Goal: Task Accomplishment & Management: Manage account settings

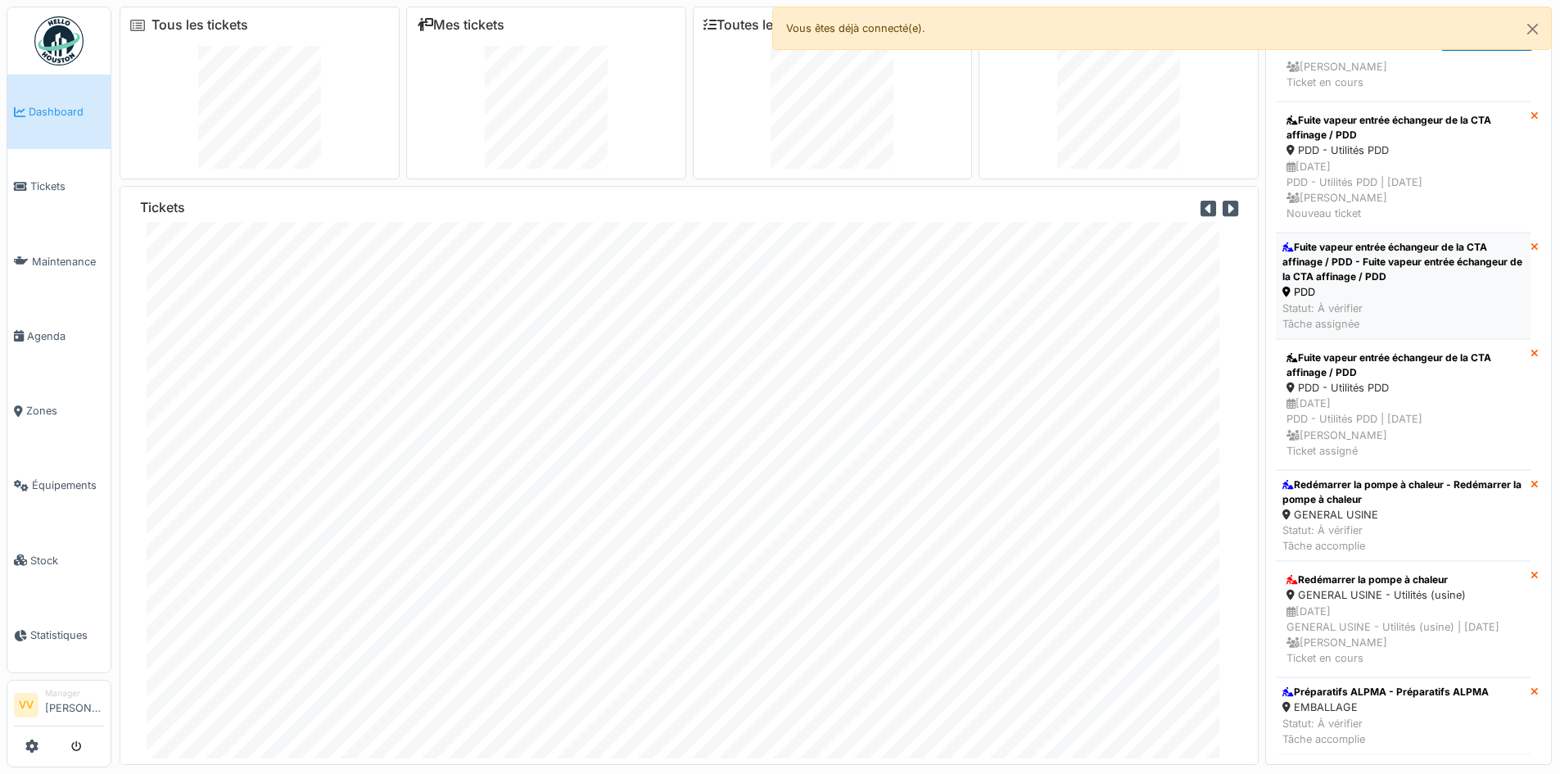
scroll to position [5875, 0]
click at [58, 181] on span "Tickets" at bounding box center [67, 186] width 74 height 16
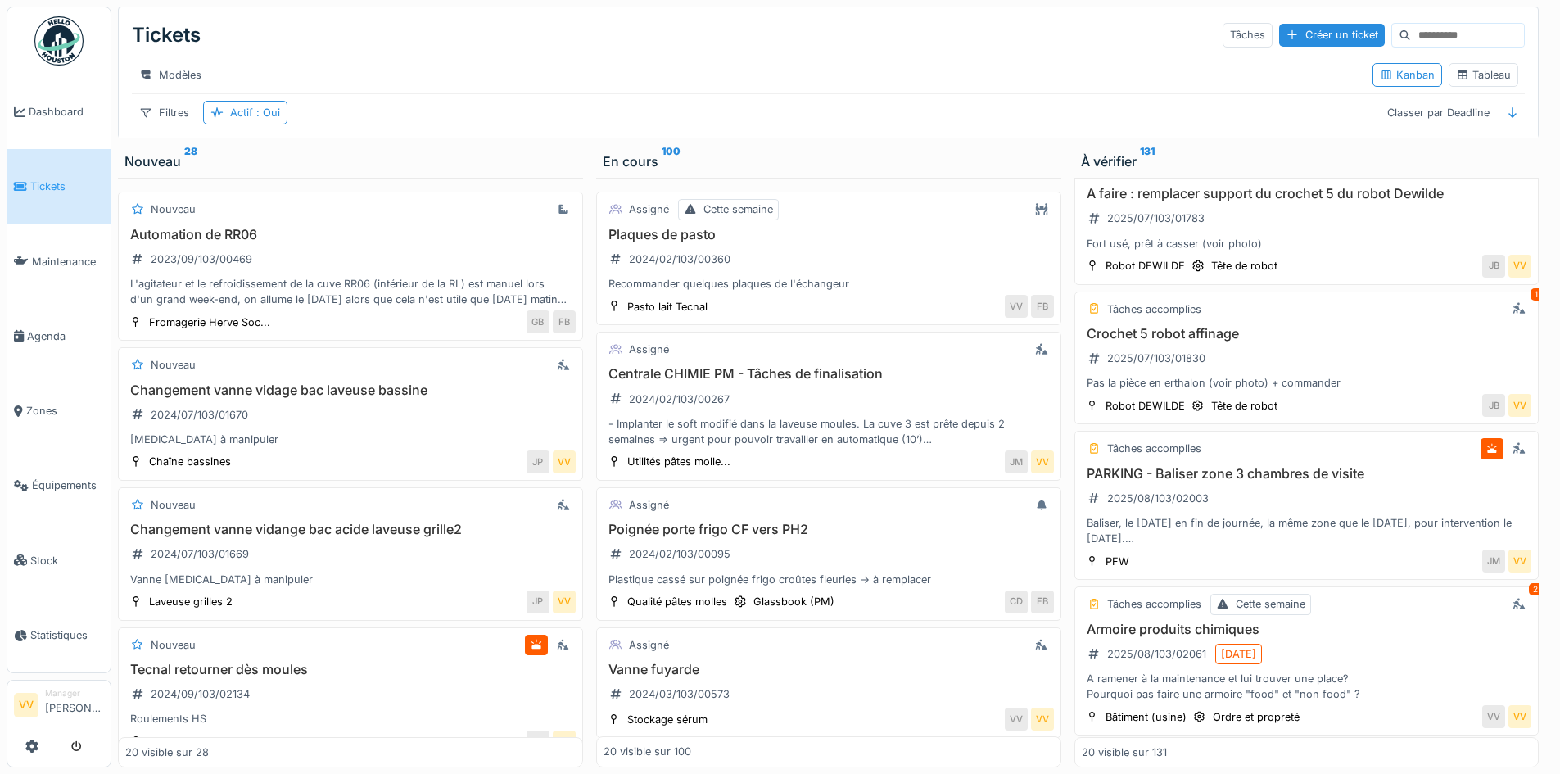
scroll to position [1228, 0]
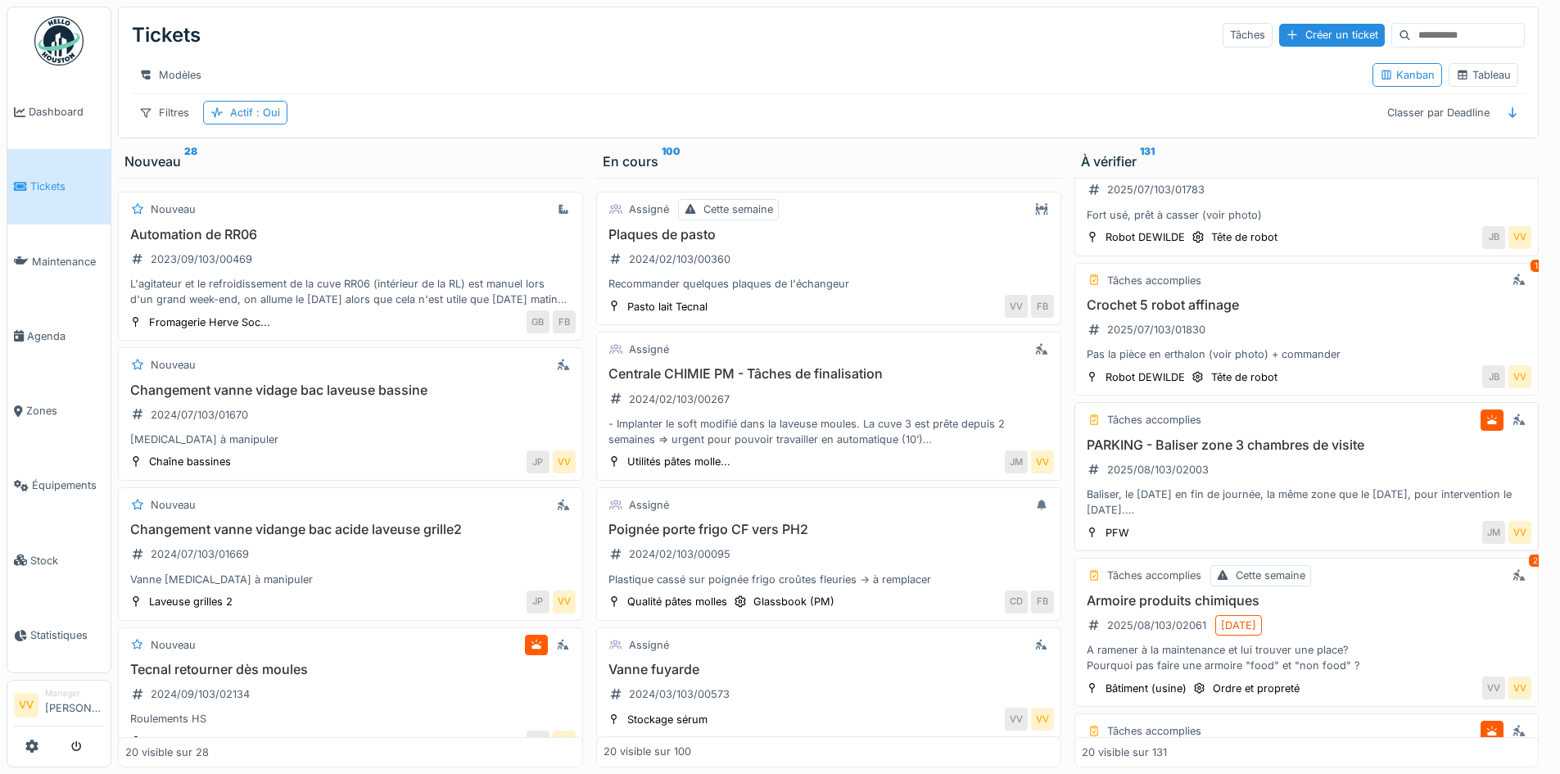
click at [1338, 488] on div "PARKING - Baliser zone 3 chambres de visite 2025/08/103/02003 Baliser, le vendr…" at bounding box center [1307, 477] width 450 height 81
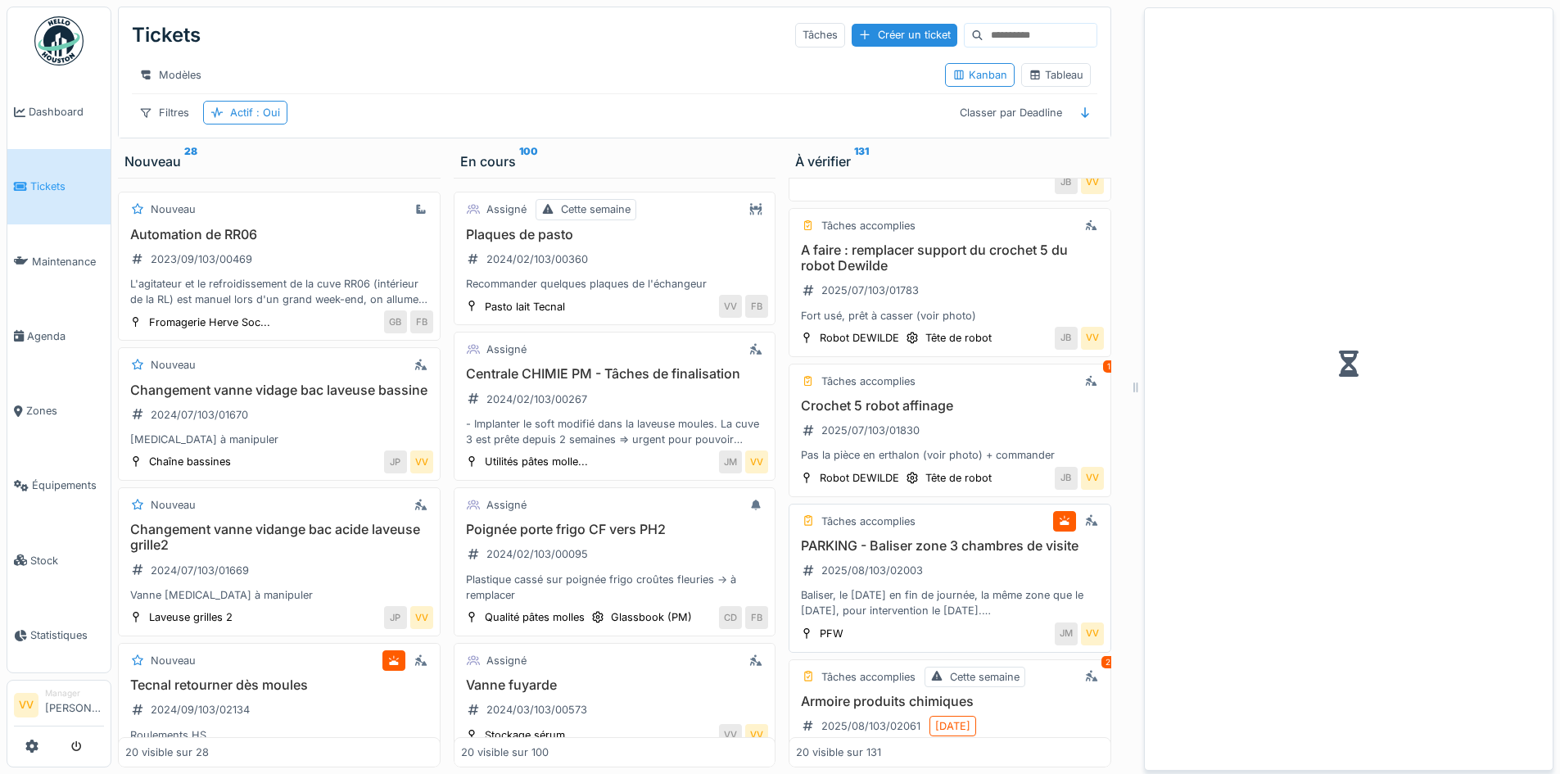
scroll to position [1351, 0]
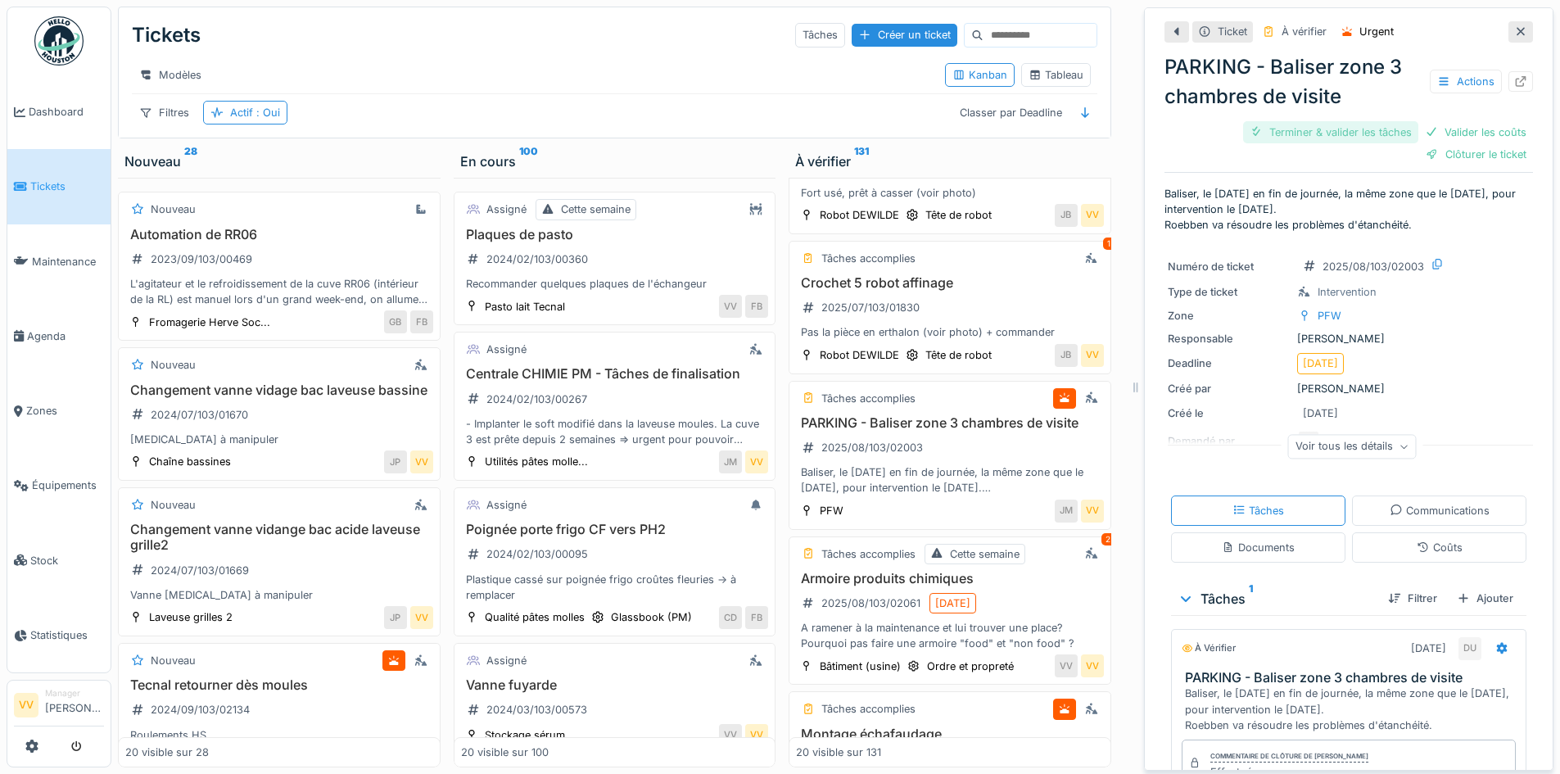
click at [1297, 133] on div "Terminer & valider les tâches" at bounding box center [1330, 132] width 175 height 22
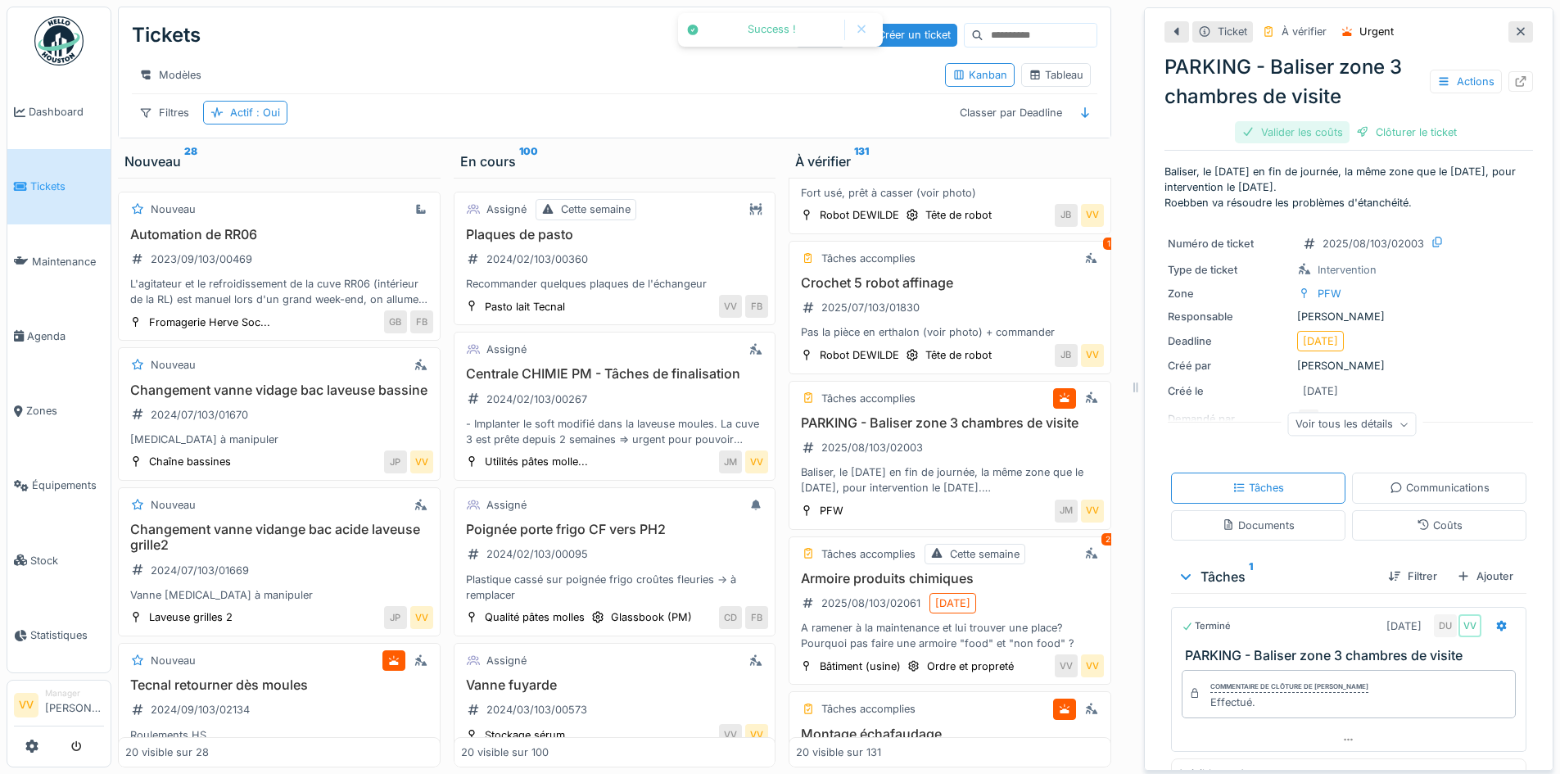
click at [1267, 140] on div "Valider les coûts" at bounding box center [1292, 132] width 115 height 22
click at [1354, 136] on div "Clôturer le ticket" at bounding box center [1349, 132] width 114 height 22
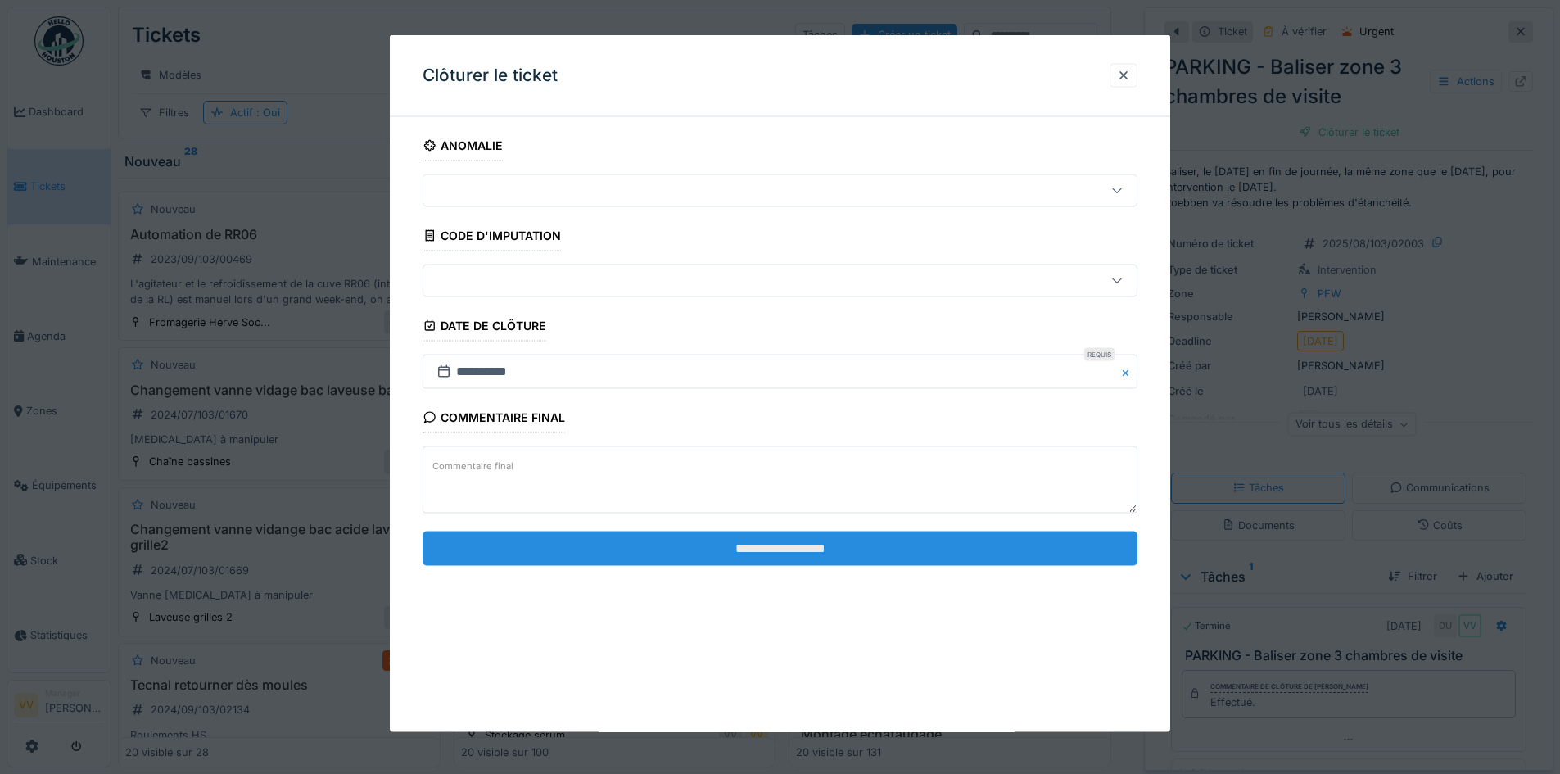
click at [894, 546] on input "**********" at bounding box center [779, 548] width 715 height 34
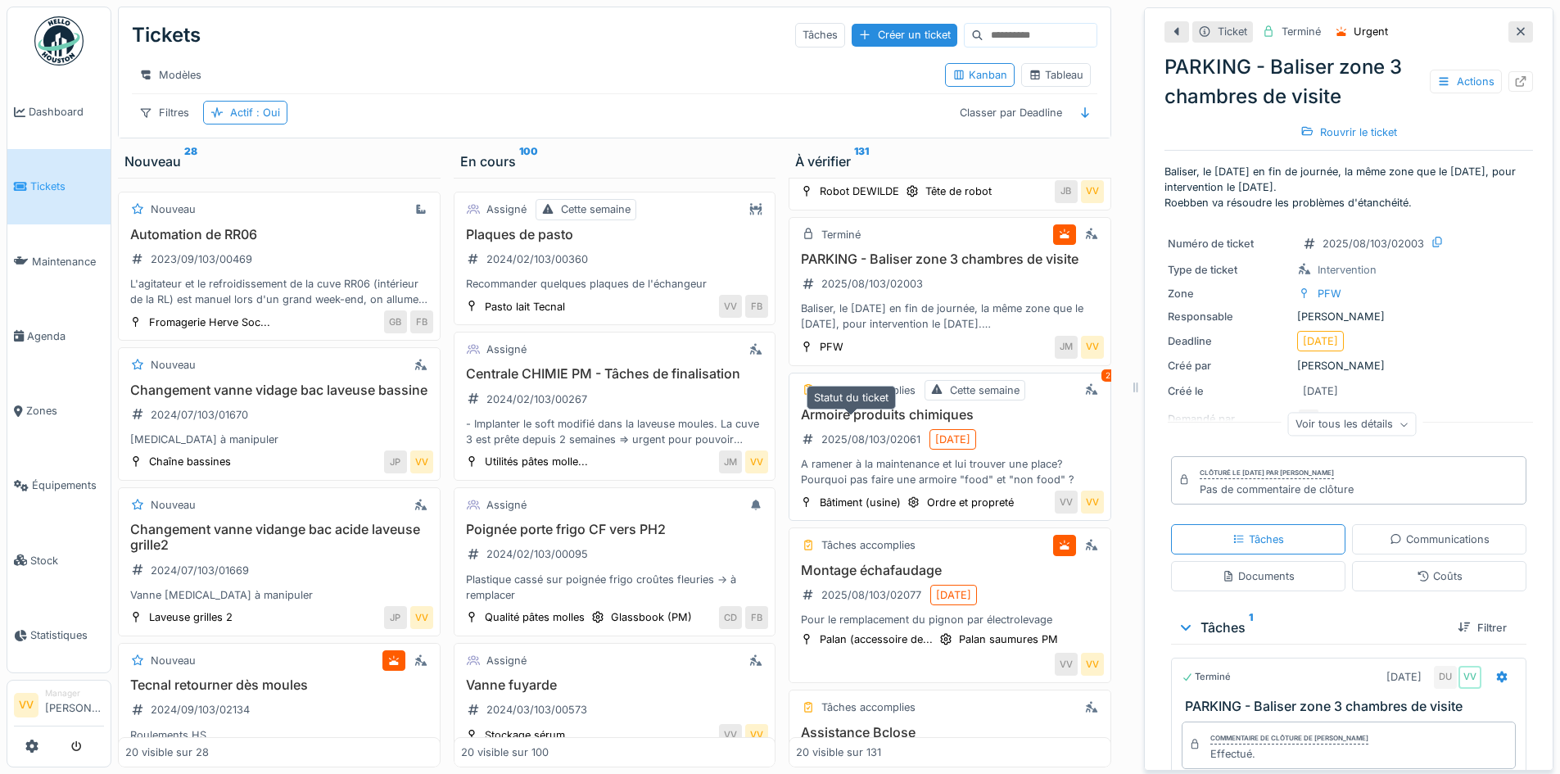
scroll to position [1597, 0]
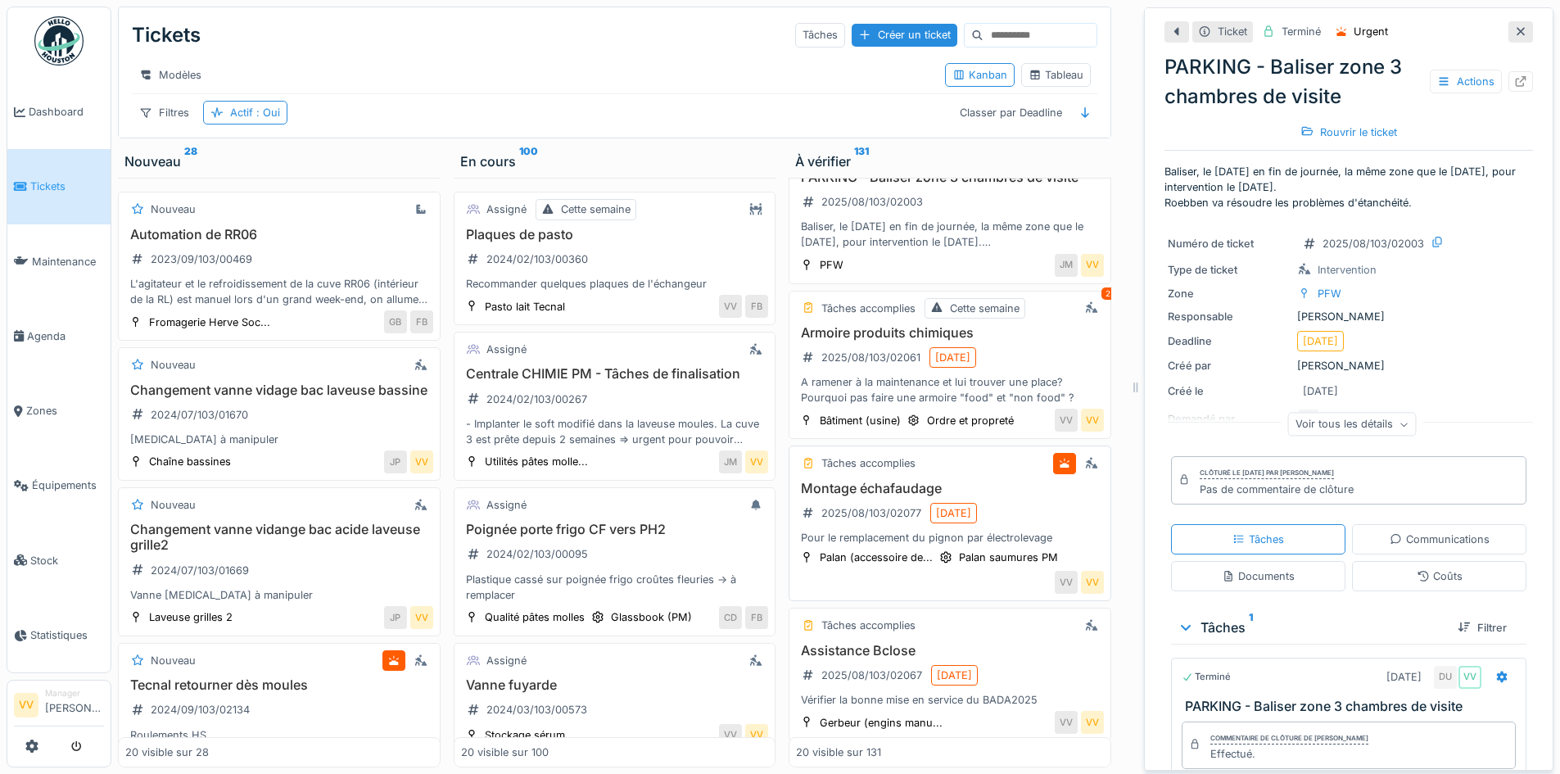
click at [980, 510] on div "Tâches accomplies Montage échafaudage 2025/08/103/02077 06/08/2025 Pour le remp…" at bounding box center [949, 523] width 323 height 156
click at [946, 513] on div "Tâches accomplies Montage échafaudage 2025/08/103/02077 06/08/2025 Pour le remp…" at bounding box center [949, 523] width 323 height 156
click at [889, 594] on div "VV VV" at bounding box center [950, 582] width 308 height 23
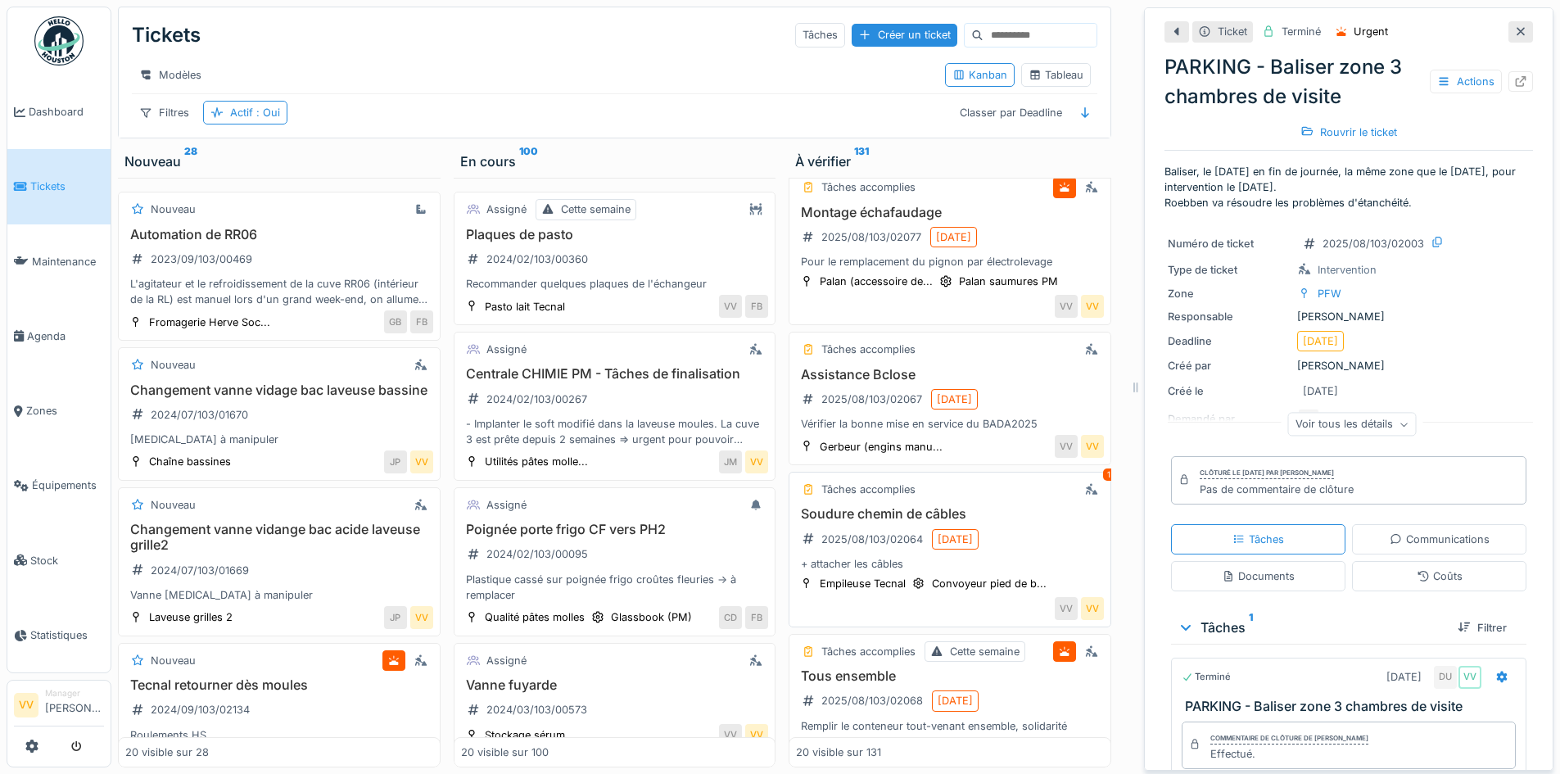
scroll to position [1924, 0]
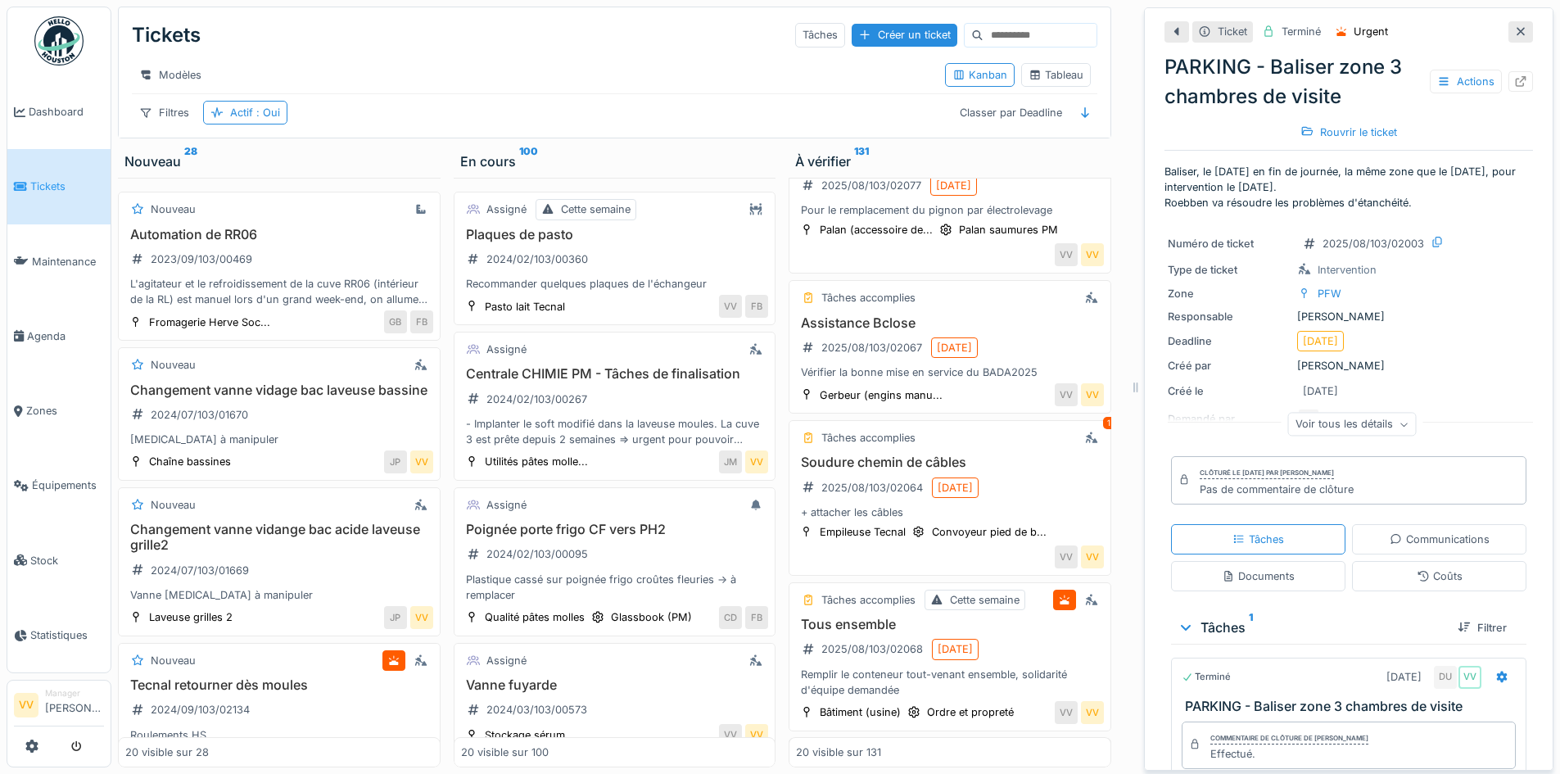
click at [44, 178] on span "Tickets" at bounding box center [67, 186] width 74 height 16
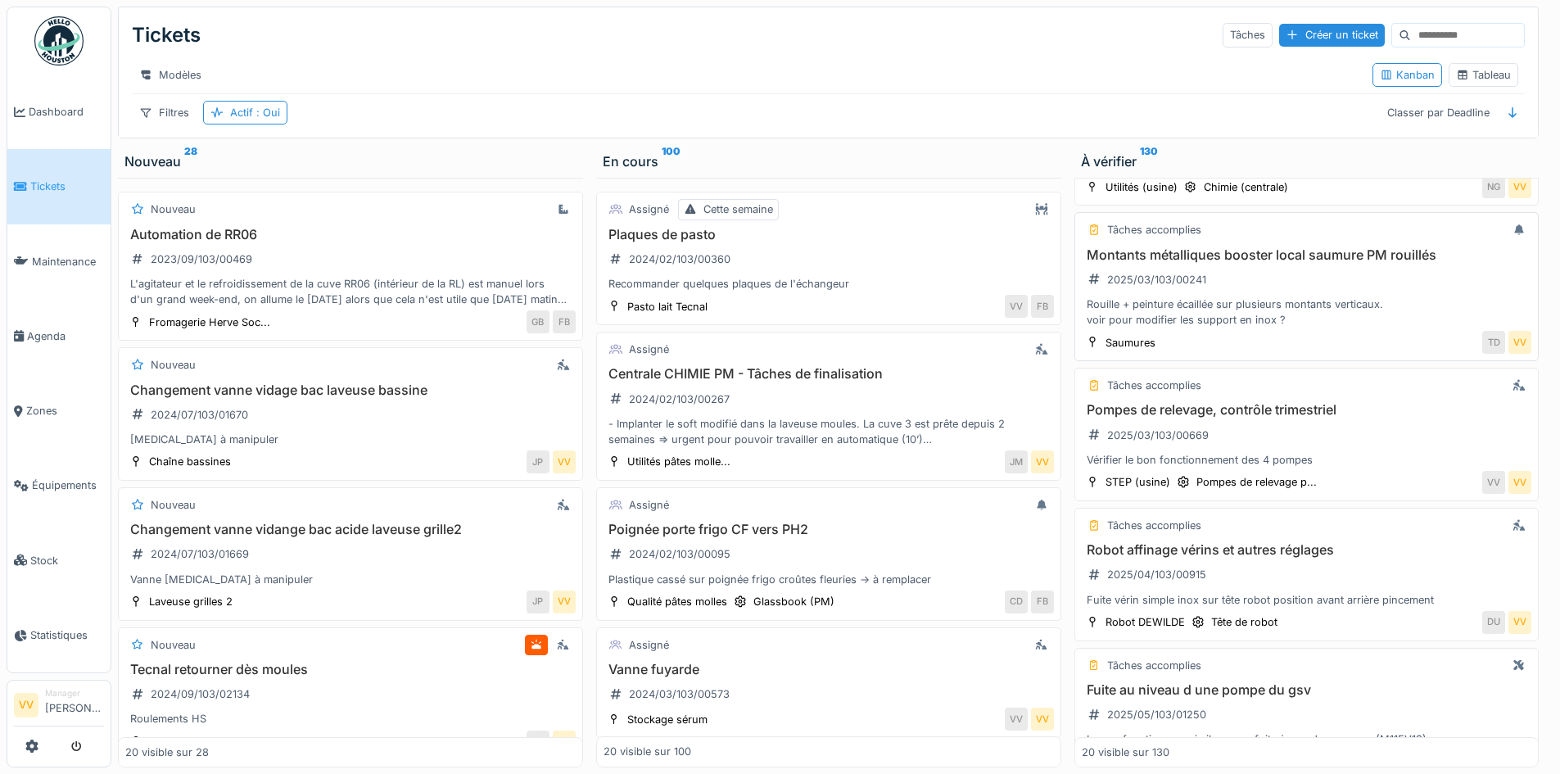
scroll to position [164, 0]
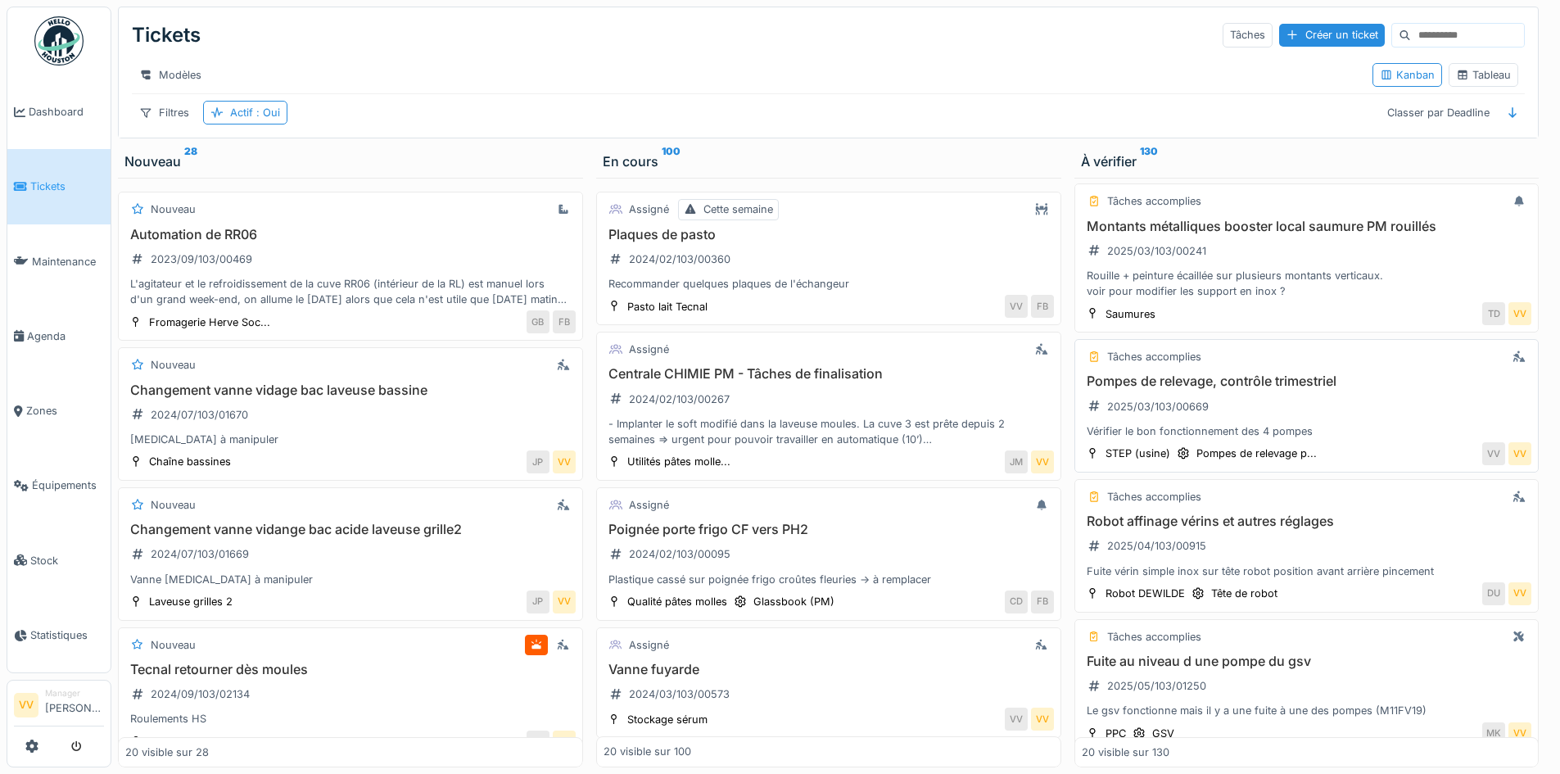
click at [1353, 404] on div "Pompes de relevage, contrôle trimestriel 2025/03/103/00669 Vérifier le bon fonc…" at bounding box center [1307, 405] width 450 height 65
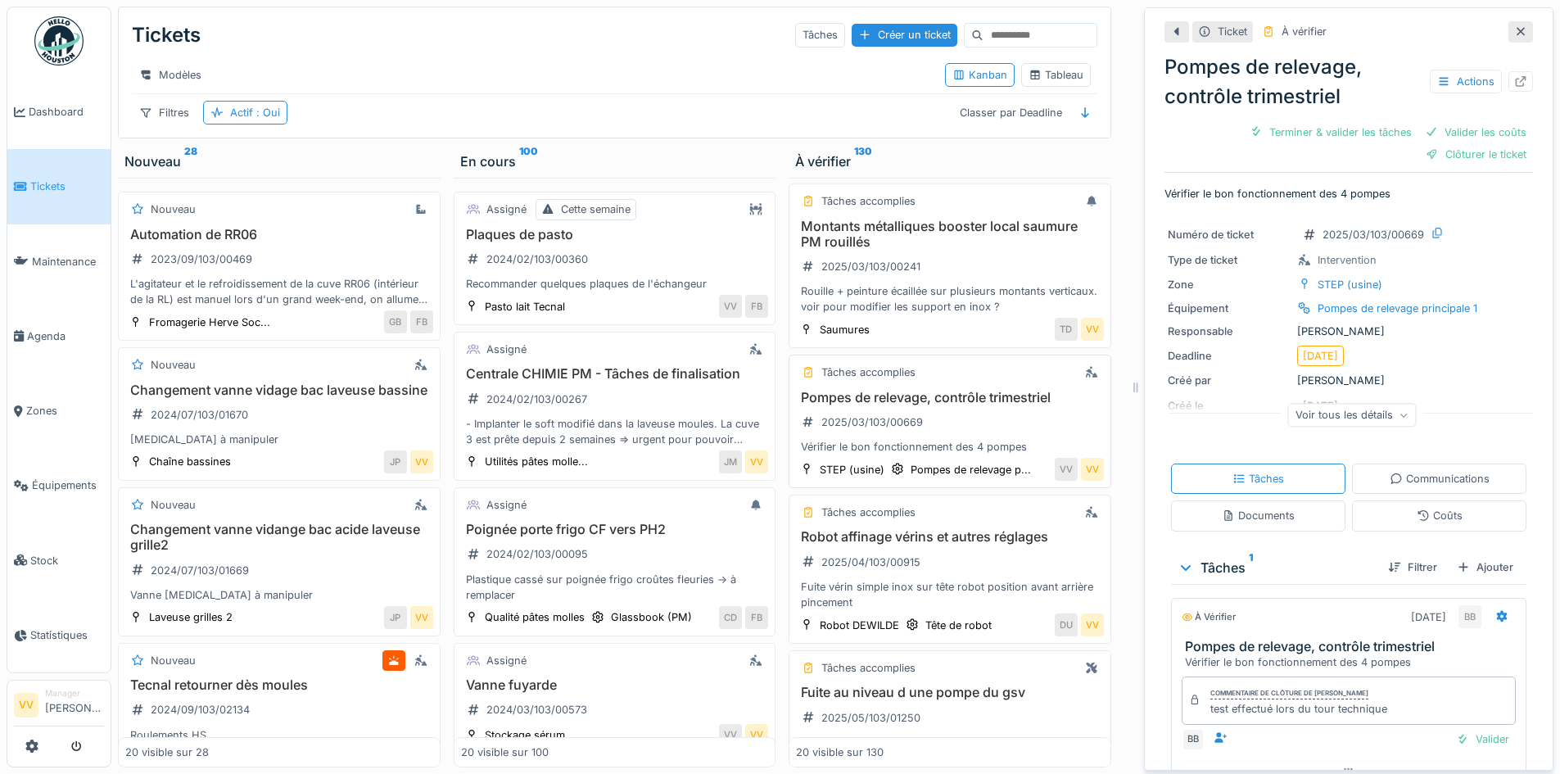
click at [831, 405] on h3 "Pompes de relevage, contrôle trimestriel" at bounding box center [950, 398] width 308 height 16
click at [1514, 83] on icon at bounding box center [1520, 81] width 13 height 11
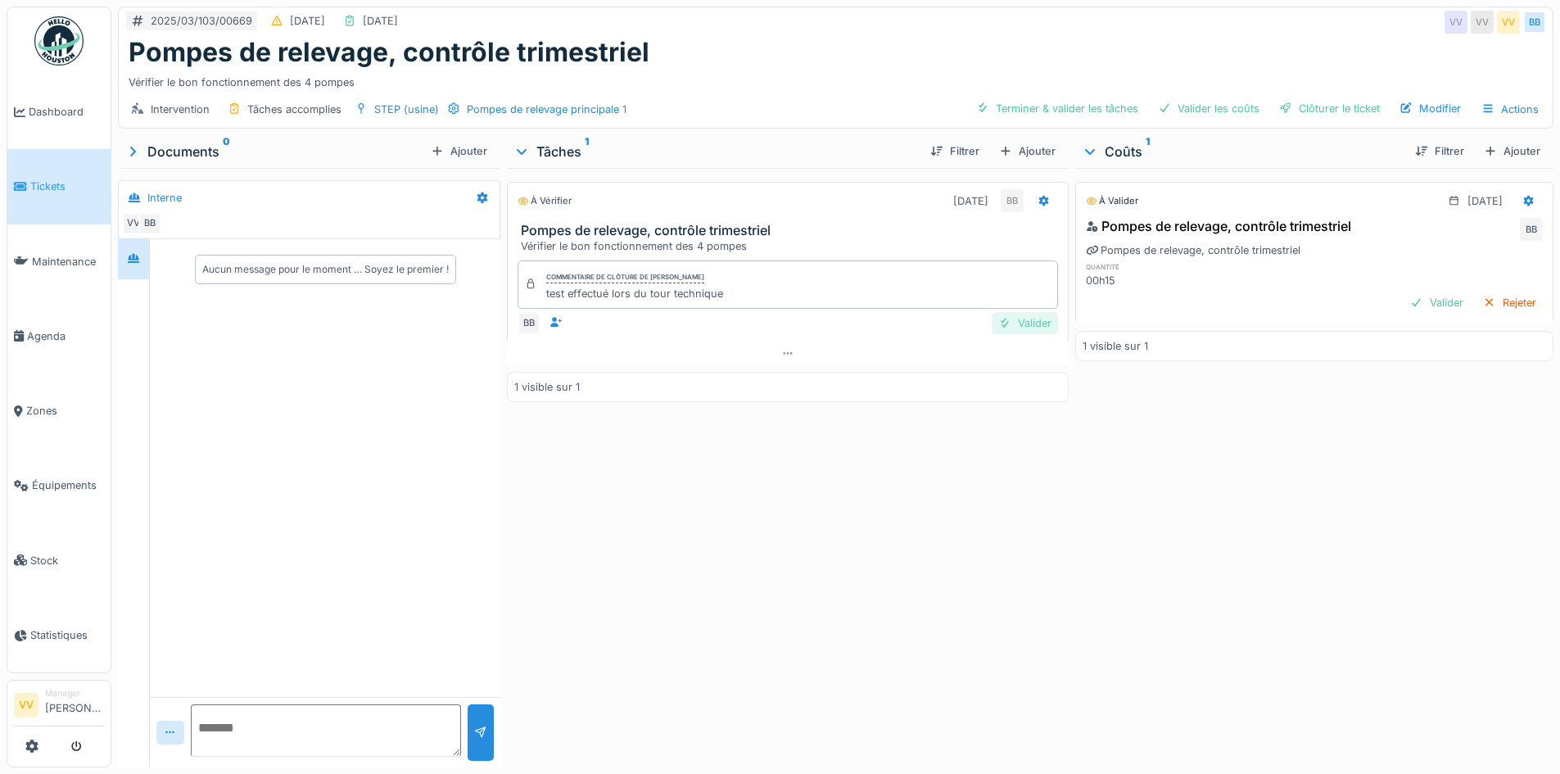
click at [998, 320] on div at bounding box center [1004, 323] width 13 height 16
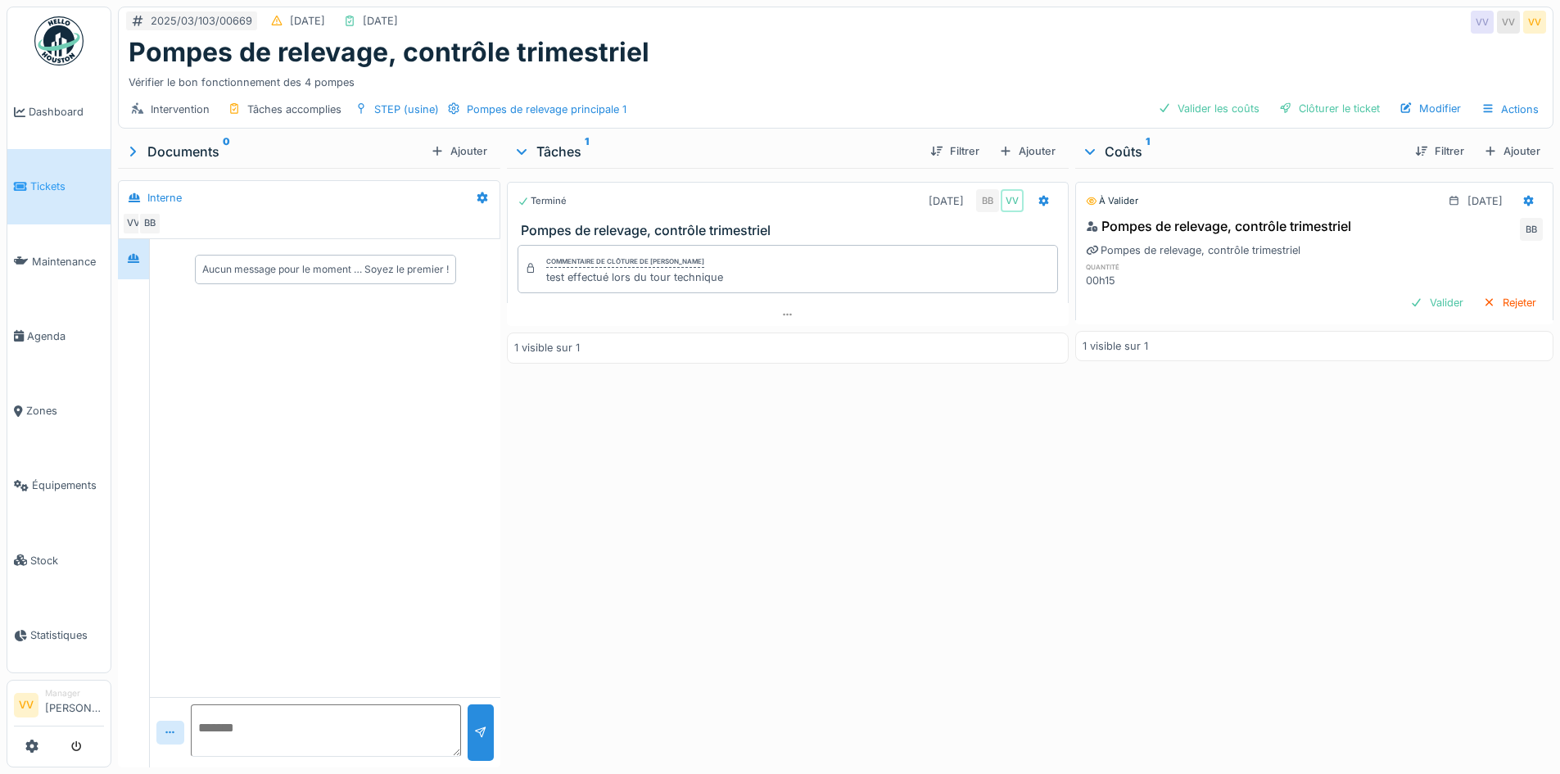
click at [913, 612] on div "Terminé 05/05/2025 BB VV Pompes de relevage, contrôle trimestriel Commentaire d…" at bounding box center [787, 464] width 561 height 593
click at [1403, 307] on div "Valider" at bounding box center [1436, 302] width 66 height 22
click at [772, 603] on div "Terminé 05/05/2025 BB VV Pompes de relevage, contrôle trimestriel Commentaire d…" at bounding box center [787, 464] width 561 height 593
click at [1279, 111] on div at bounding box center [1285, 109] width 13 height 16
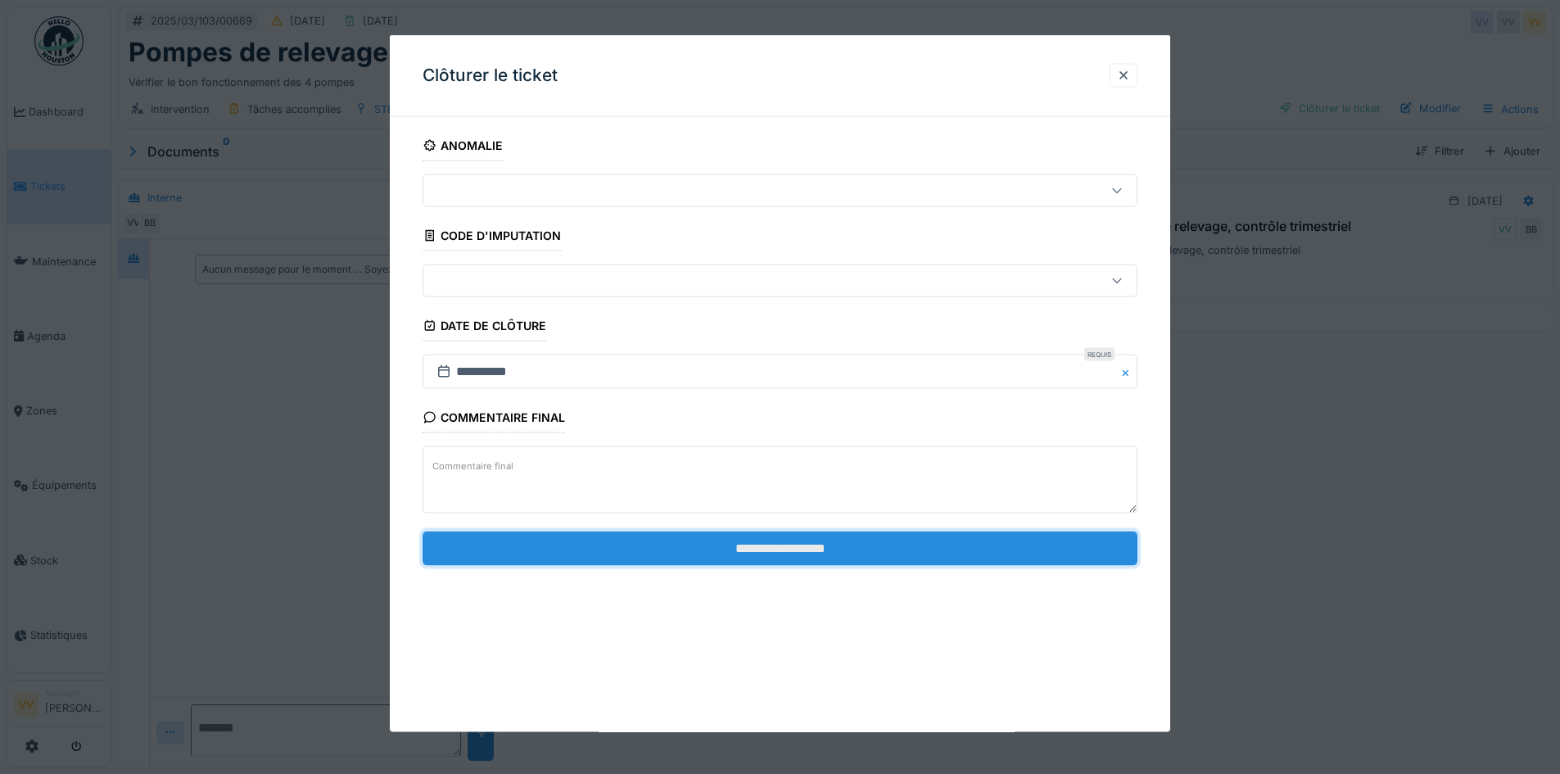
click at [743, 542] on input "**********" at bounding box center [779, 548] width 715 height 34
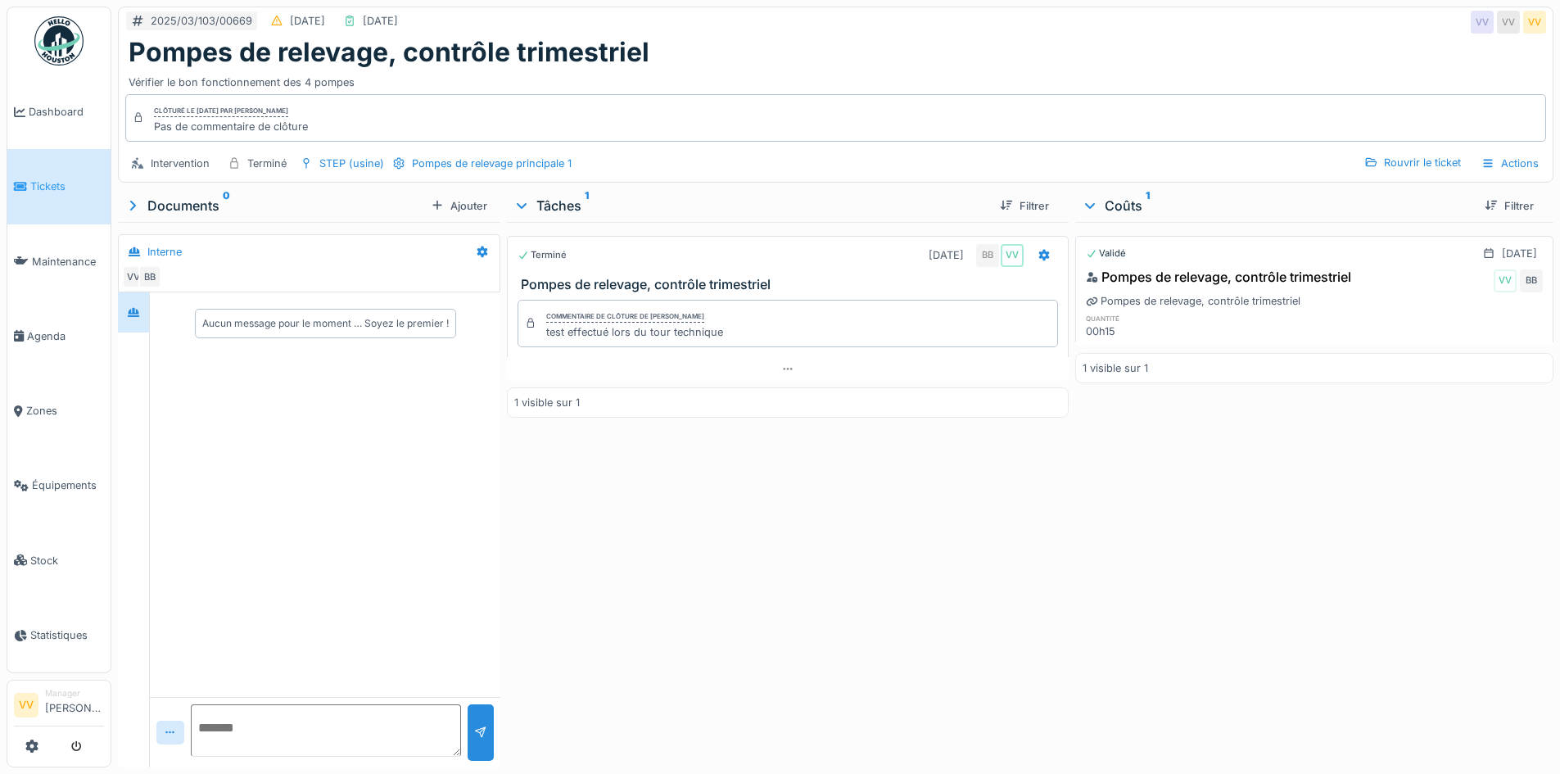
click at [27, 174] on link "Tickets" at bounding box center [58, 186] width 103 height 75
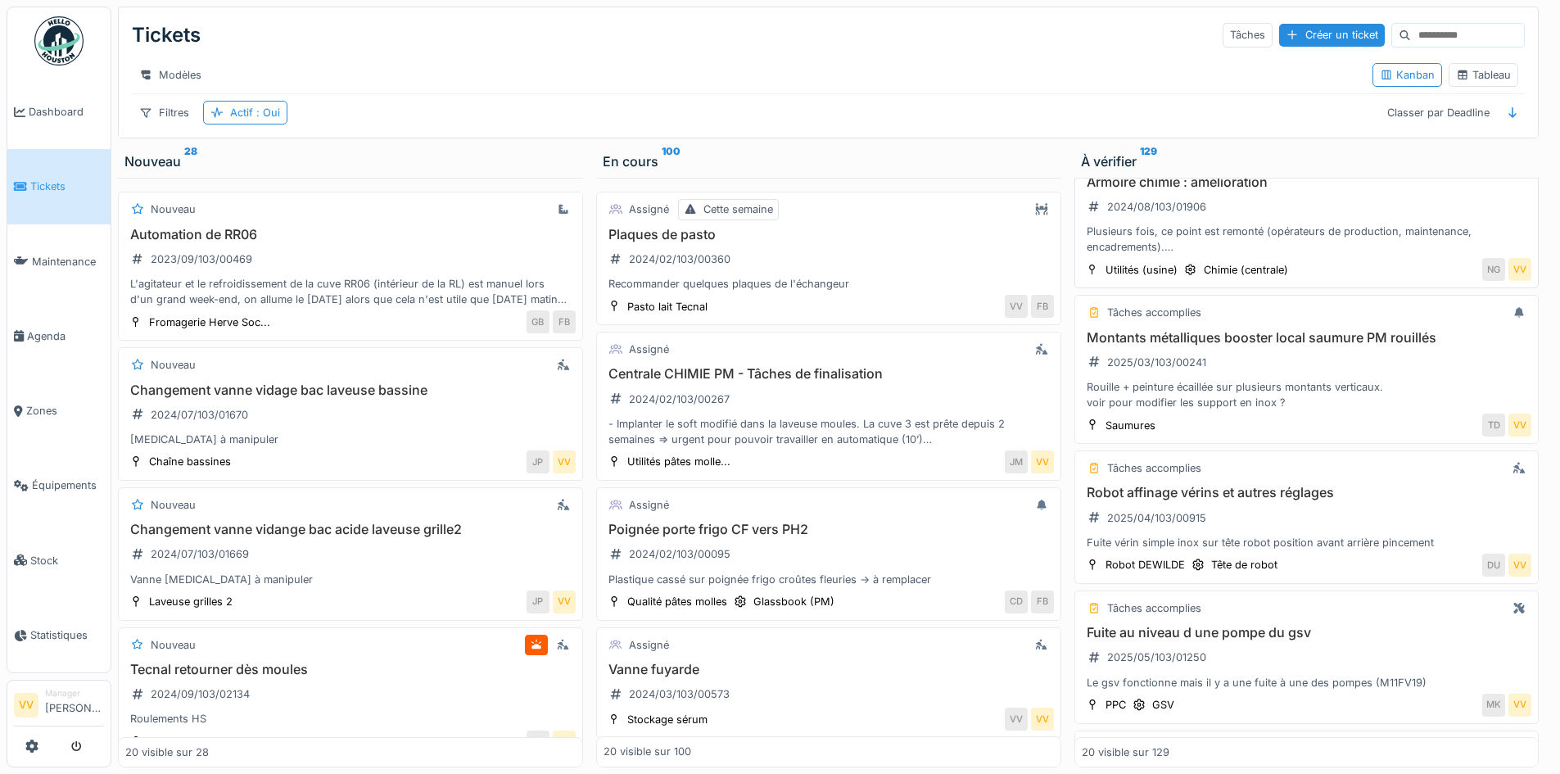
scroll to position [82, 0]
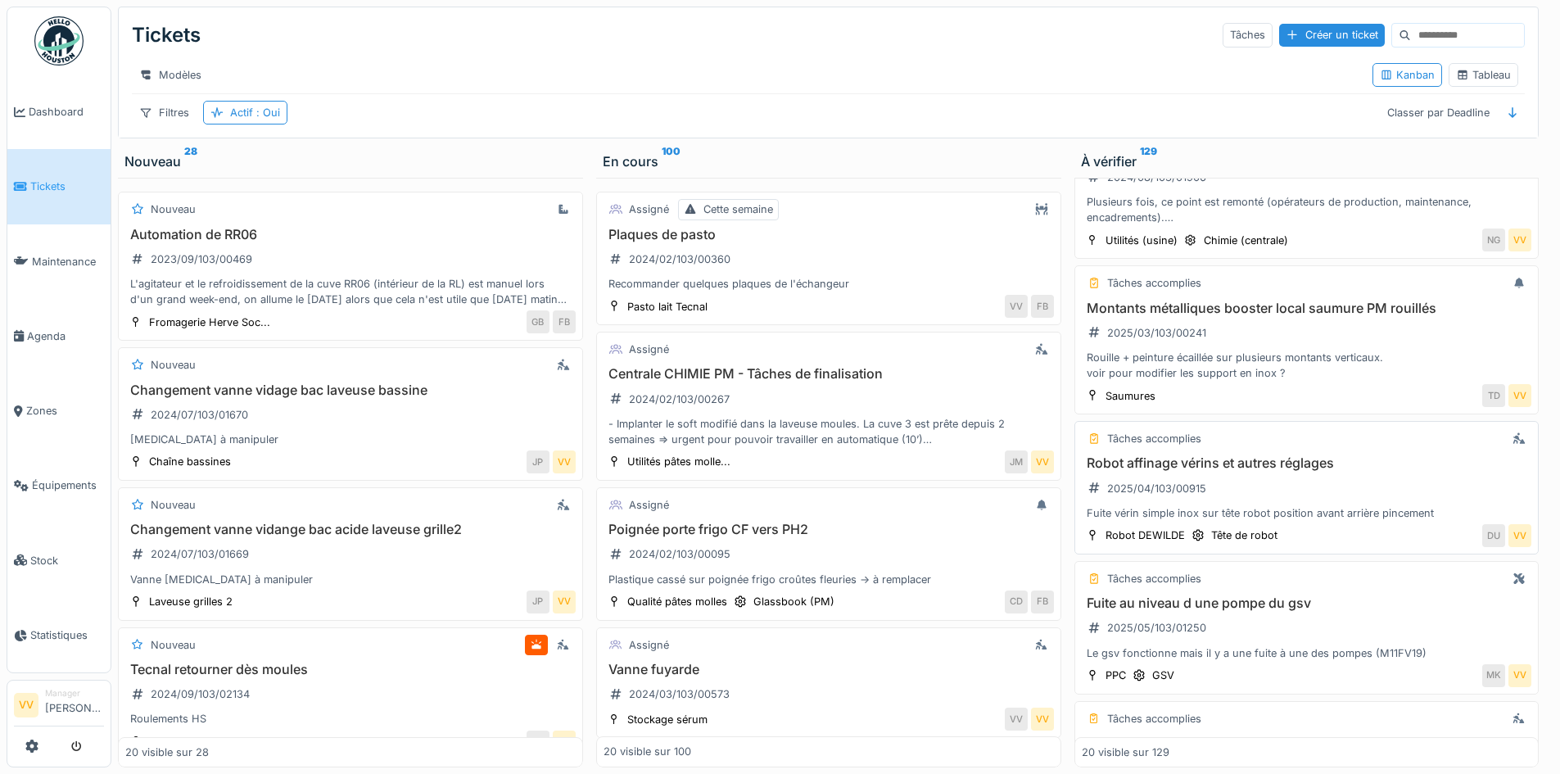
click at [1257, 521] on div "Fuite vérin simple inox sur tête robot position avant arrière pincement" at bounding box center [1307, 513] width 450 height 16
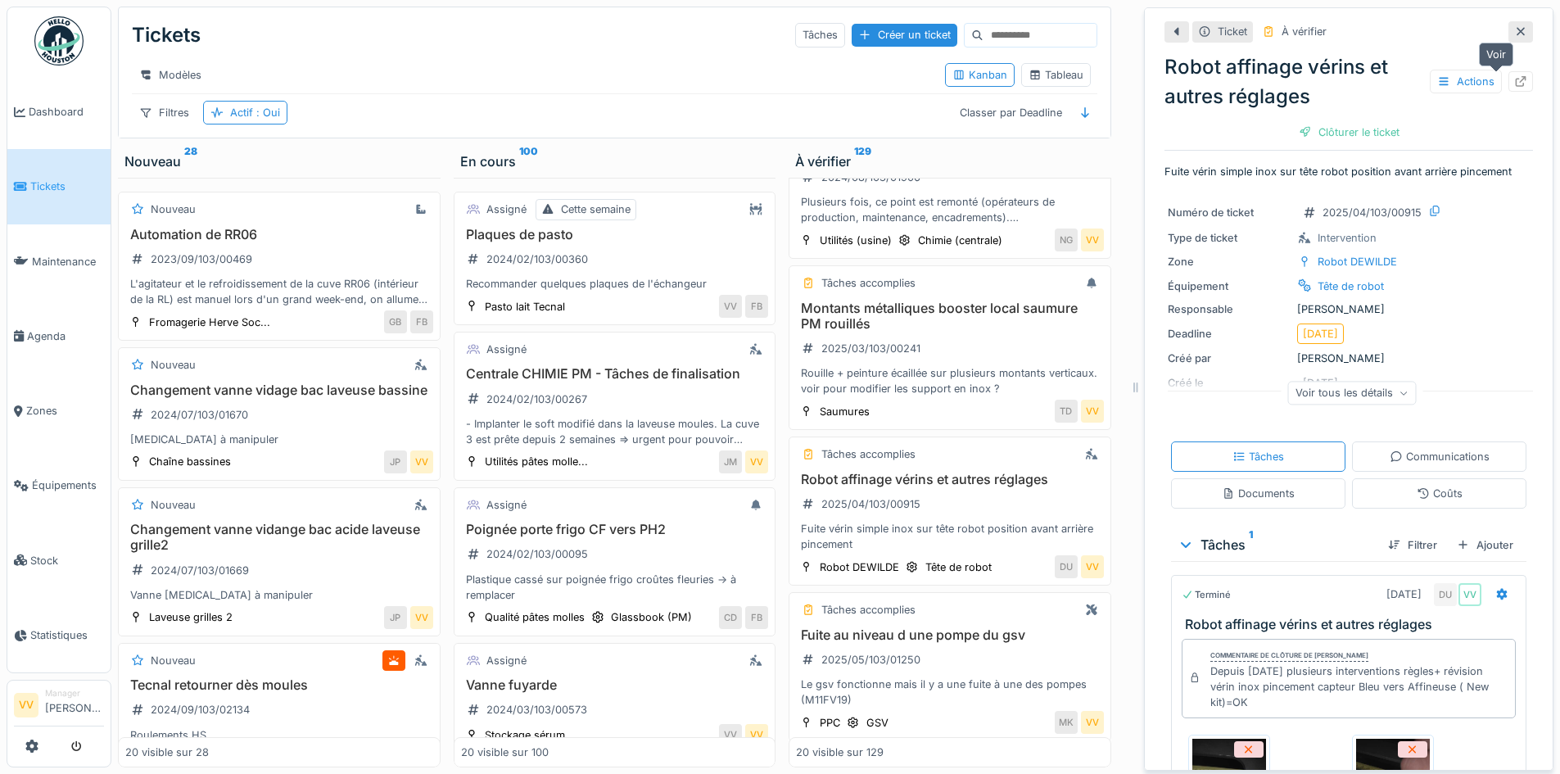
click at [1514, 79] on icon at bounding box center [1520, 81] width 13 height 11
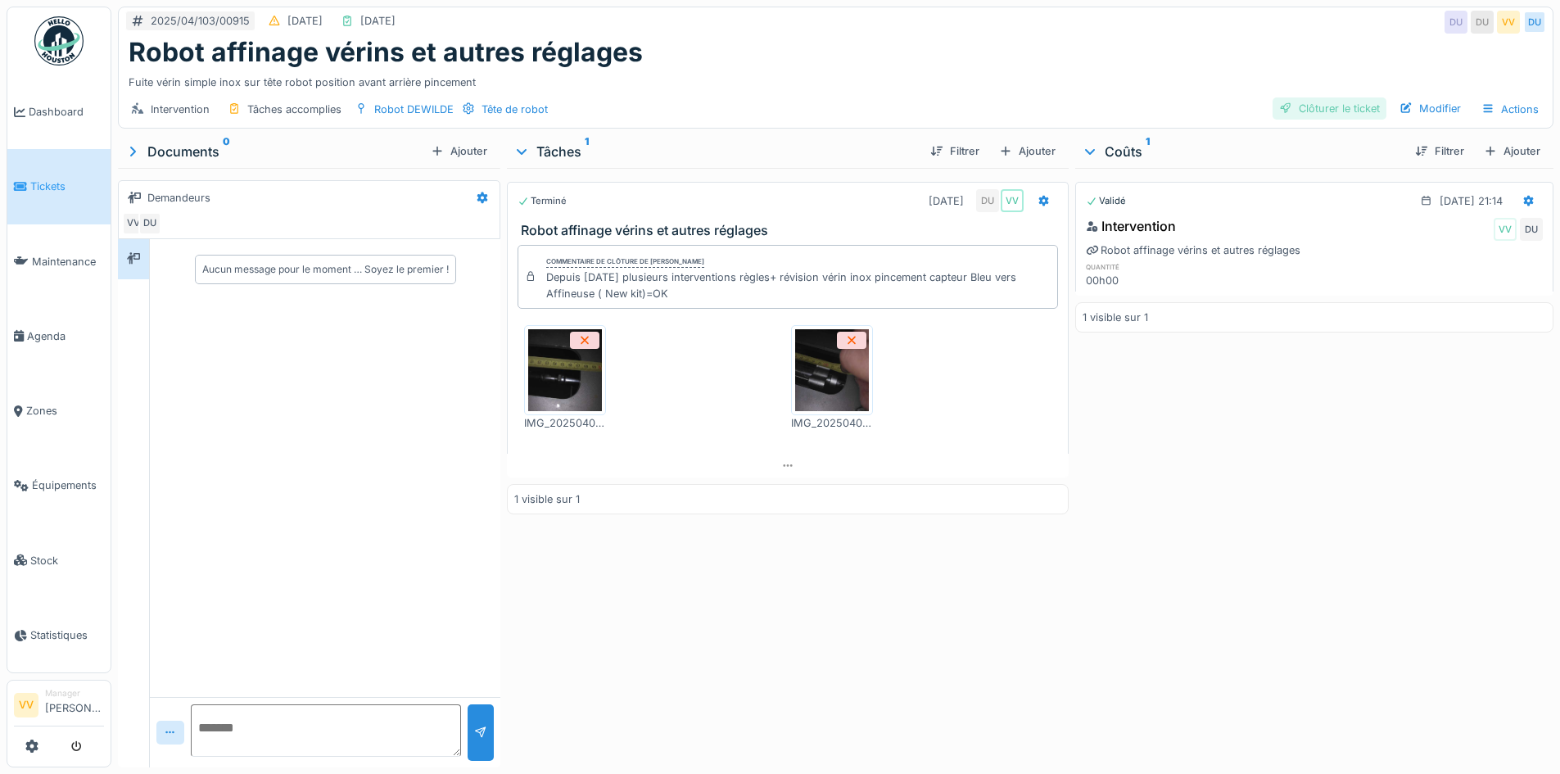
click at [1308, 106] on div "Clôturer le ticket" at bounding box center [1329, 108] width 114 height 22
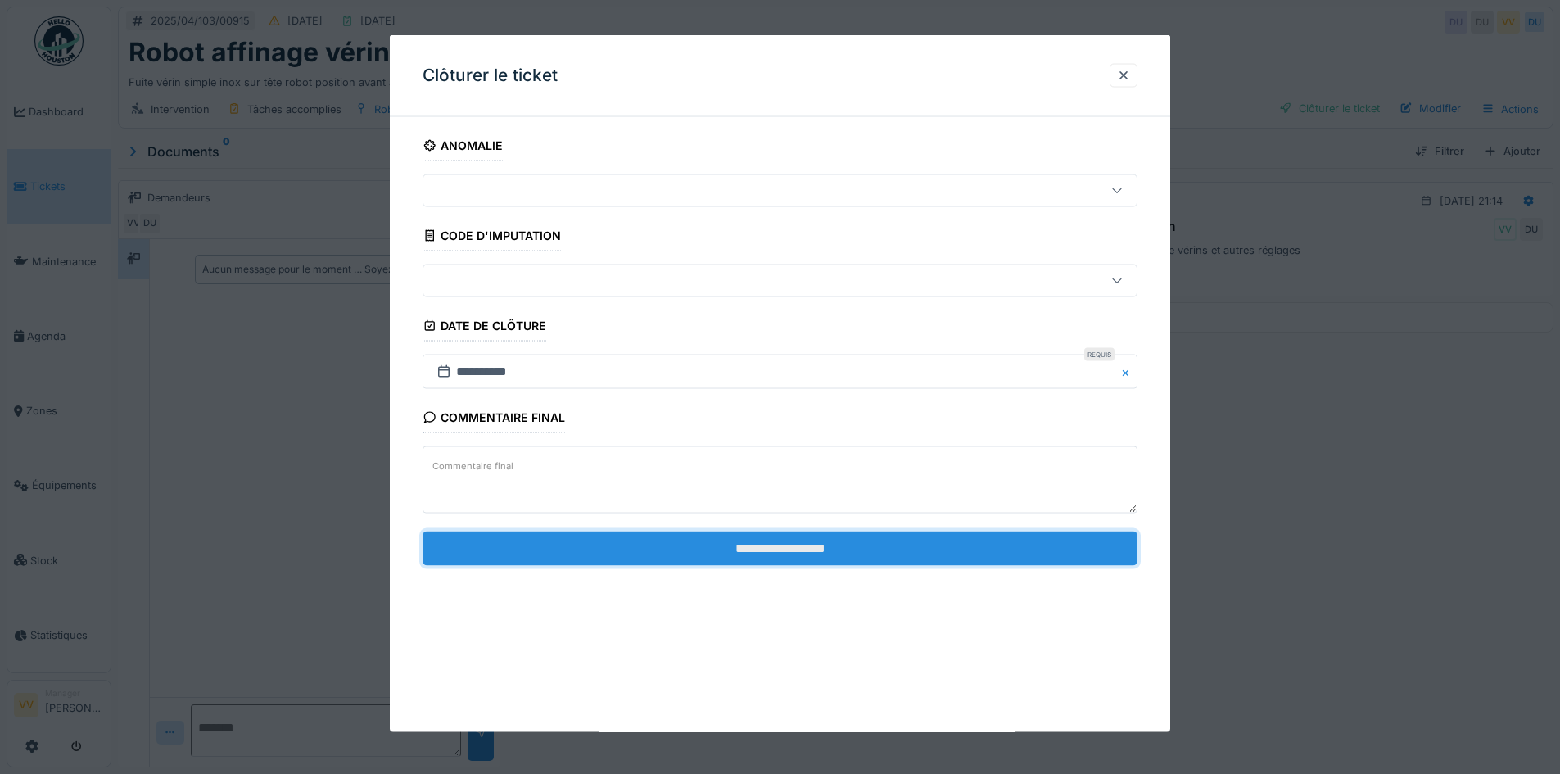
click at [740, 551] on input "**********" at bounding box center [779, 548] width 715 height 34
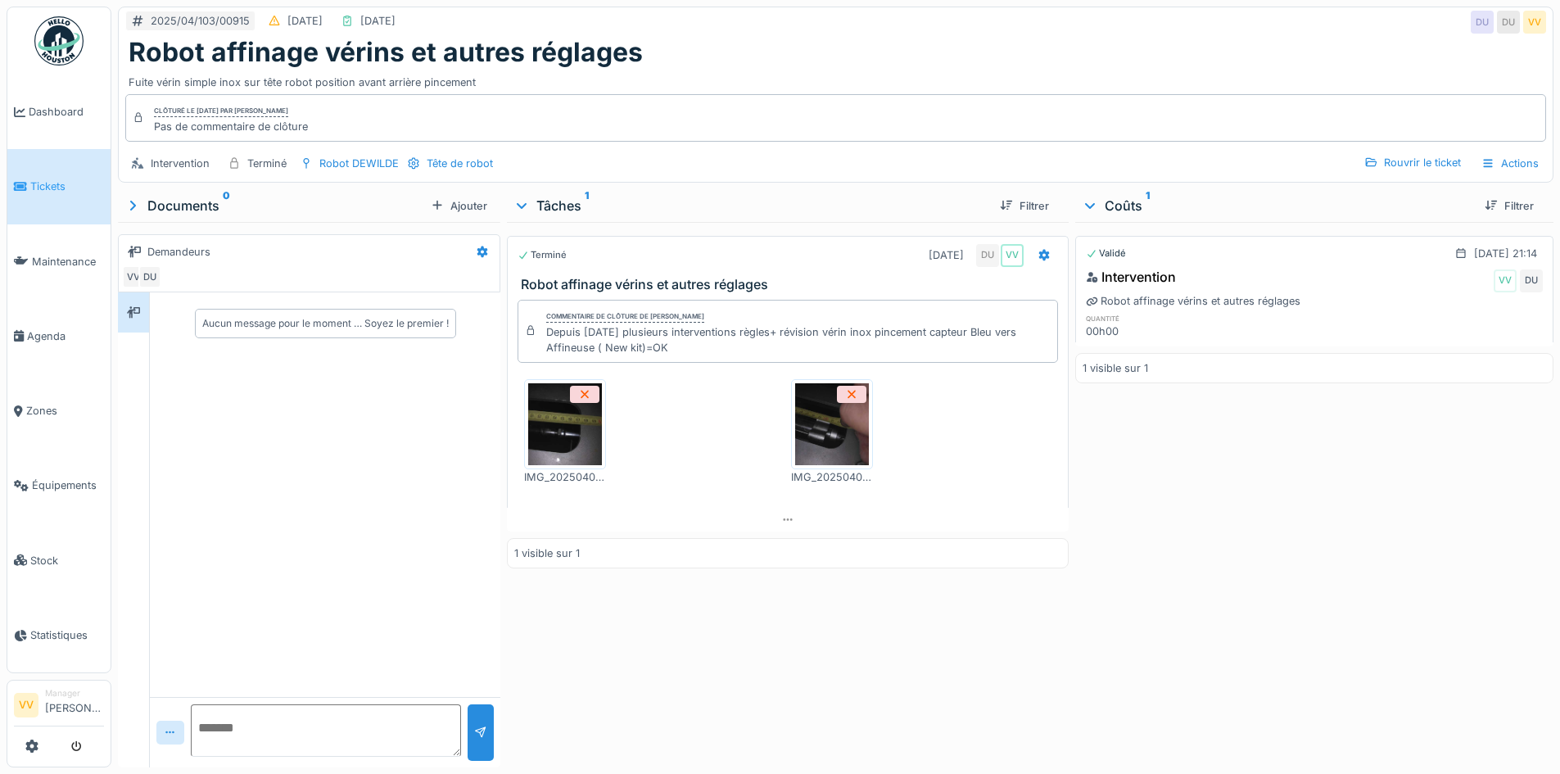
click at [60, 183] on span "Tickets" at bounding box center [67, 186] width 74 height 16
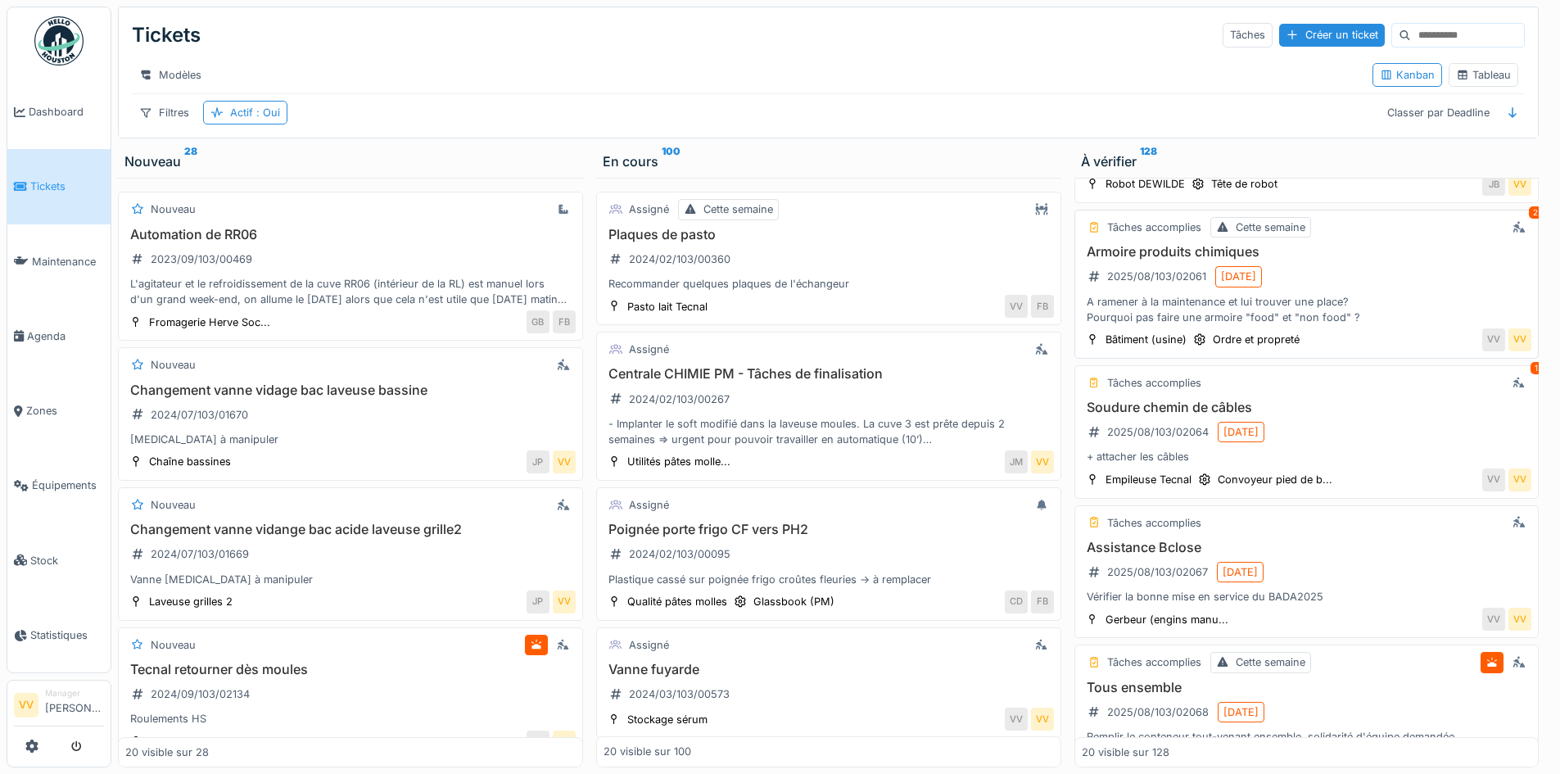
scroll to position [1146, 0]
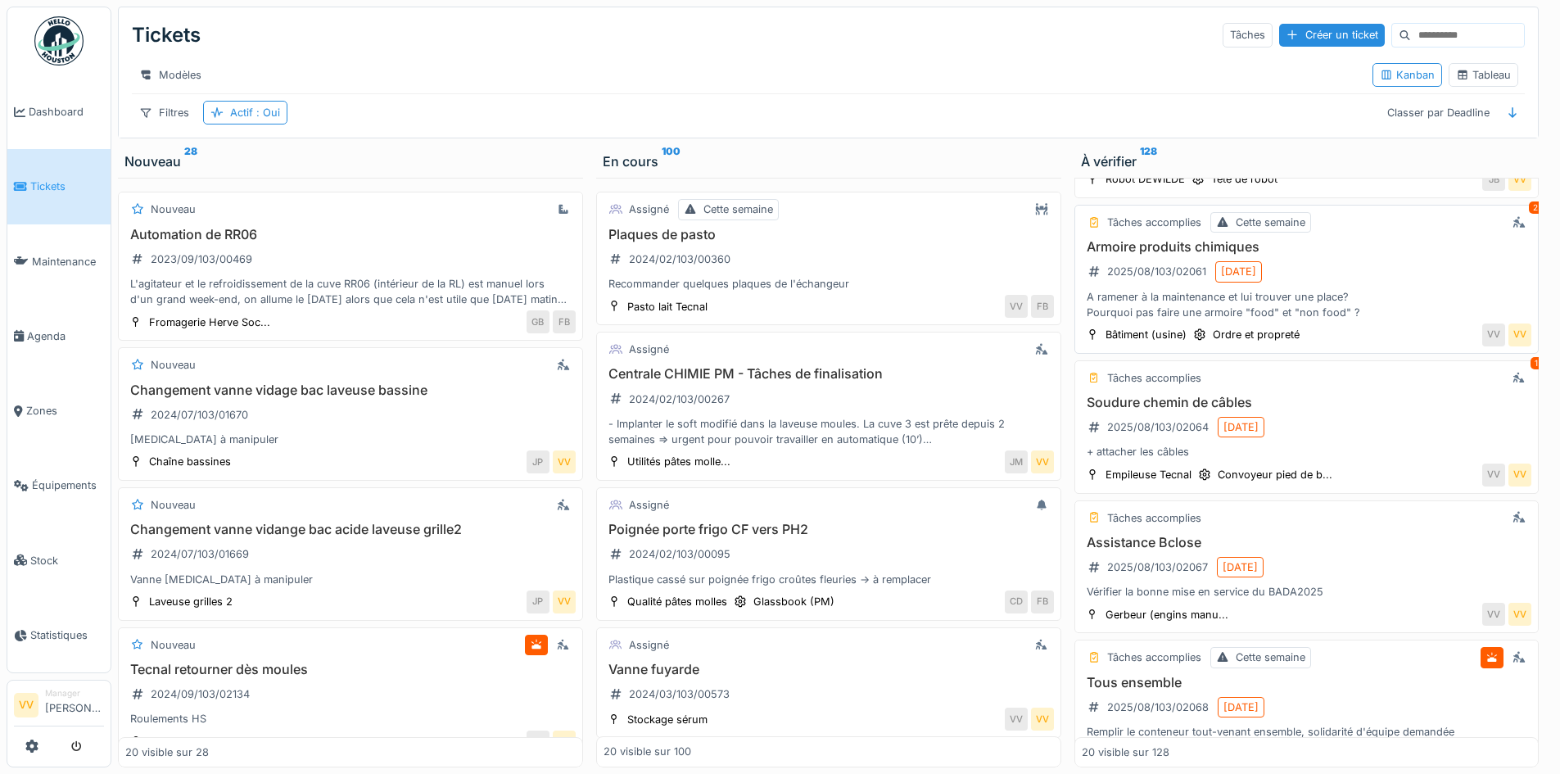
click at [1331, 444] on div "Soudure chemin de câbles 2025/08/103/02064 [DATE] + attacher les câbles" at bounding box center [1307, 427] width 450 height 65
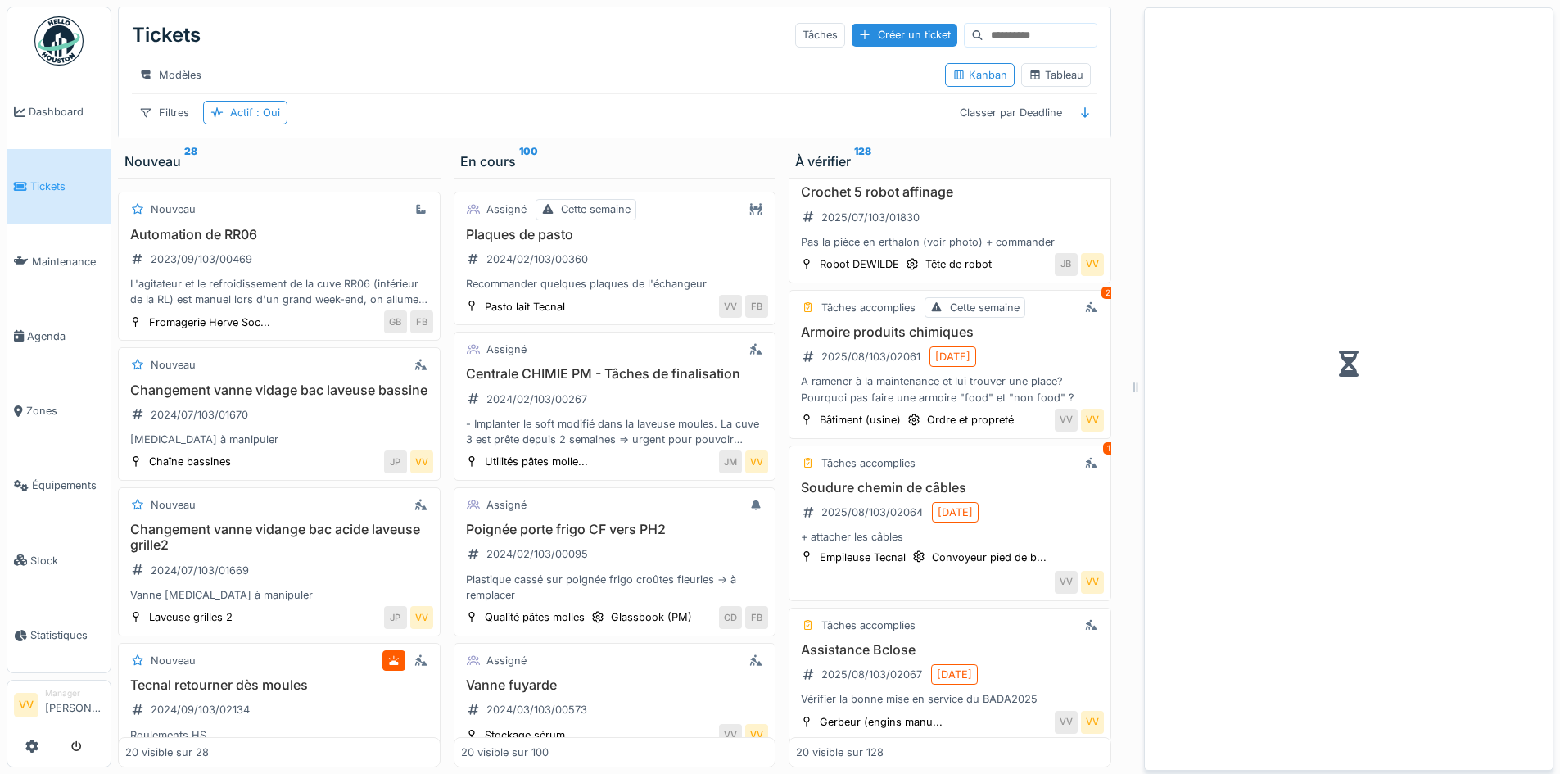
scroll to position [1231, 0]
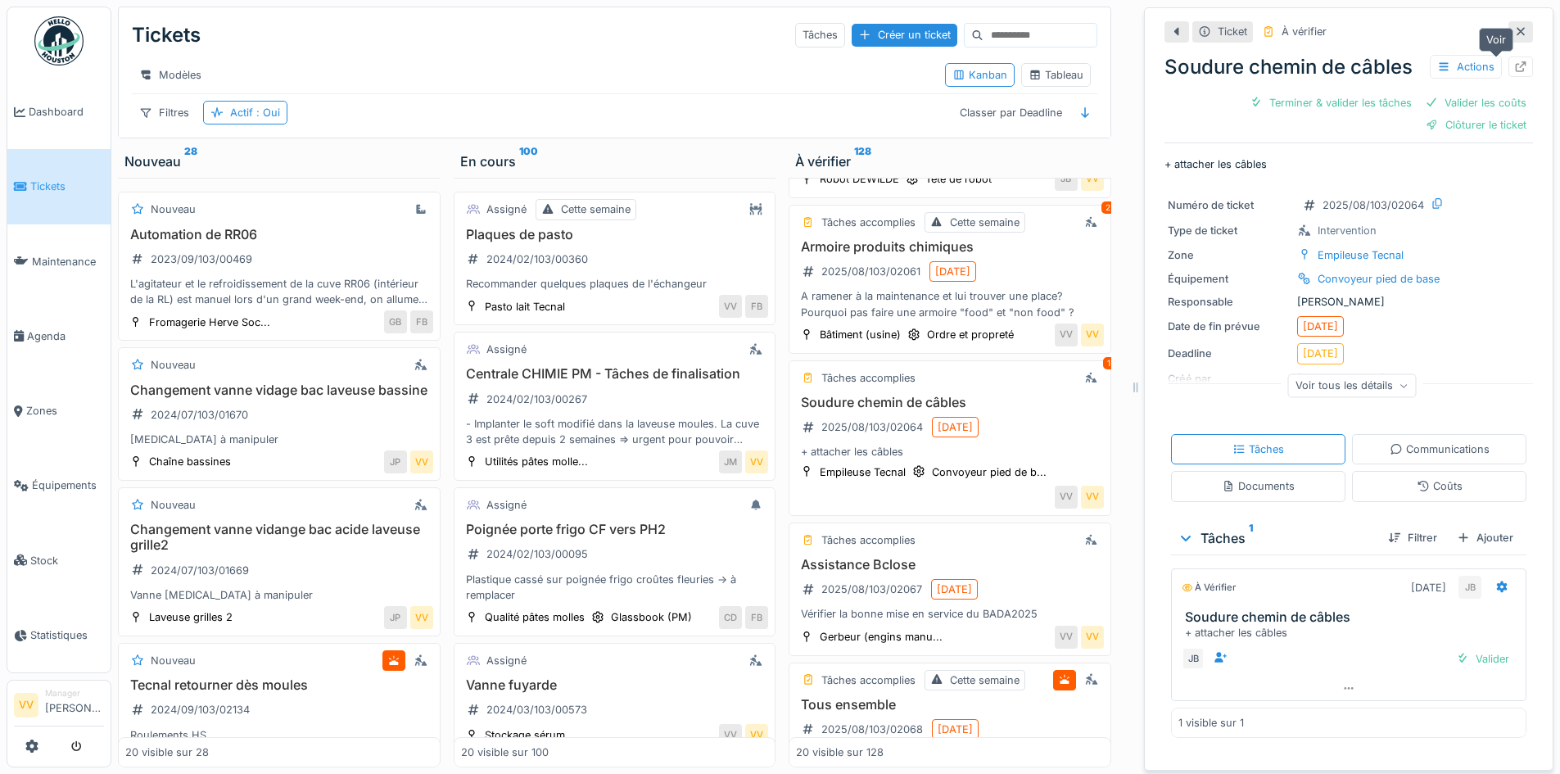
click at [1514, 65] on icon at bounding box center [1520, 66] width 13 height 11
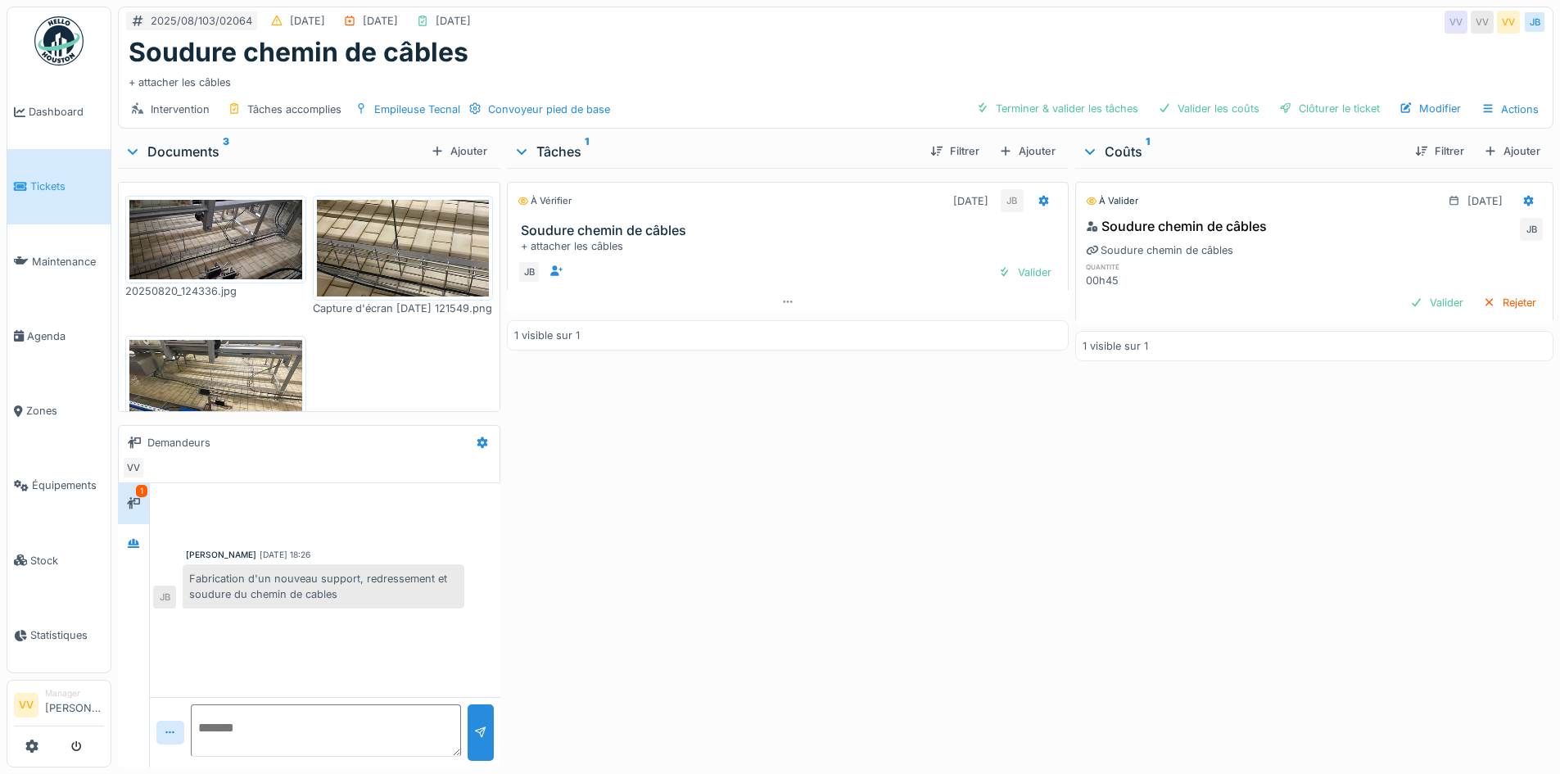
click at [245, 229] on img at bounding box center [215, 239] width 173 height 79
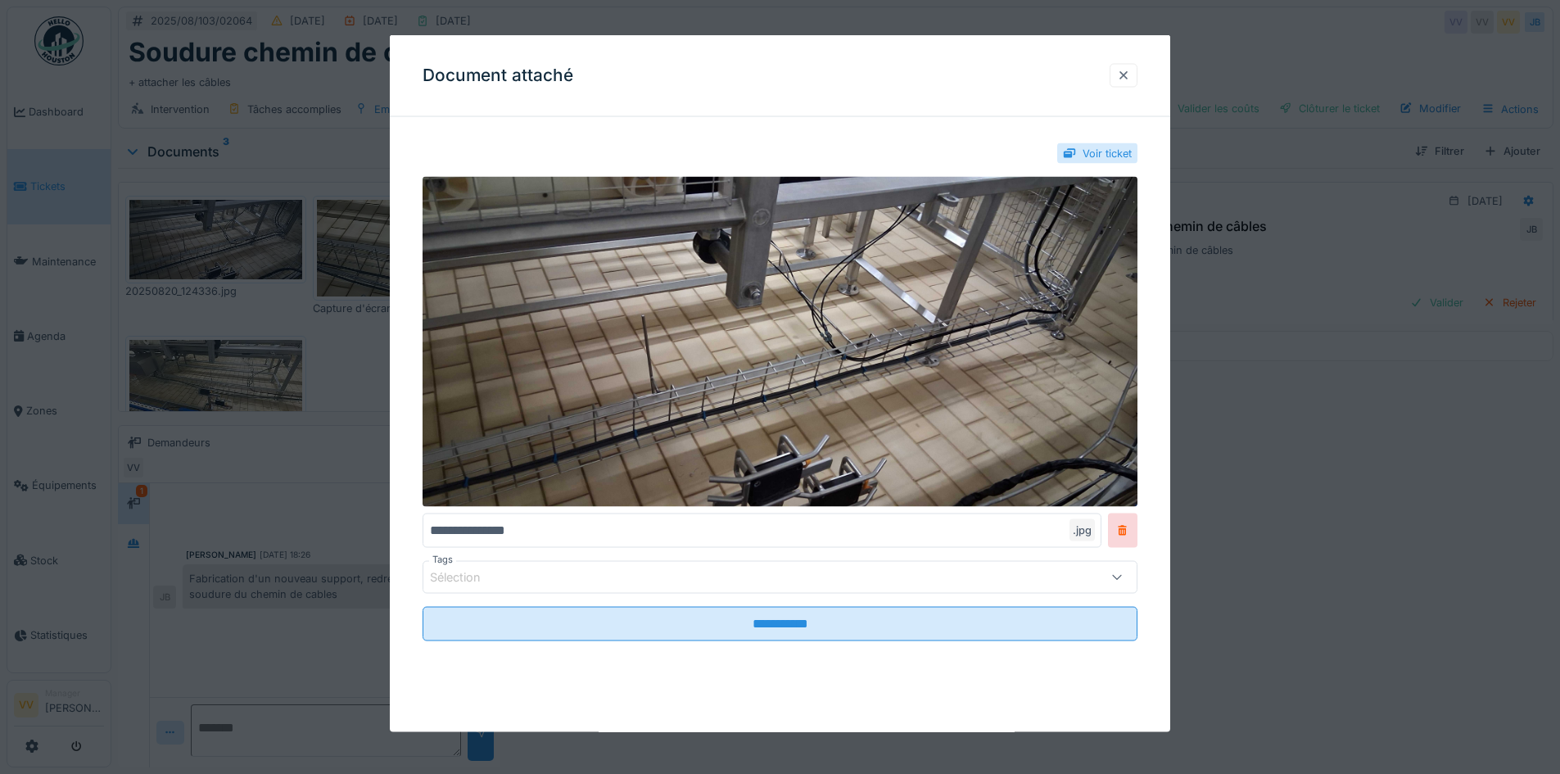
click at [1130, 74] on div at bounding box center [1123, 75] width 13 height 16
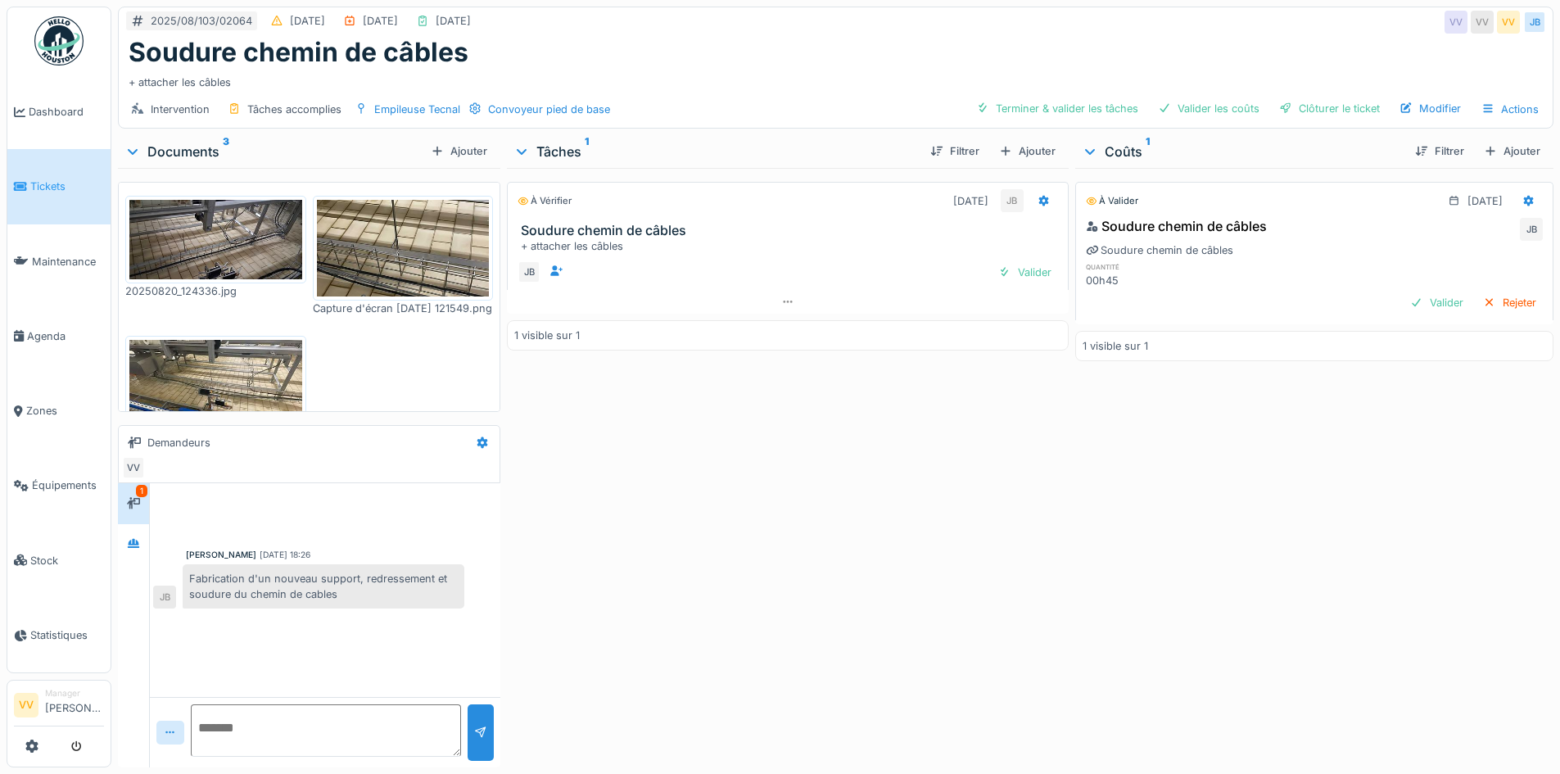
click at [422, 257] on img at bounding box center [403, 248] width 173 height 97
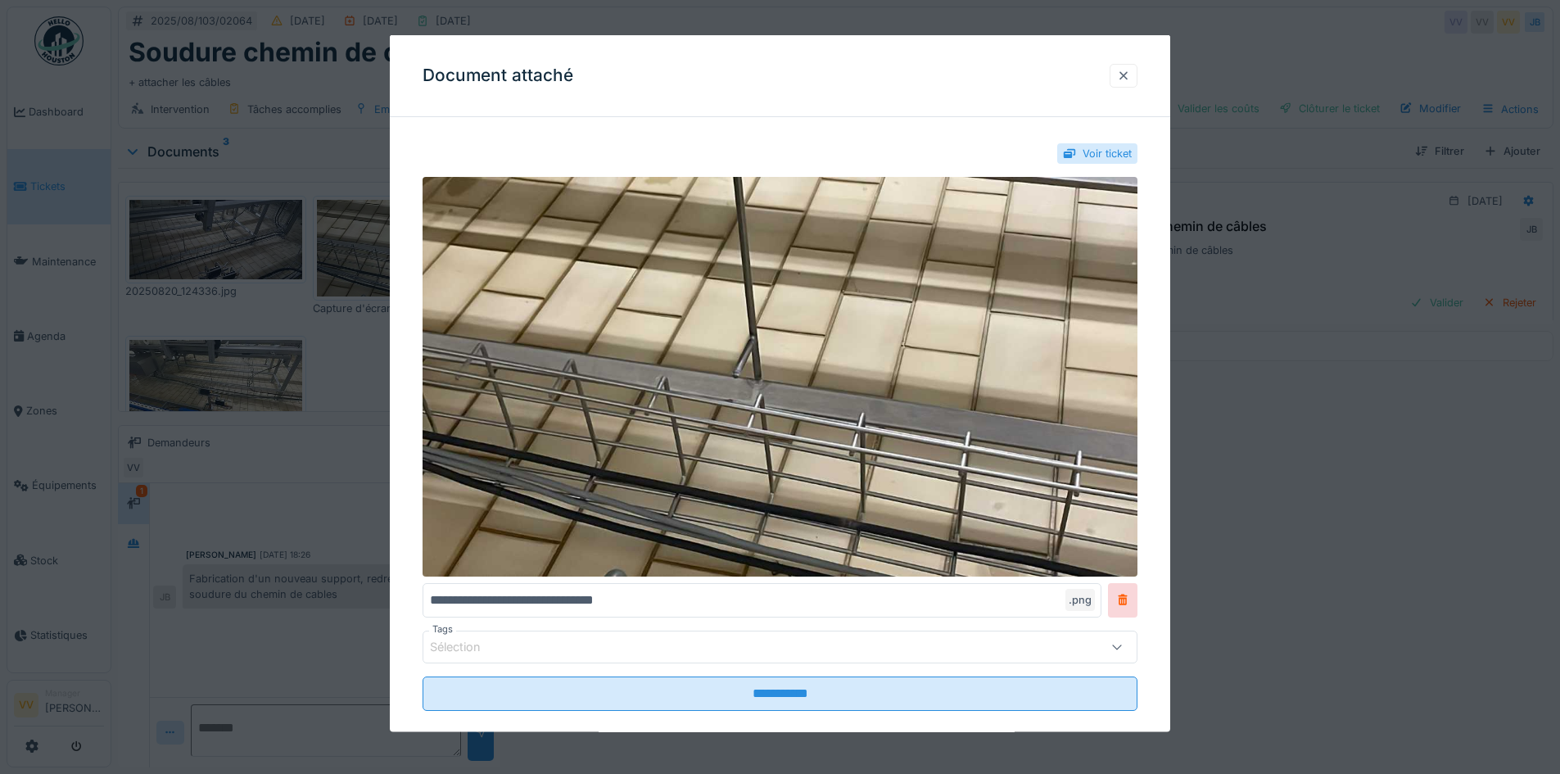
click at [1130, 74] on div at bounding box center [1123, 75] width 13 height 16
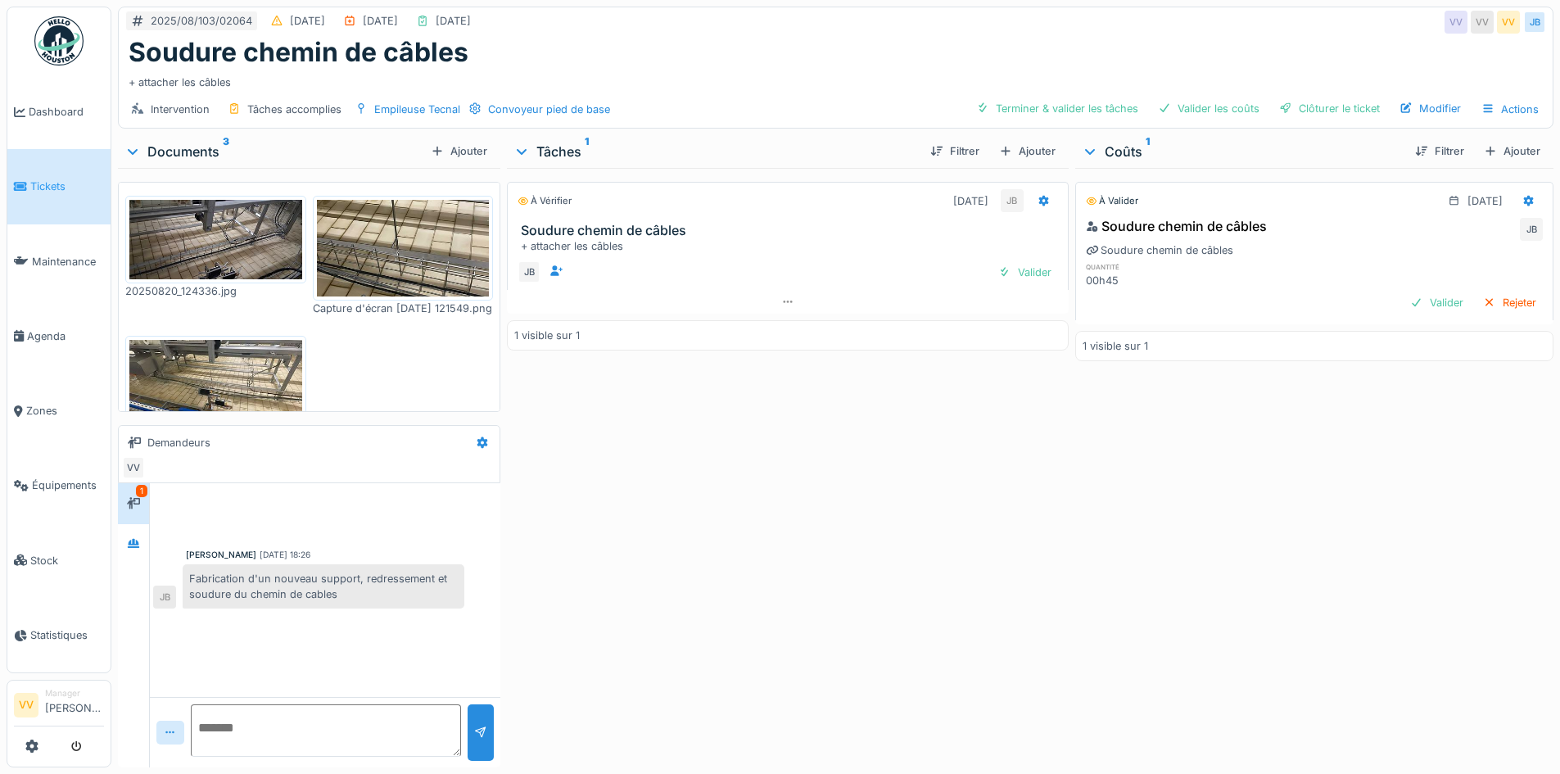
click at [243, 357] on img at bounding box center [215, 389] width 173 height 98
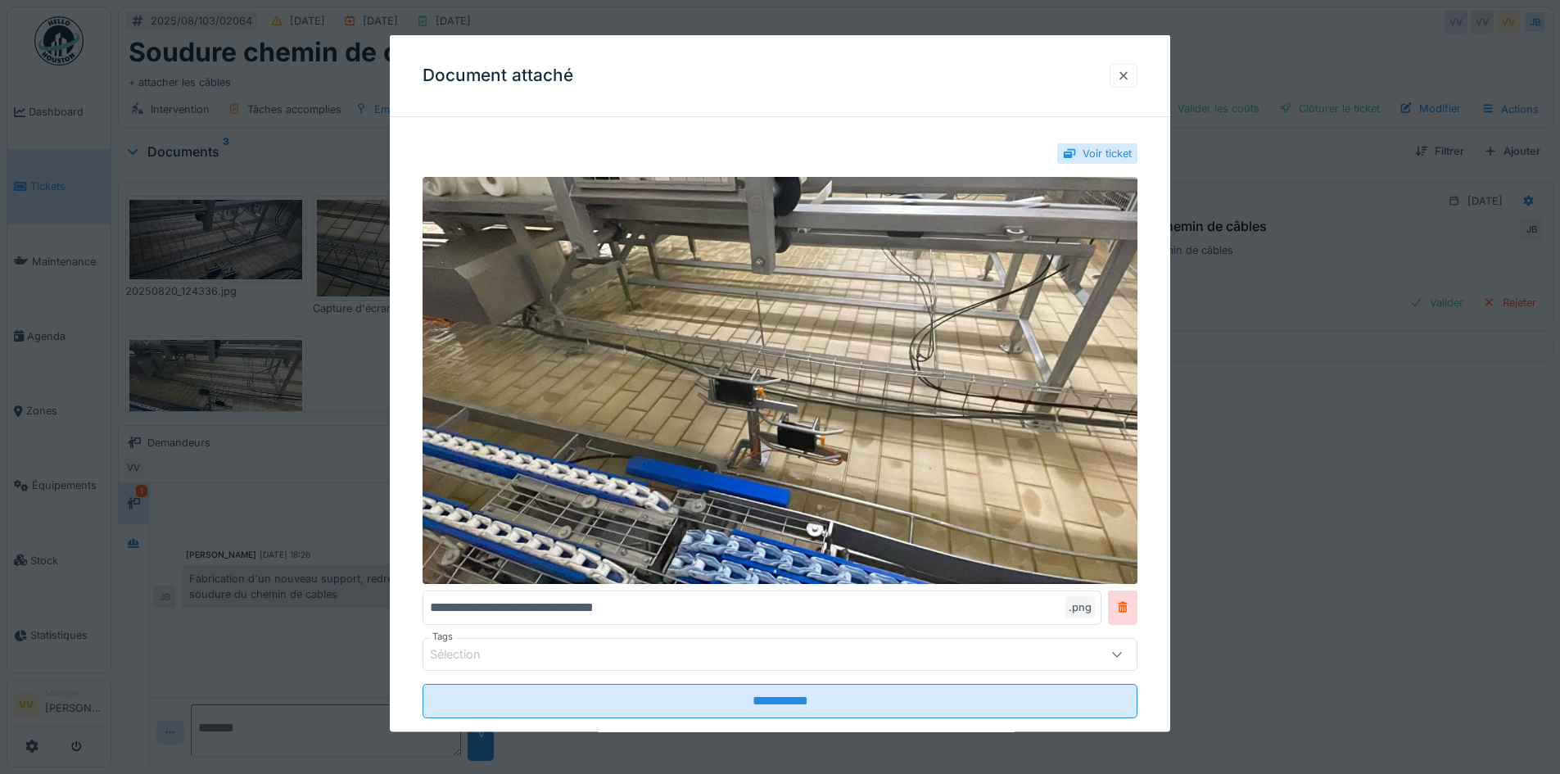
click at [1130, 82] on div at bounding box center [1123, 75] width 13 height 16
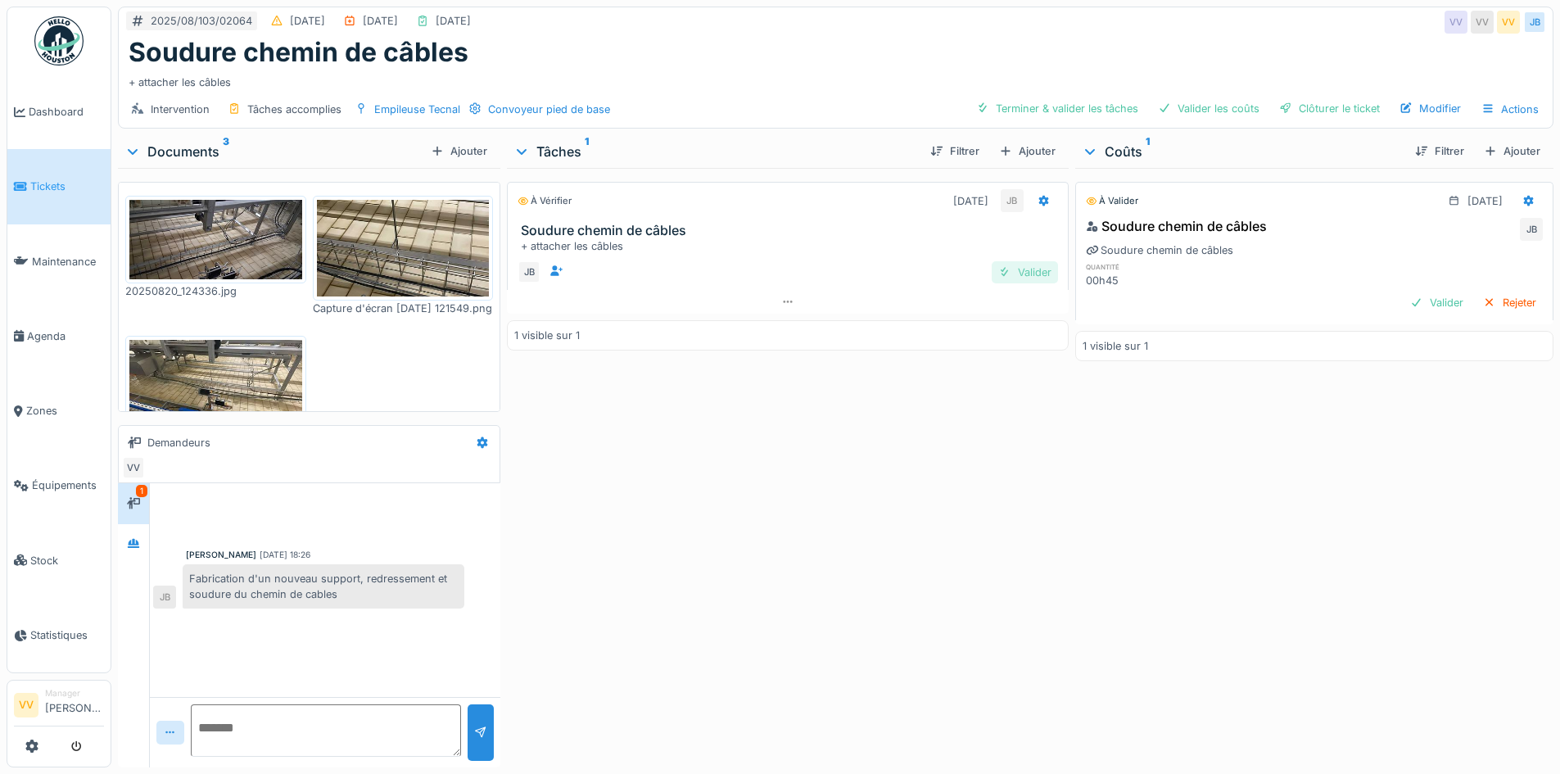
click at [1015, 270] on div "Valider" at bounding box center [1024, 272] width 66 height 22
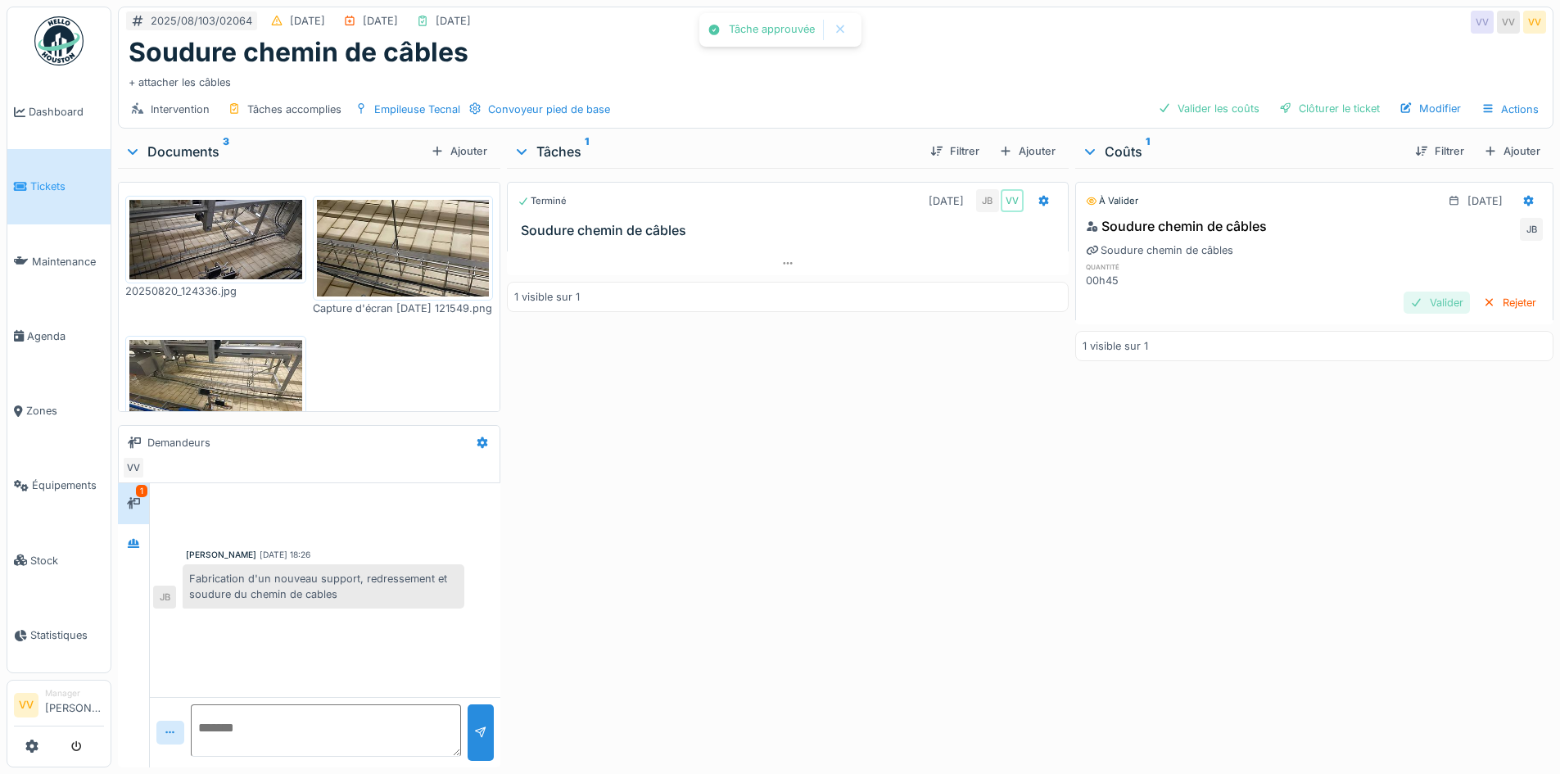
click at [1403, 300] on div "Valider" at bounding box center [1436, 302] width 66 height 22
click at [1294, 107] on div "Clôturer le ticket" at bounding box center [1329, 108] width 114 height 22
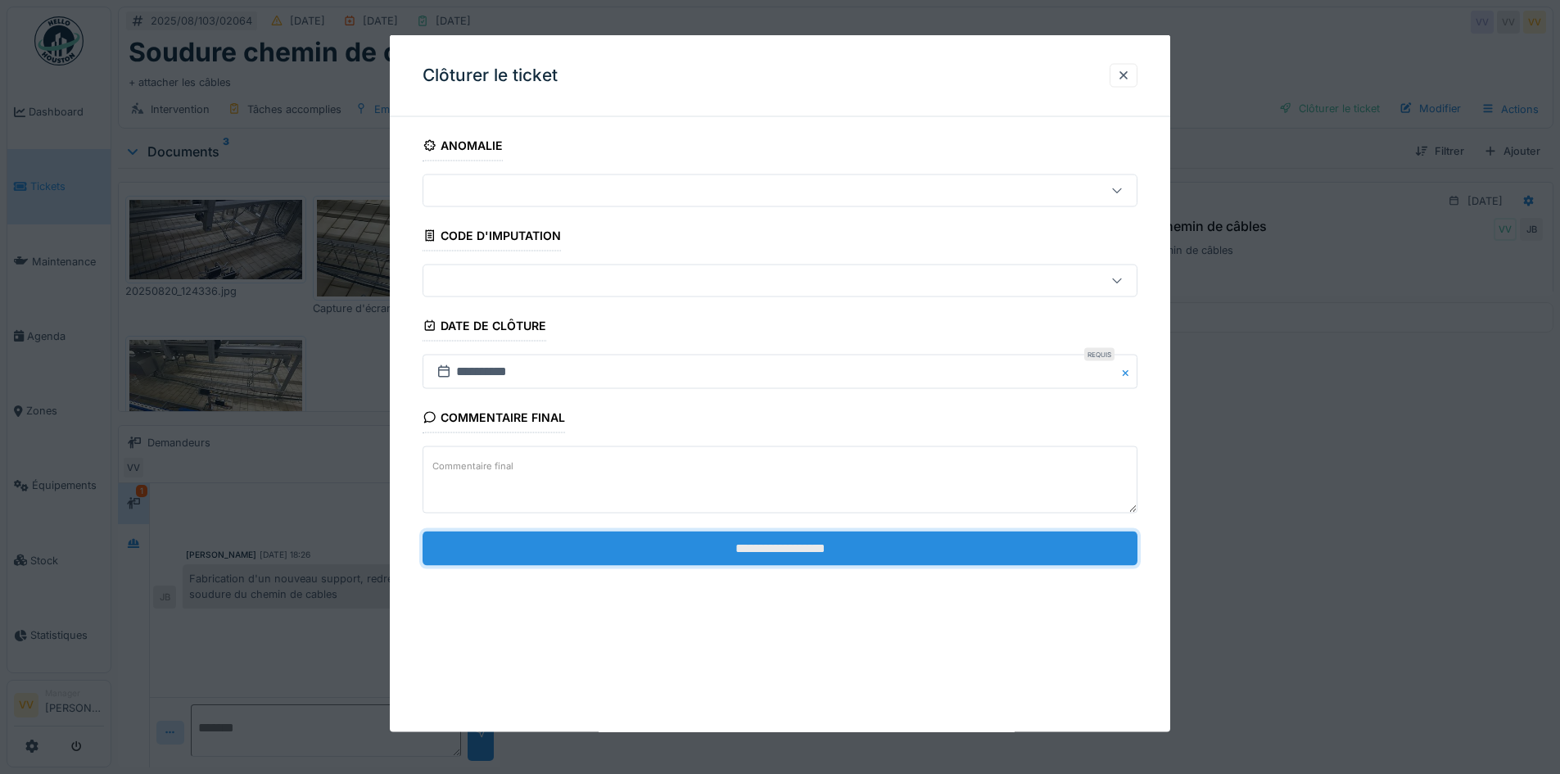
click at [816, 549] on input "**********" at bounding box center [779, 548] width 715 height 34
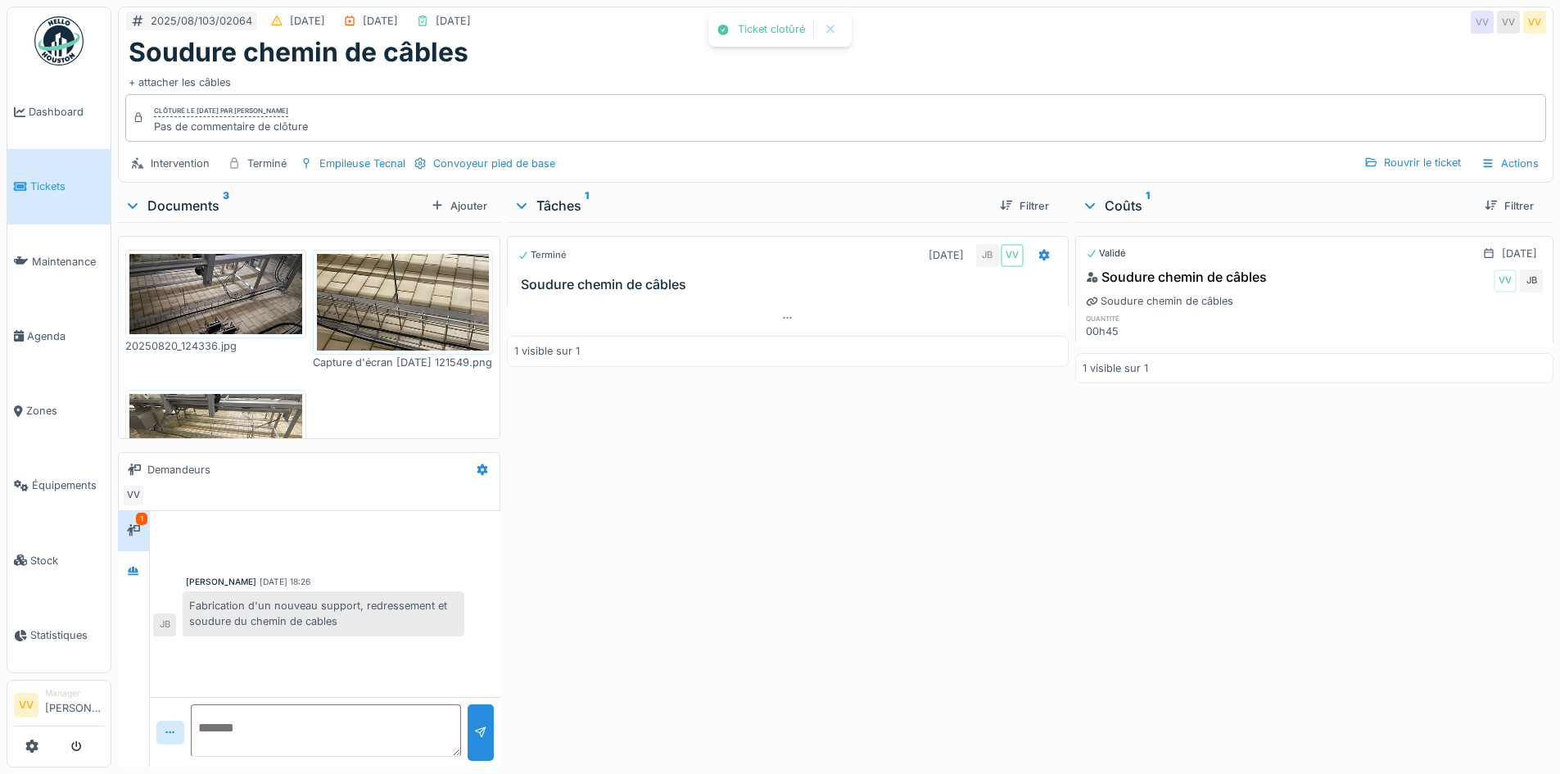
click at [1115, 603] on div "Validé 20/08/2025 Soudure chemin de câbles VV JB Soudure chemin de câbles quant…" at bounding box center [1314, 491] width 478 height 539
click at [44, 192] on link "Tickets" at bounding box center [58, 186] width 103 height 75
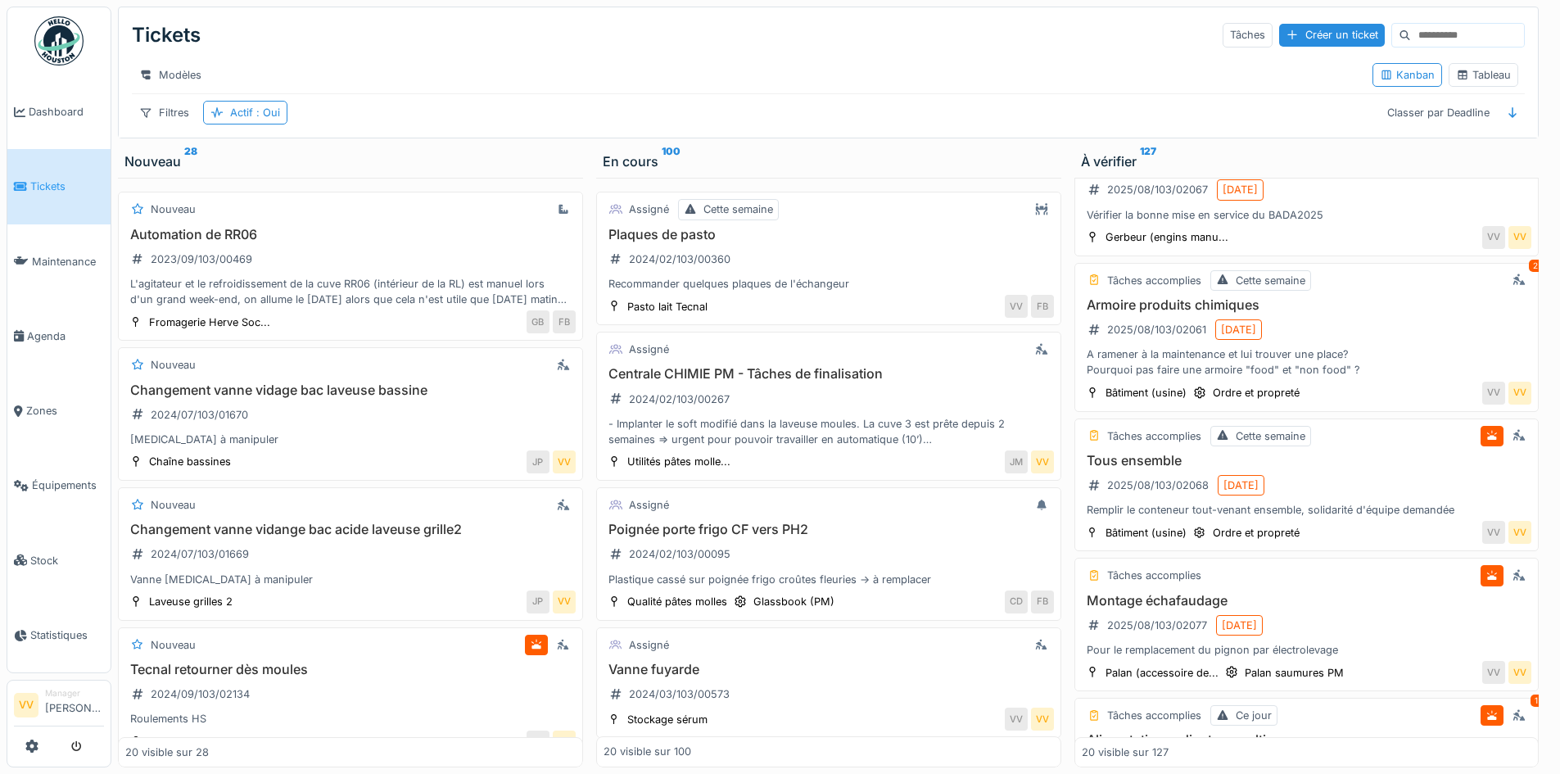
scroll to position [1474, 0]
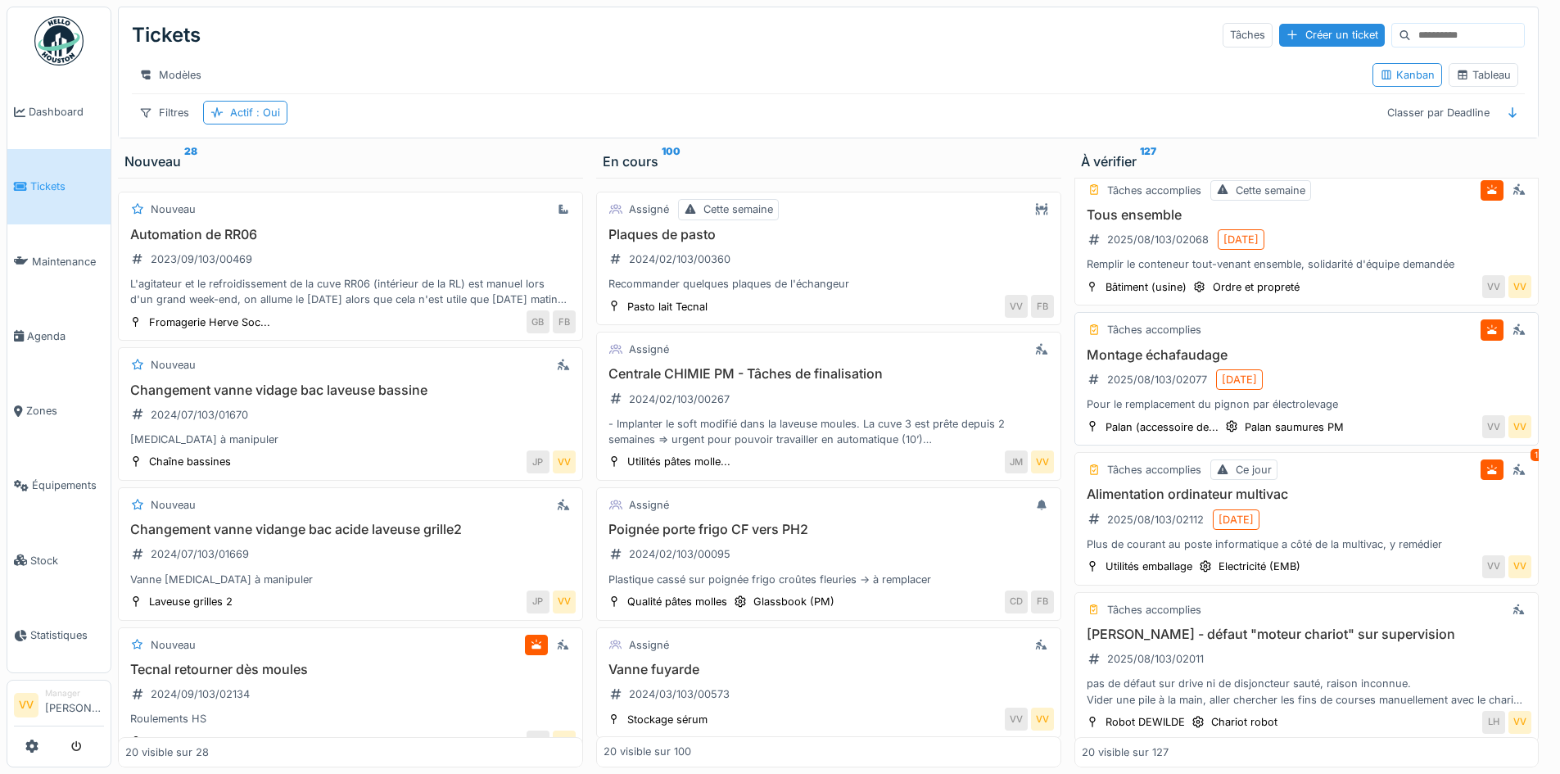
click at [1318, 363] on h3 "Montage échafaudage" at bounding box center [1307, 355] width 450 height 16
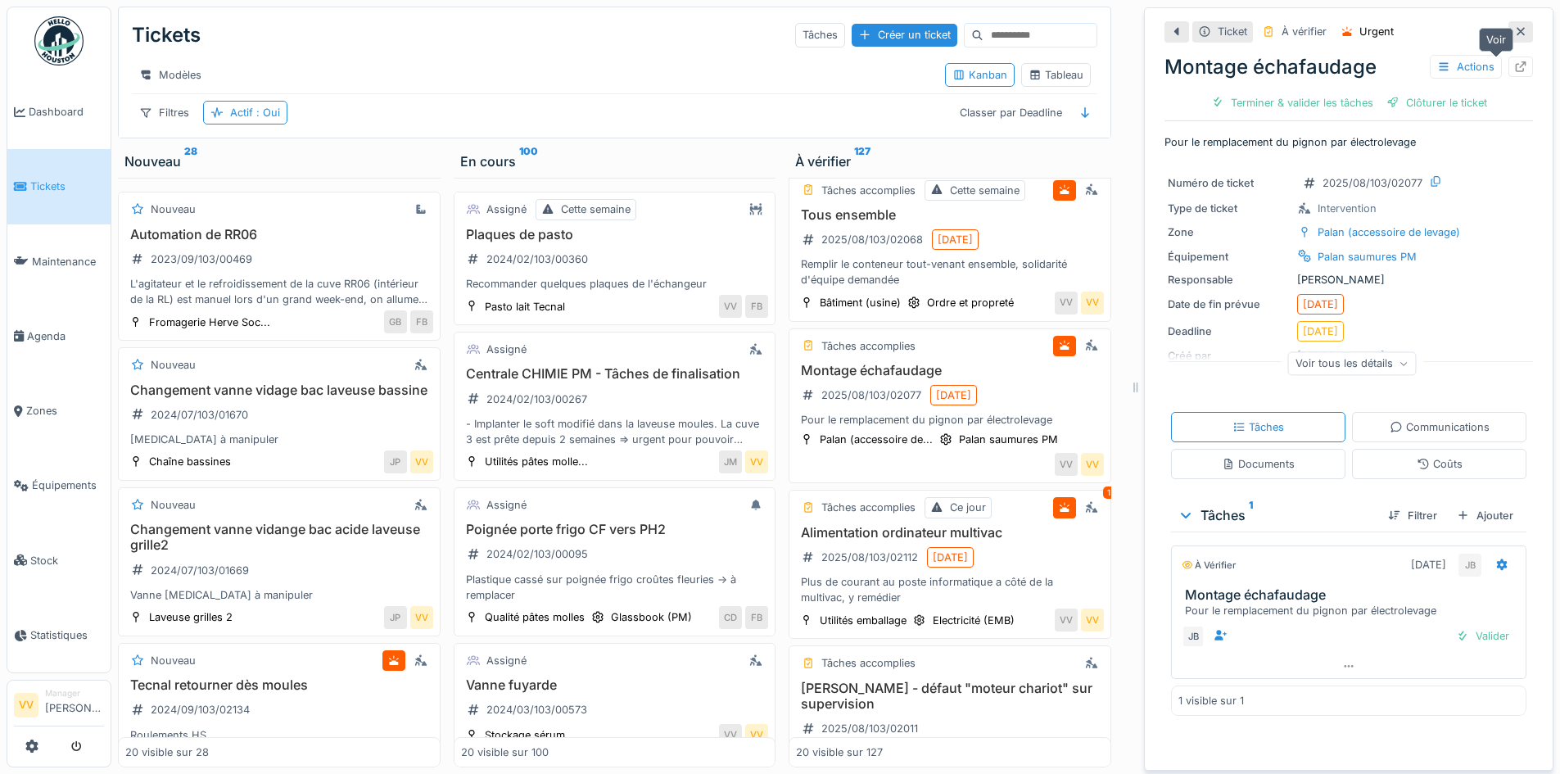
click at [1515, 65] on icon at bounding box center [1520, 66] width 11 height 11
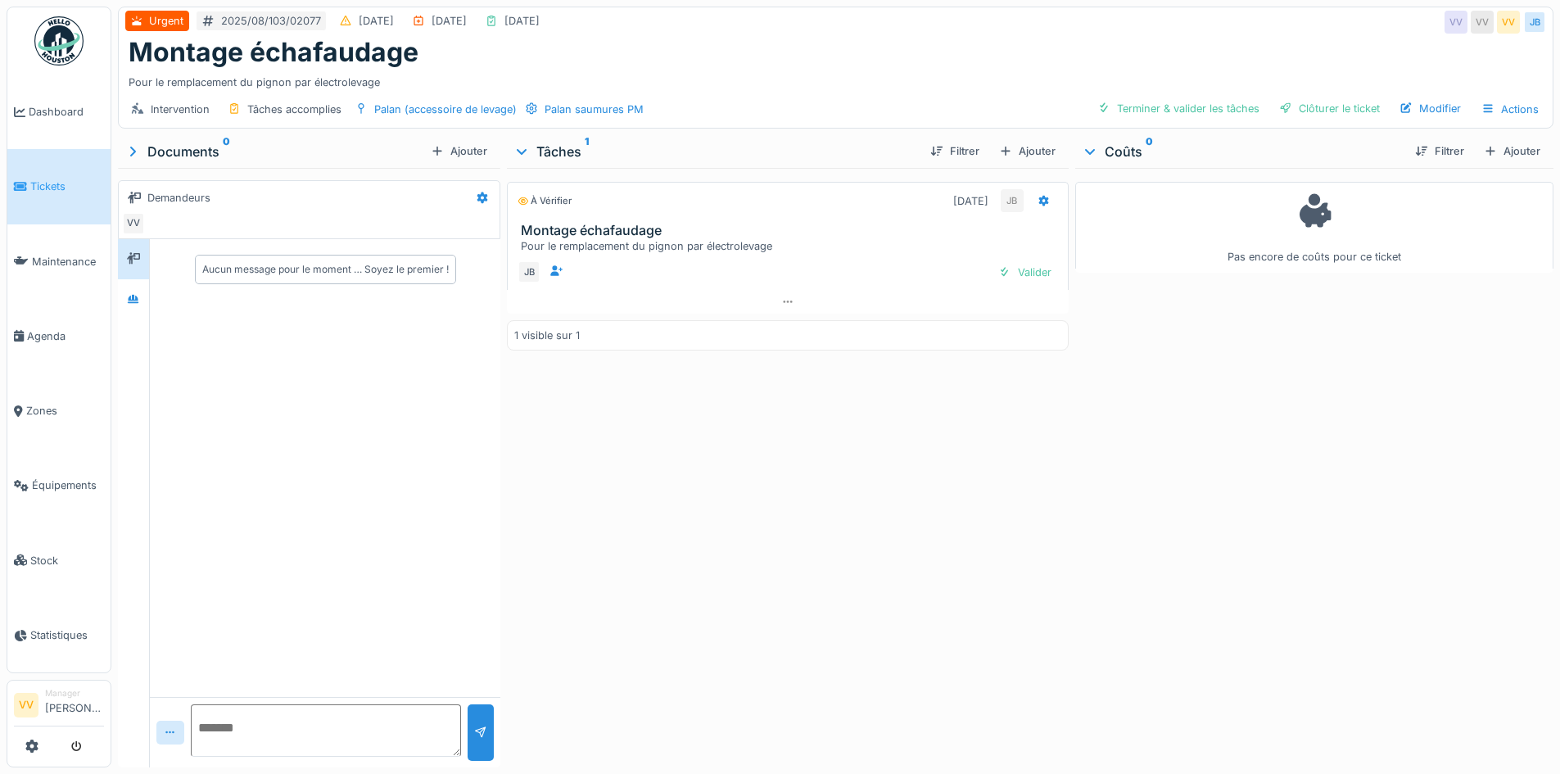
click at [872, 505] on div "À vérifier [DATE] JB Montage échafaudage Pour le remplacement du pignon par éle…" at bounding box center [787, 464] width 561 height 593
click at [1015, 280] on div "Valider" at bounding box center [1024, 272] width 66 height 22
click at [19, 181] on icon at bounding box center [20, 186] width 13 height 11
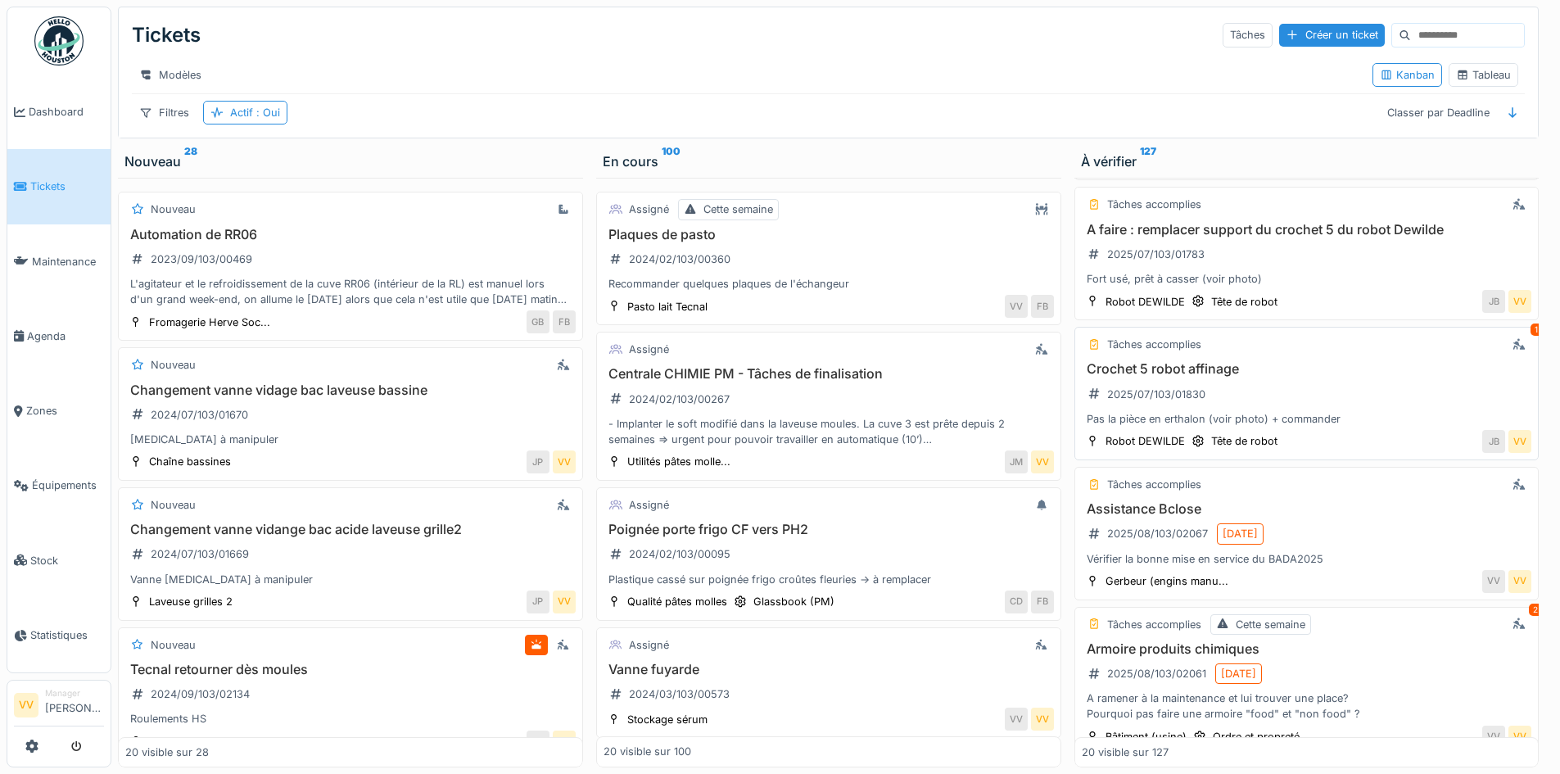
scroll to position [901, 0]
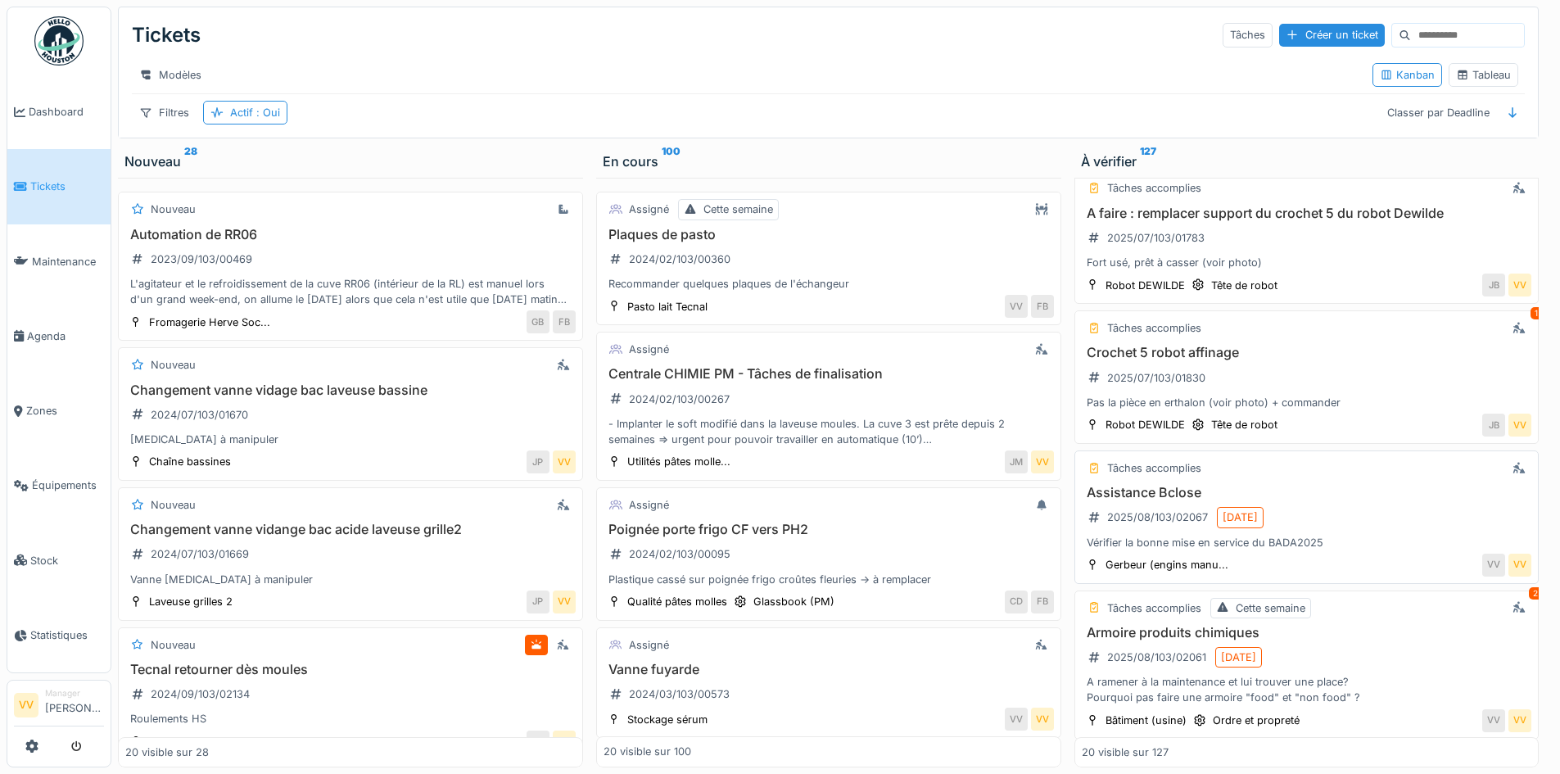
click at [1402, 531] on div "Assistance Bclose 2025/08/103/02067 06/08/2025 Vérifier la bonne mise en servic…" at bounding box center [1307, 517] width 450 height 65
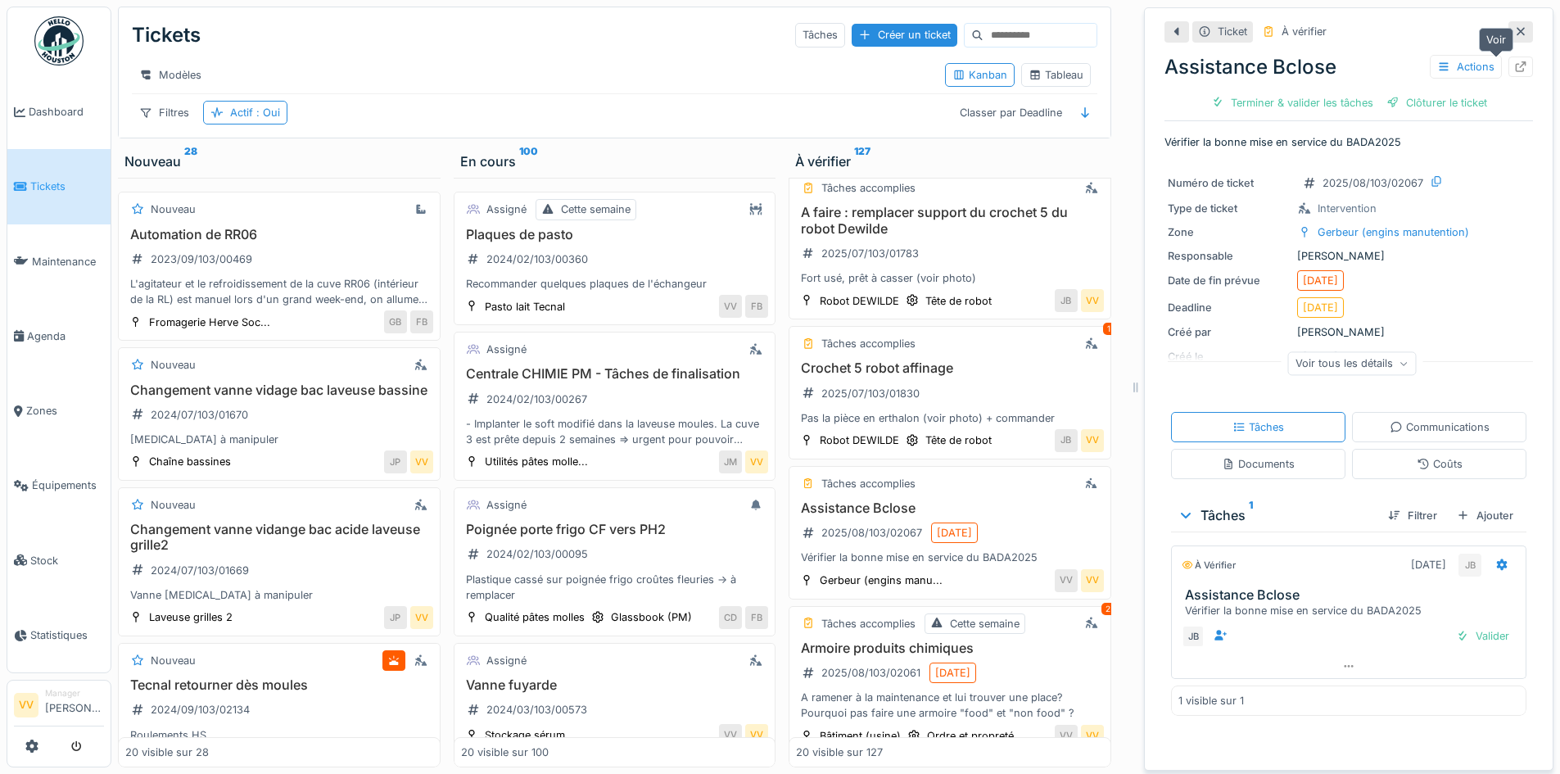
click at [1514, 68] on icon at bounding box center [1520, 66] width 13 height 11
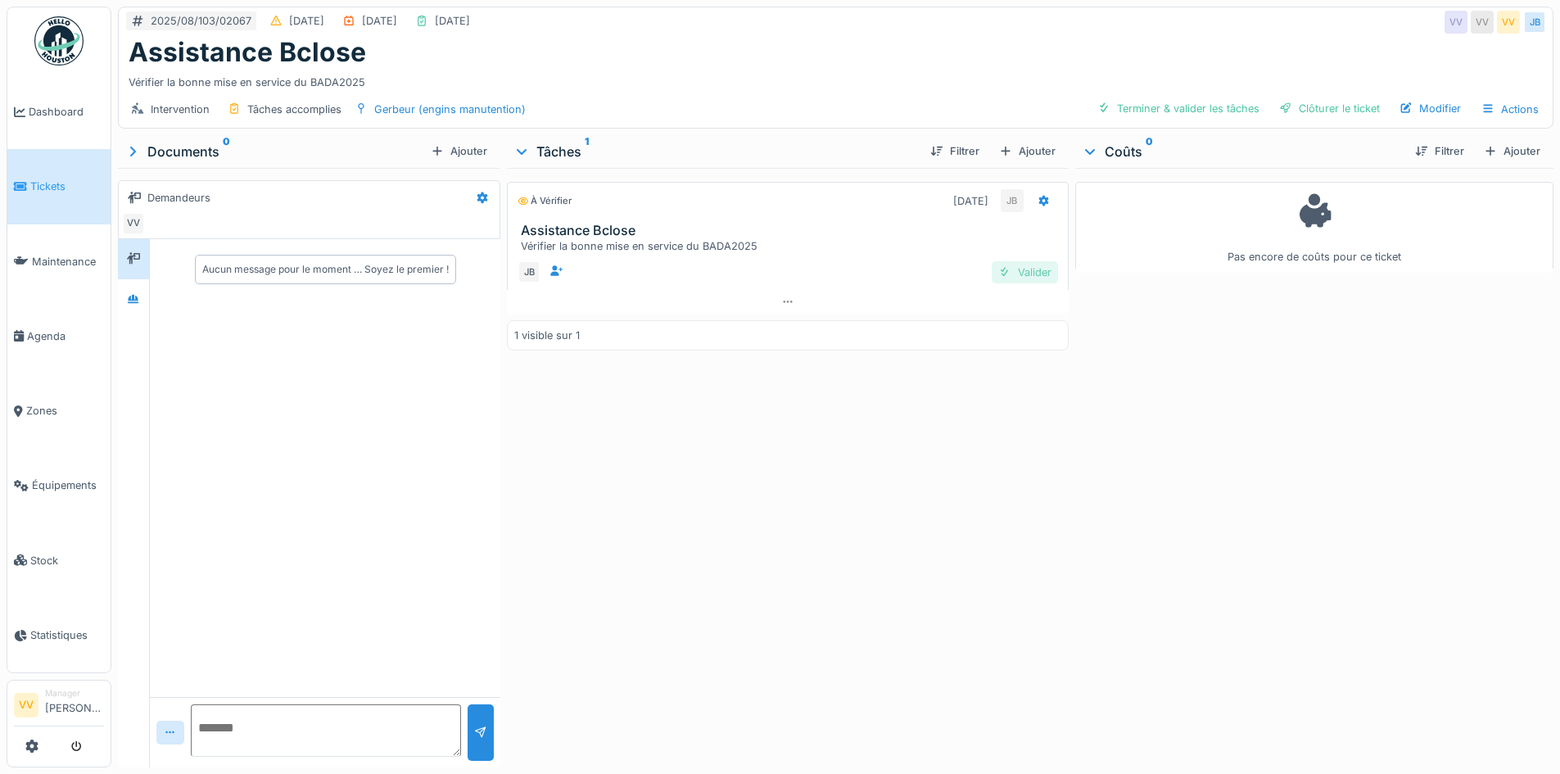
click at [1008, 269] on div "Valider" at bounding box center [1024, 272] width 66 height 22
click at [1164, 108] on div "Terminer & valider les tâches" at bounding box center [1178, 108] width 175 height 22
click at [1343, 115] on div "Clôturer le ticket" at bounding box center [1329, 108] width 114 height 22
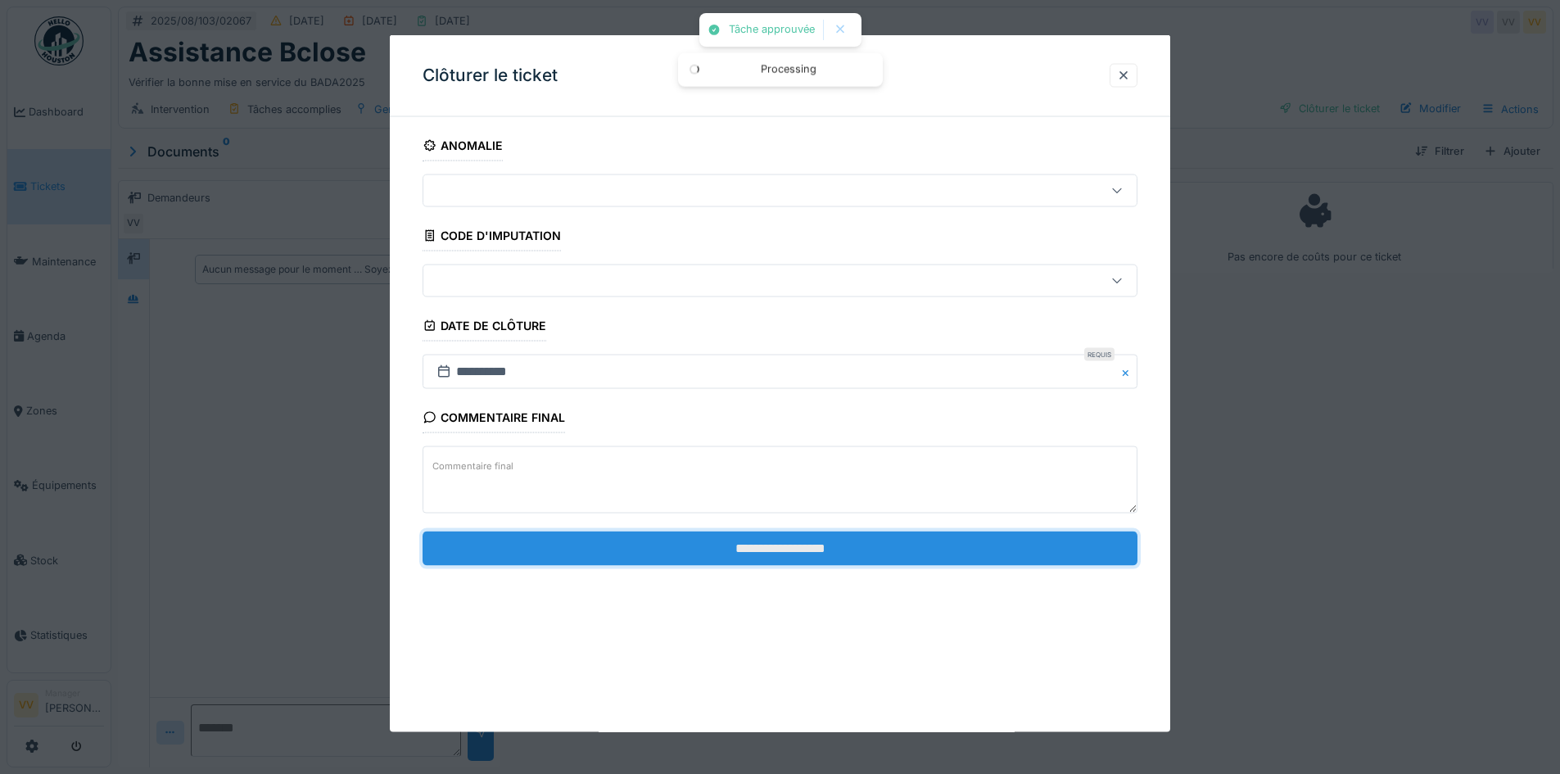
click at [845, 539] on input "**********" at bounding box center [779, 548] width 715 height 34
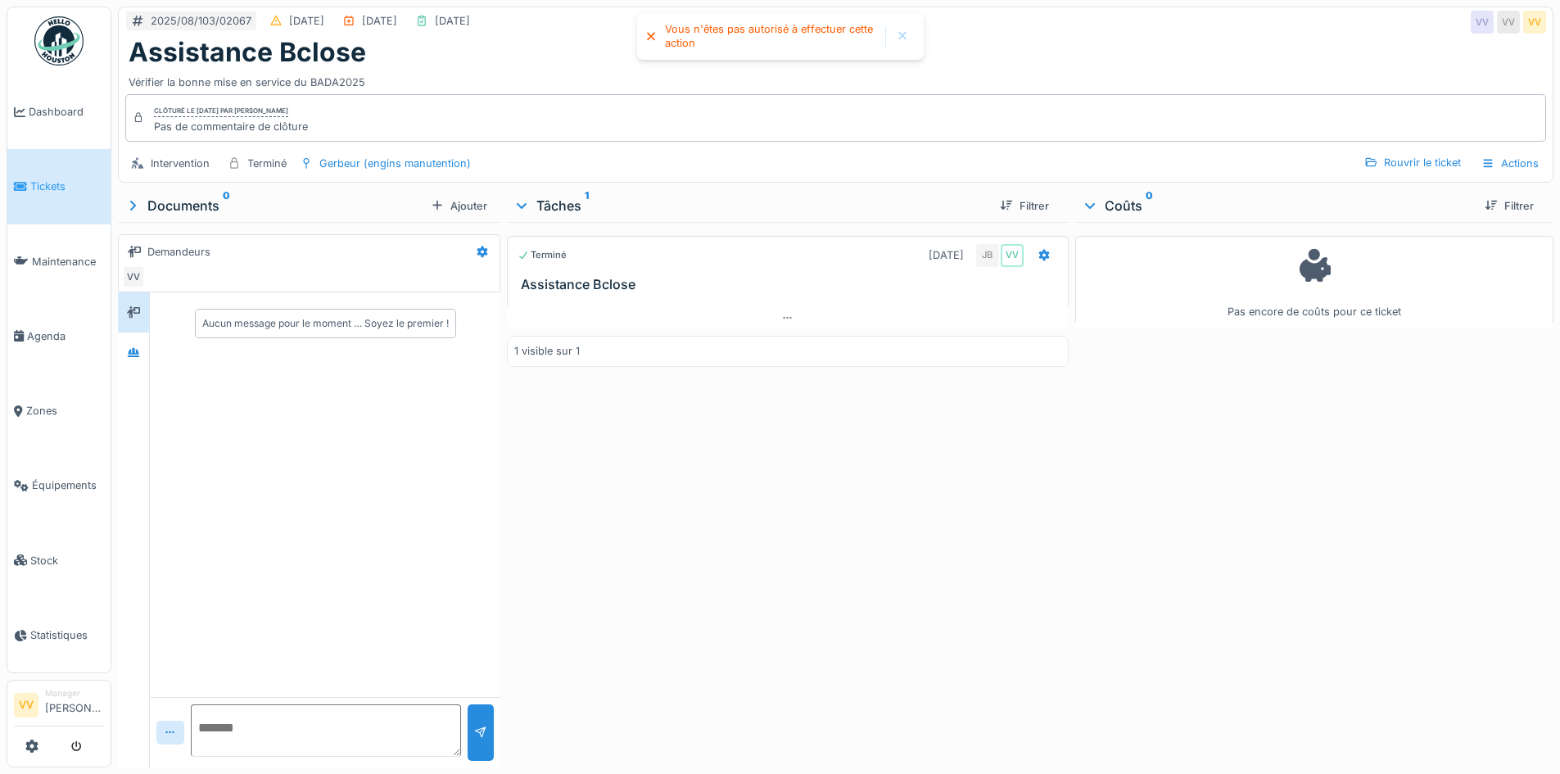
click at [48, 182] on span "Tickets" at bounding box center [67, 186] width 74 height 16
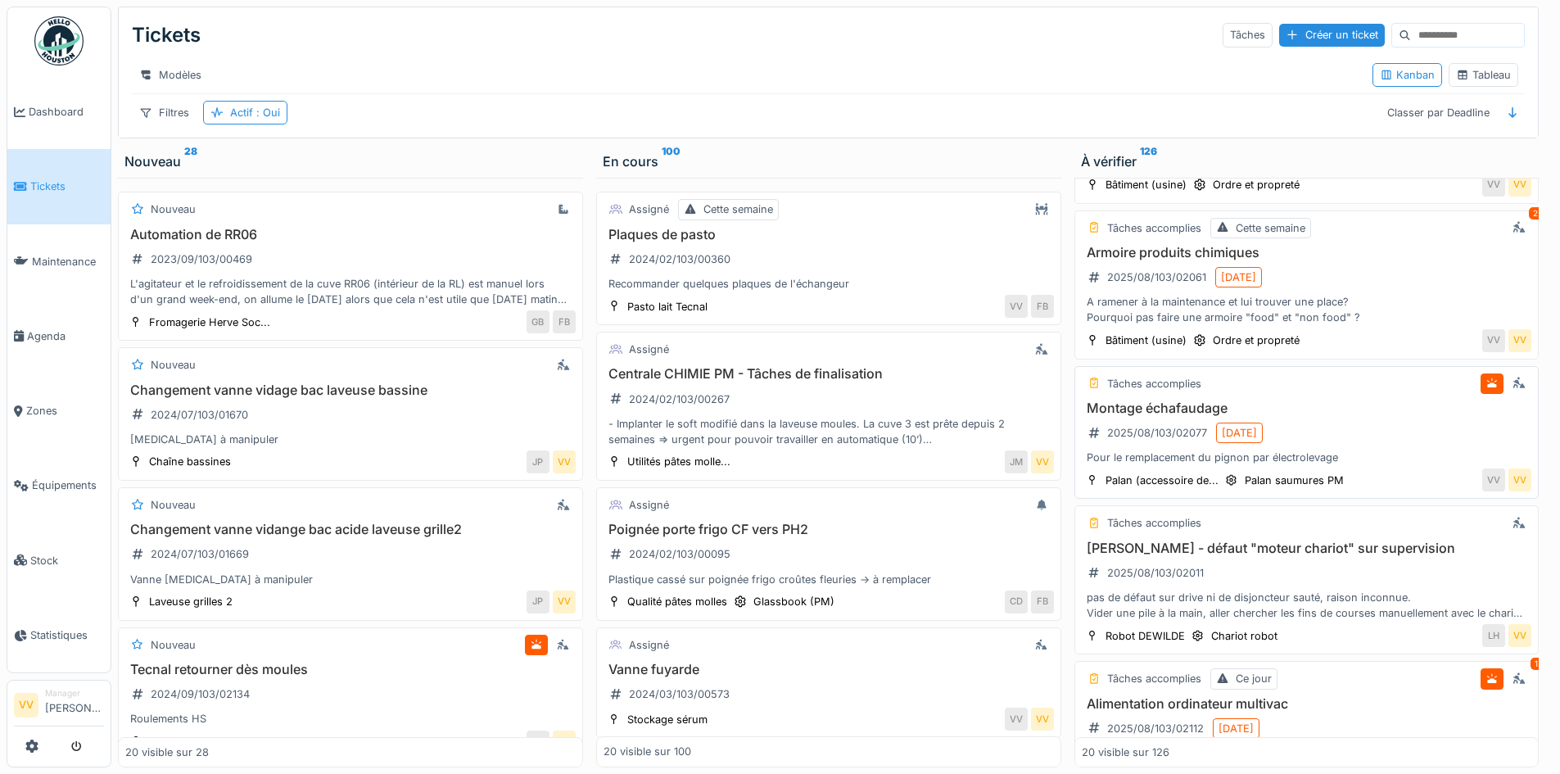
scroll to position [1310, 0]
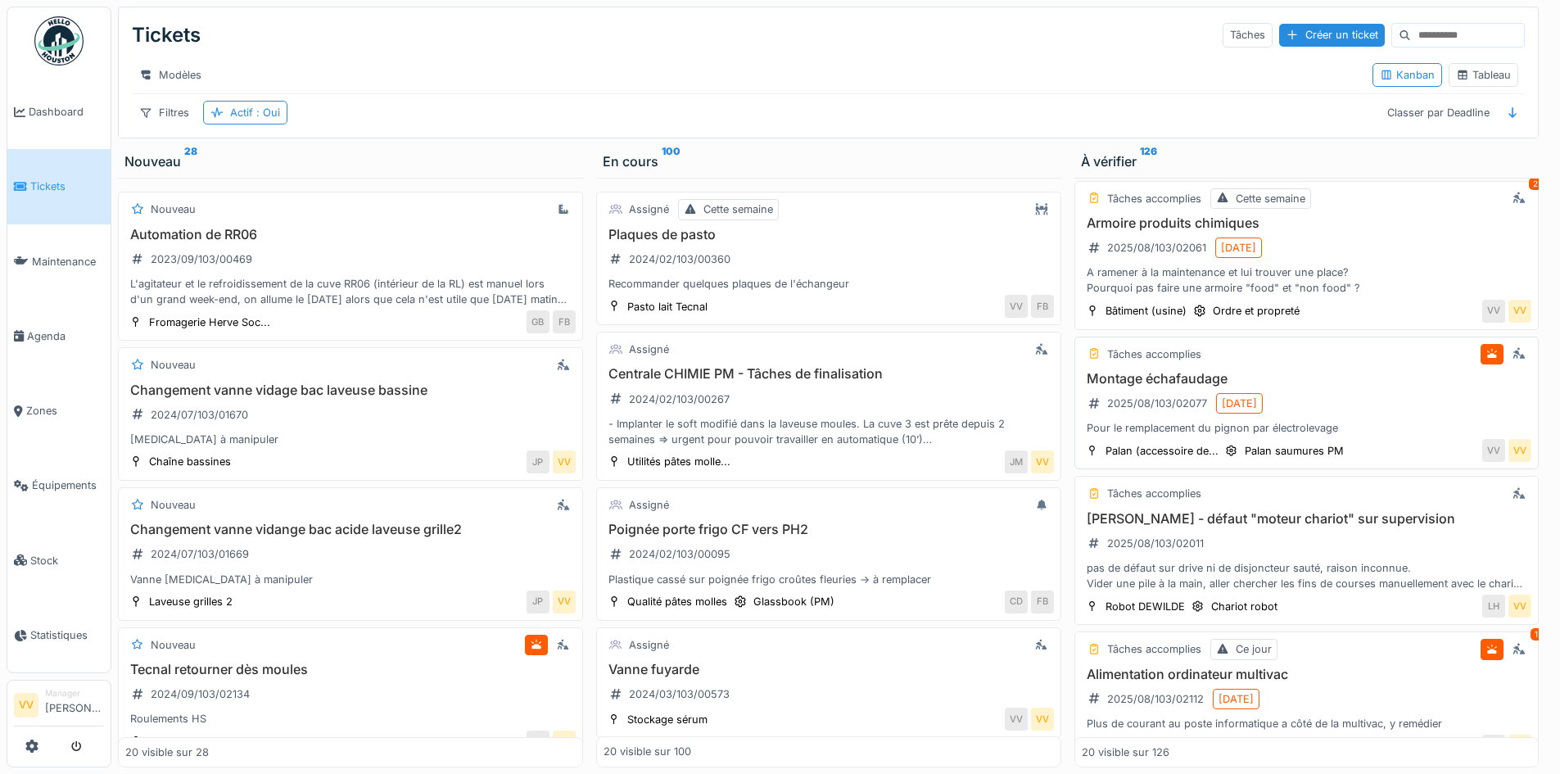
click at [1123, 386] on h3 "Montage échafaudage" at bounding box center [1307, 379] width 450 height 16
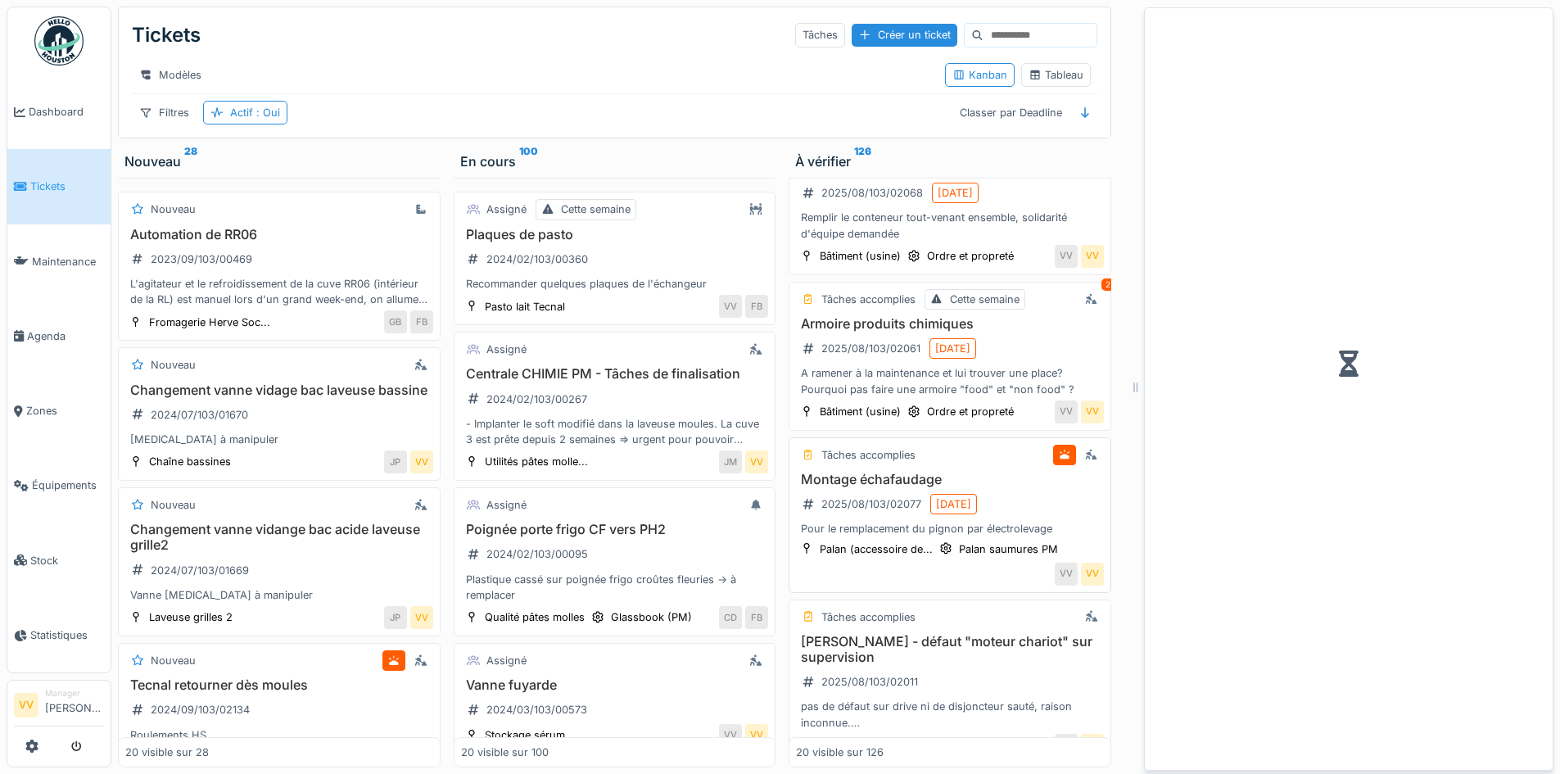
scroll to position [1411, 0]
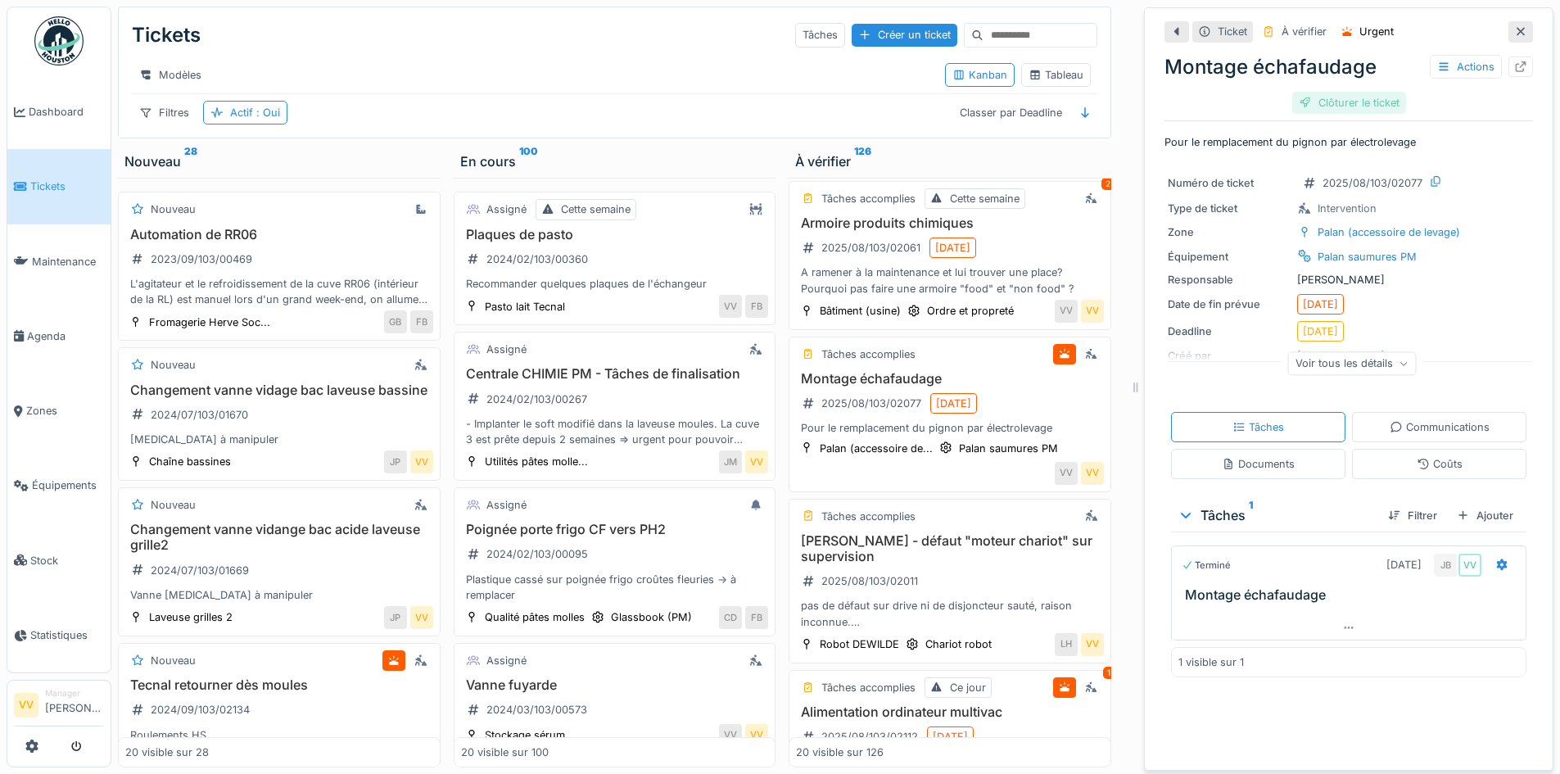
click at [1311, 101] on div "Clôturer le ticket" at bounding box center [1349, 103] width 114 height 22
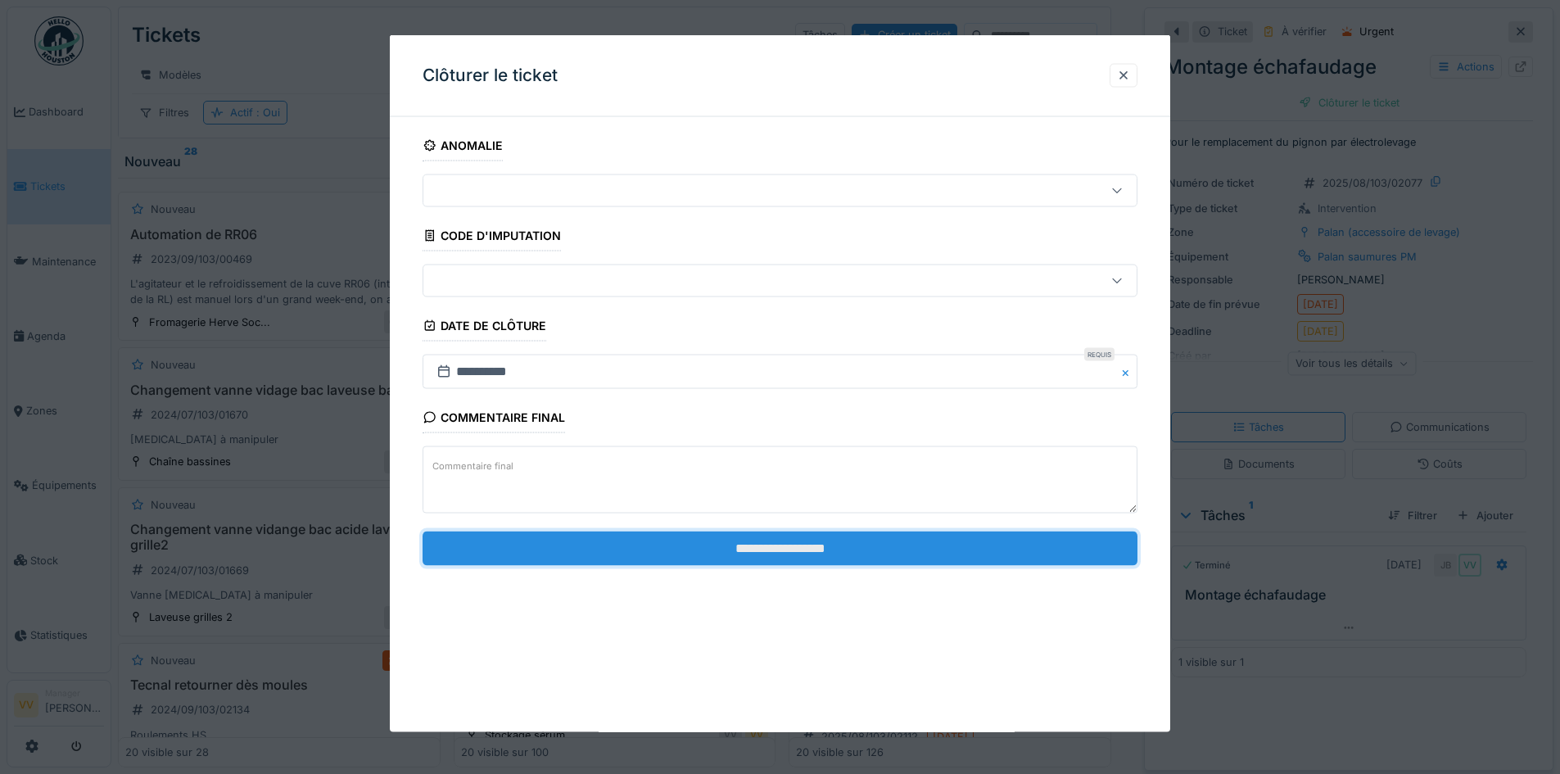
click at [795, 552] on input "**********" at bounding box center [779, 548] width 715 height 34
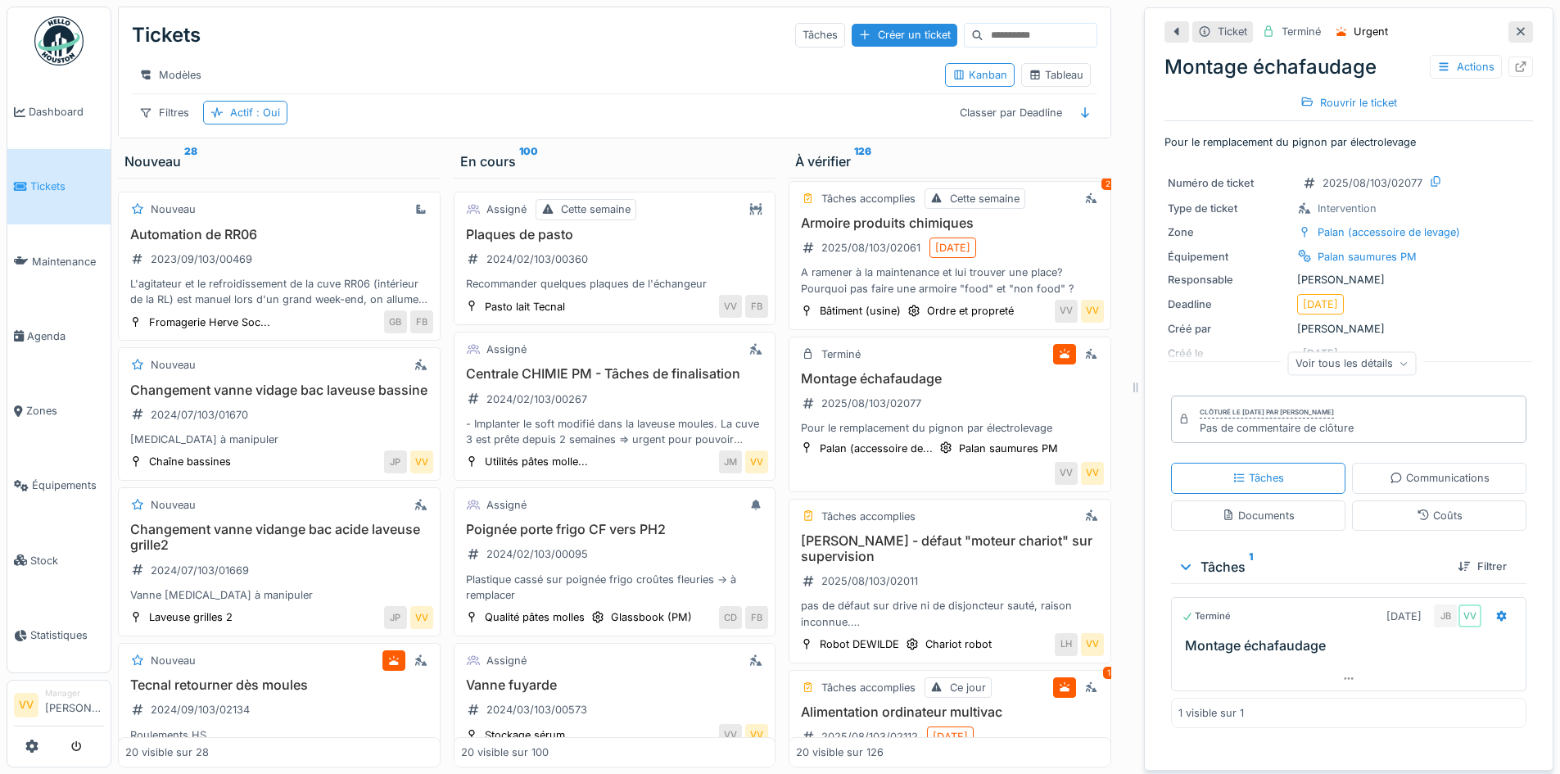
click at [34, 183] on span "Tickets" at bounding box center [67, 186] width 74 height 16
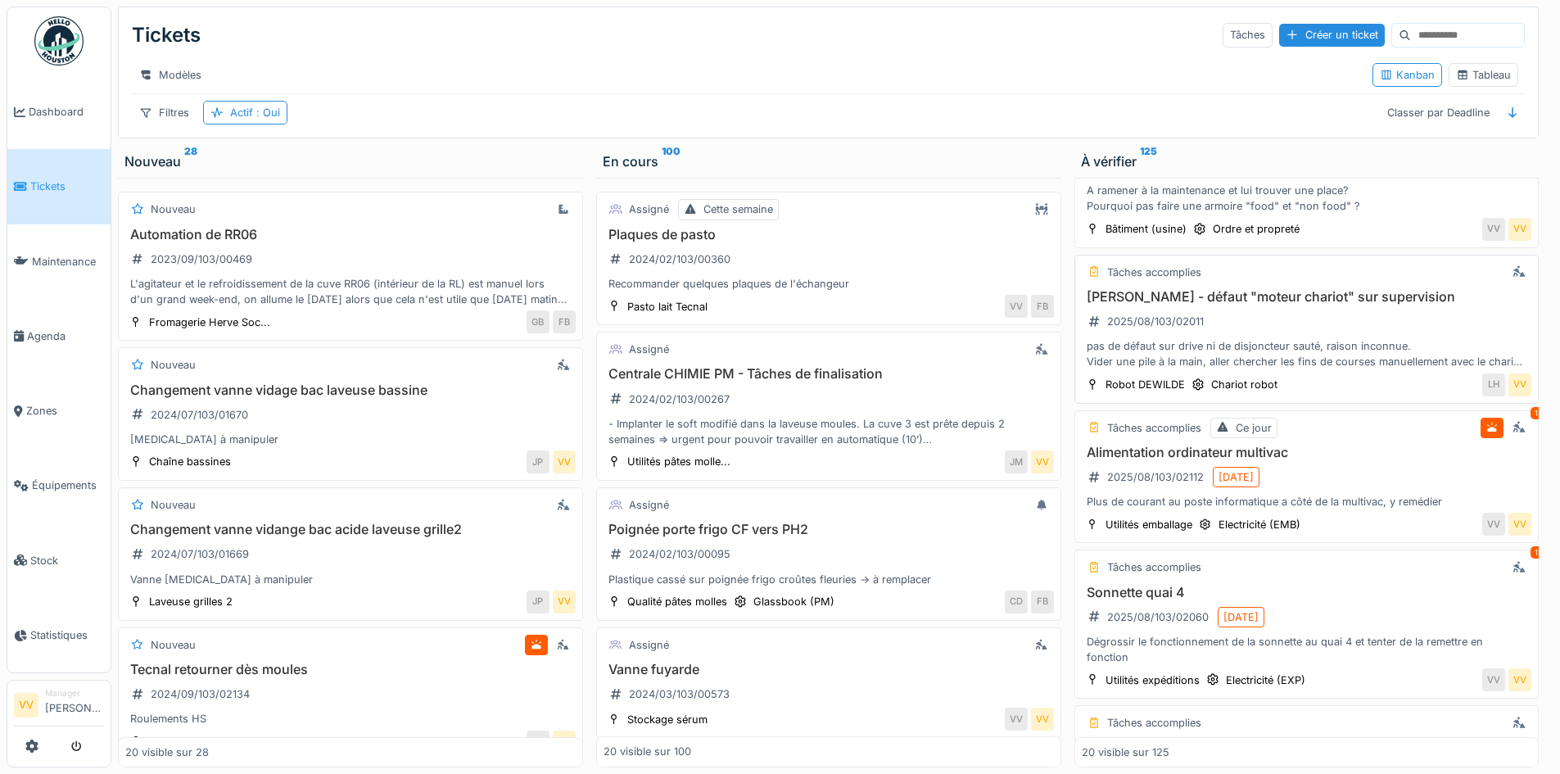
scroll to position [1474, 0]
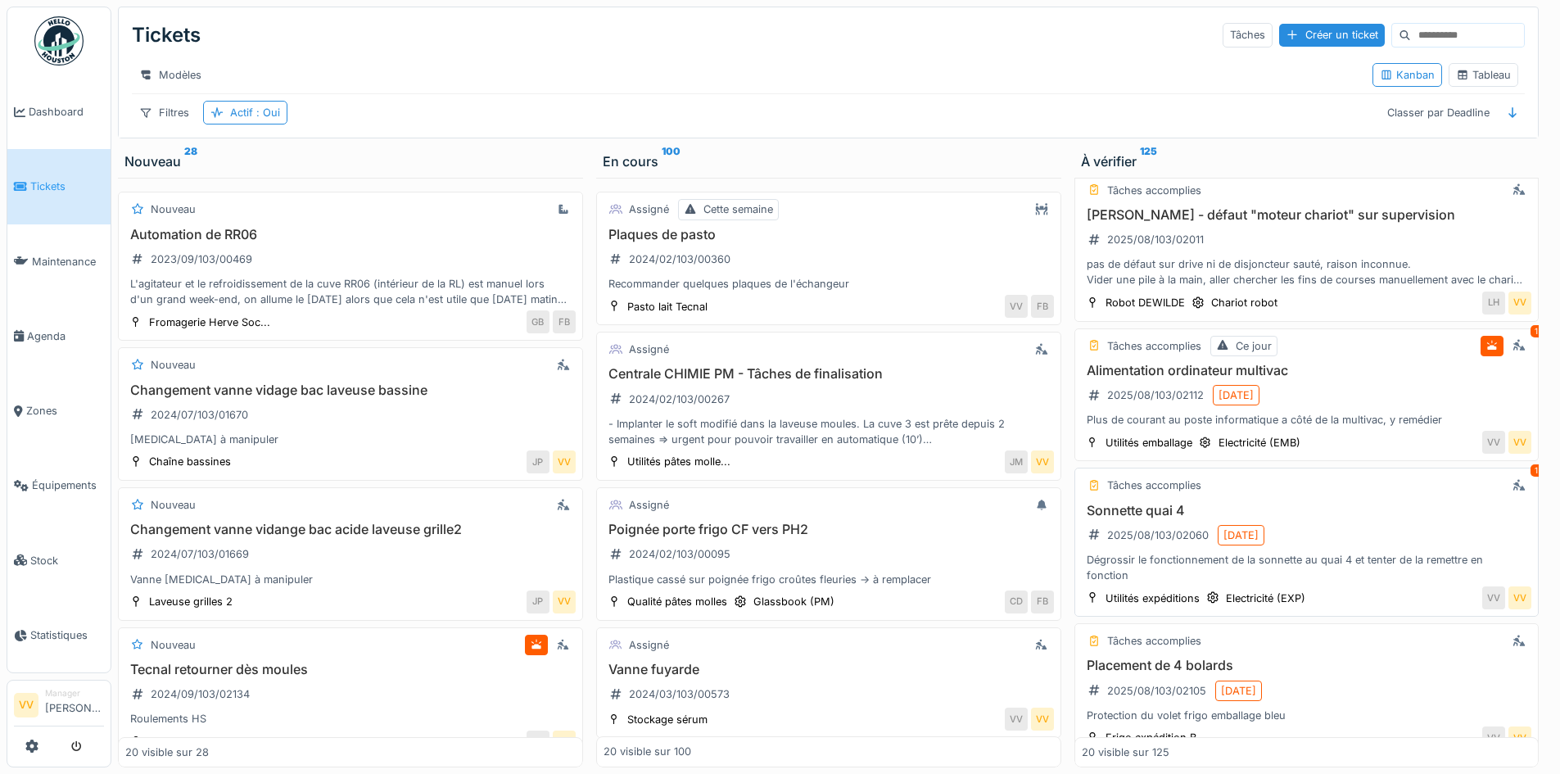
click at [1296, 518] on h3 "Sonnette quai 4" at bounding box center [1307, 511] width 450 height 16
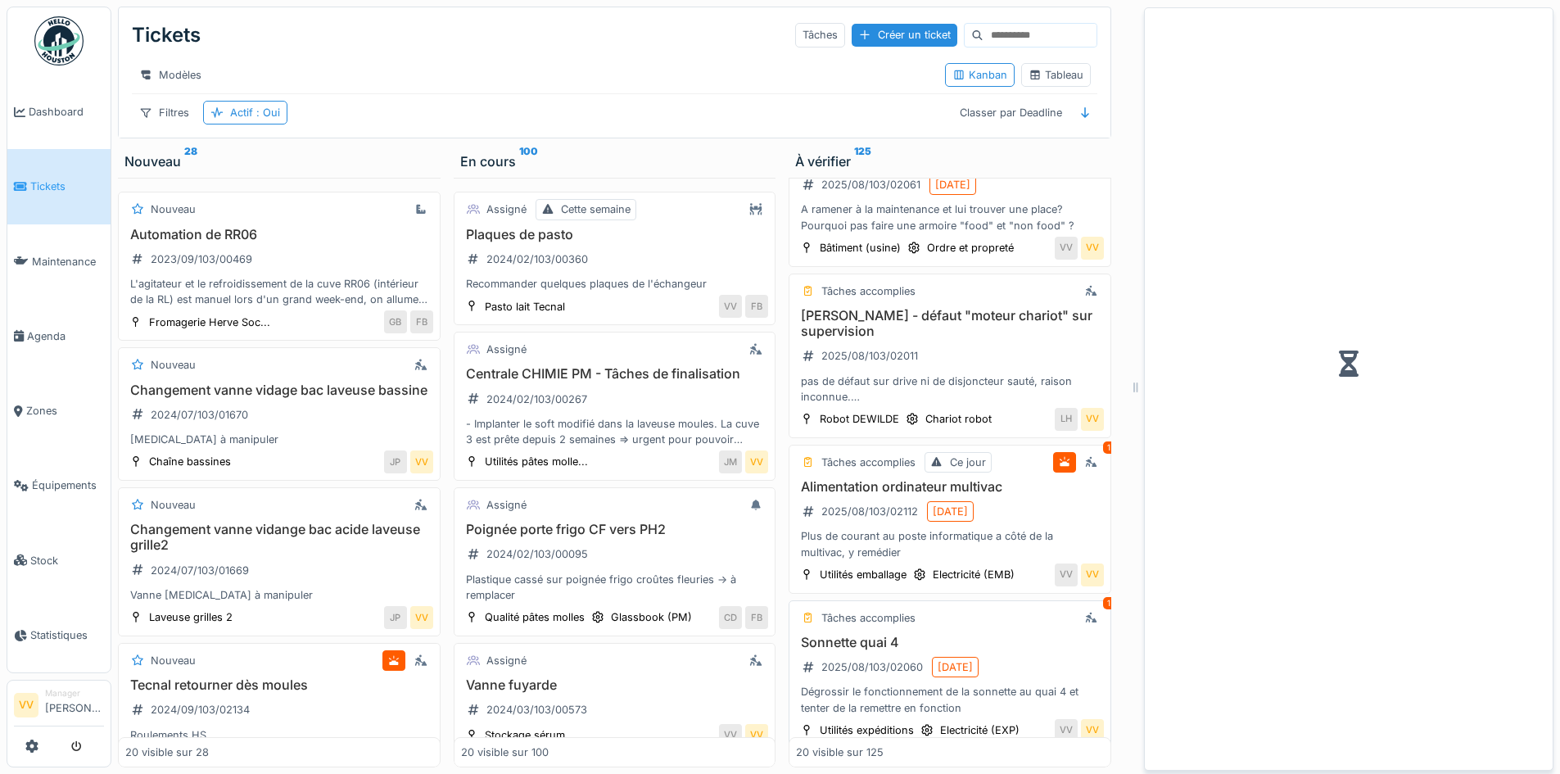
scroll to position [1574, 0]
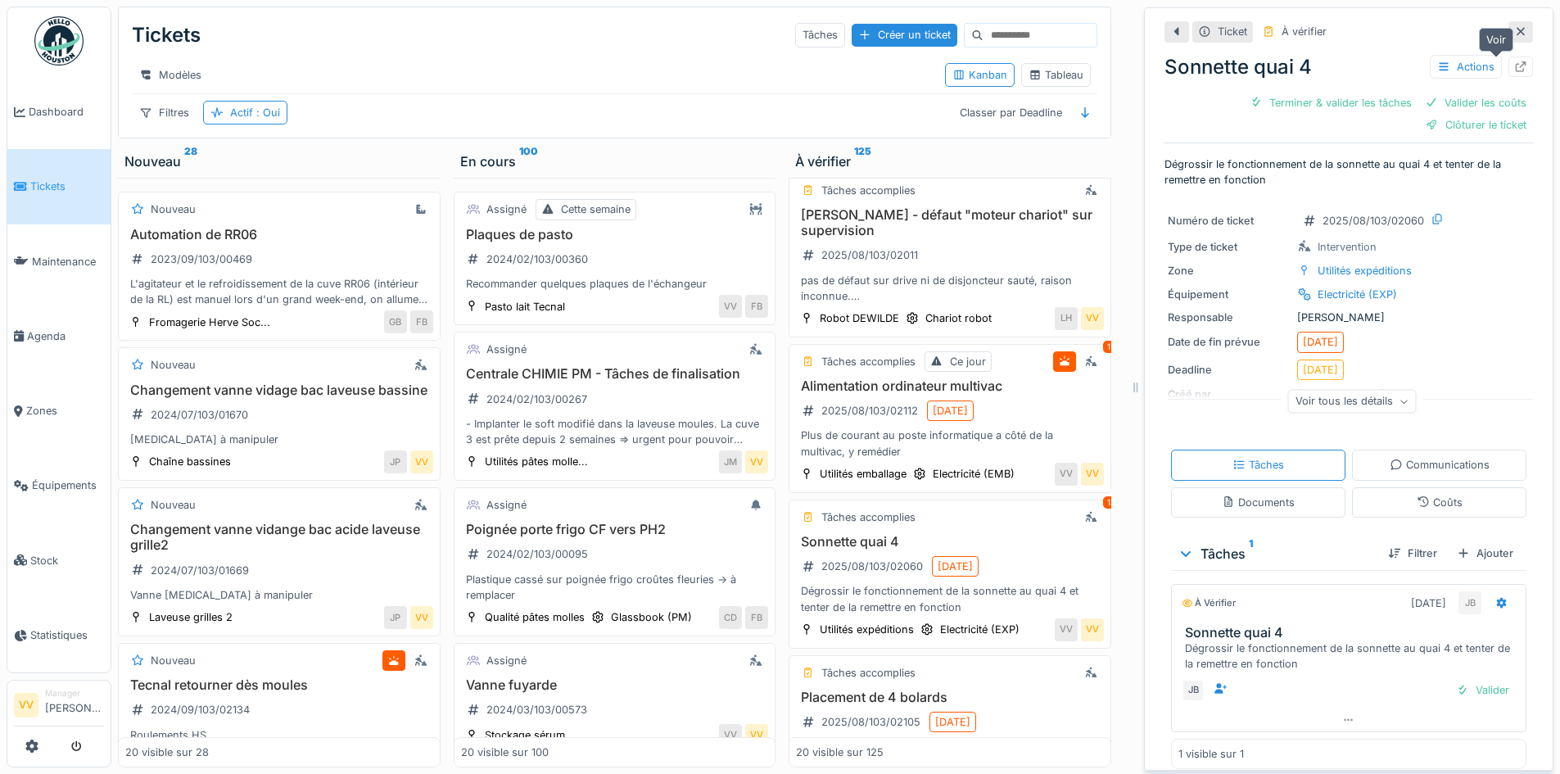
click at [1514, 68] on icon at bounding box center [1520, 66] width 13 height 11
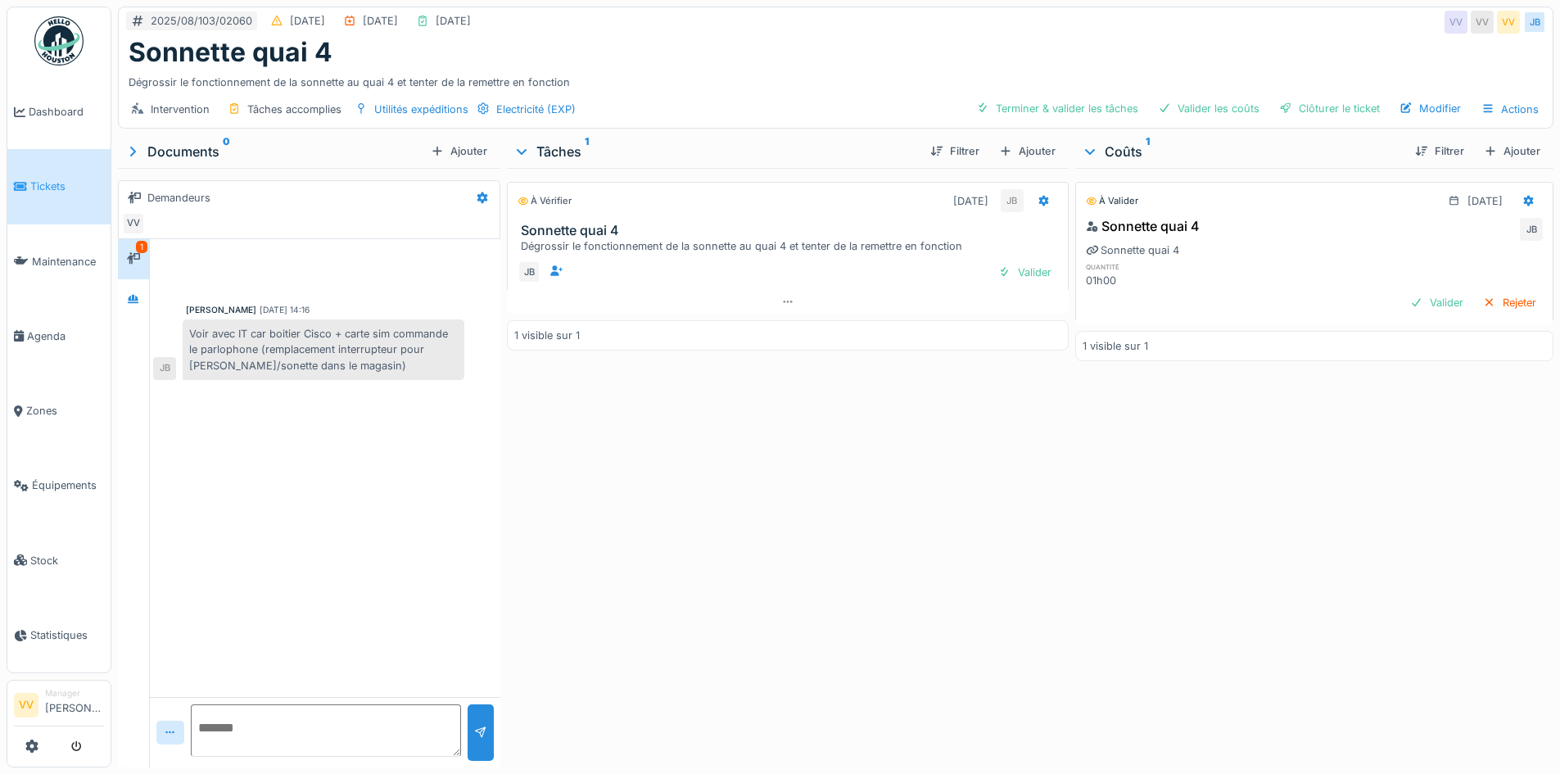
click at [42, 179] on span "Tickets" at bounding box center [67, 186] width 74 height 16
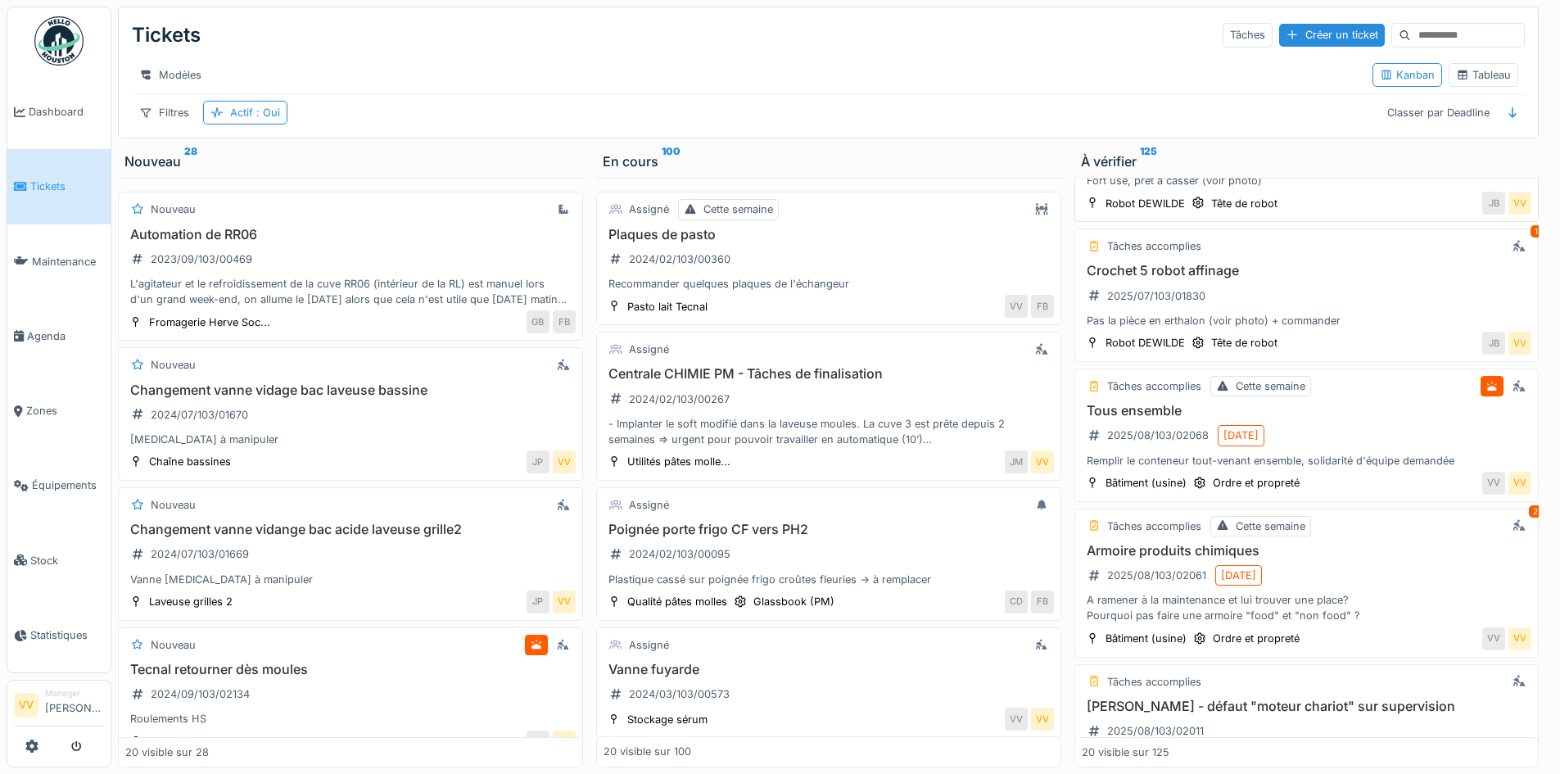
scroll to position [901, 0]
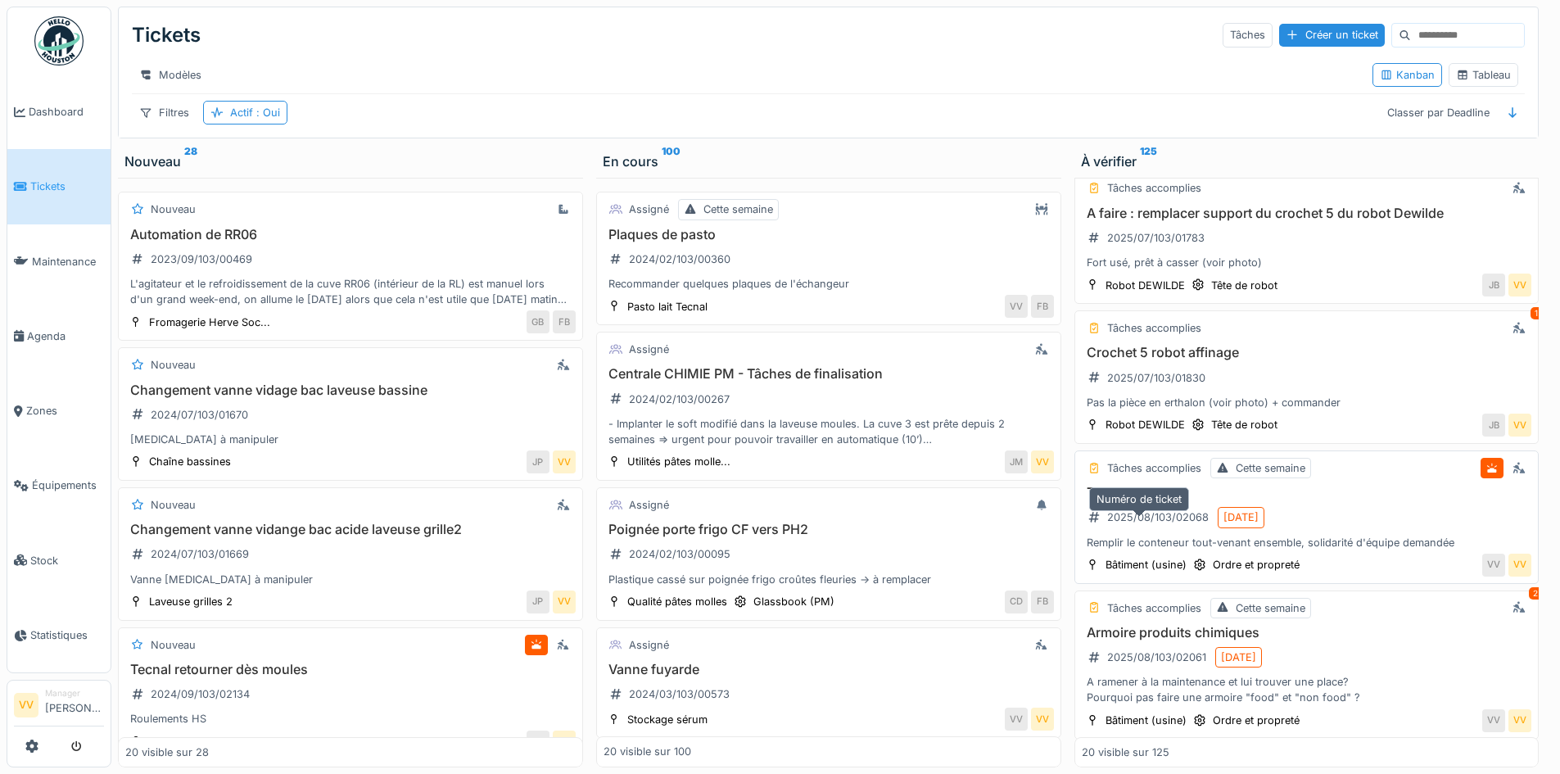
click at [1145, 531] on div "2025/08/103/02068" at bounding box center [1148, 517] width 133 height 27
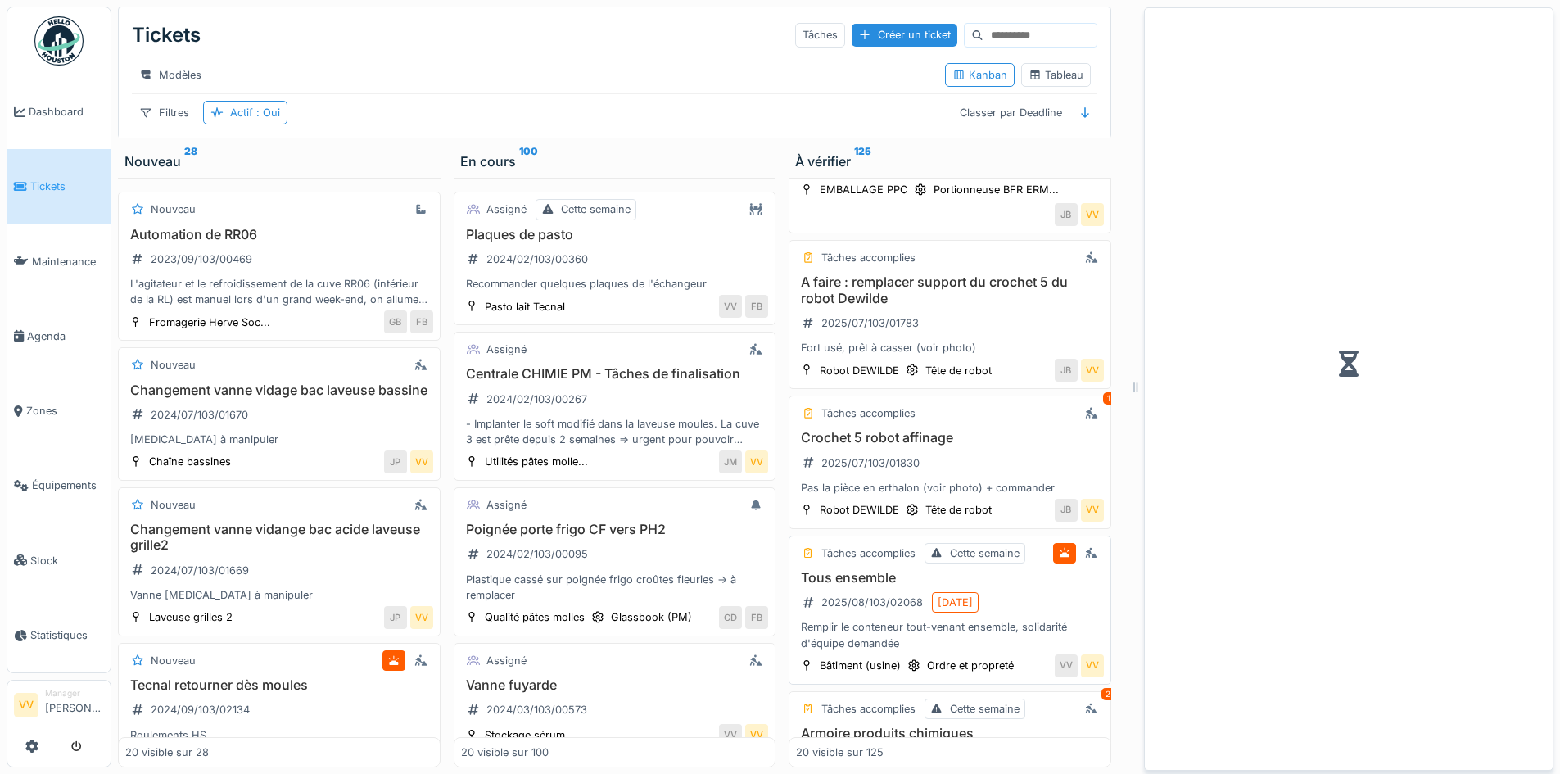
scroll to position [970, 0]
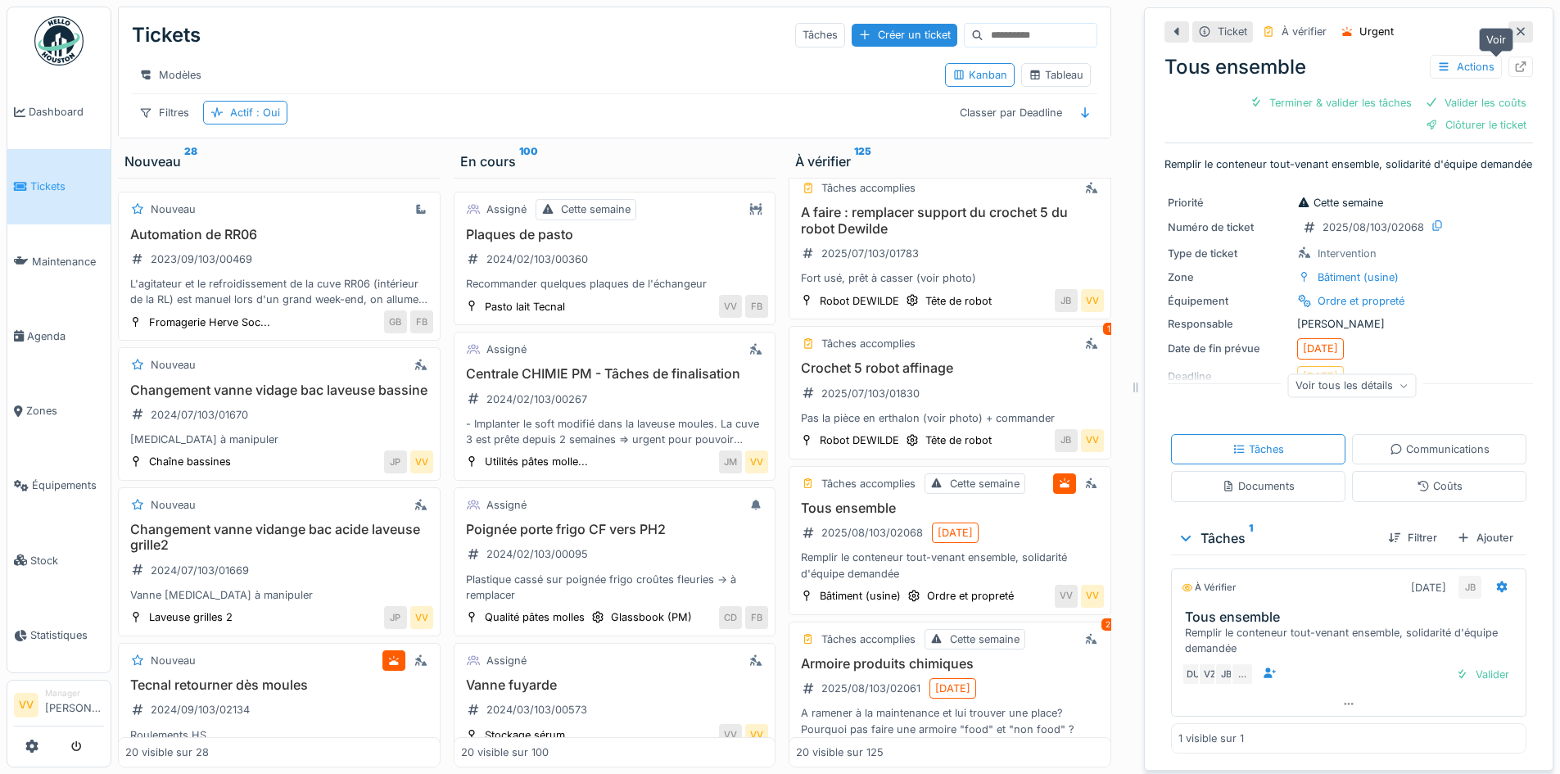
click at [1514, 69] on icon at bounding box center [1520, 66] width 13 height 11
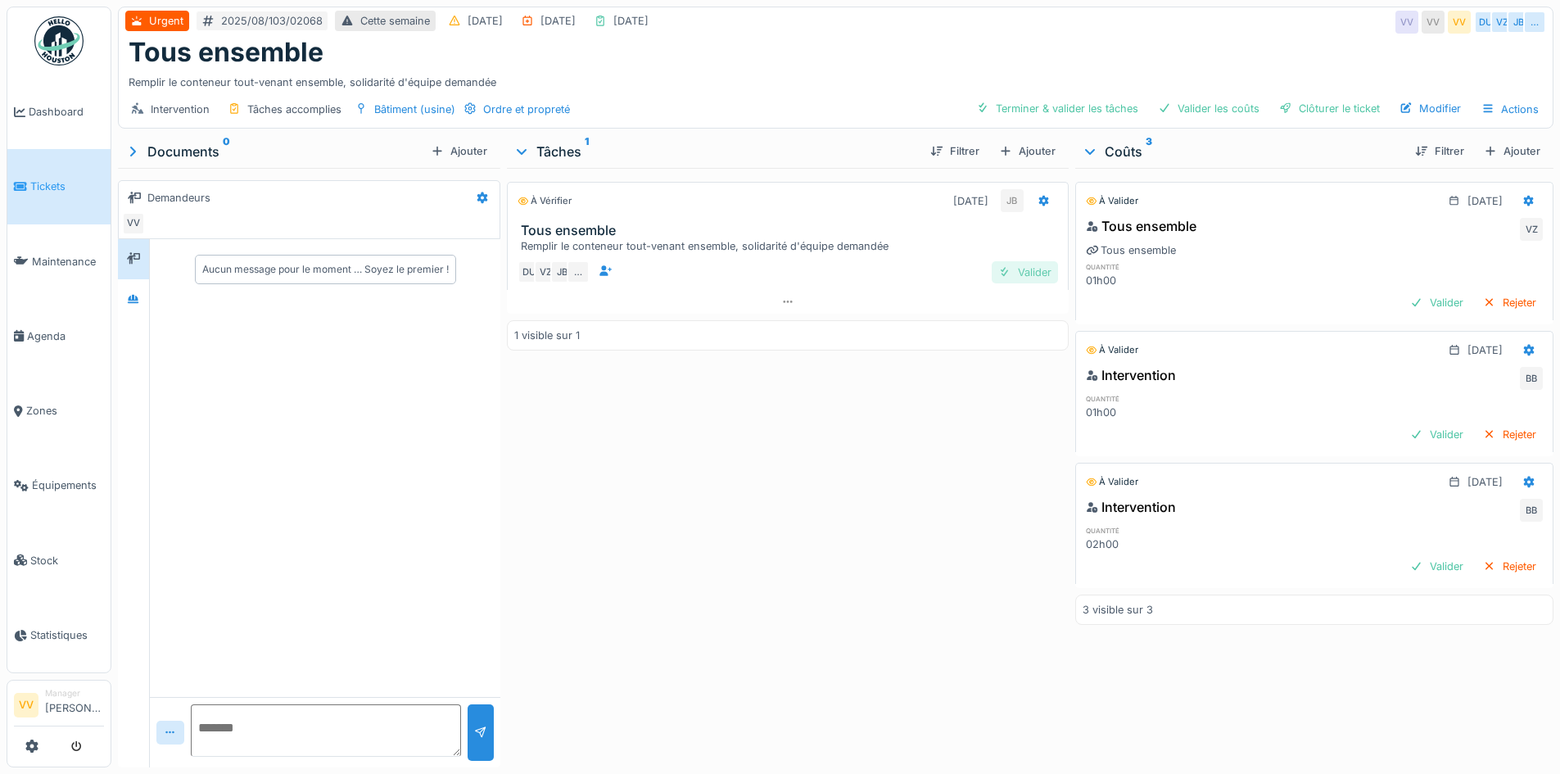
click at [1018, 278] on div "Valider" at bounding box center [1024, 272] width 66 height 22
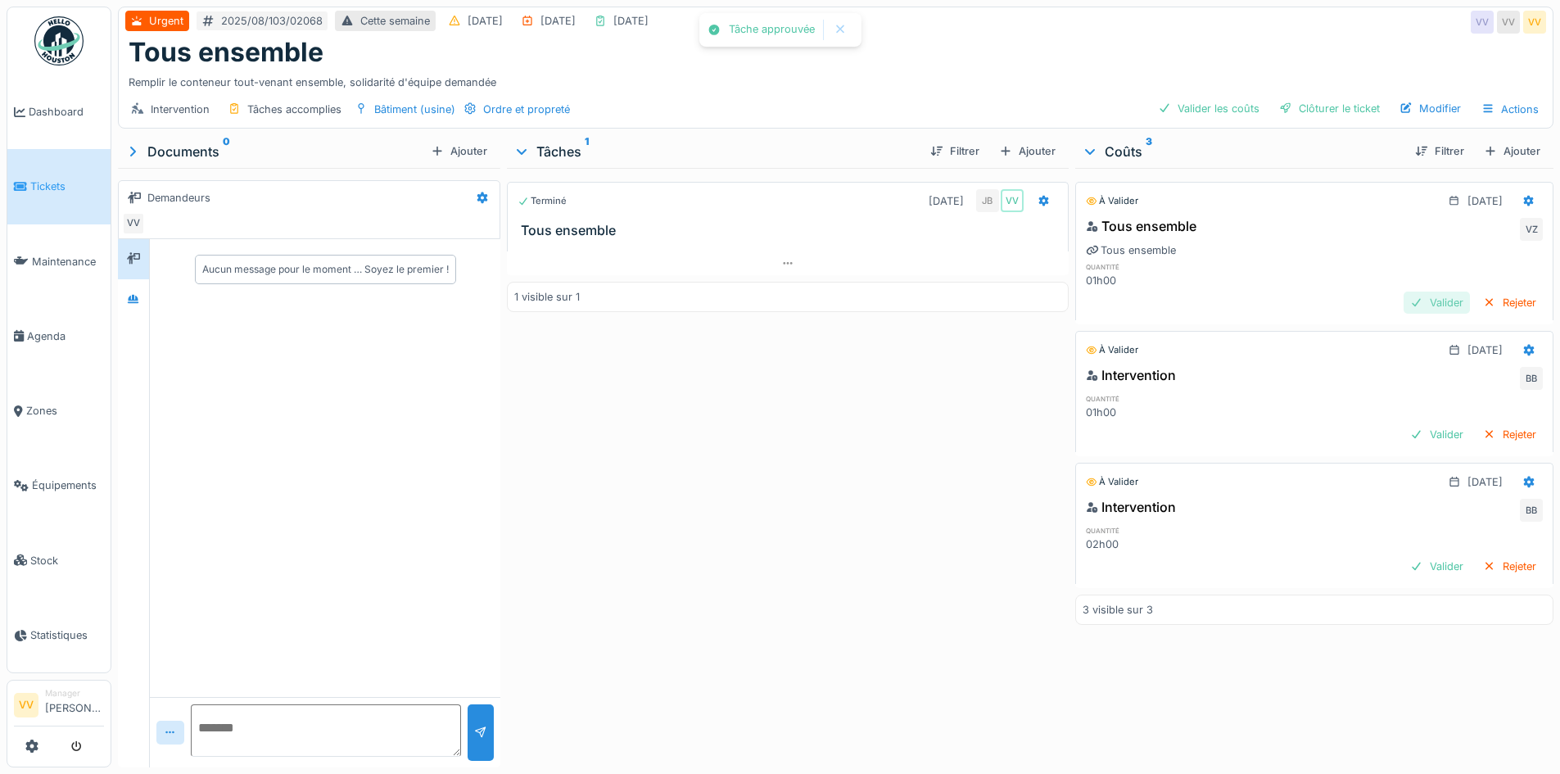
click at [1403, 309] on div "Valider" at bounding box center [1436, 302] width 66 height 22
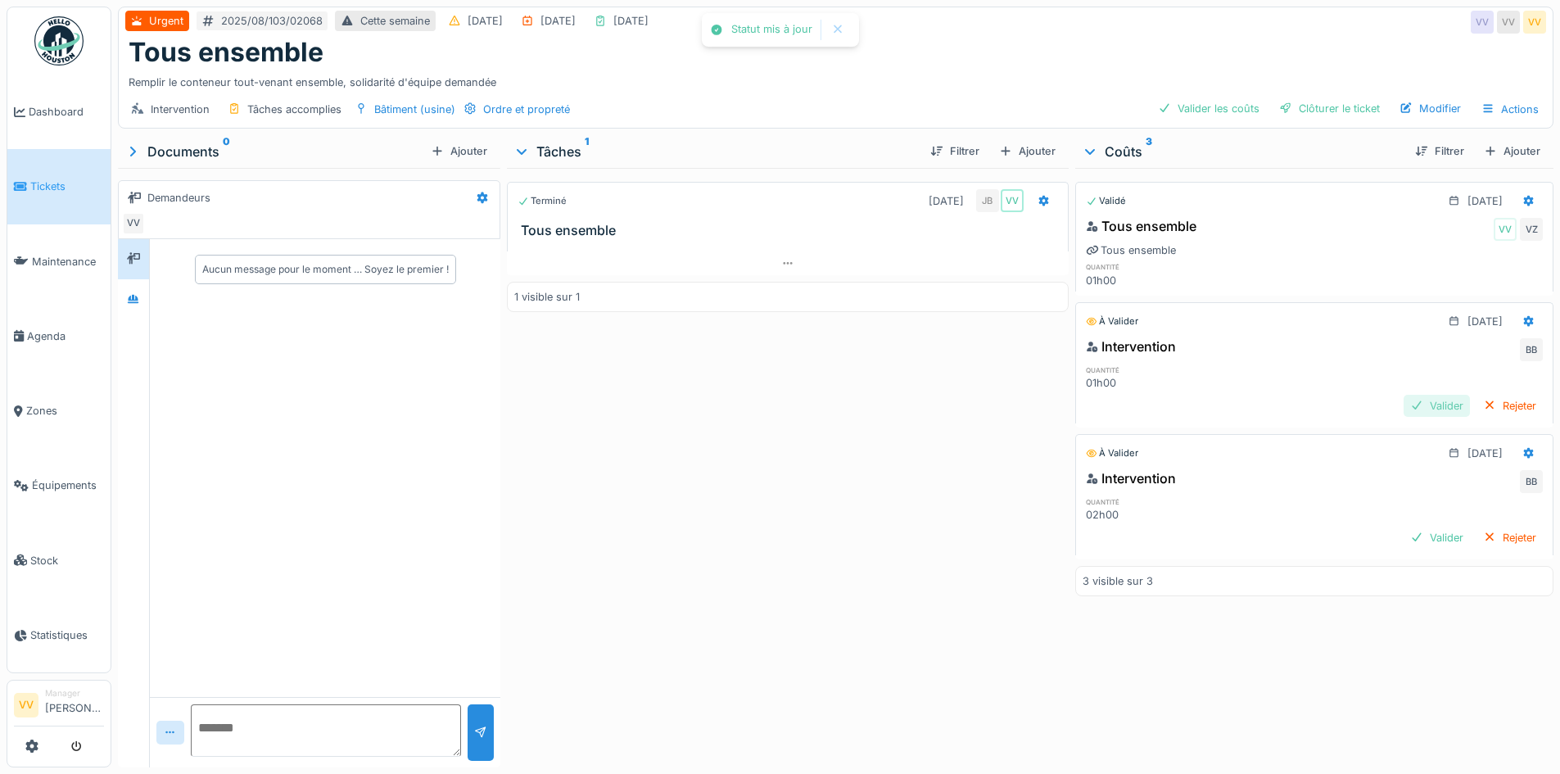
click at [1403, 411] on div "Valider" at bounding box center [1436, 406] width 66 height 22
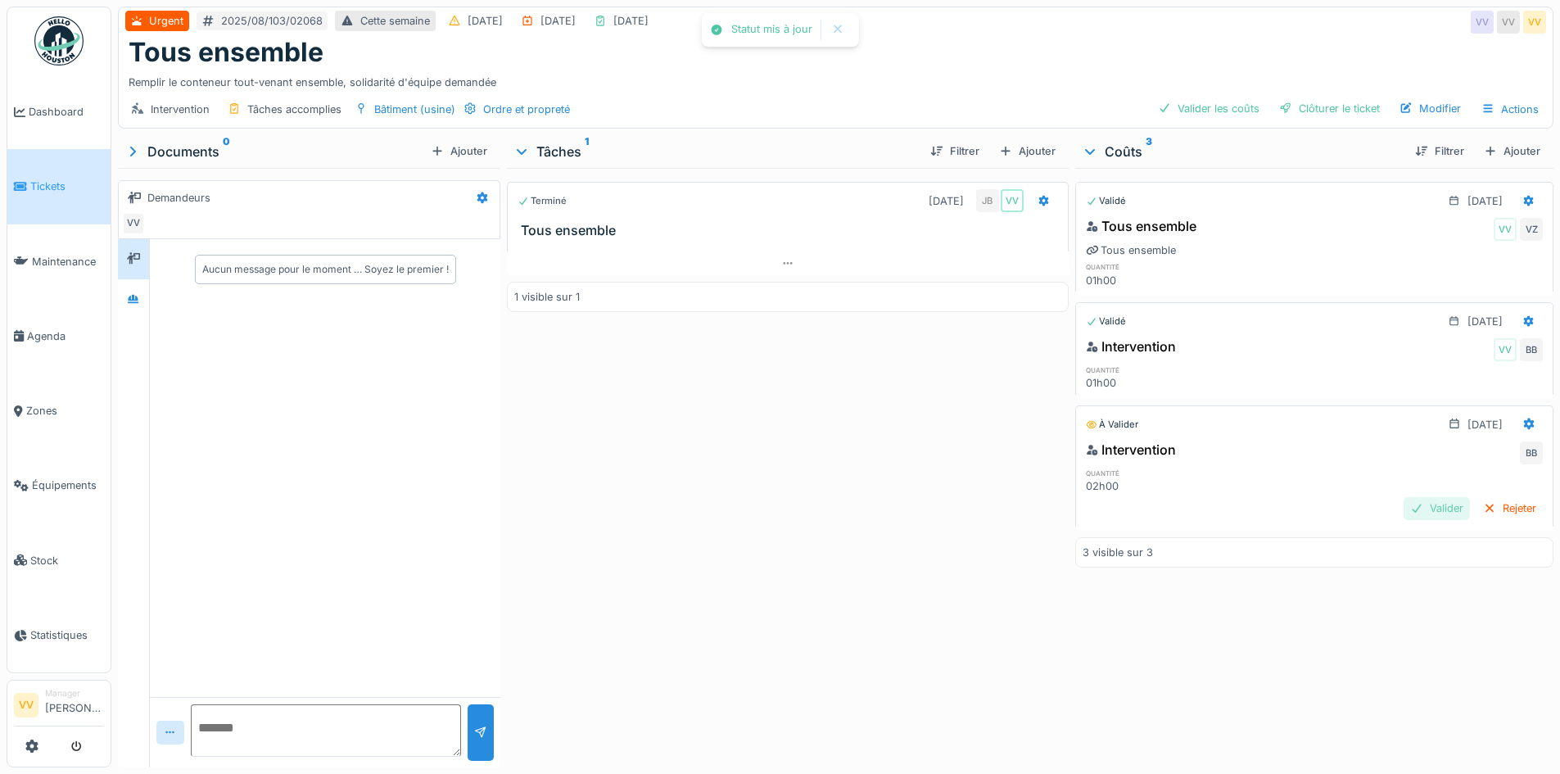
click at [1403, 511] on div "Valider" at bounding box center [1436, 508] width 66 height 22
click at [1317, 102] on div "Clôturer le ticket" at bounding box center [1329, 108] width 114 height 22
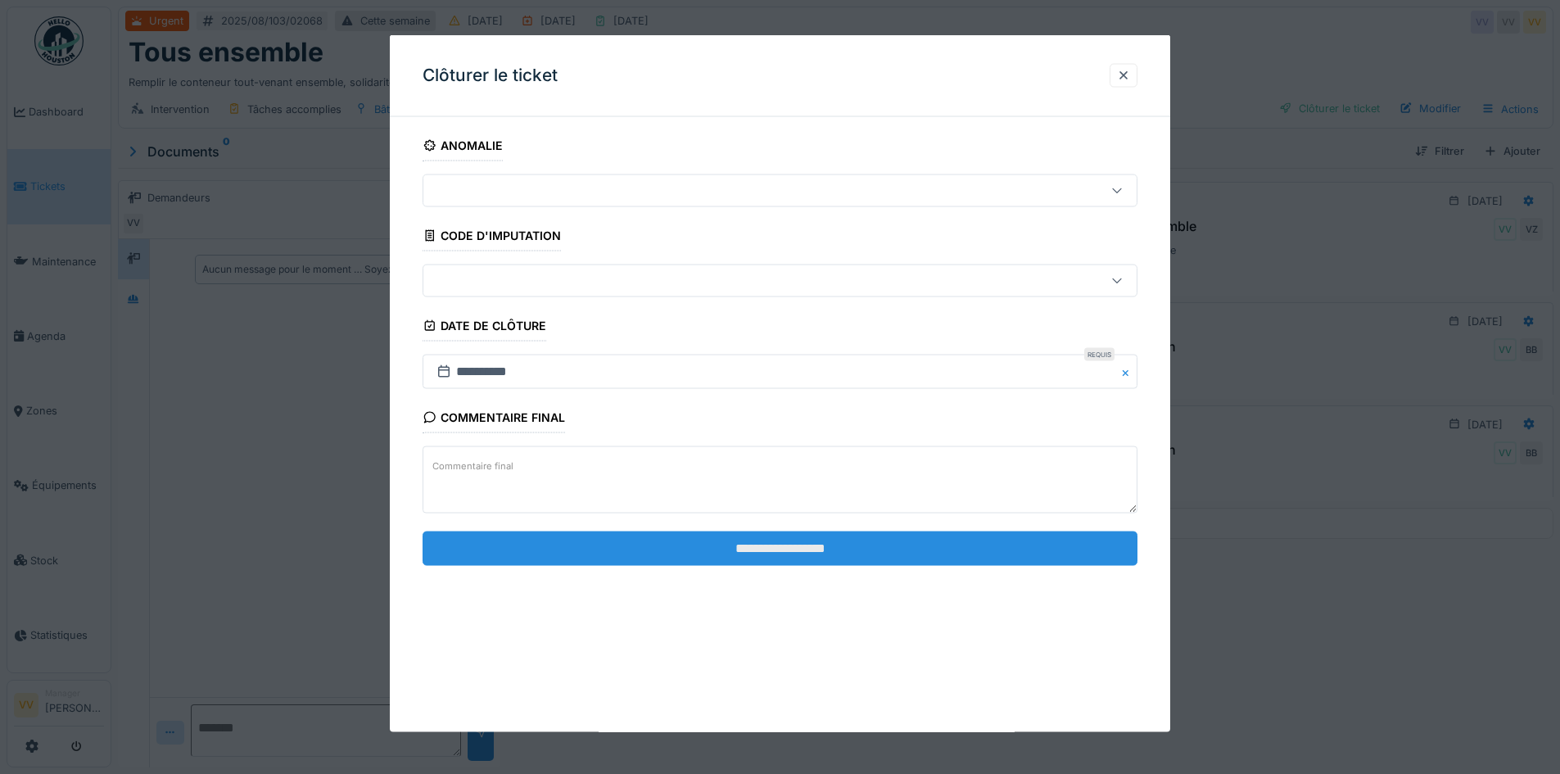
click at [813, 557] on input "**********" at bounding box center [779, 548] width 715 height 34
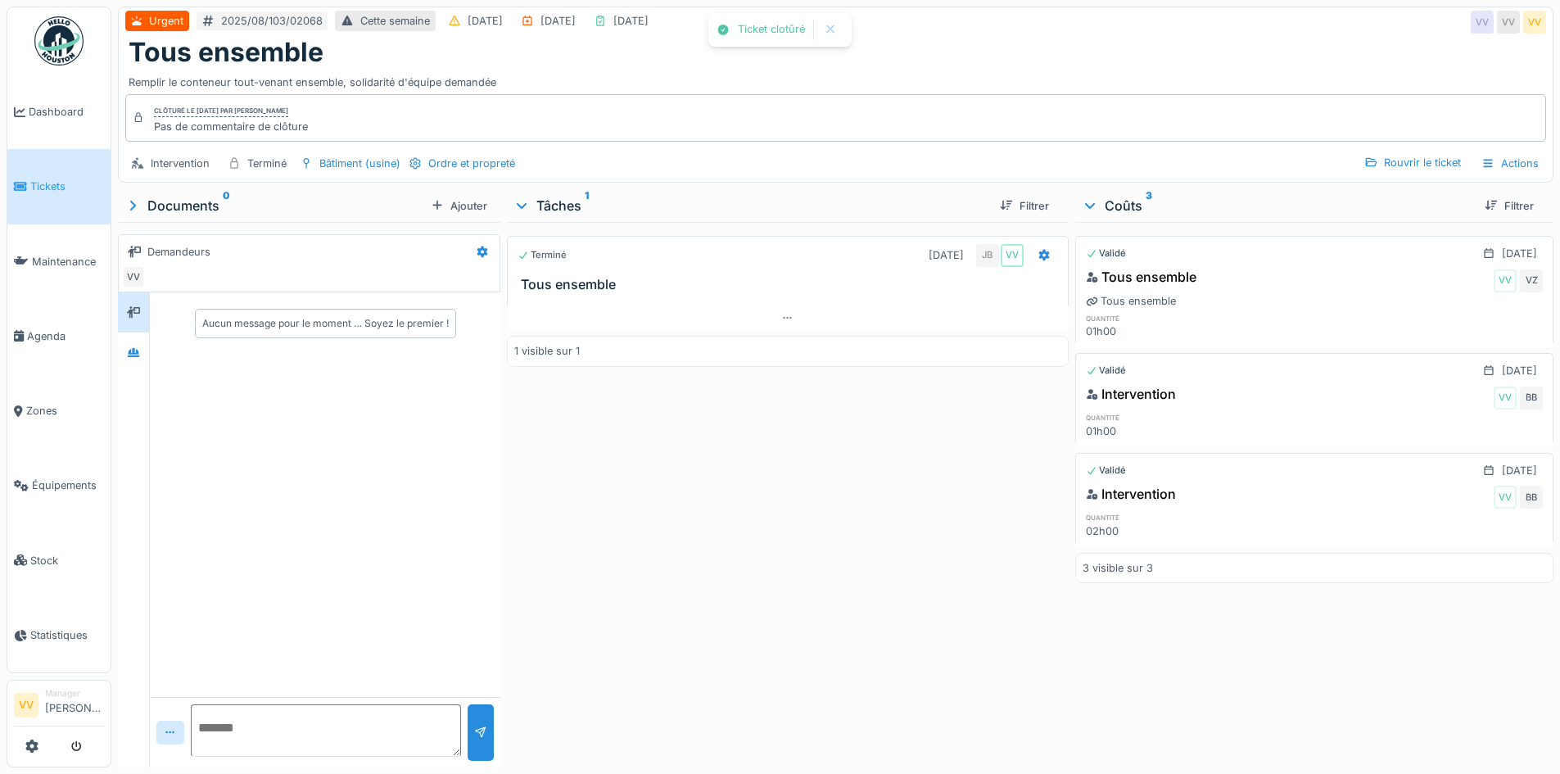
click at [865, 575] on div "Terminé 08/08/2025 JB VV Tous ensemble 1 visible sur 1" at bounding box center [787, 491] width 561 height 539
click at [39, 184] on span "Tickets" at bounding box center [67, 186] width 74 height 16
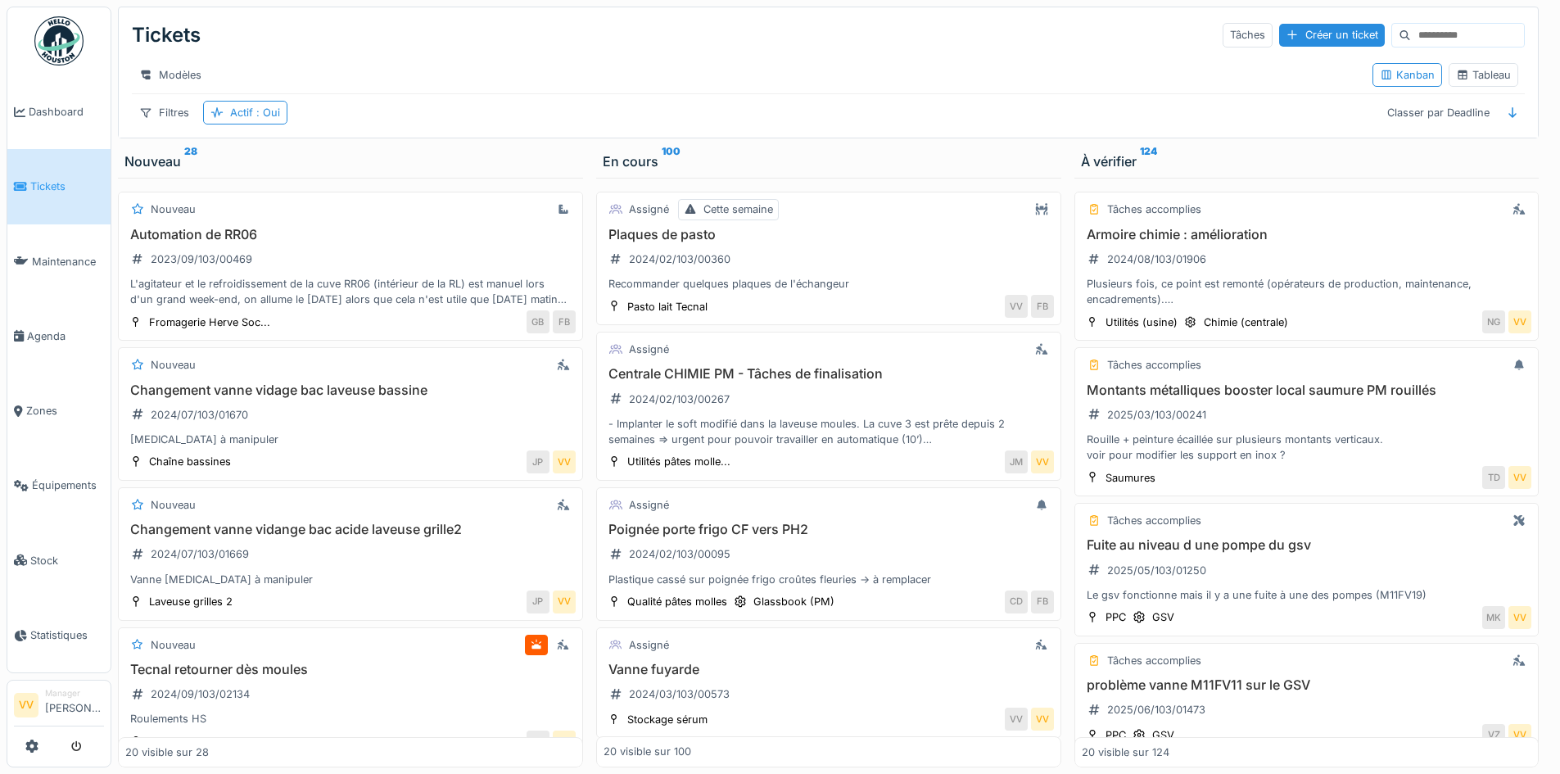
click at [52, 191] on span "Tickets" at bounding box center [67, 186] width 74 height 16
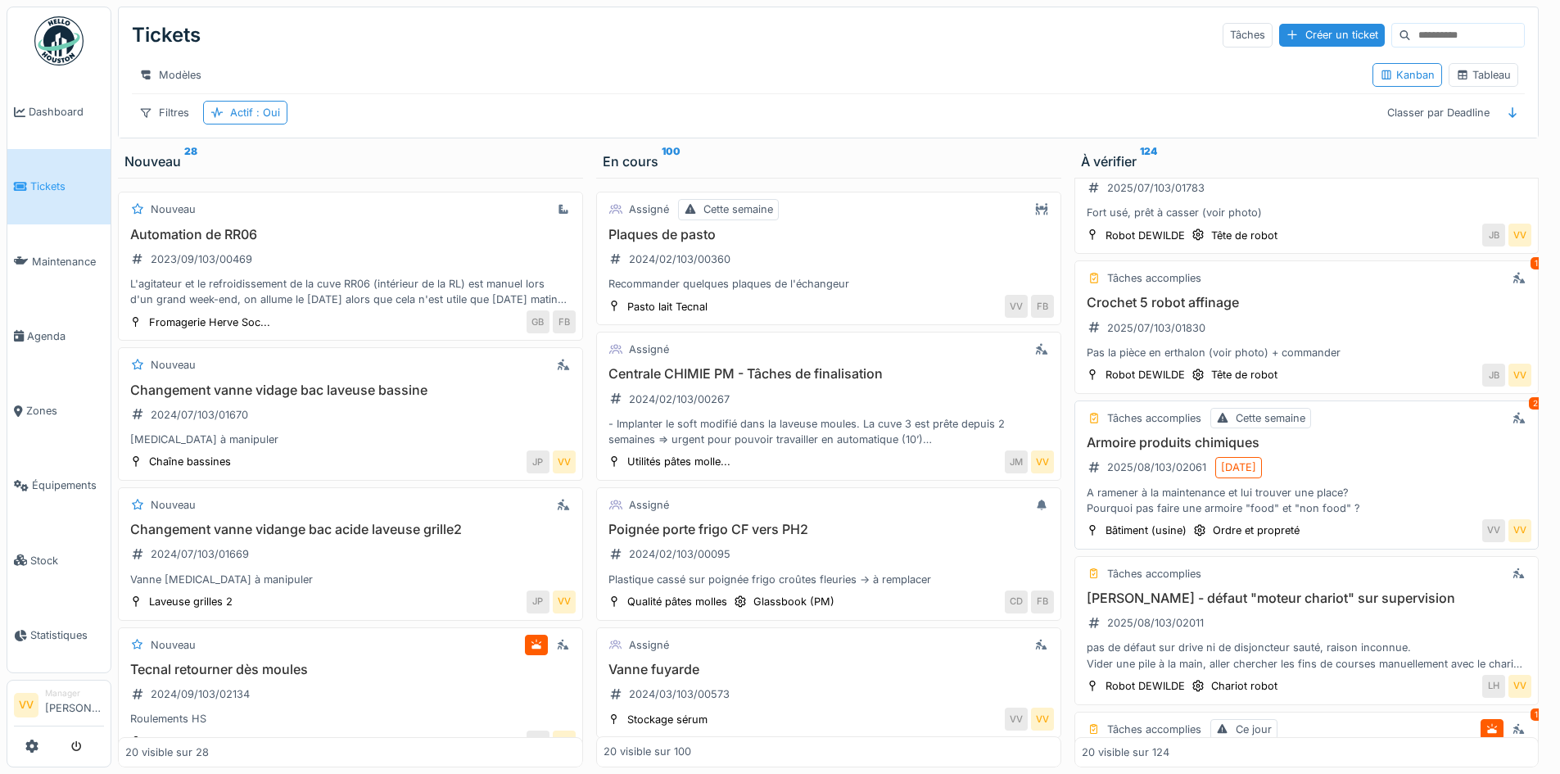
scroll to position [982, 0]
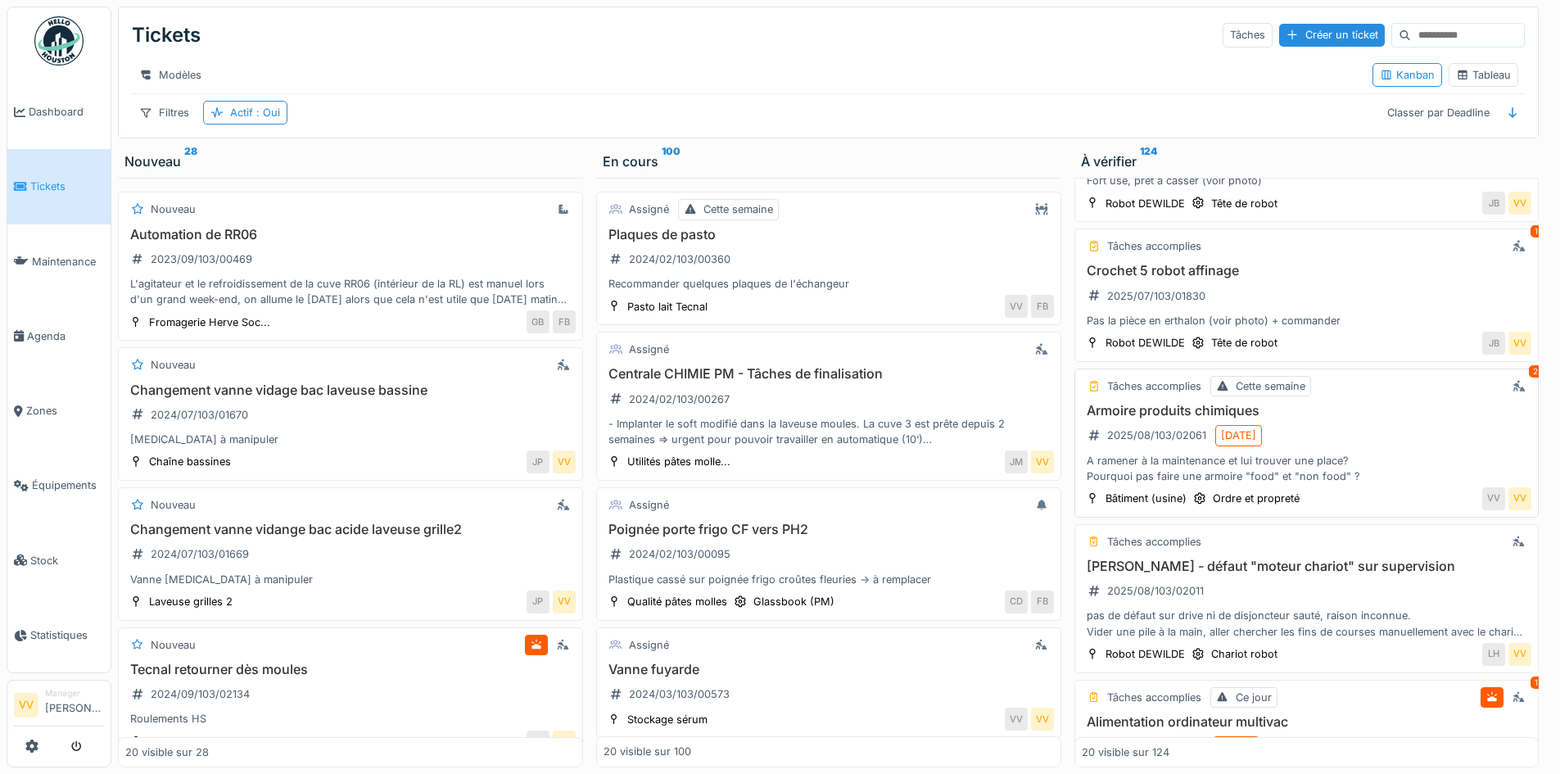
click at [1428, 418] on h3 "Armoire produits chimiques" at bounding box center [1307, 411] width 450 height 16
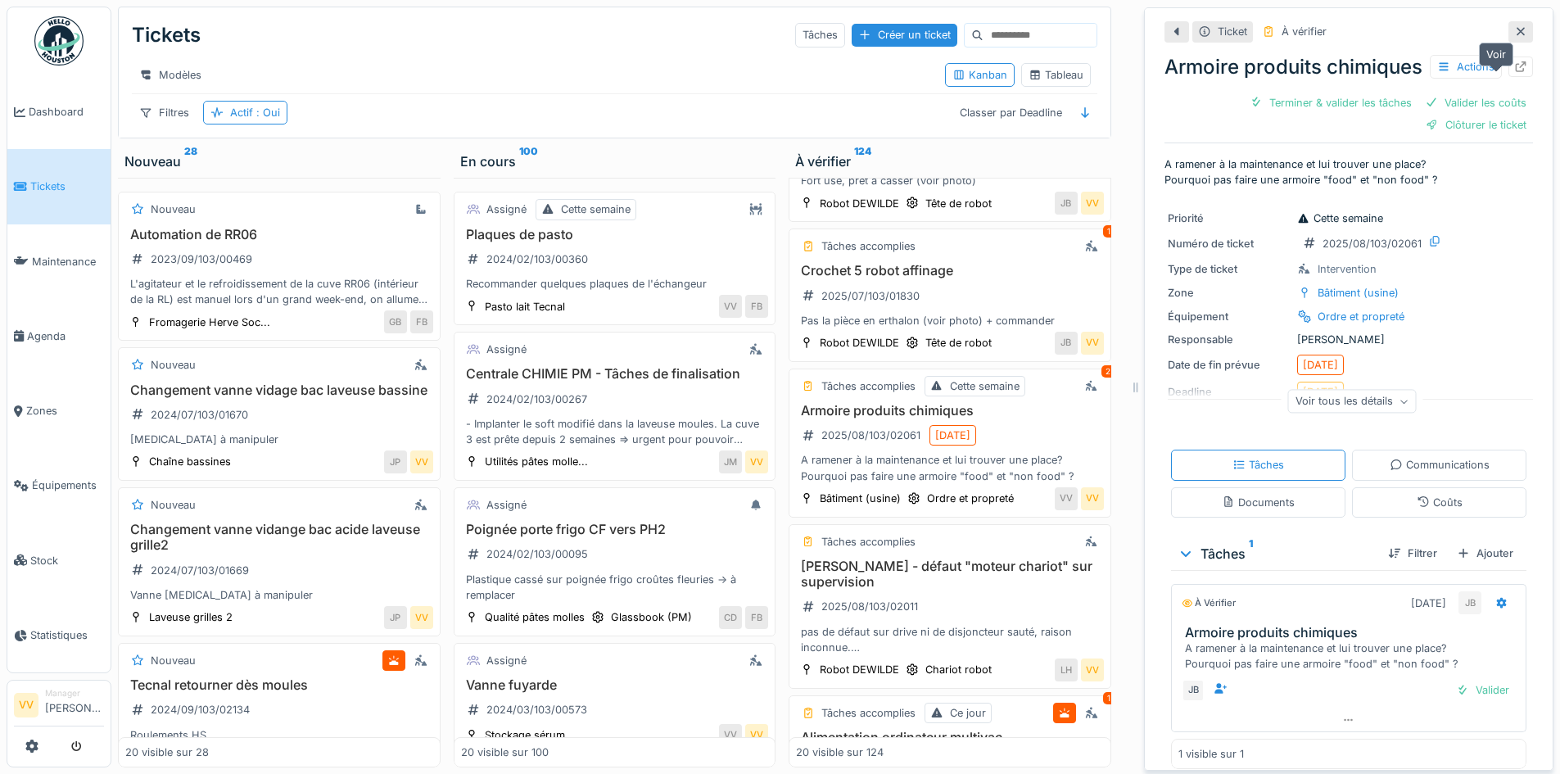
click at [1514, 72] on icon at bounding box center [1520, 66] width 13 height 11
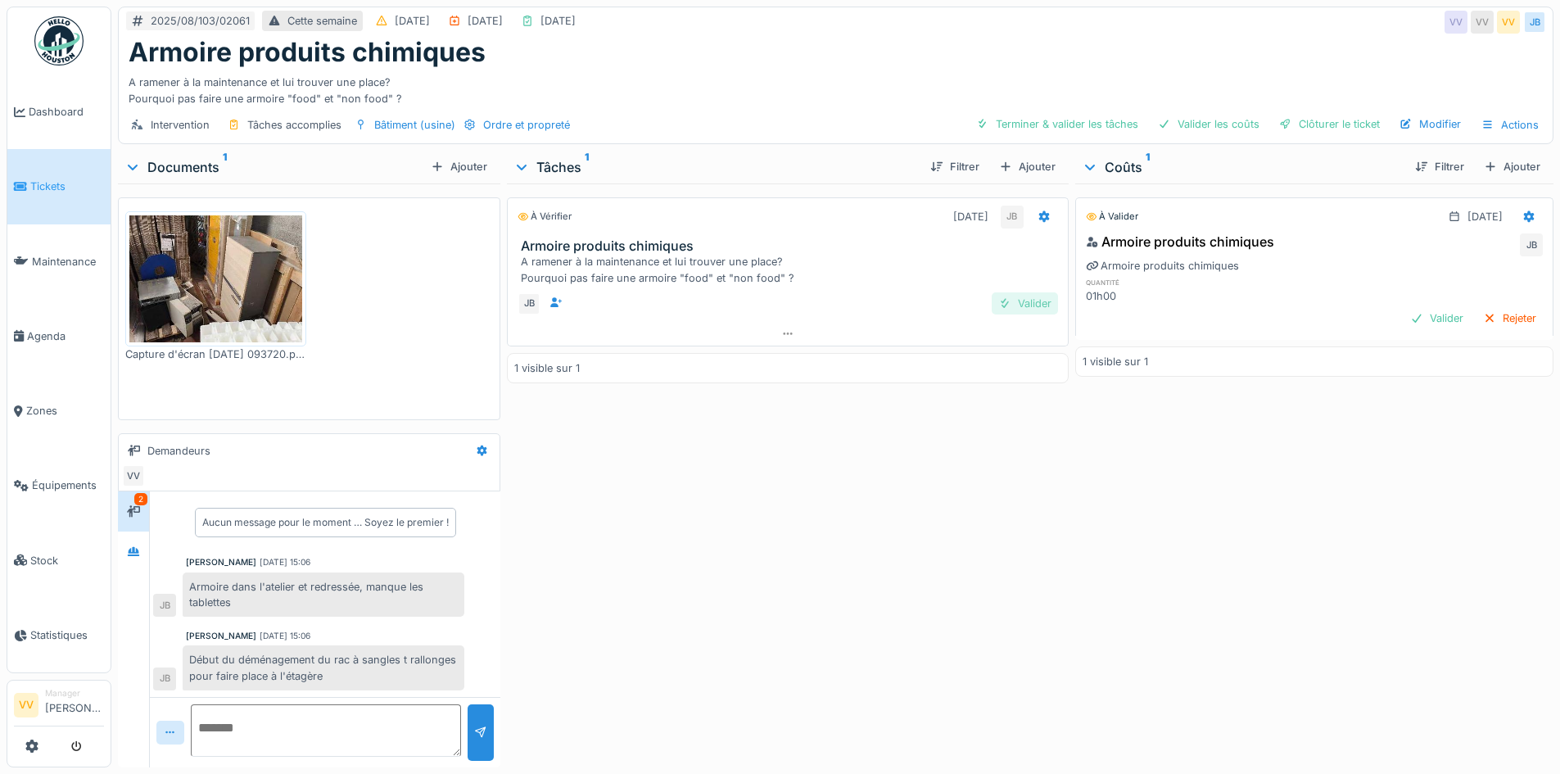
drag, startPoint x: 1014, startPoint y: 299, endPoint x: 1098, endPoint y: 296, distance: 83.5
click at [1016, 298] on div "Valider" at bounding box center [1024, 303] width 66 height 22
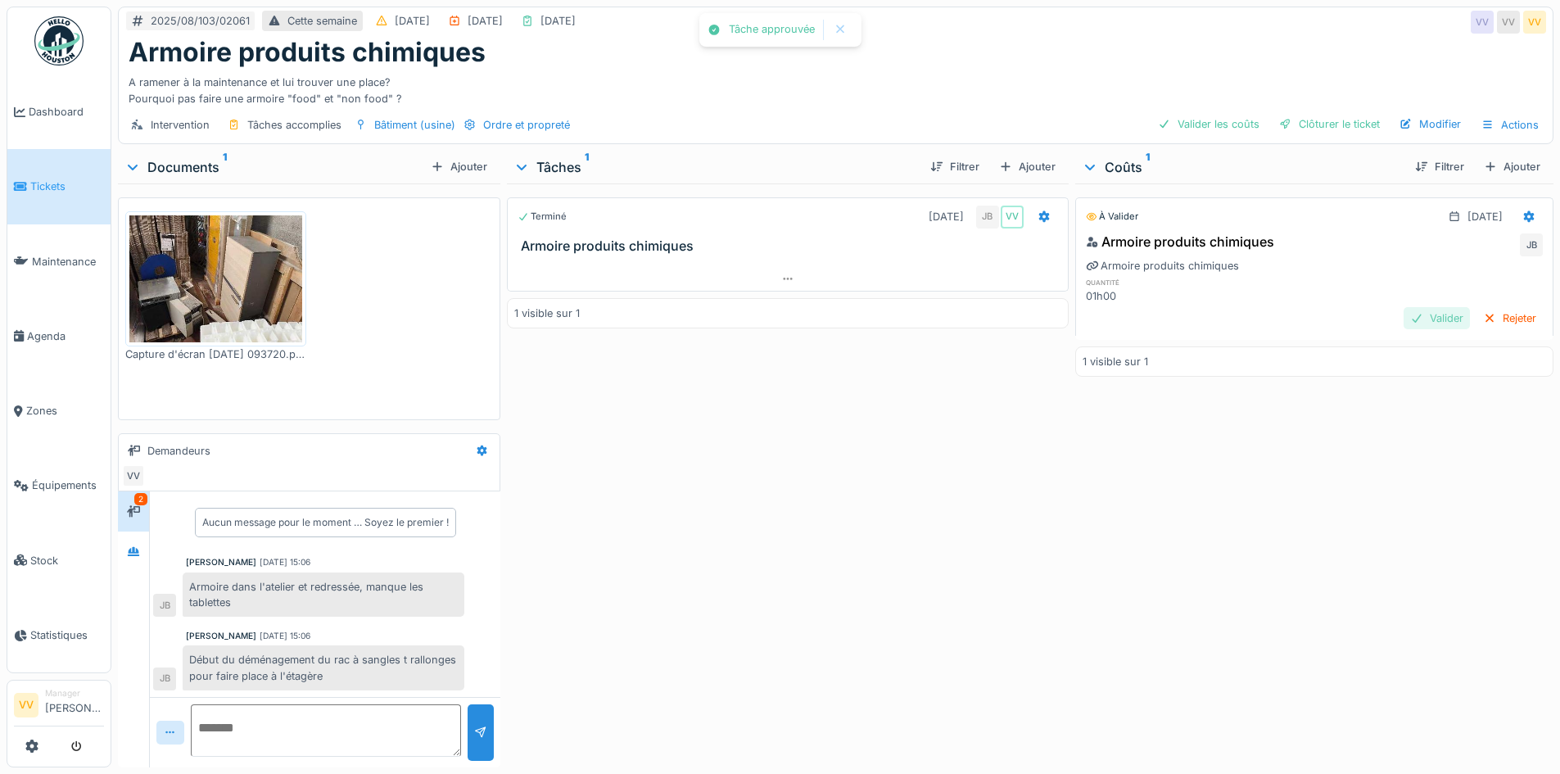
click at [1403, 311] on div "Valider" at bounding box center [1436, 318] width 66 height 22
click at [1321, 120] on div "Clôturer le ticket" at bounding box center [1329, 124] width 114 height 22
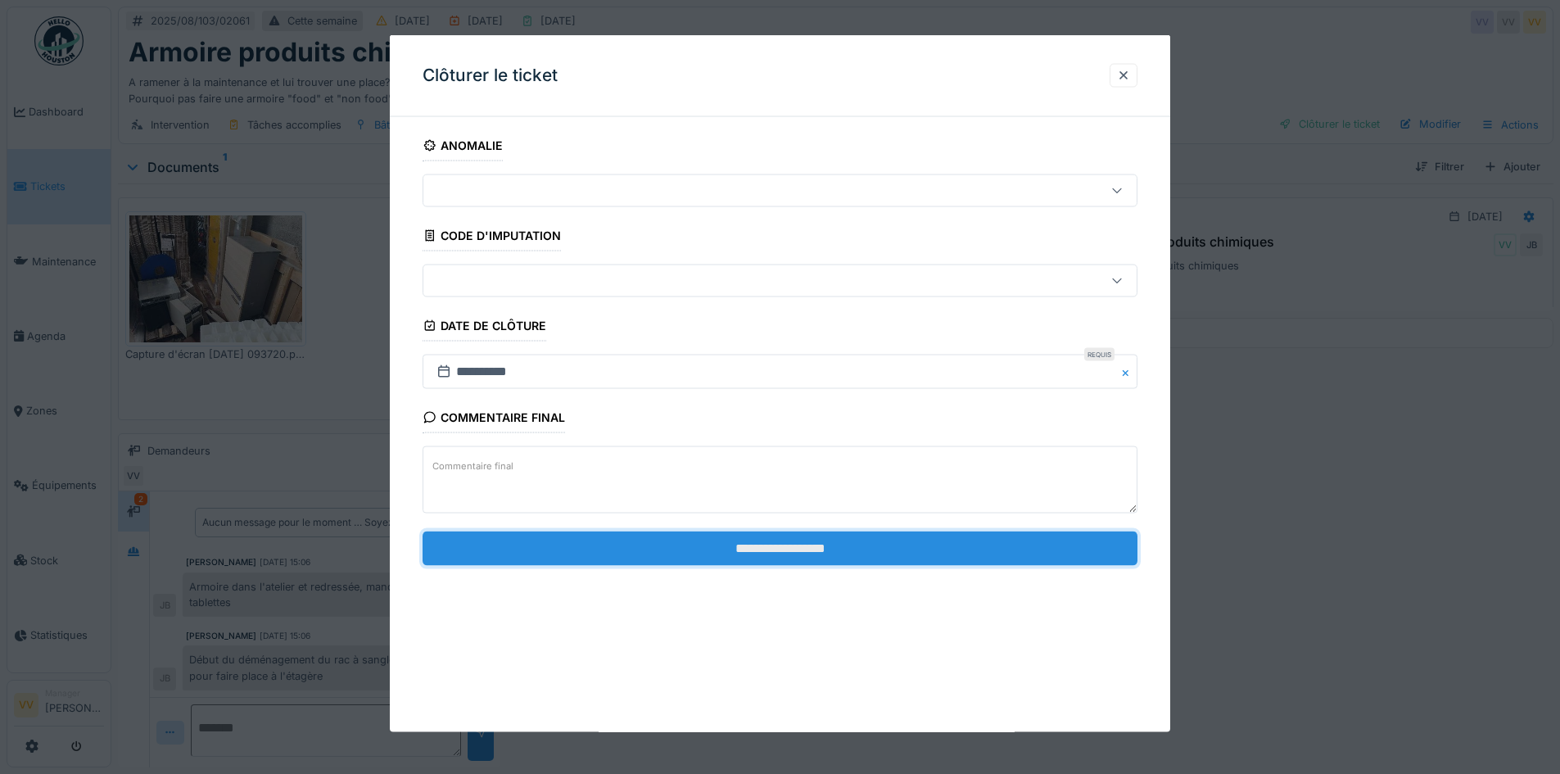
click at [842, 563] on input "**********" at bounding box center [779, 548] width 715 height 34
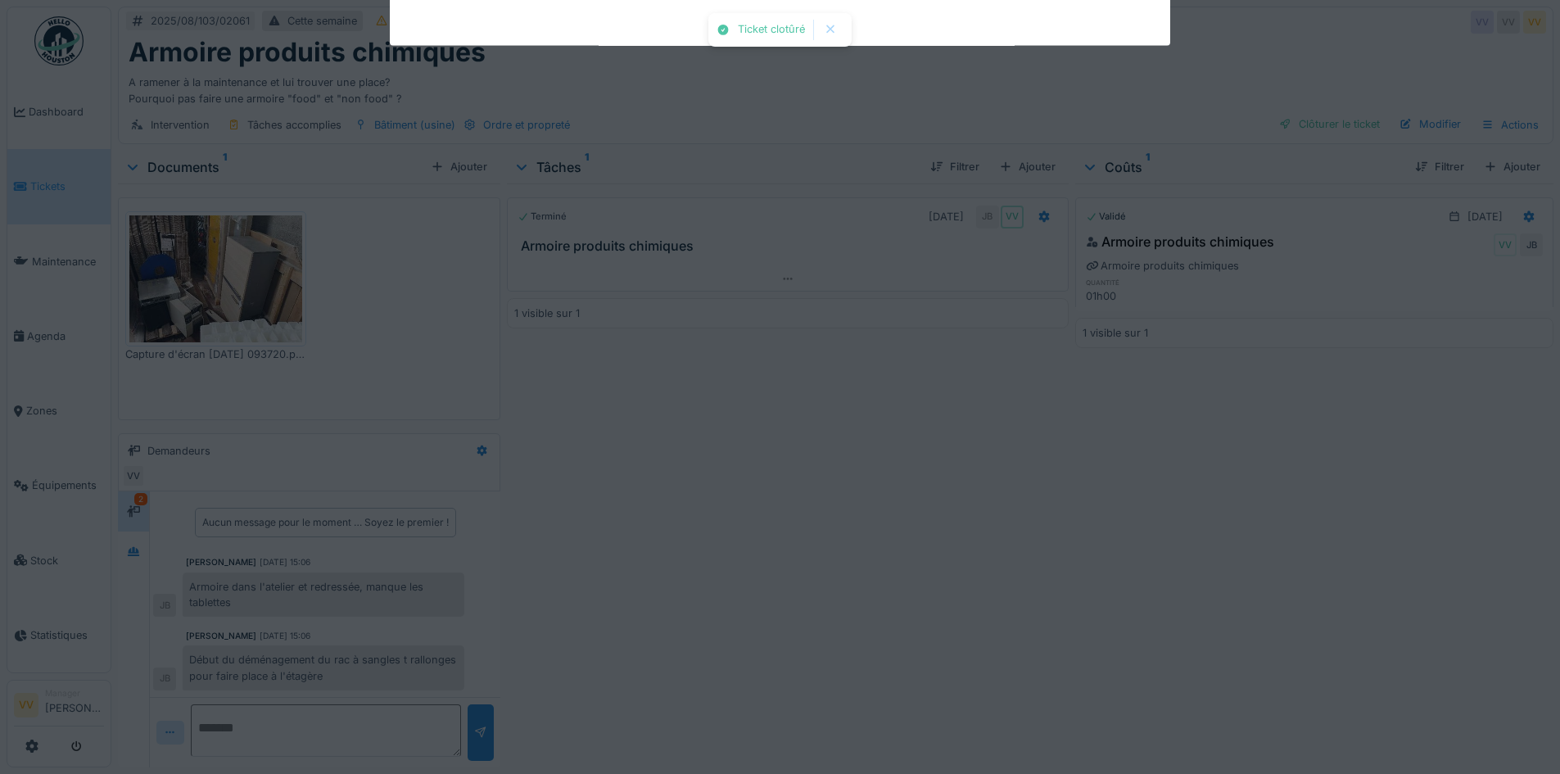
scroll to position [28, 0]
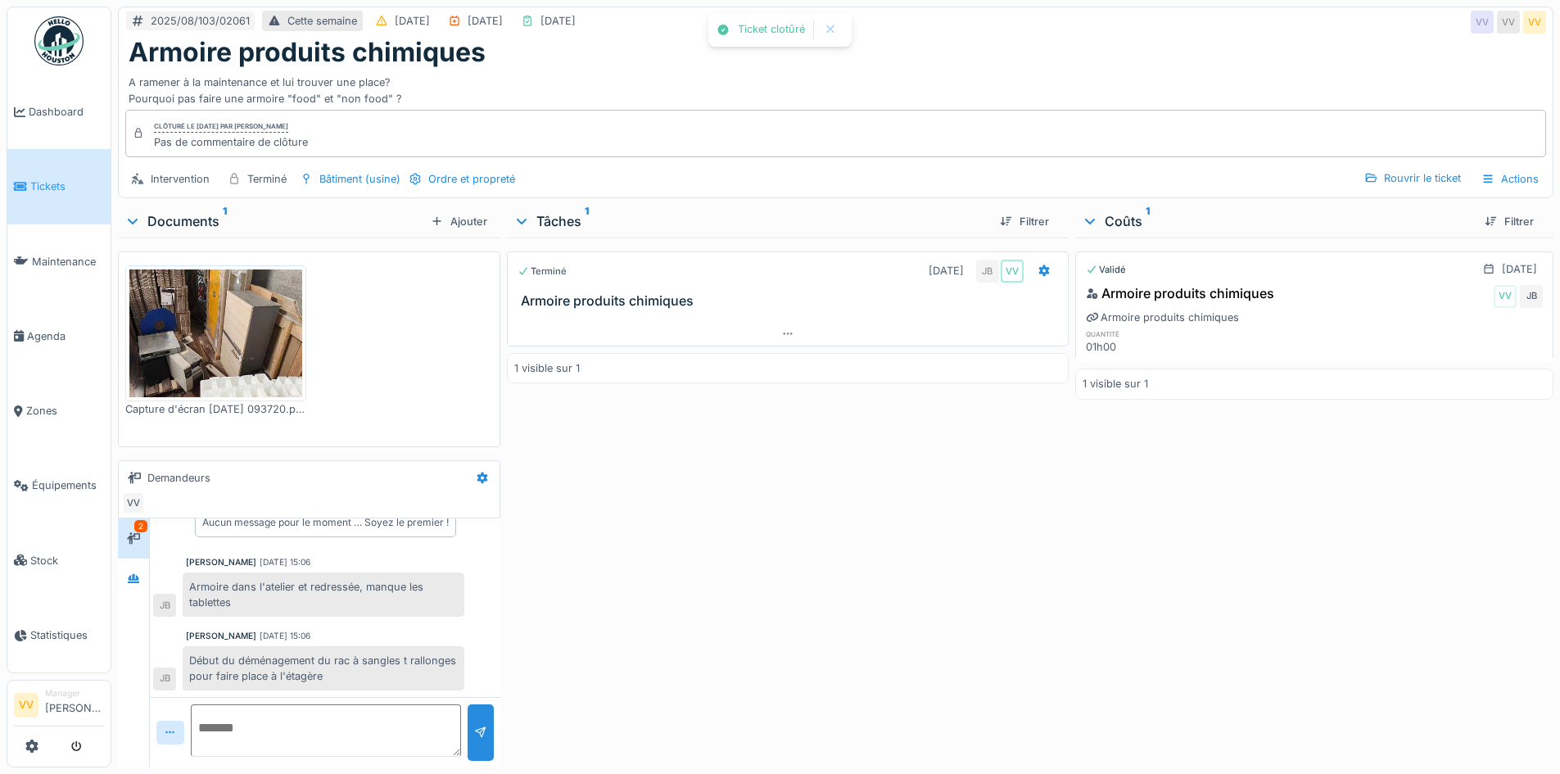
click at [34, 178] on span "Tickets" at bounding box center [67, 186] width 74 height 16
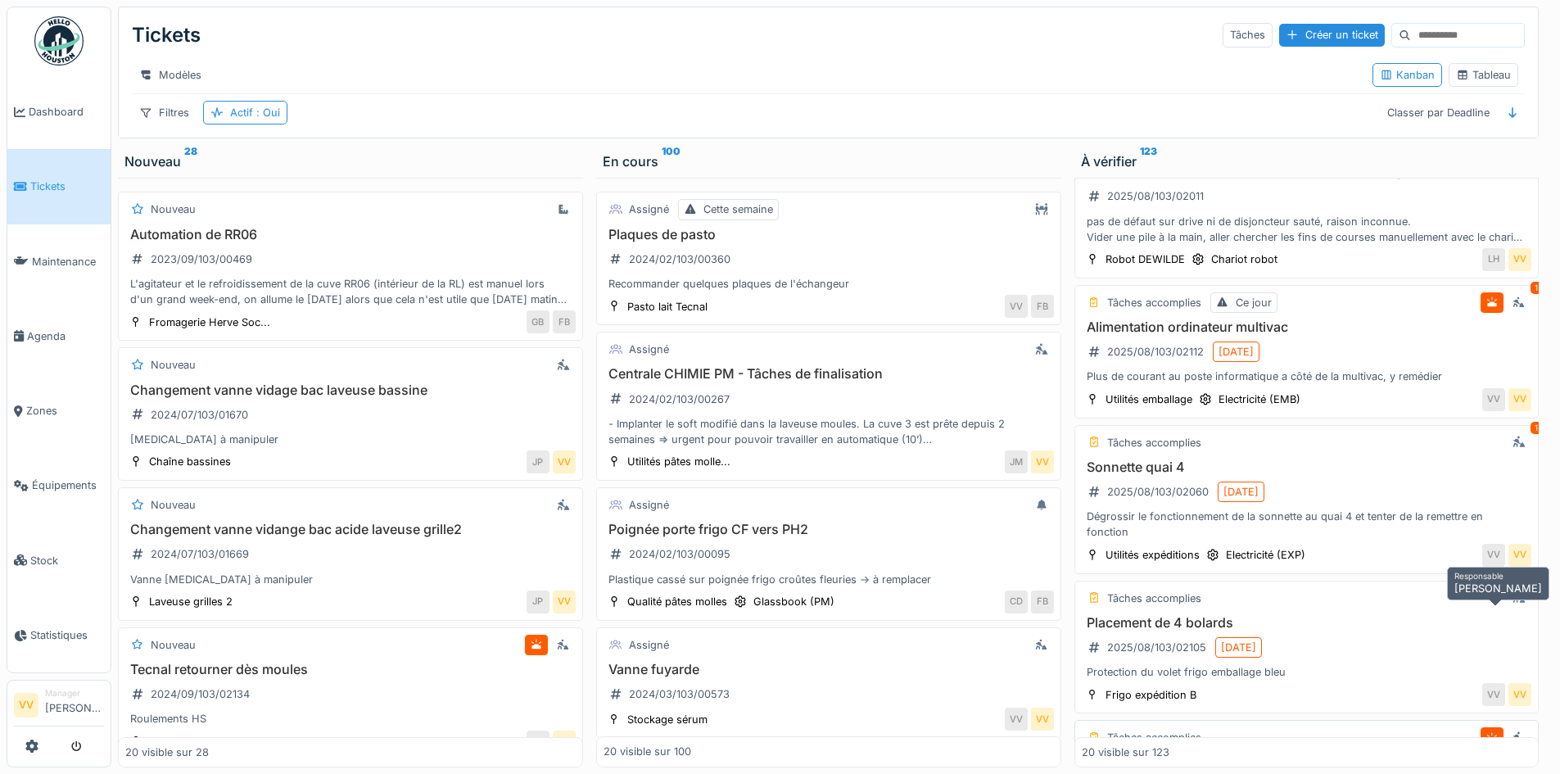
scroll to position [1392, 0]
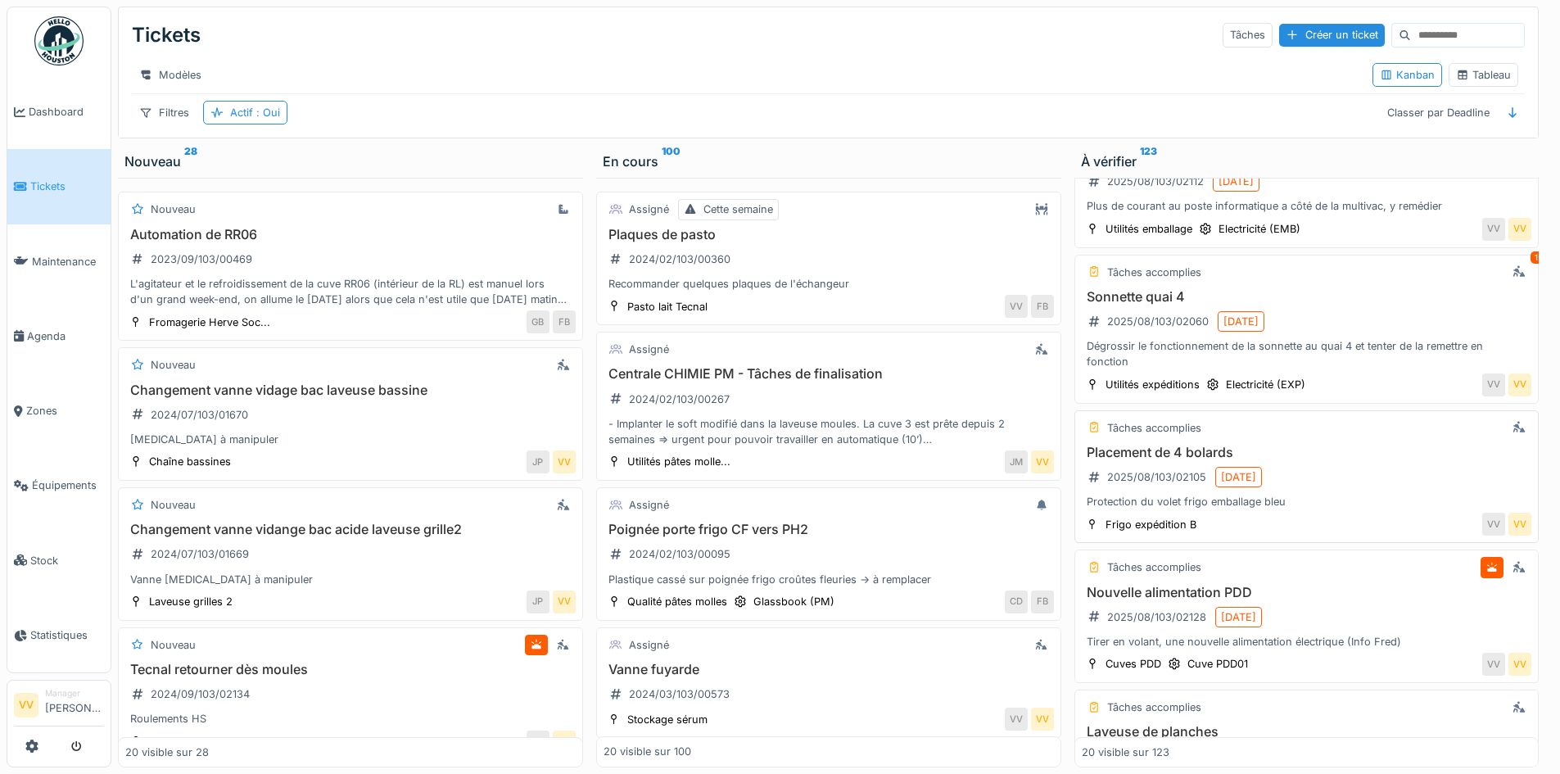
click at [1354, 492] on div "Placement de 4 bolards 2025/08/103/02105 11/08/2025 Protection du volet frigo e…" at bounding box center [1307, 477] width 450 height 65
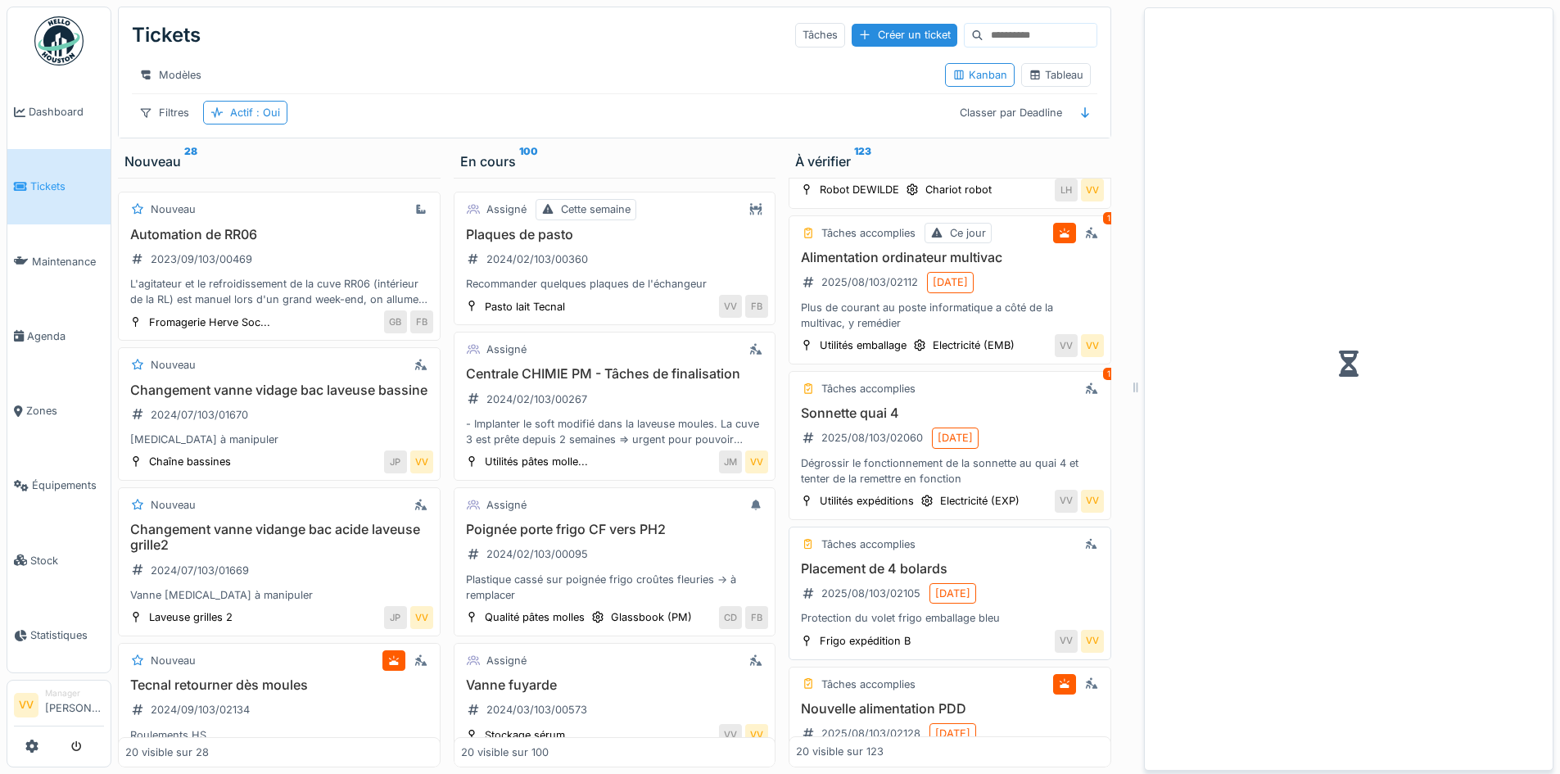
scroll to position [1493, 0]
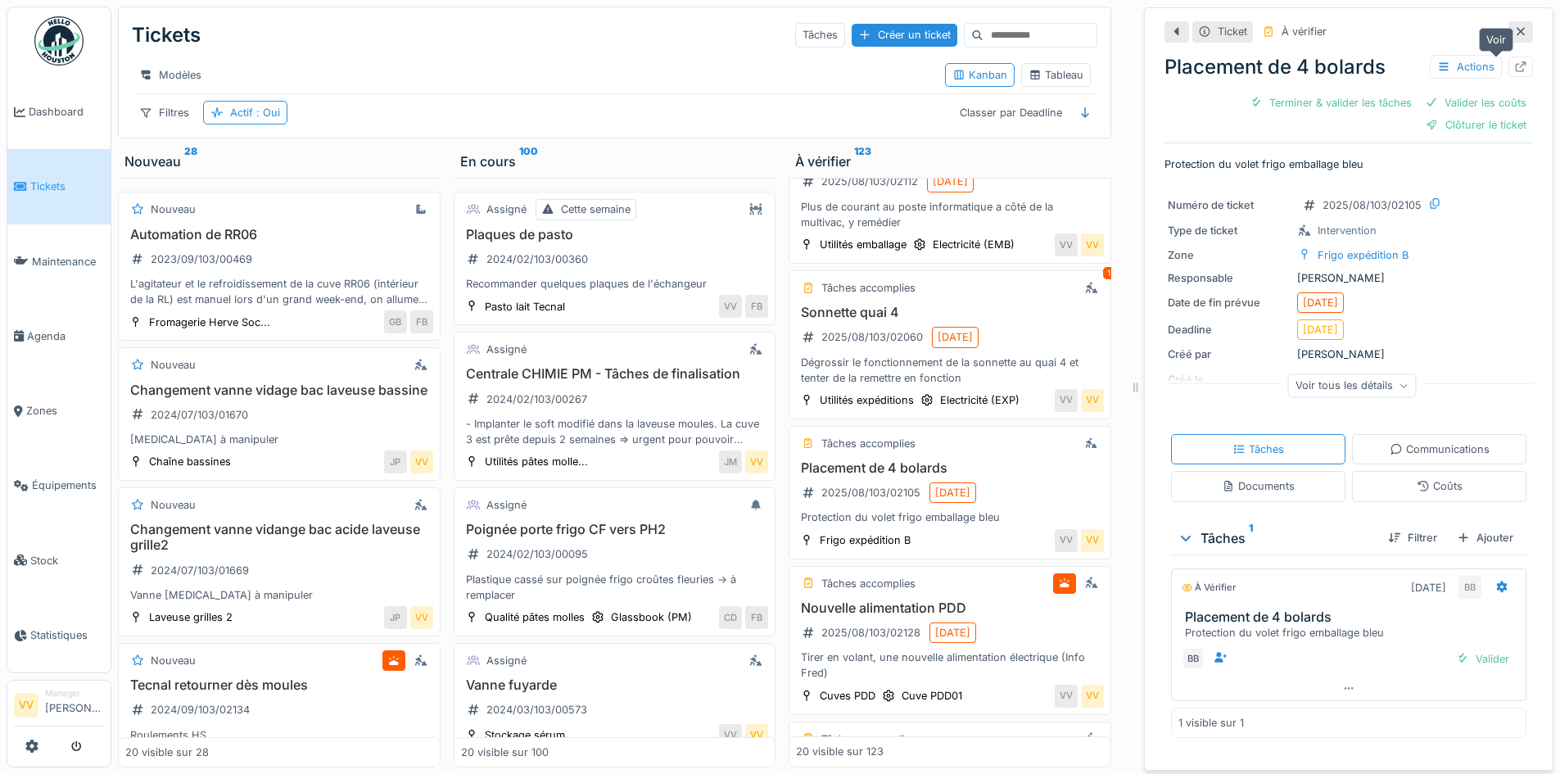
click at [1514, 65] on icon at bounding box center [1520, 66] width 13 height 11
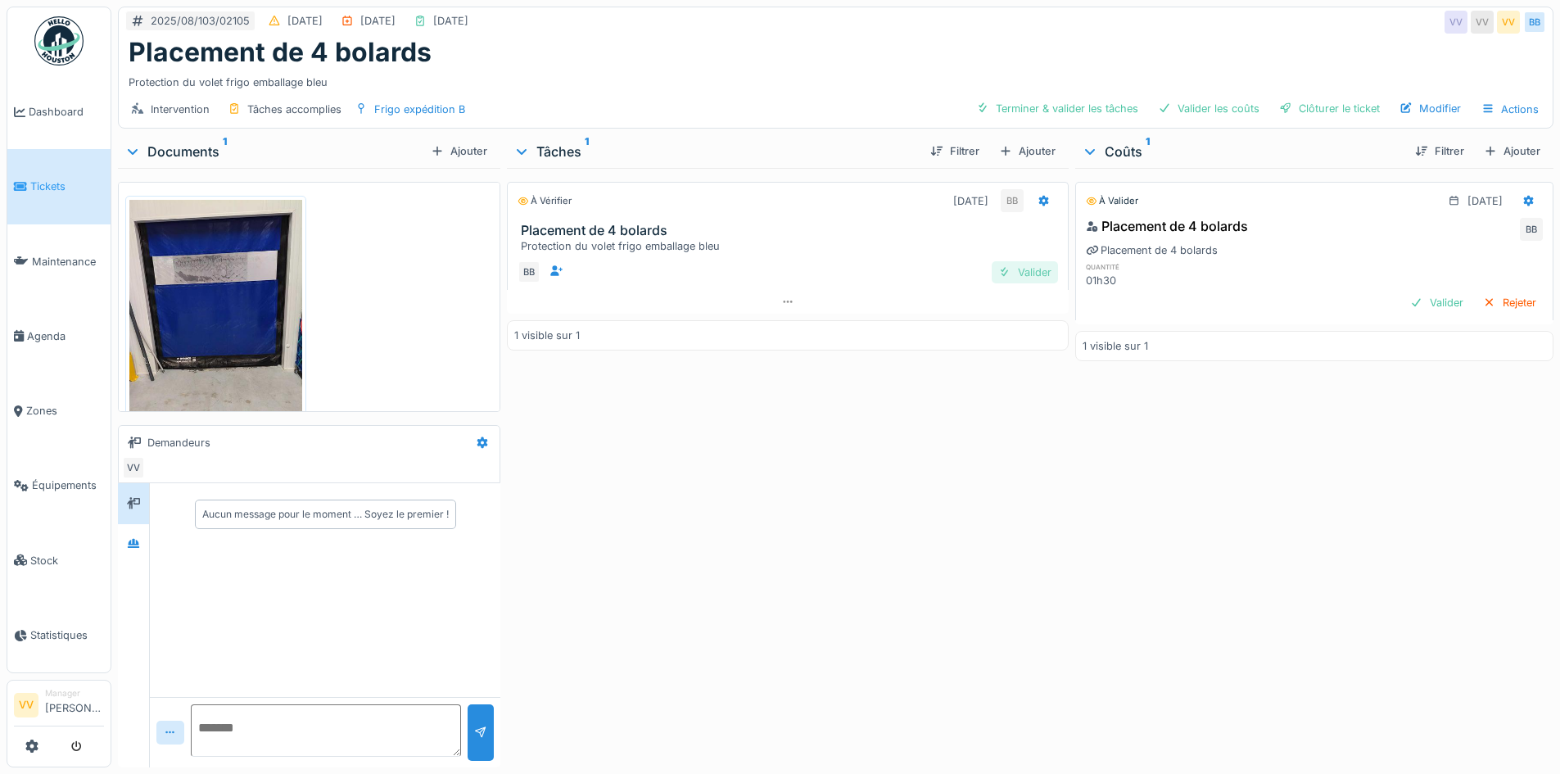
click at [1011, 266] on div "Valider" at bounding box center [1024, 272] width 66 height 22
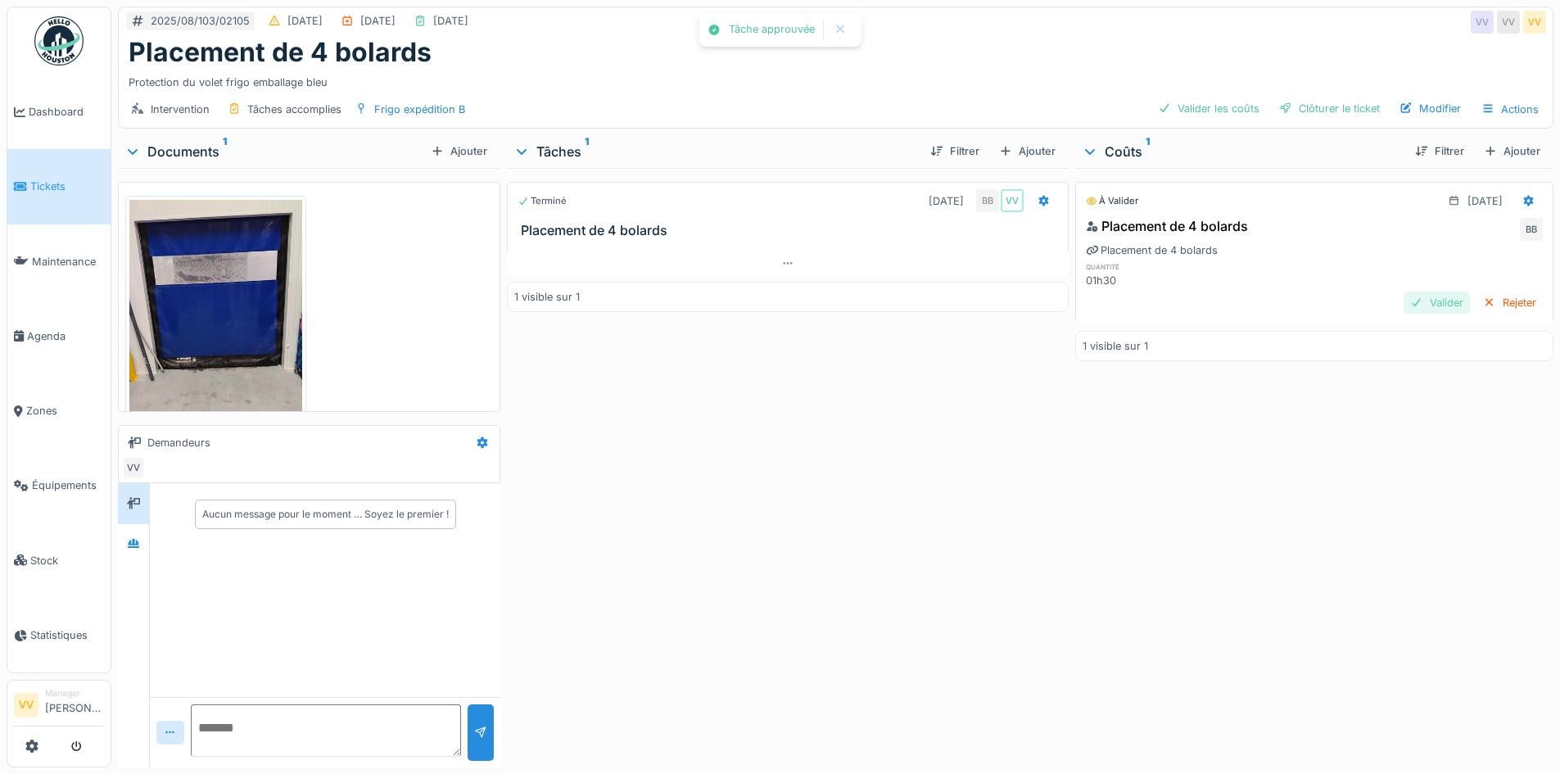
click at [1429, 309] on div "Valider" at bounding box center [1436, 302] width 66 height 22
click at [1319, 106] on div "Clôturer le ticket" at bounding box center [1329, 108] width 114 height 22
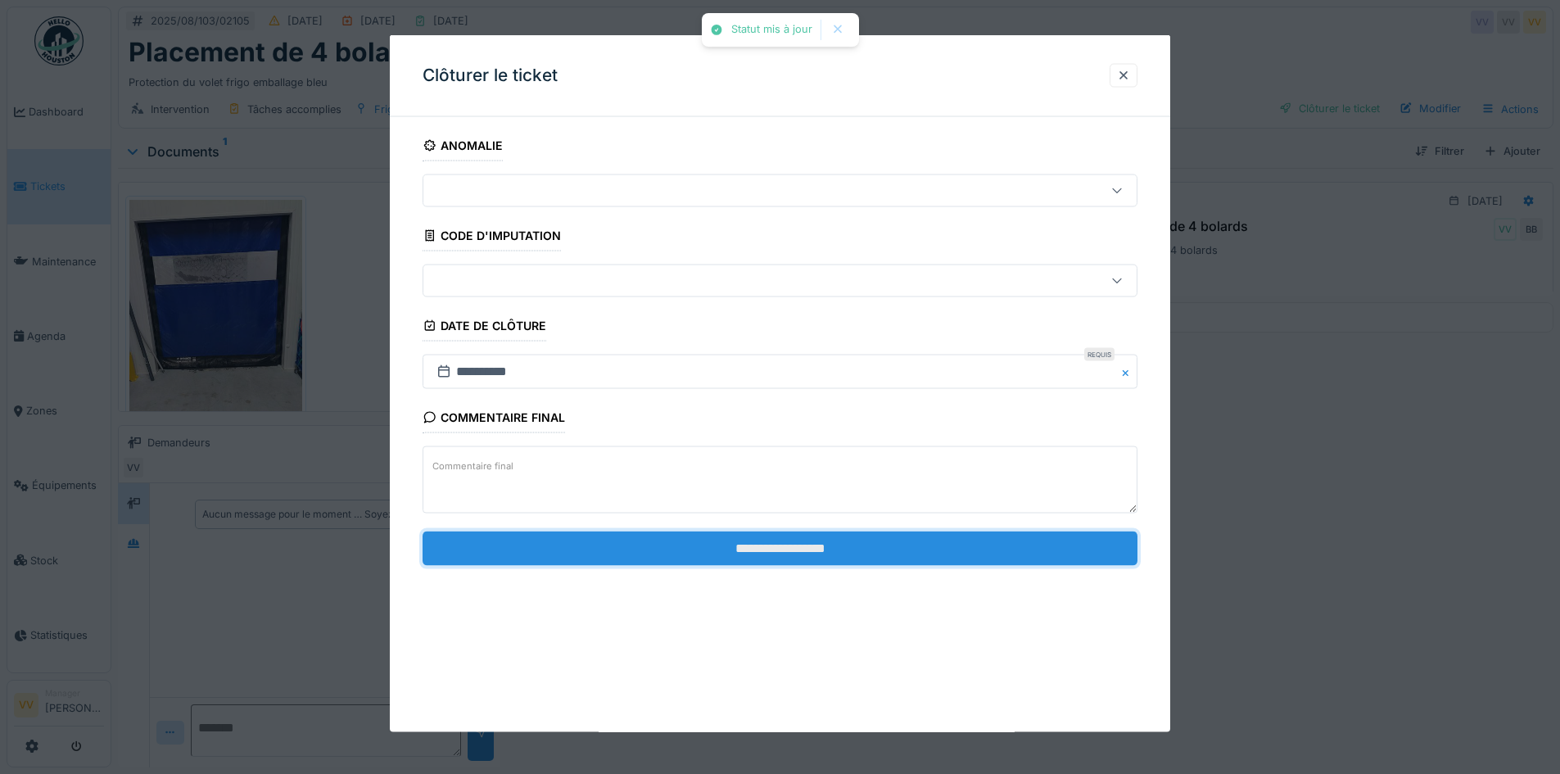
click at [787, 547] on input "**********" at bounding box center [779, 548] width 715 height 34
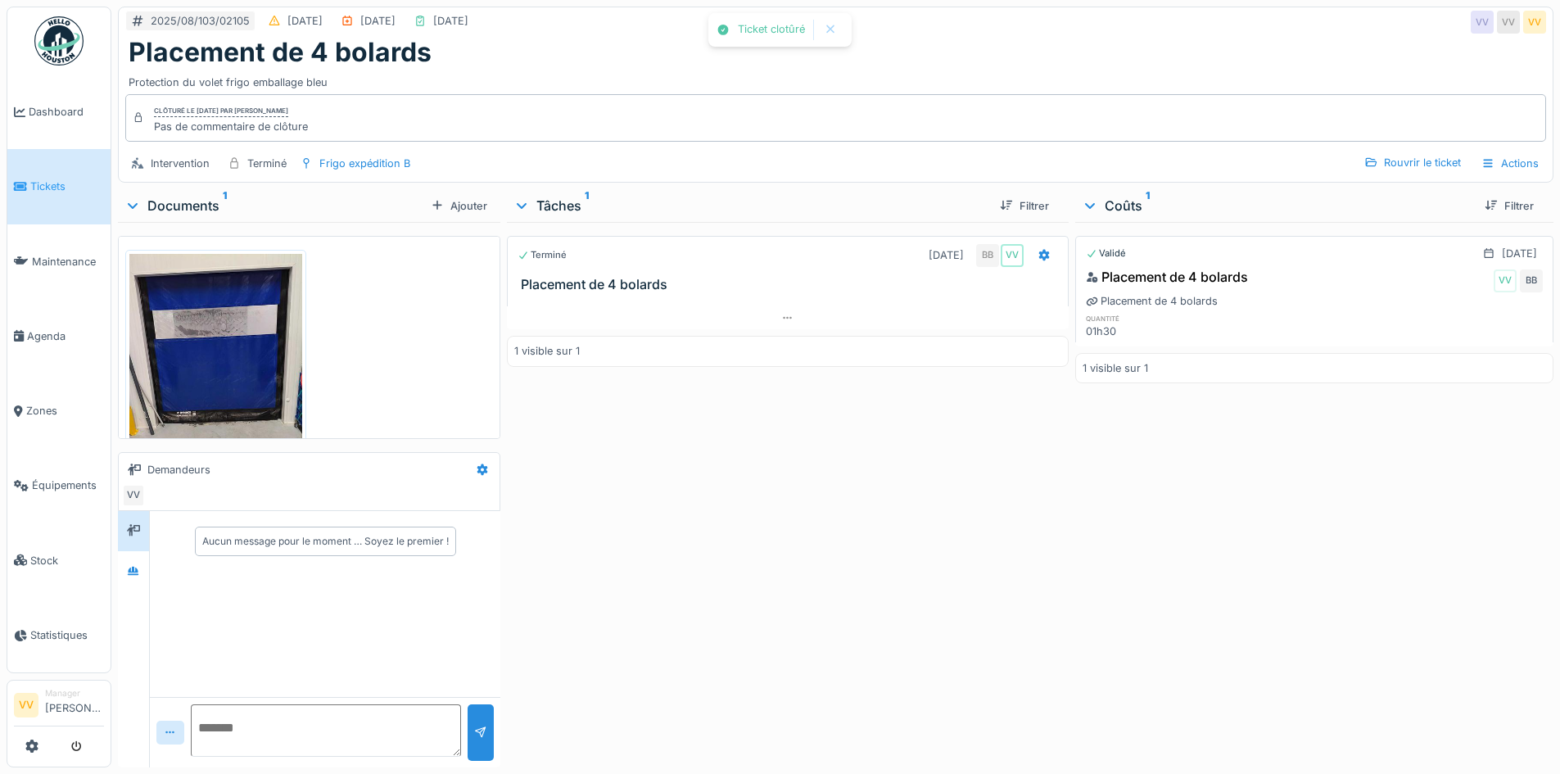
drag, startPoint x: 1031, startPoint y: 573, endPoint x: 564, endPoint y: 271, distance: 555.9
click at [1030, 572] on div "Terminé 15/08/2025 BB VV Placement de 4 bolards 1 visible sur 1" at bounding box center [787, 491] width 561 height 539
click at [27, 191] on li "Tickets" at bounding box center [59, 186] width 90 height 16
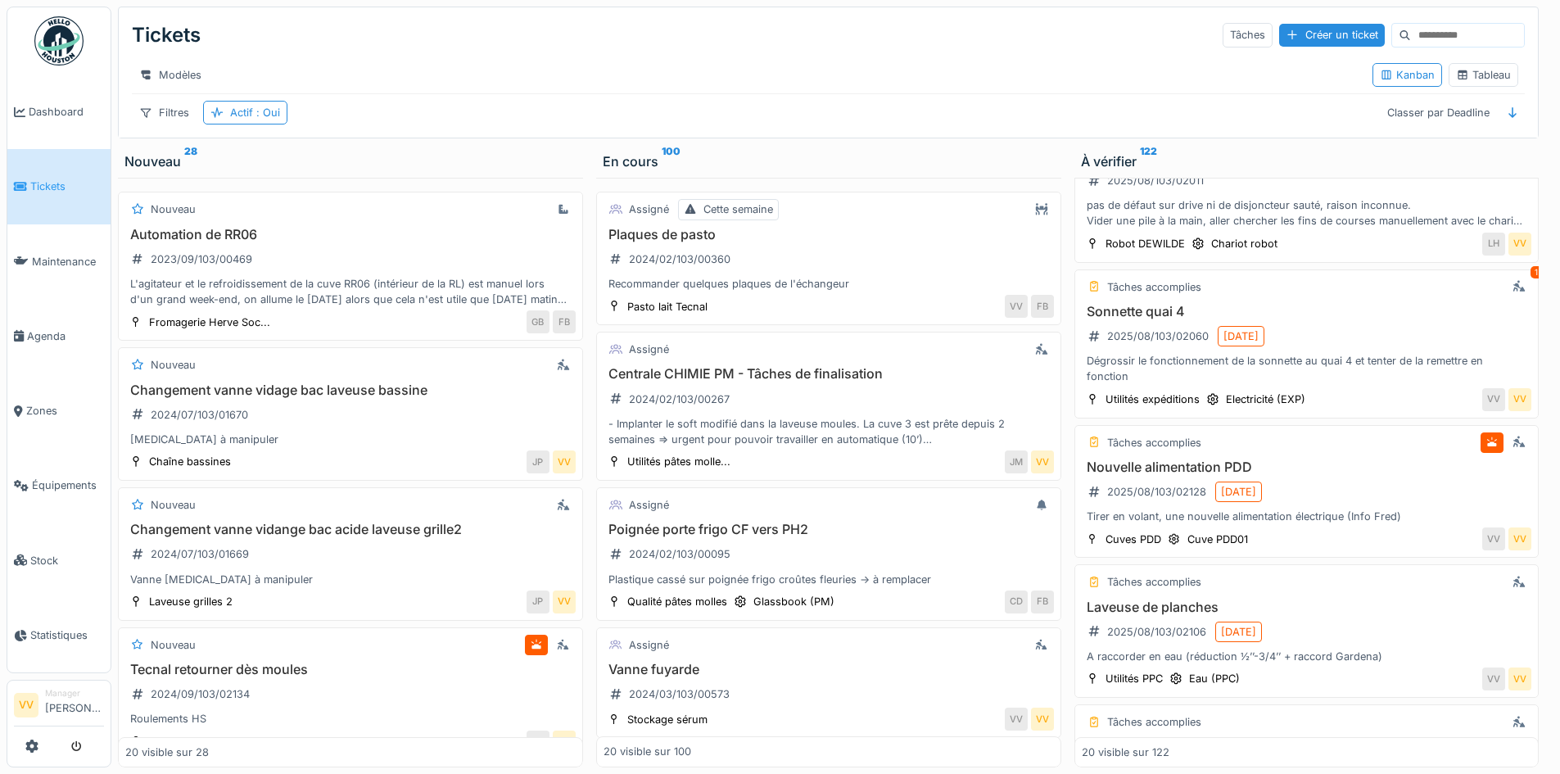
scroll to position [1392, 0]
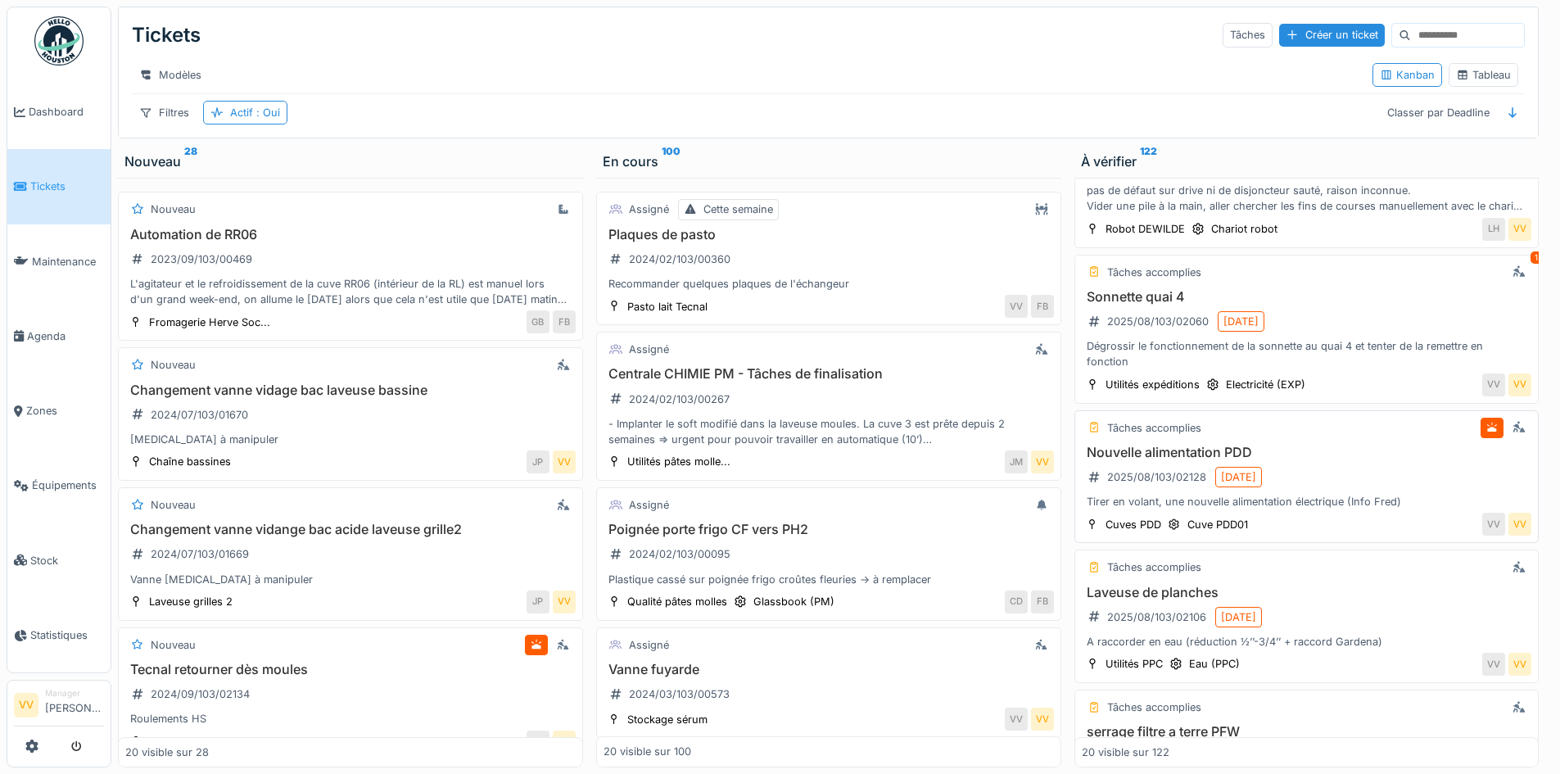
click at [1348, 450] on div "Tâches accomplies Nouvelle alimentation PDD 2025/08/103/02128 [DATE] Tirer en v…" at bounding box center [1306, 476] width 465 height 133
click at [1168, 460] on h3 "Nouvelle alimentation PDD" at bounding box center [1307, 453] width 450 height 16
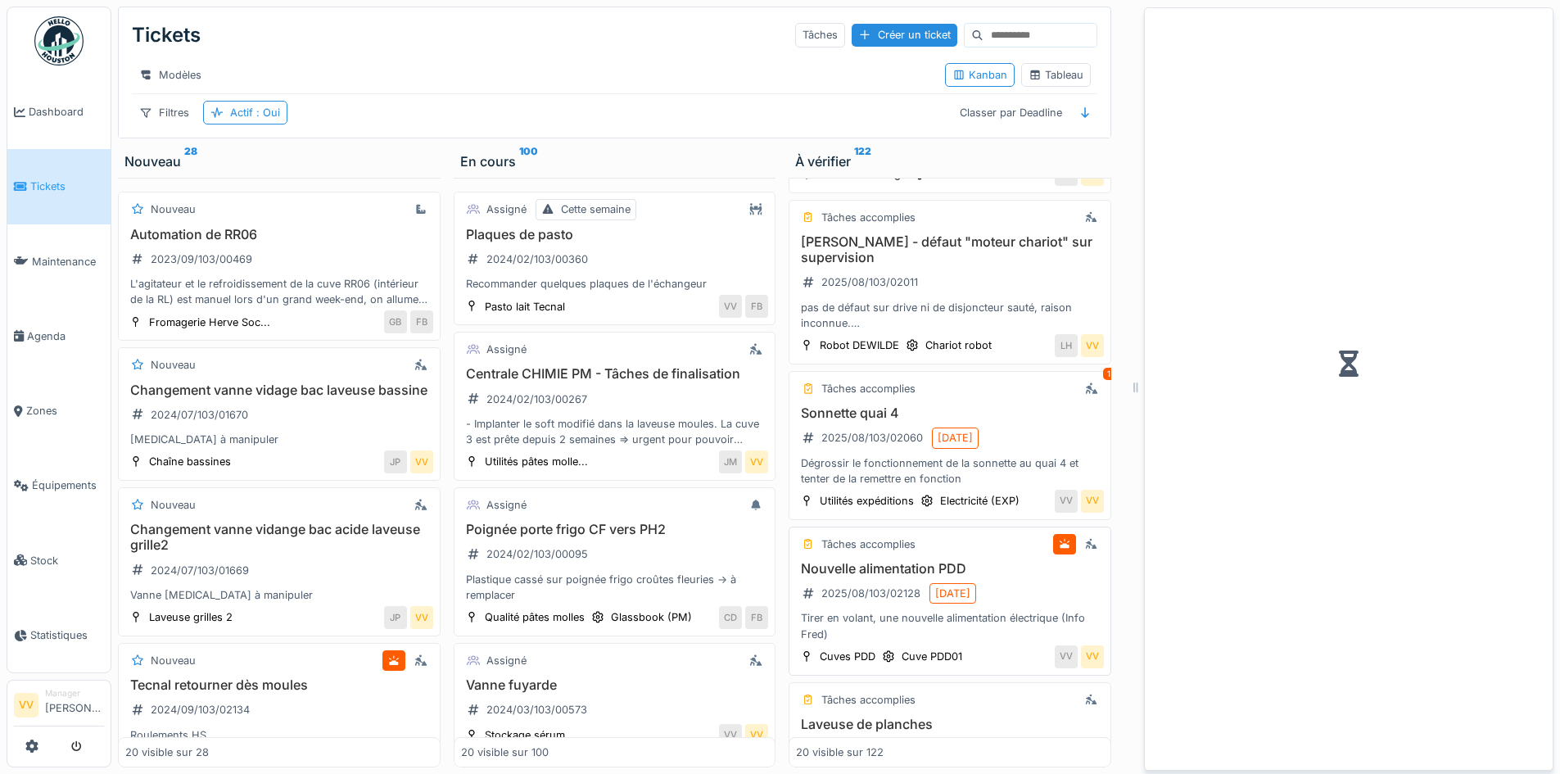
scroll to position [1508, 0]
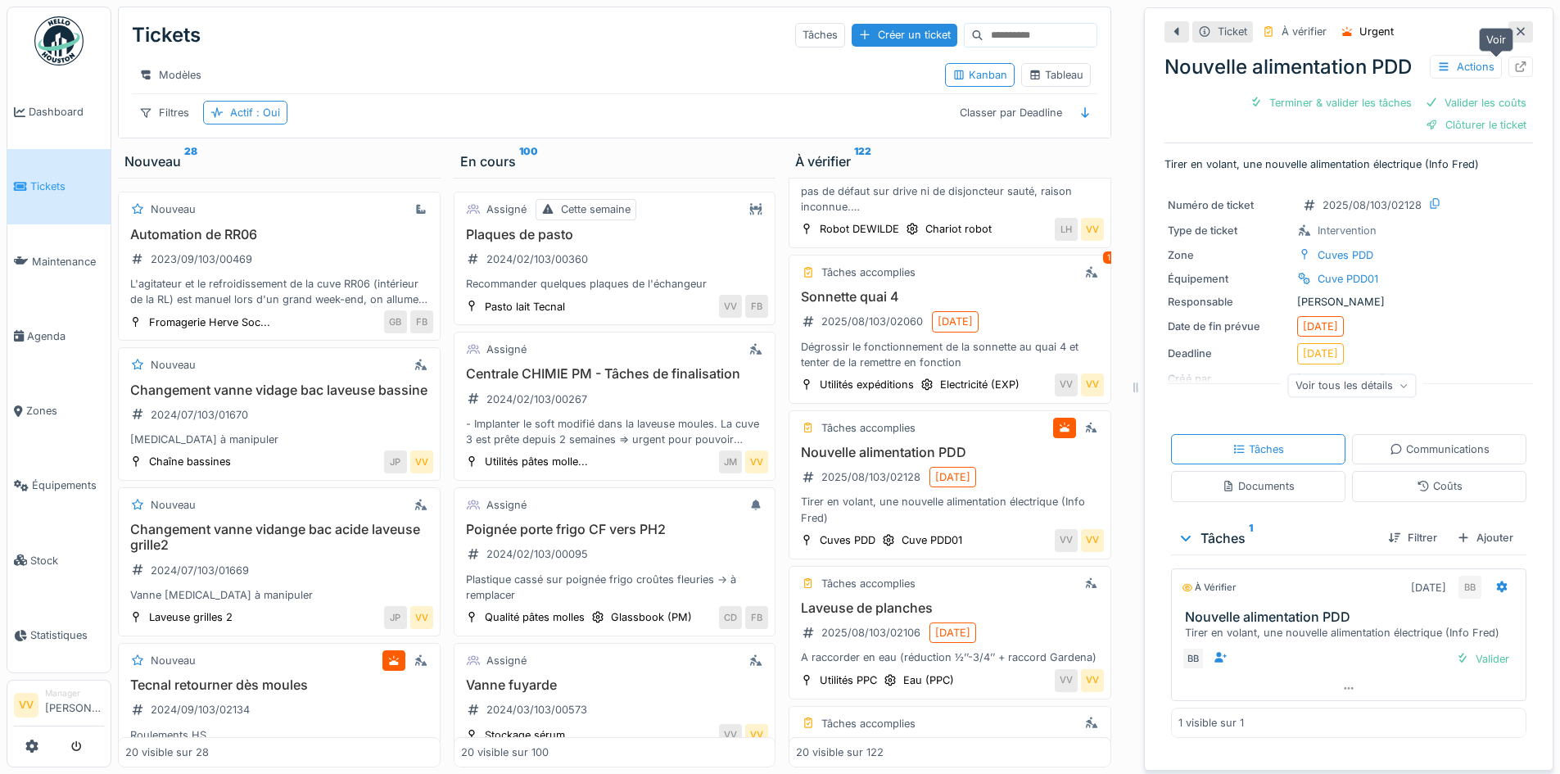
click at [1514, 67] on icon at bounding box center [1520, 66] width 13 height 11
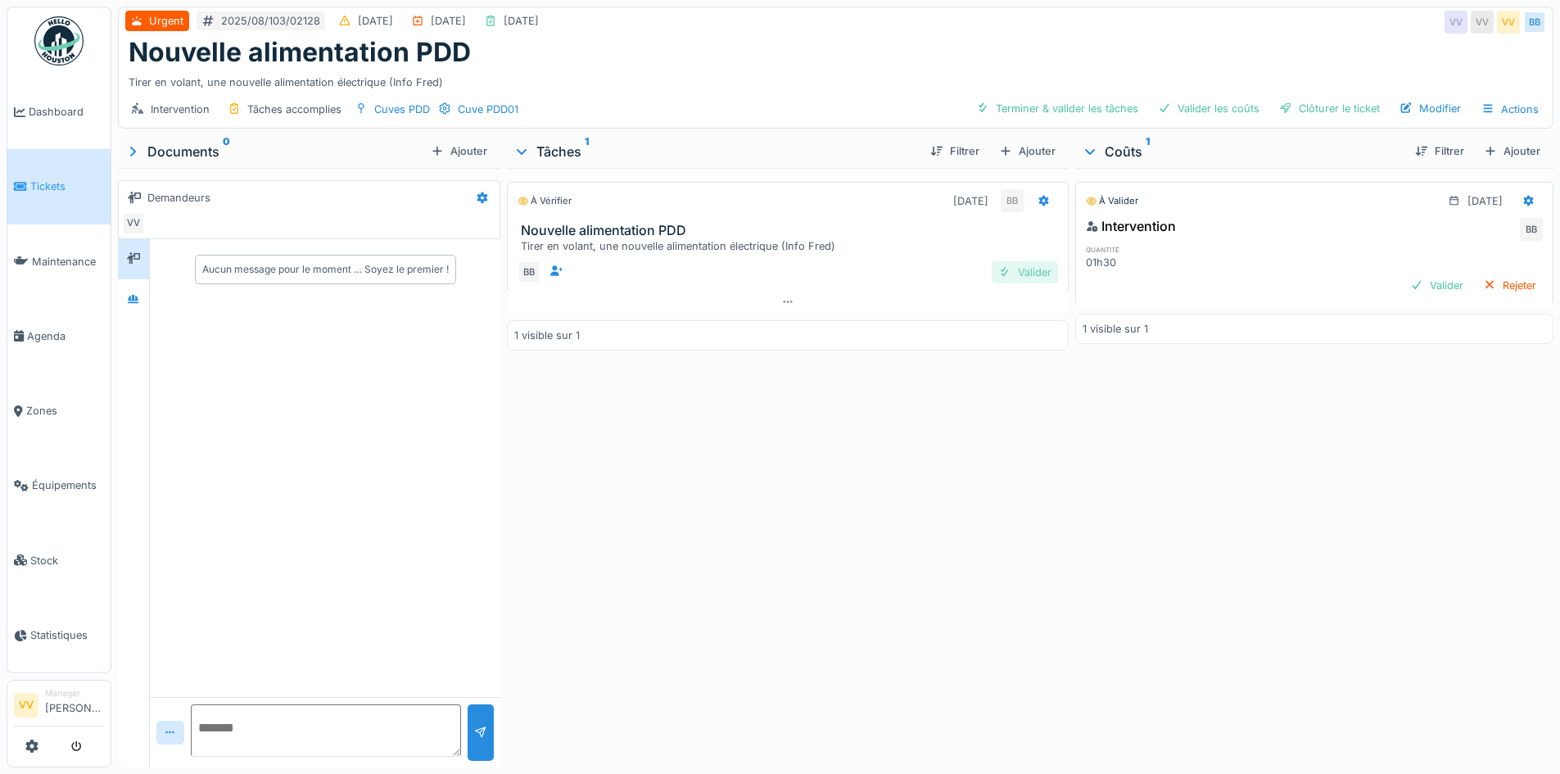
click at [1024, 271] on div "Valider" at bounding box center [1024, 272] width 66 height 22
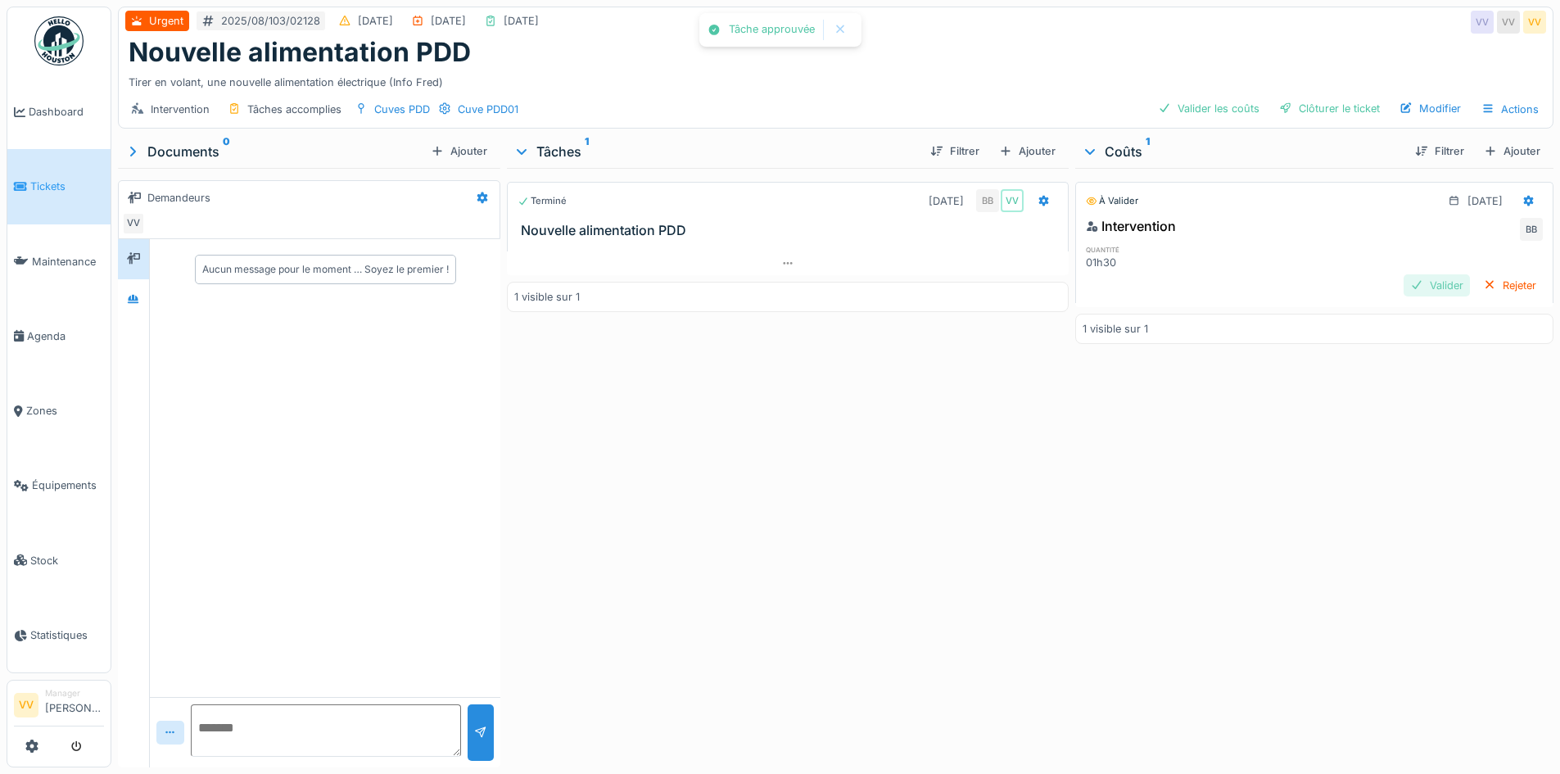
click at [1413, 290] on div "Valider" at bounding box center [1436, 285] width 66 height 22
click at [1330, 115] on div "Clôturer le ticket" at bounding box center [1329, 108] width 114 height 22
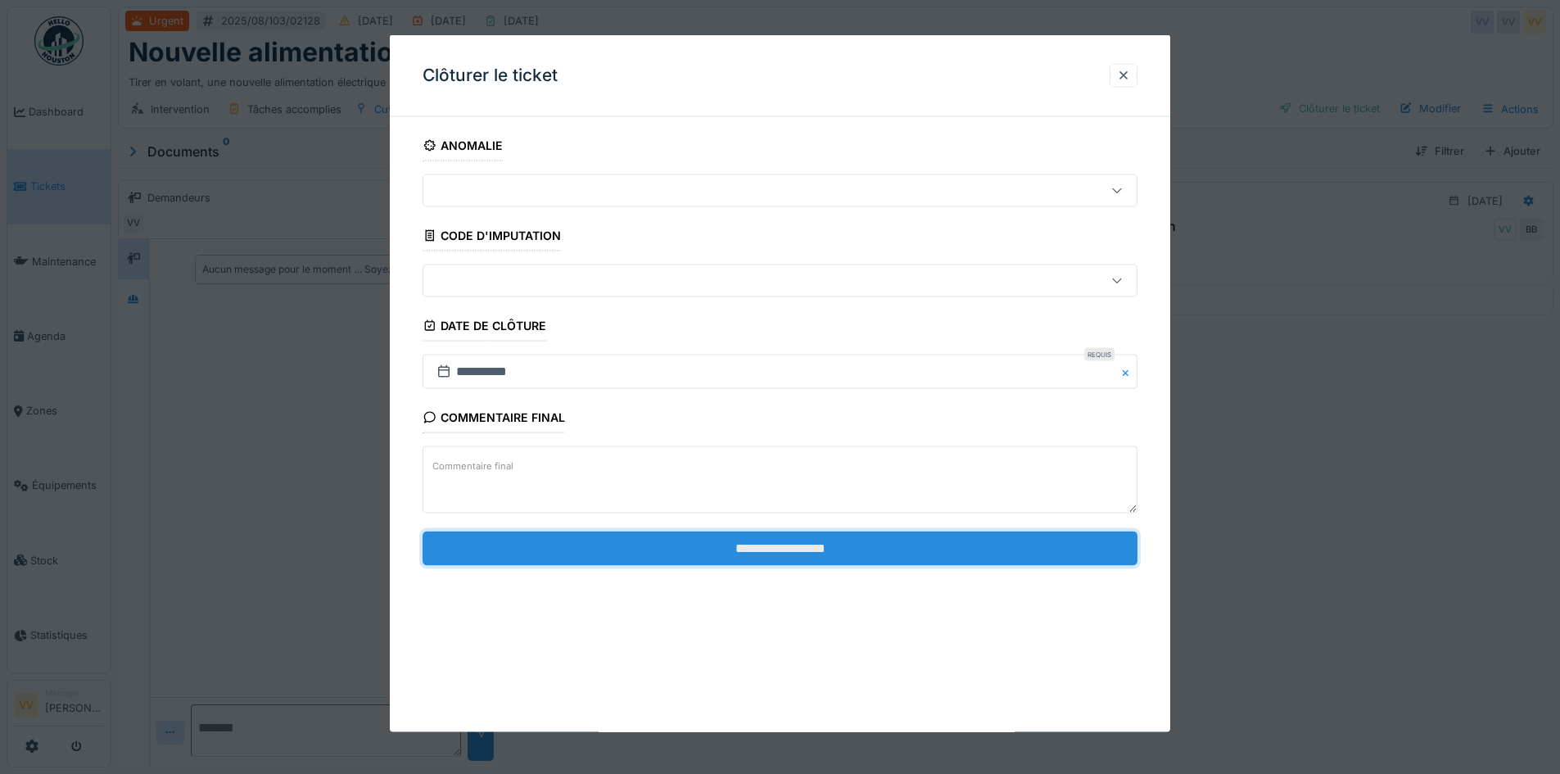
click at [751, 554] on input "**********" at bounding box center [779, 548] width 715 height 34
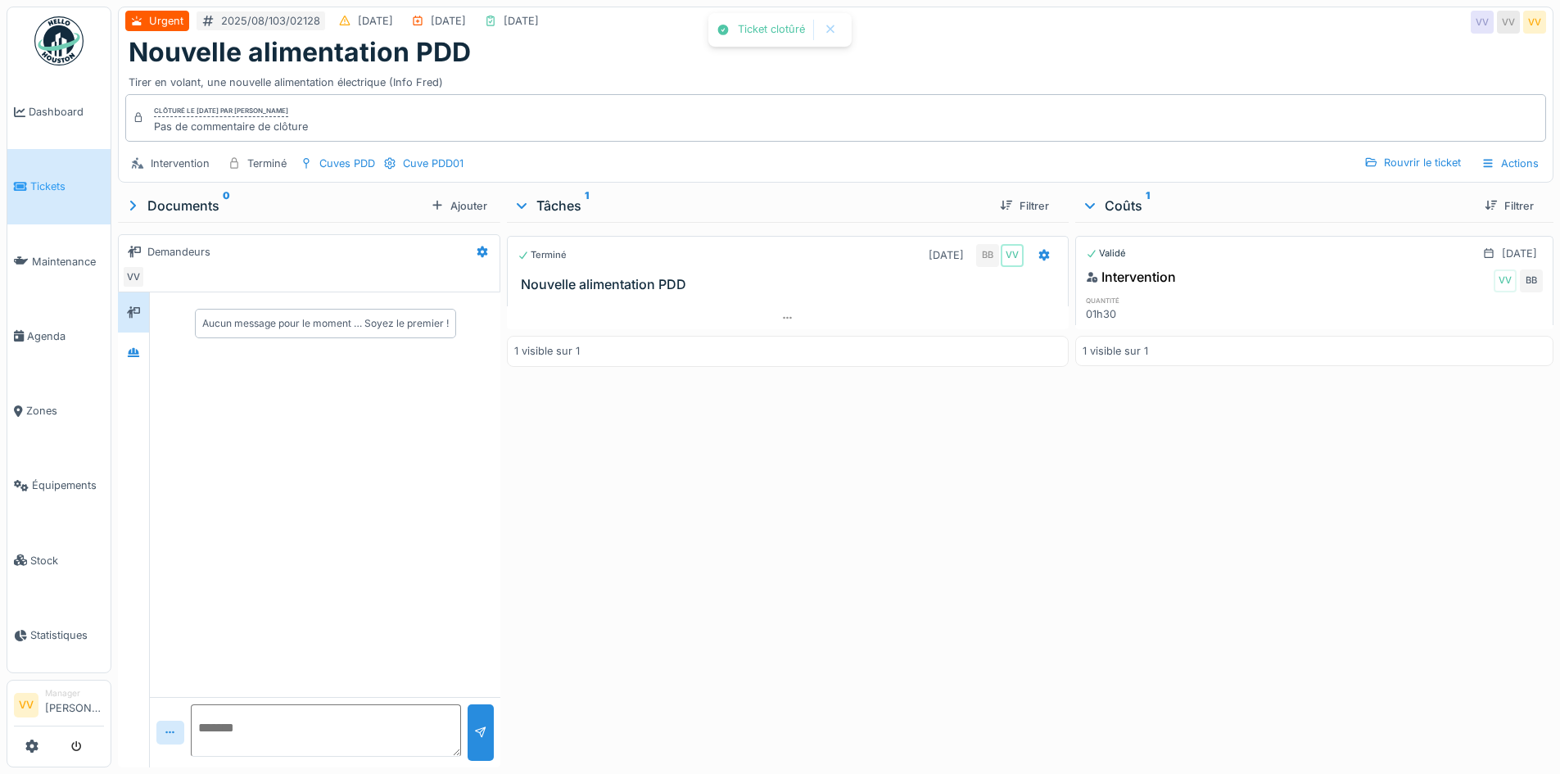
click at [751, 553] on div "Terminé 11/08/2025 BB VV Nouvelle alimentation PDD 1 visible sur 1" at bounding box center [787, 491] width 561 height 539
click at [821, 531] on div "Terminé 11/08/2025 BB VV Nouvelle alimentation PDD 1 visible sur 1" at bounding box center [787, 491] width 561 height 539
click at [49, 193] on link "Tickets" at bounding box center [58, 186] width 103 height 75
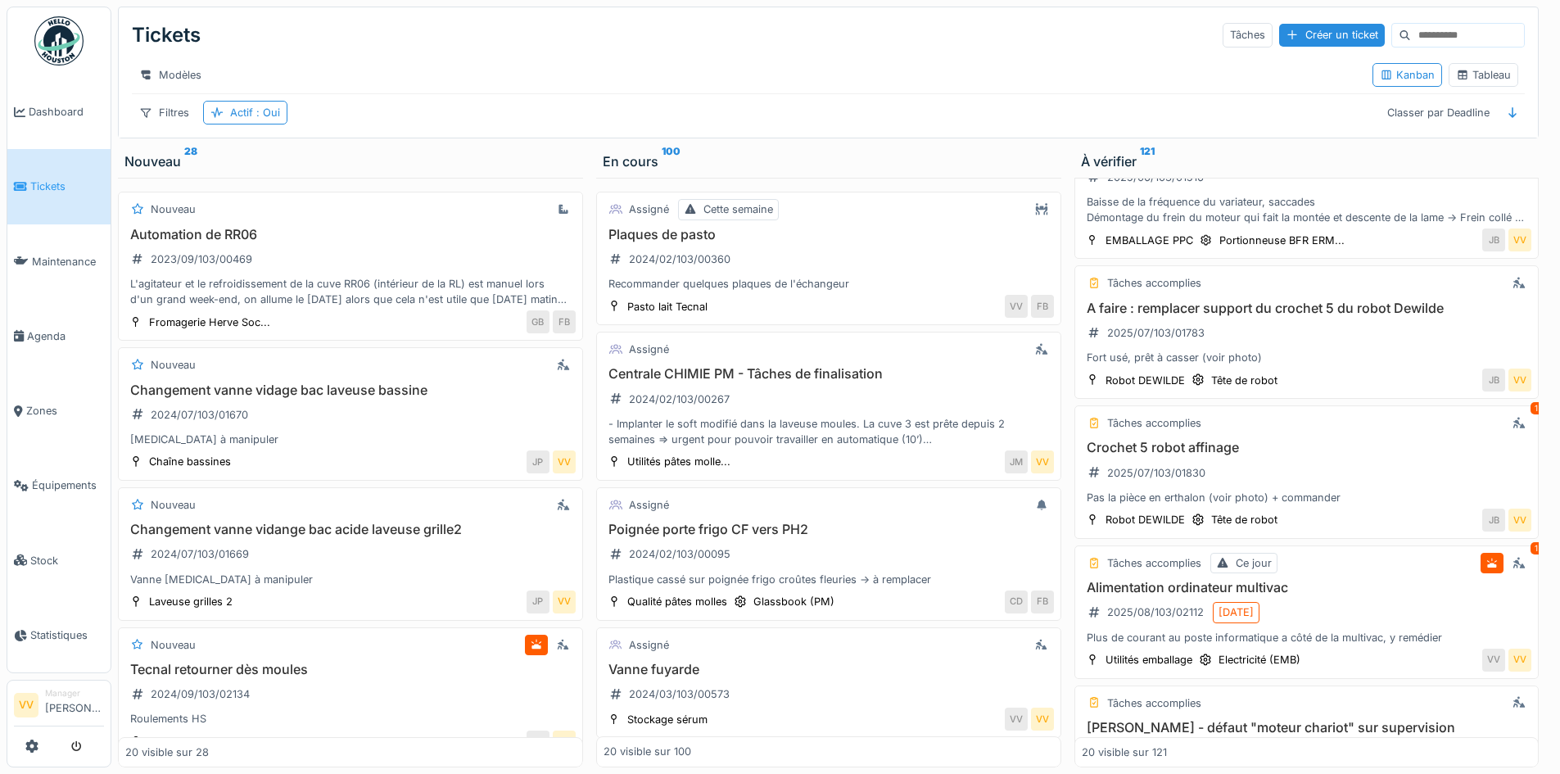
scroll to position [901, 0]
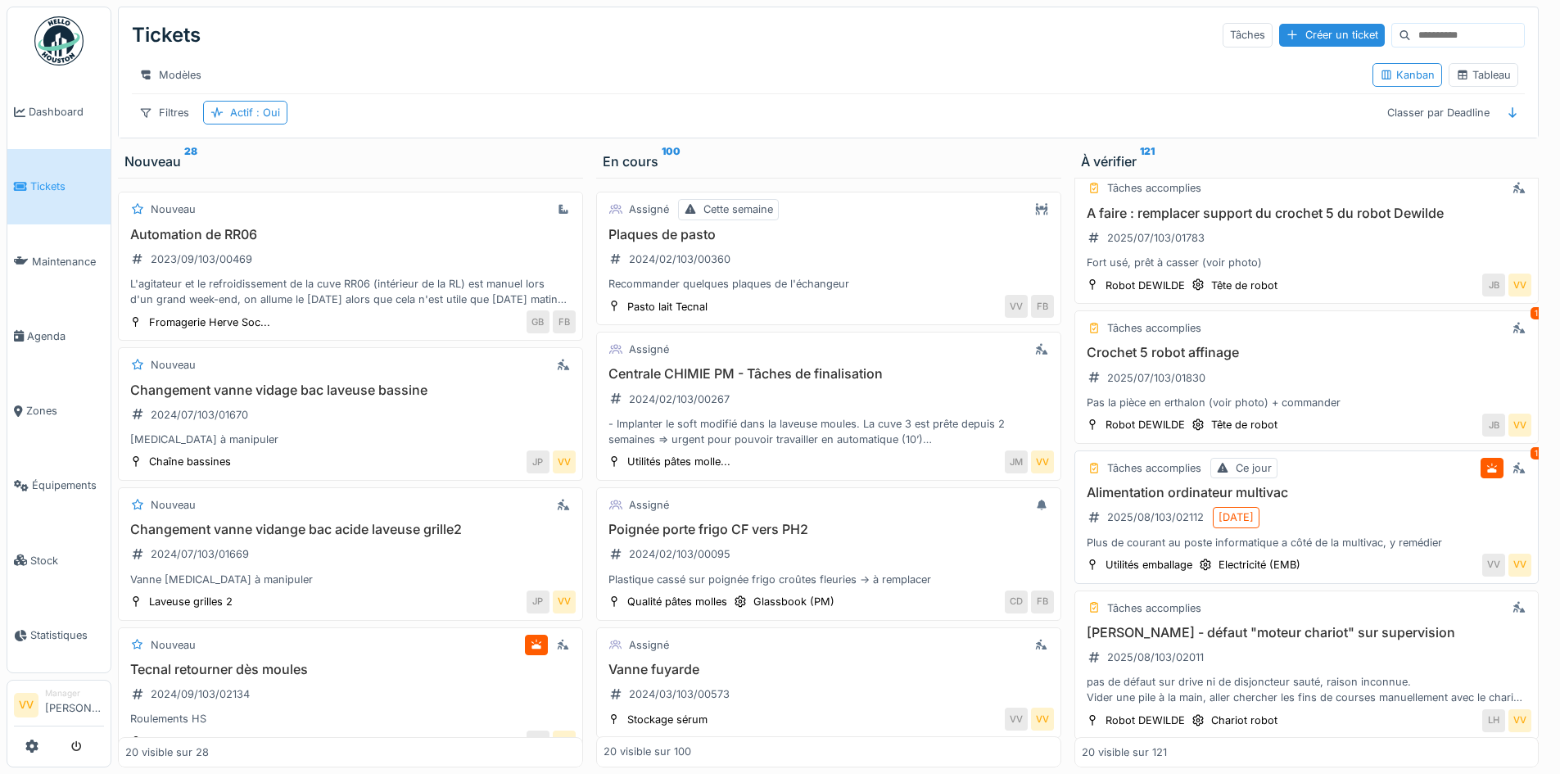
click at [1150, 500] on h3 "Alimentation ordinateur multivac" at bounding box center [1307, 493] width 450 height 16
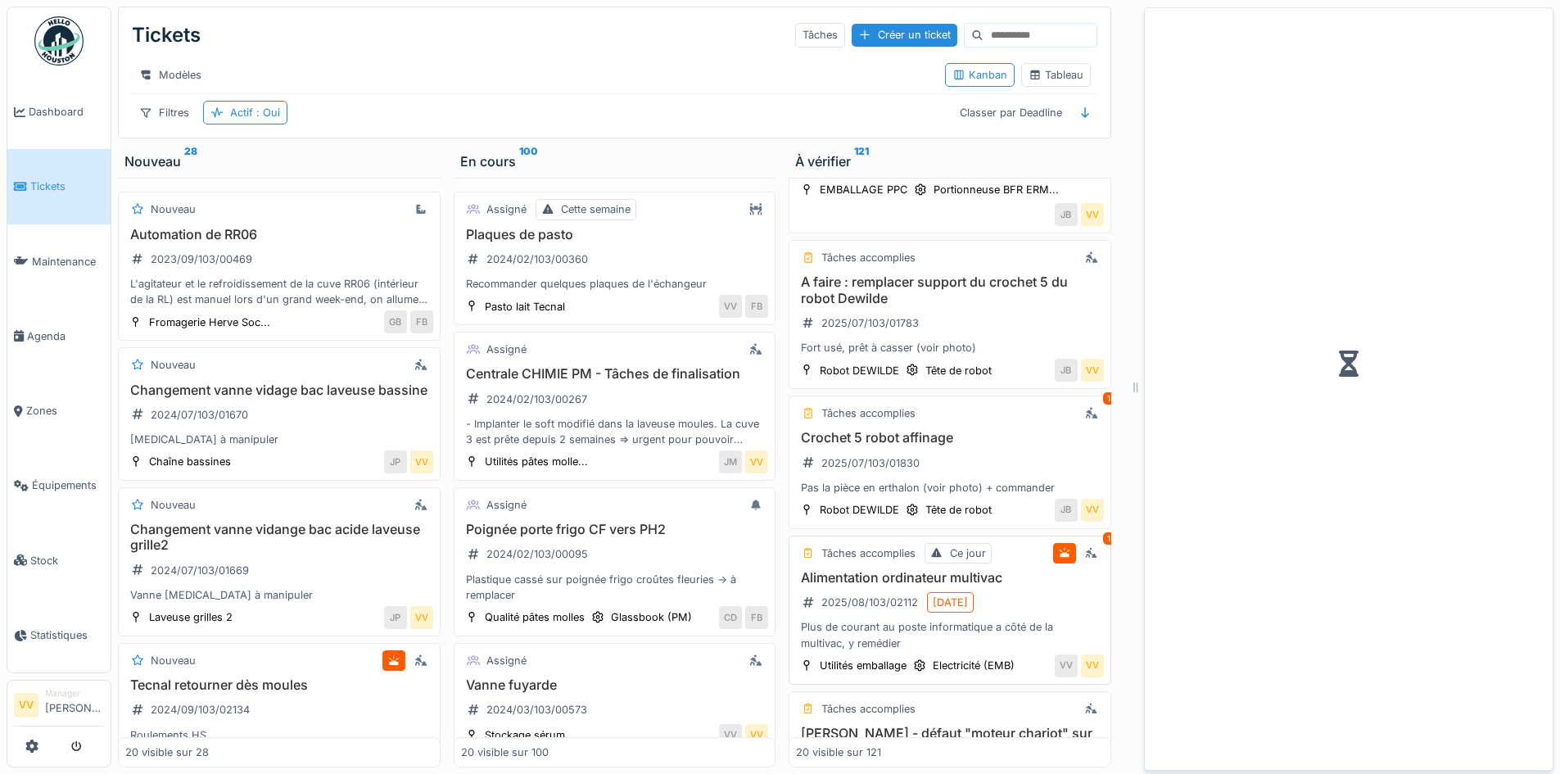
scroll to position [970, 0]
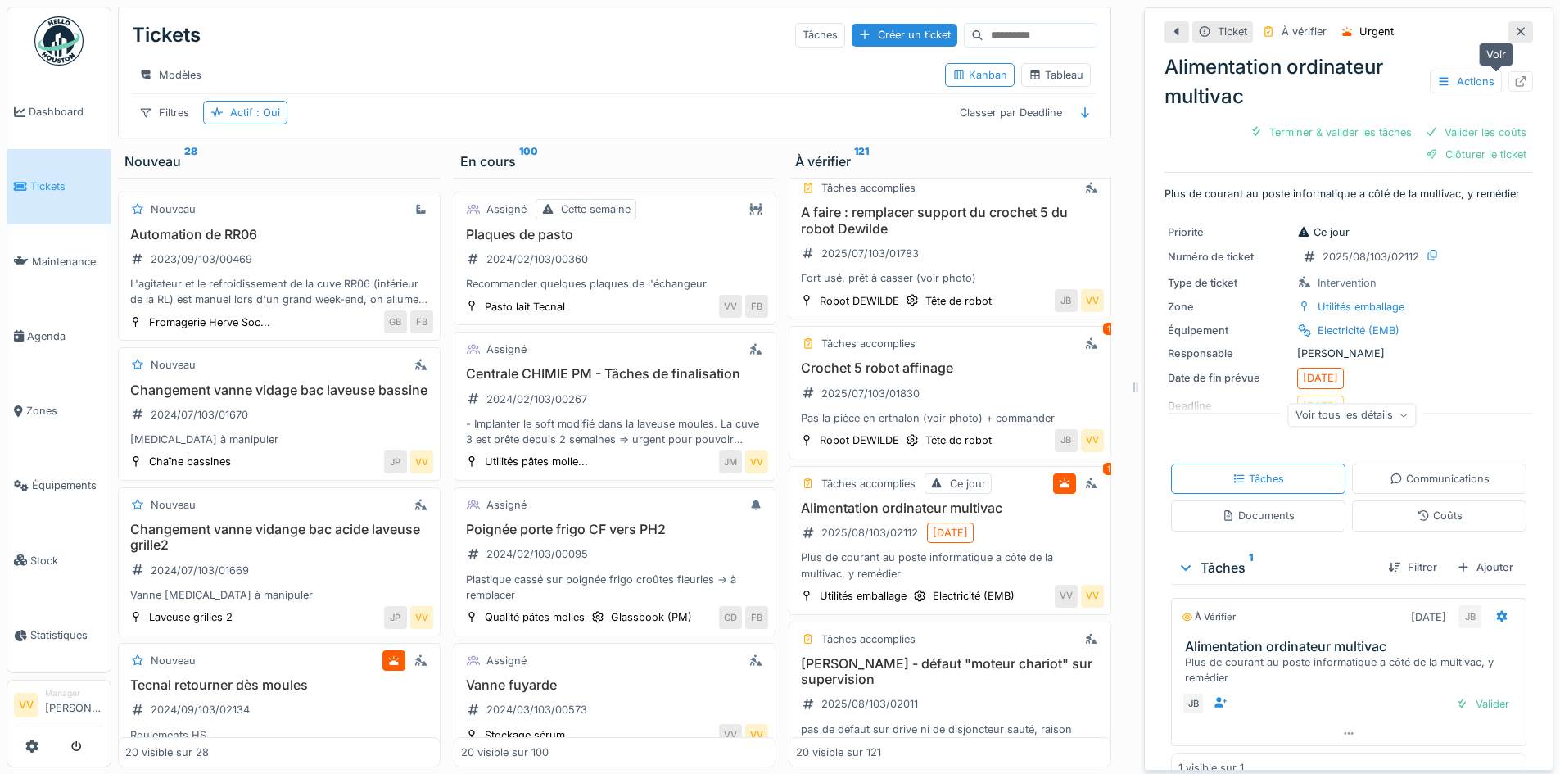
click at [1514, 89] on div at bounding box center [1520, 82] width 13 height 16
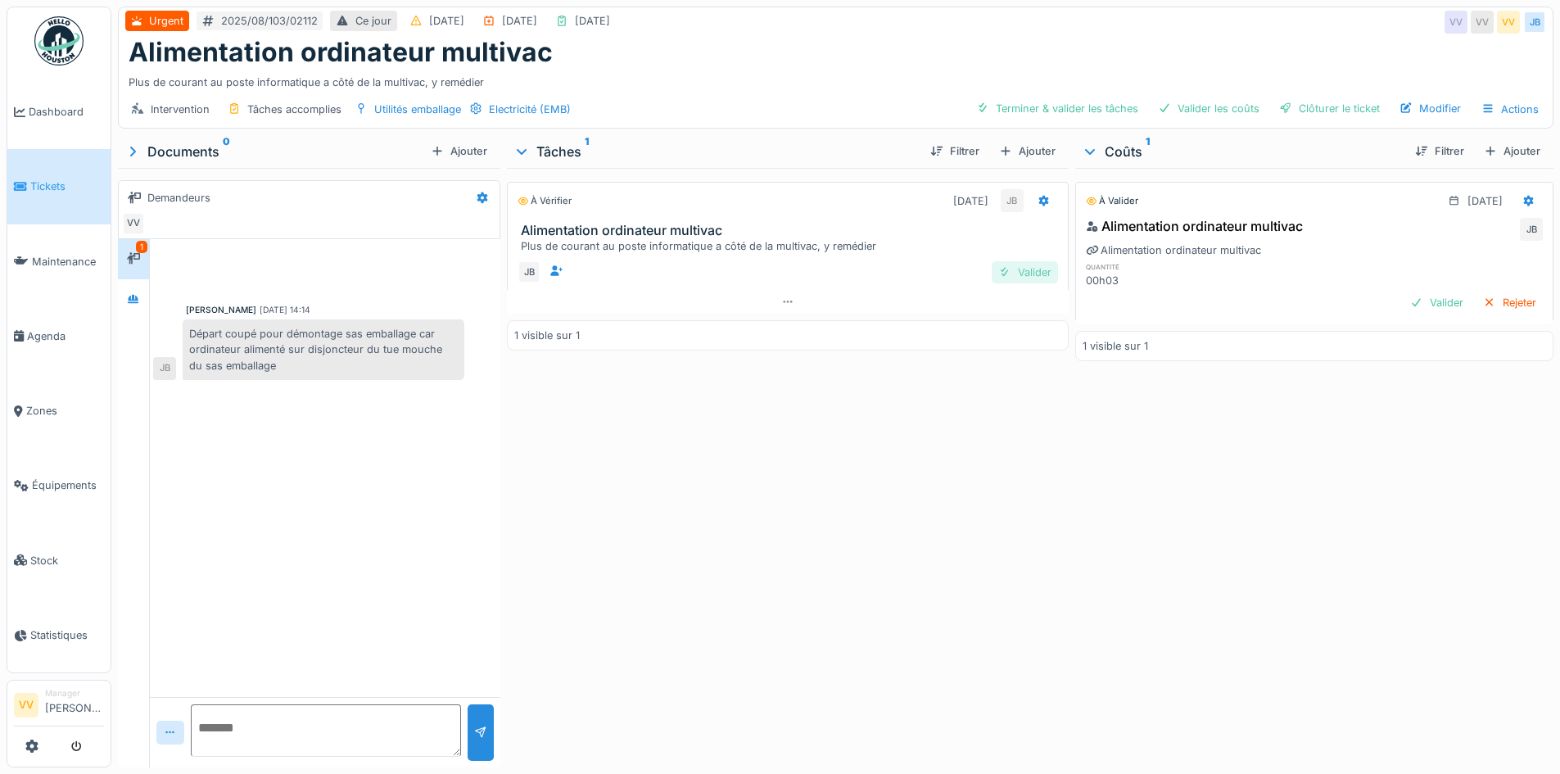
click at [1020, 270] on div "Valider" at bounding box center [1024, 272] width 66 height 22
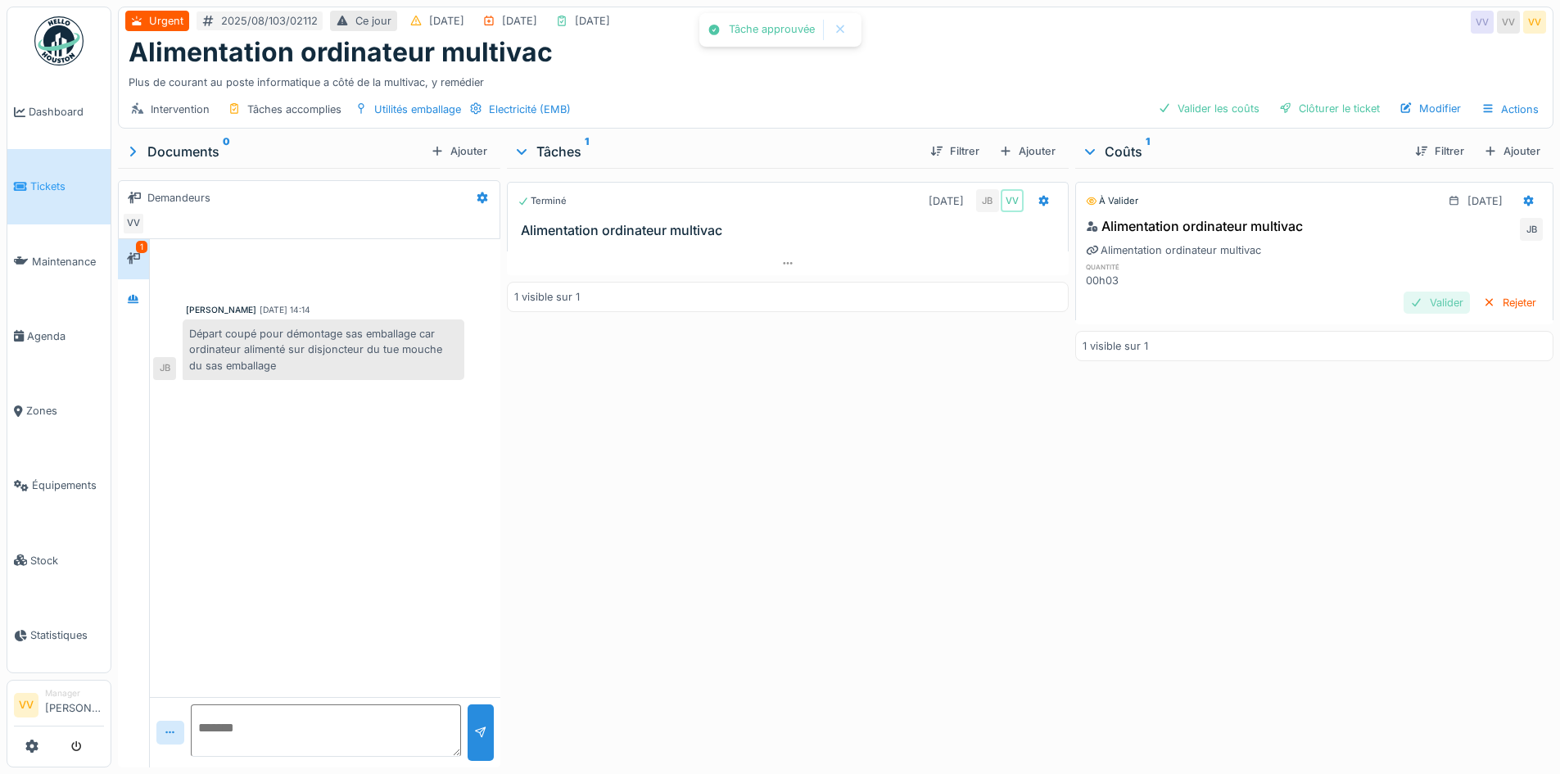
click at [1403, 297] on div "Valider" at bounding box center [1436, 302] width 66 height 22
click at [1312, 108] on div "Clôturer le ticket" at bounding box center [1329, 108] width 114 height 22
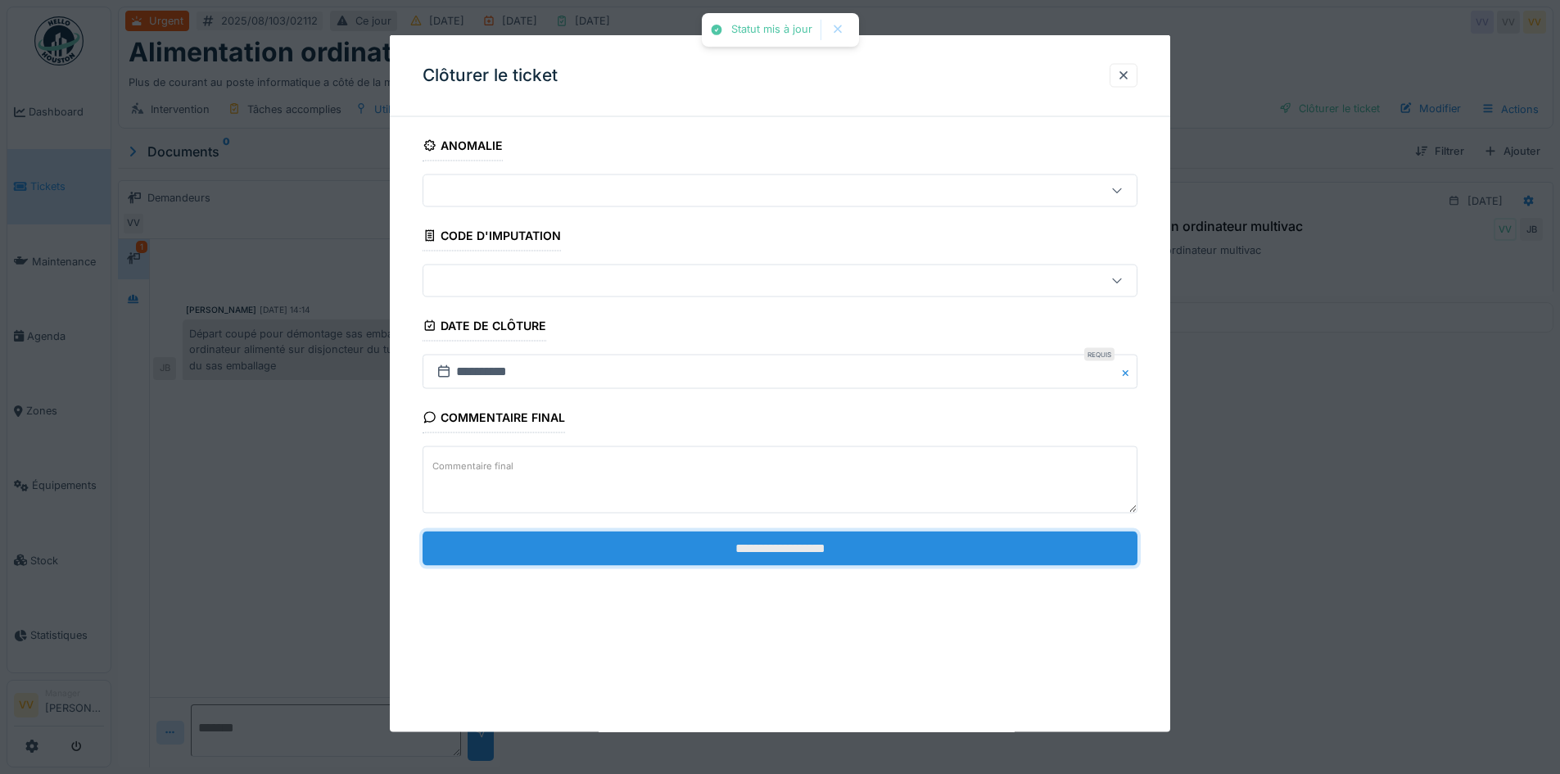
click at [761, 550] on input "**********" at bounding box center [779, 548] width 715 height 34
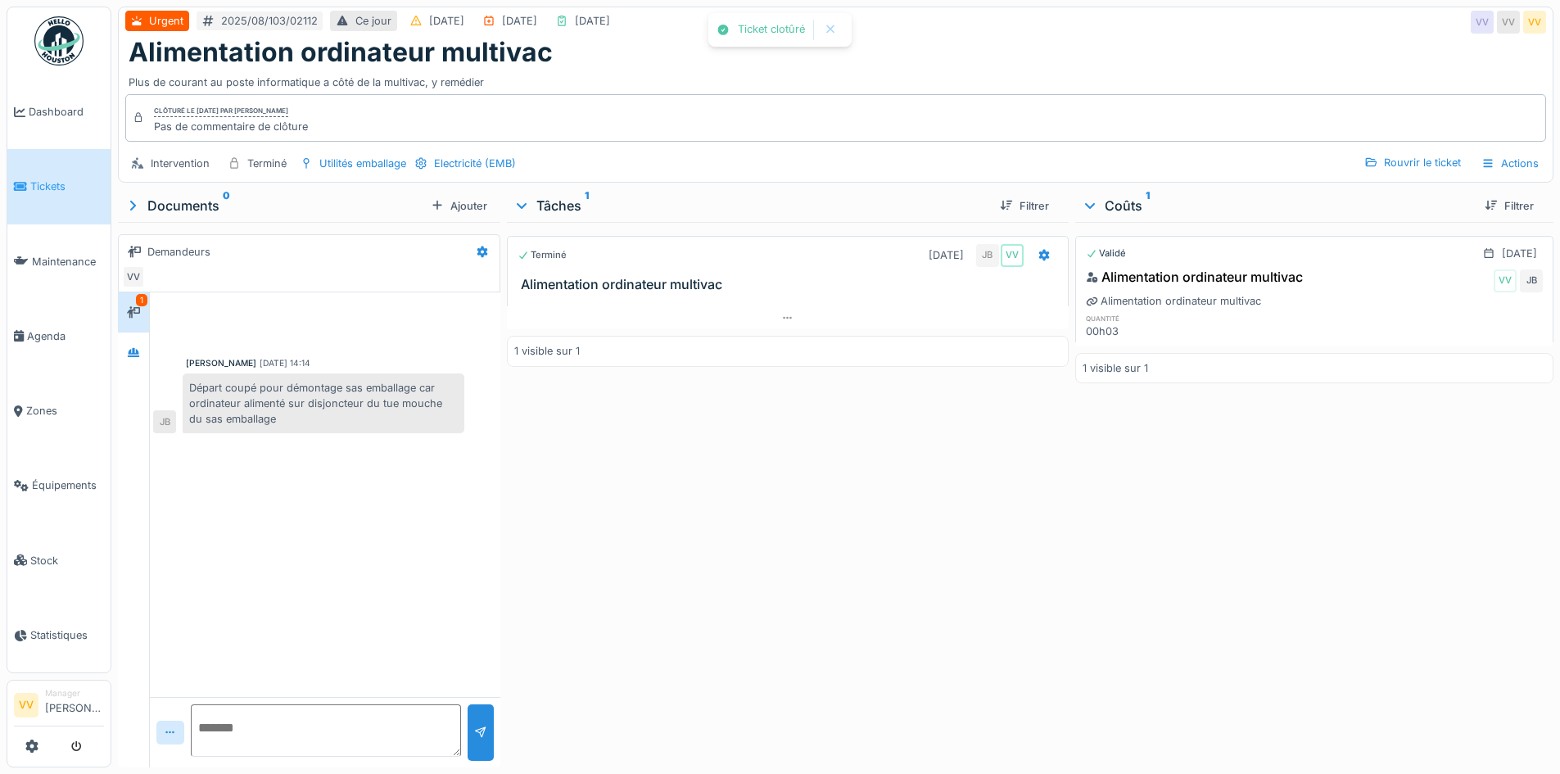
drag, startPoint x: 1416, startPoint y: 604, endPoint x: 621, endPoint y: 284, distance: 856.3
click at [1415, 603] on div "Validé 11/08/2025 Alimentation ordinateur multivac VV JB Alimentation ordinateu…" at bounding box center [1314, 491] width 478 height 539
click at [39, 178] on span "Tickets" at bounding box center [67, 186] width 74 height 16
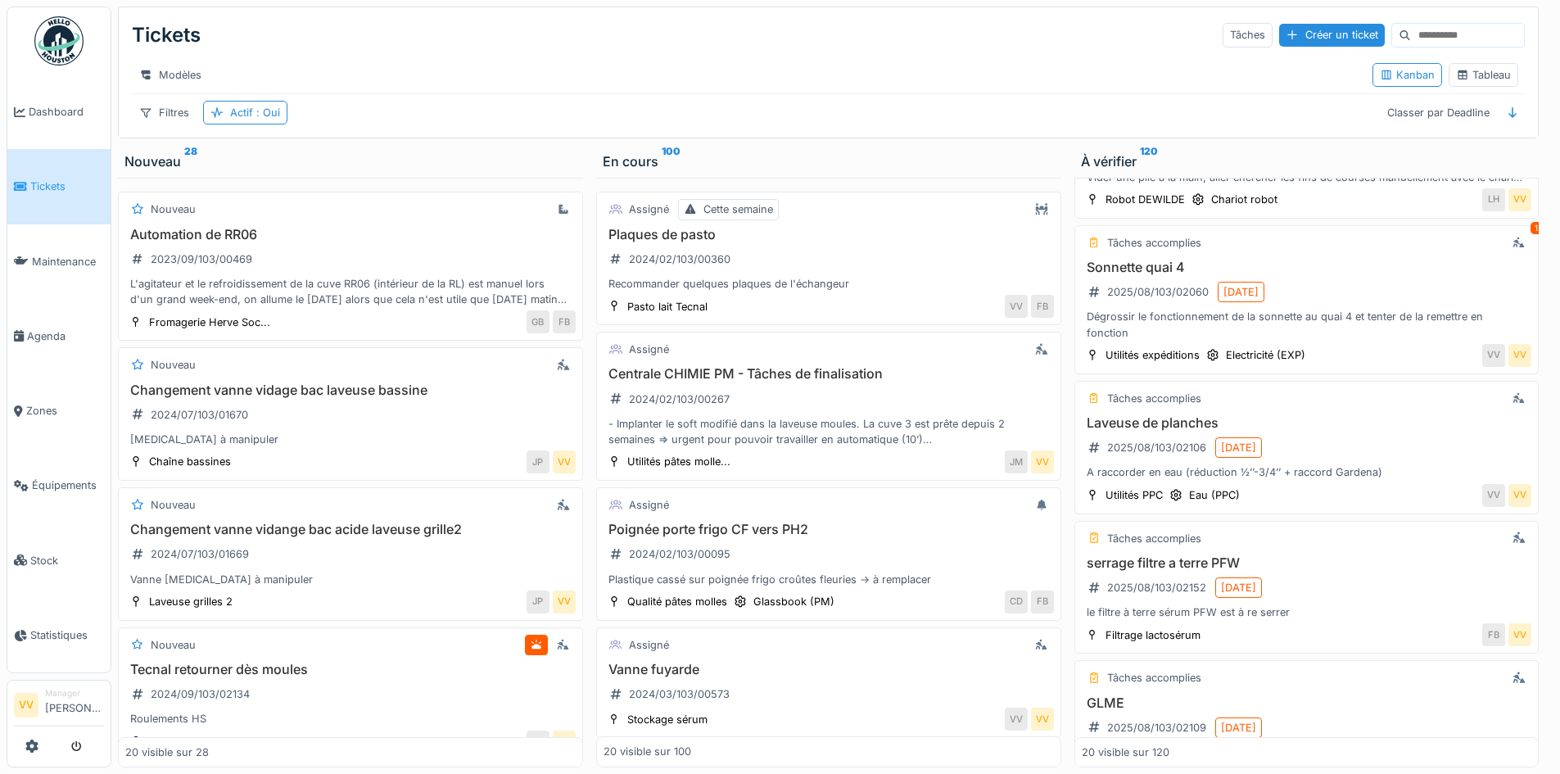
scroll to position [1310, 0]
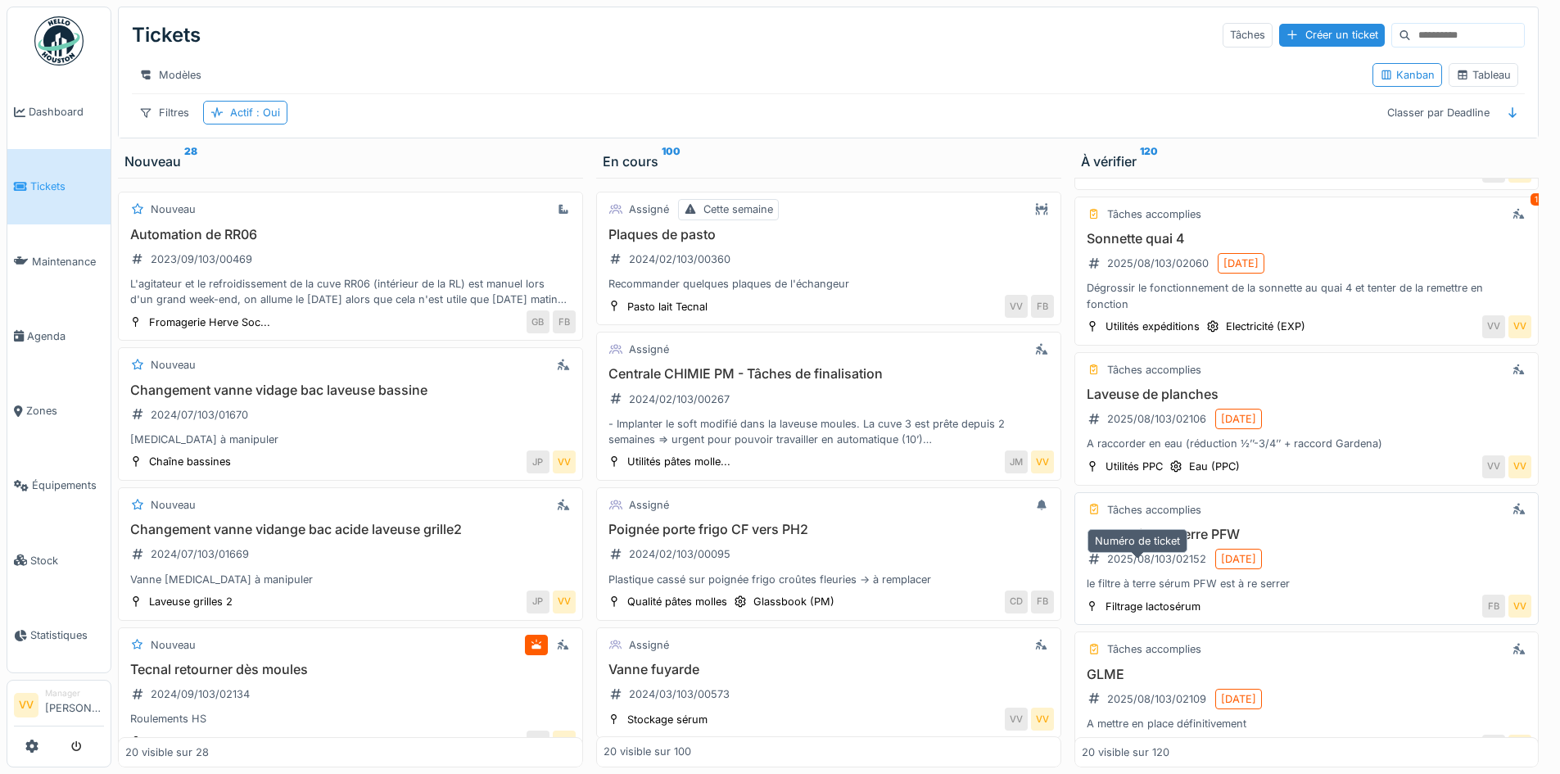
click at [1140, 562] on div "2025/08/103/02152" at bounding box center [1147, 559] width 130 height 20
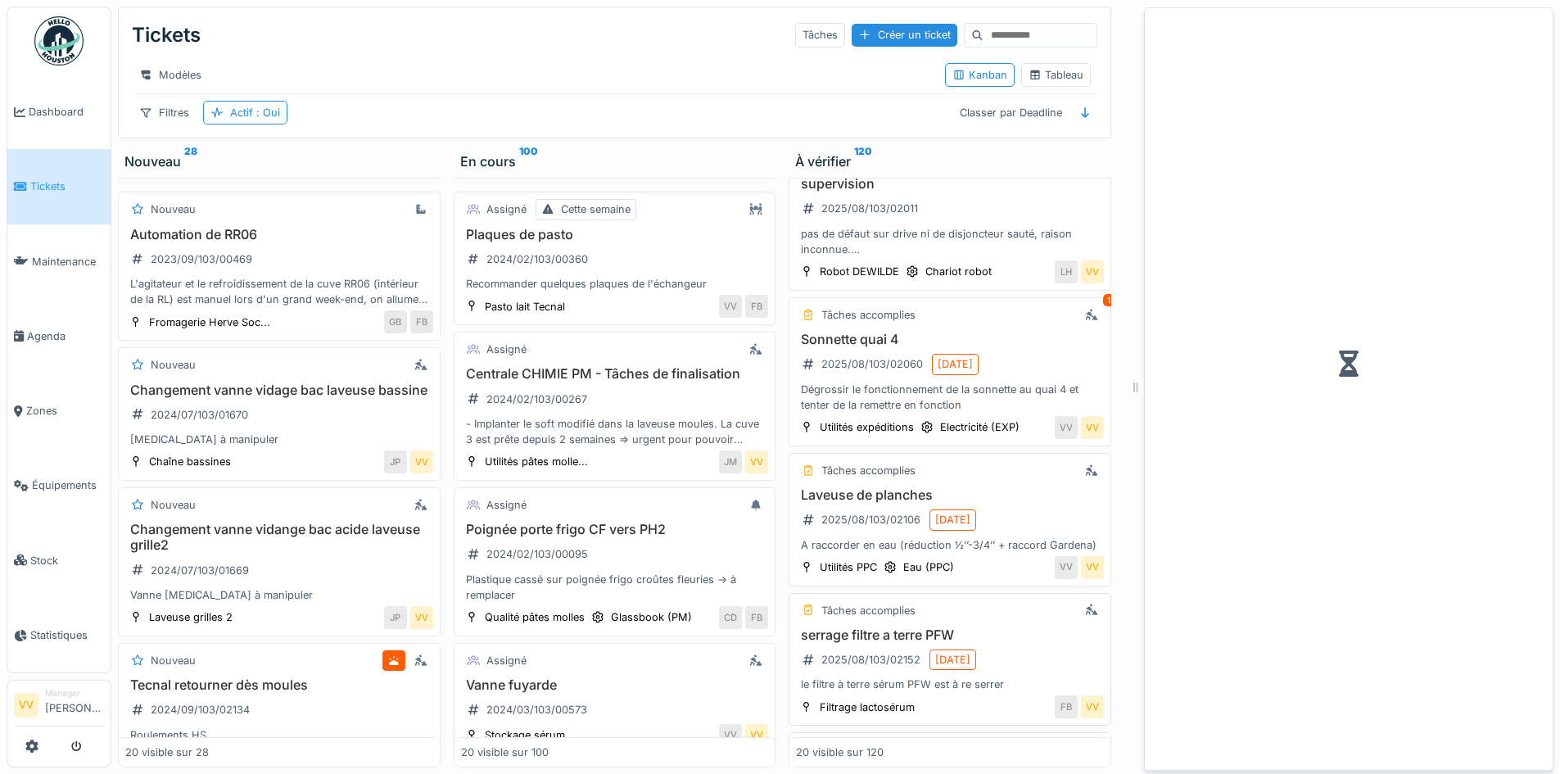
scroll to position [1411, 0]
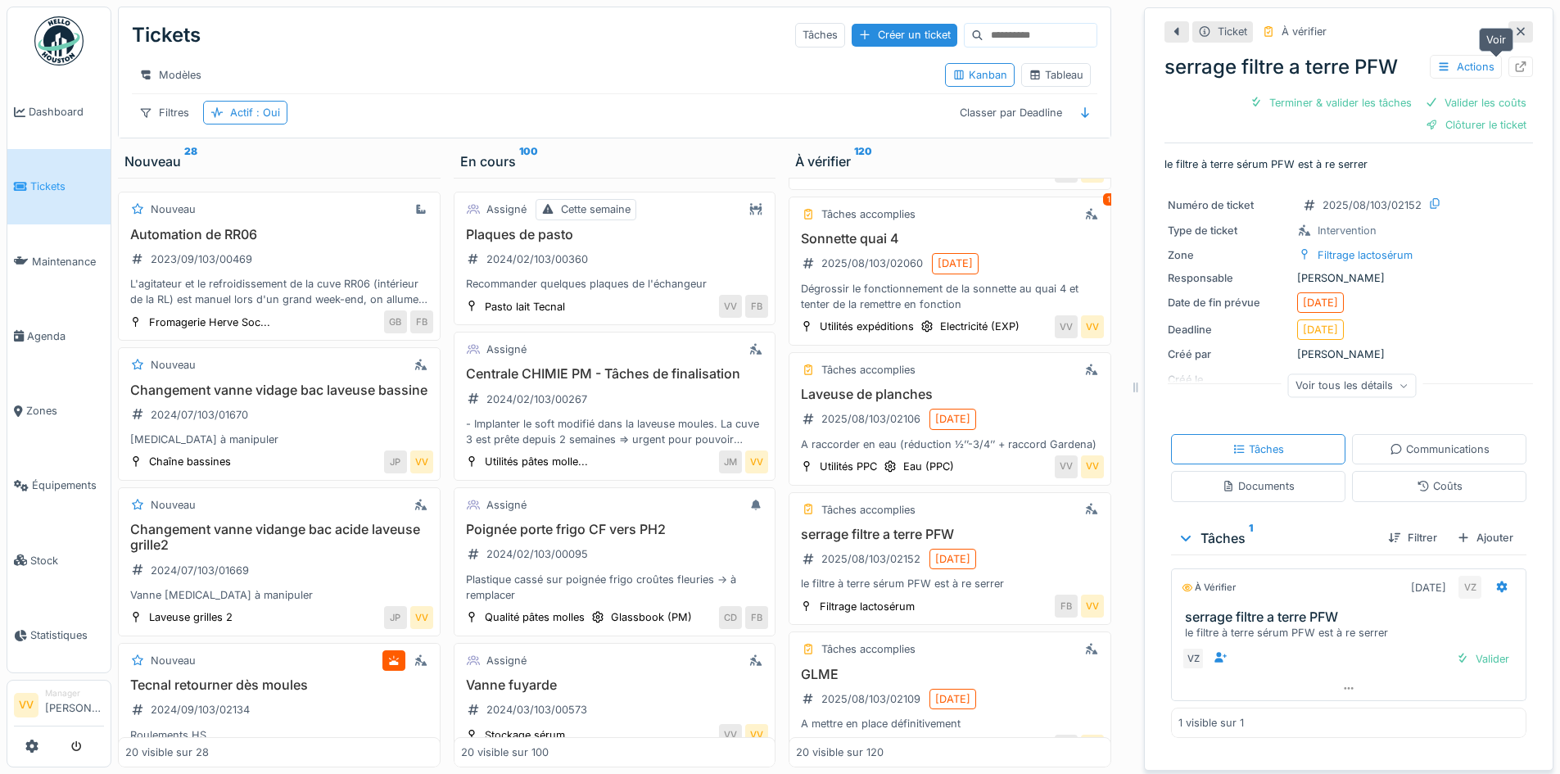
click at [1514, 70] on icon at bounding box center [1520, 66] width 13 height 11
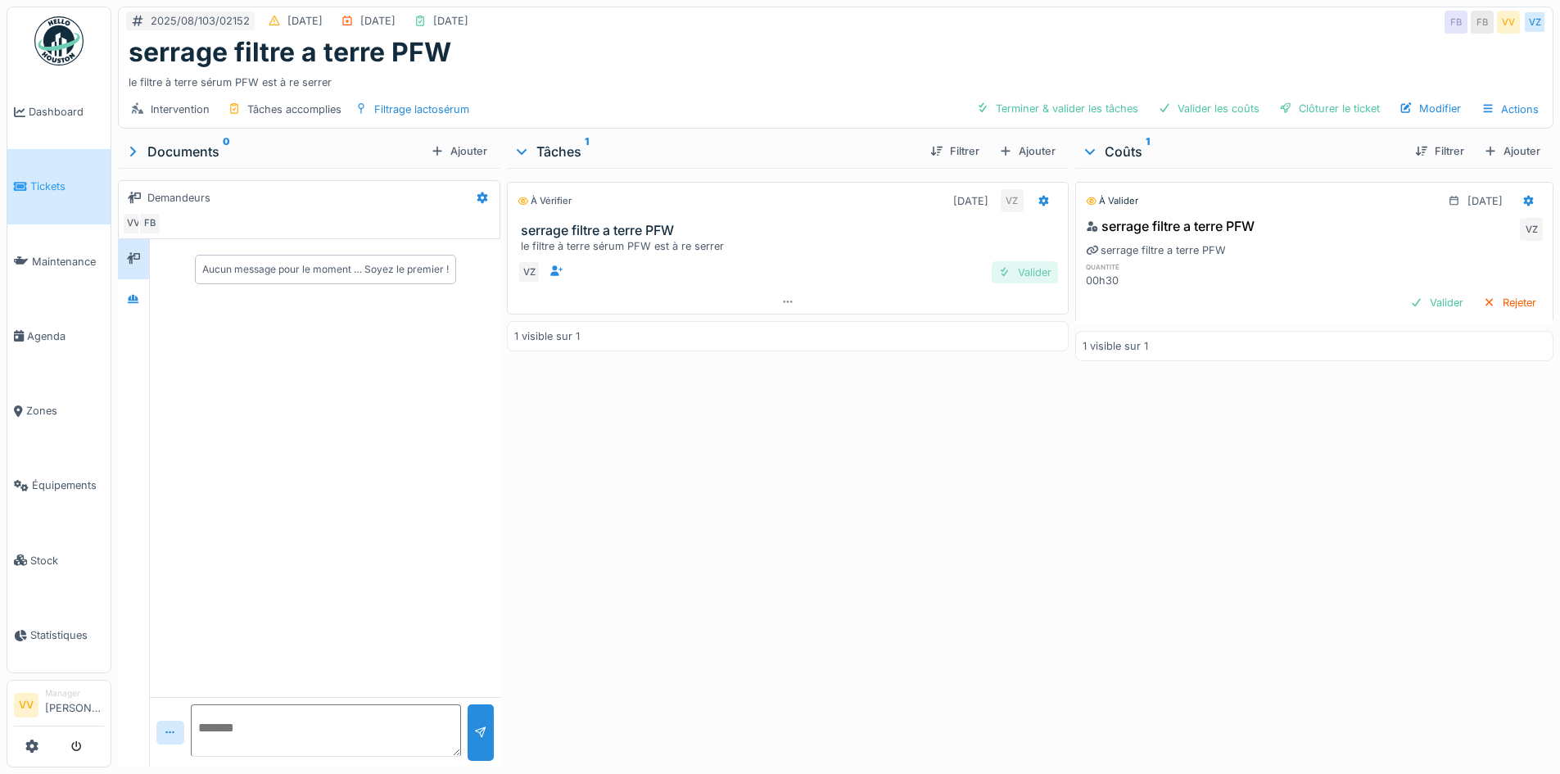
click at [1002, 264] on div "Valider" at bounding box center [1024, 272] width 66 height 22
click at [1416, 296] on div "Valider" at bounding box center [1436, 302] width 66 height 22
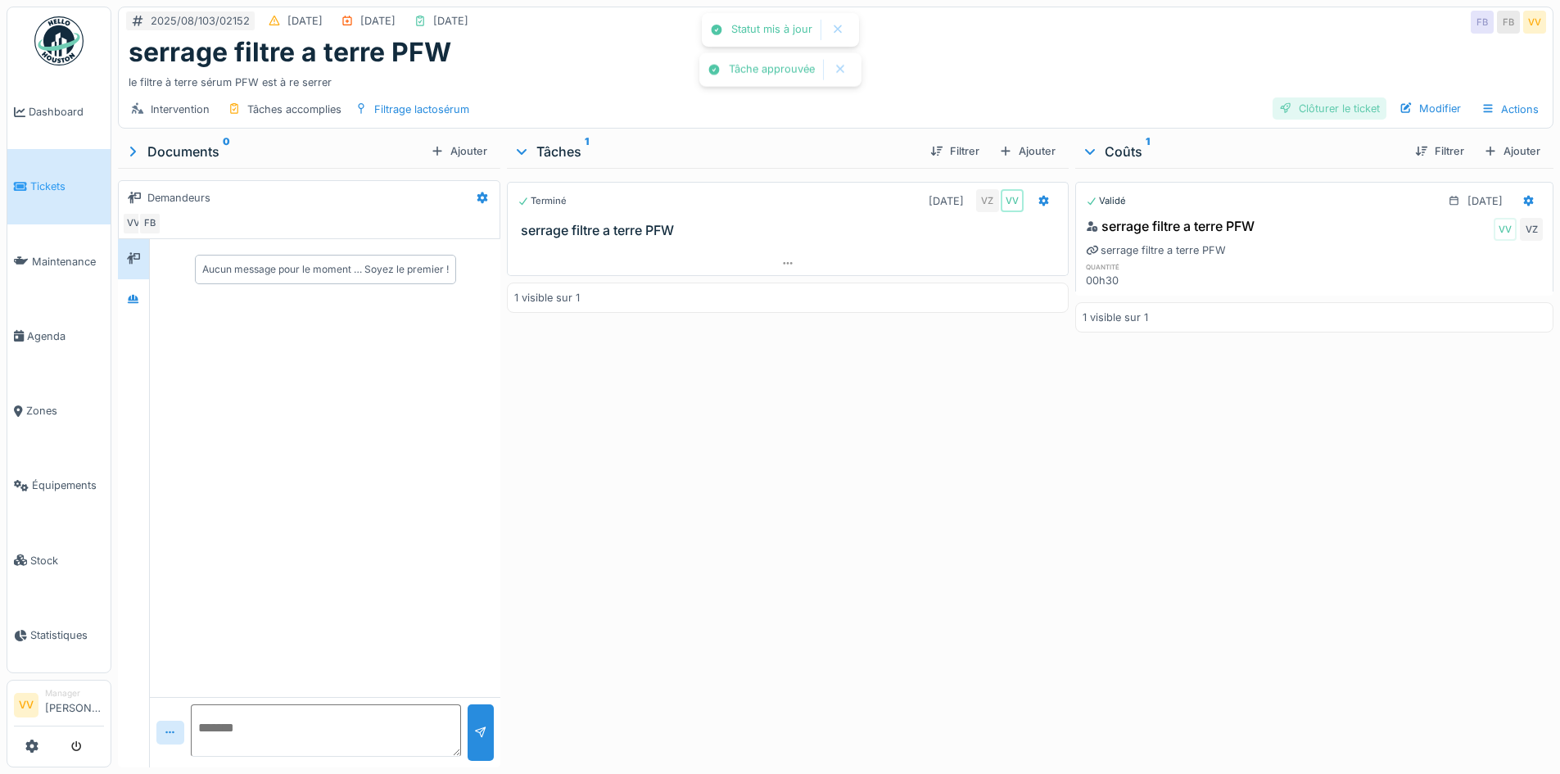
click at [1299, 101] on div "Clôturer le ticket" at bounding box center [1329, 108] width 114 height 22
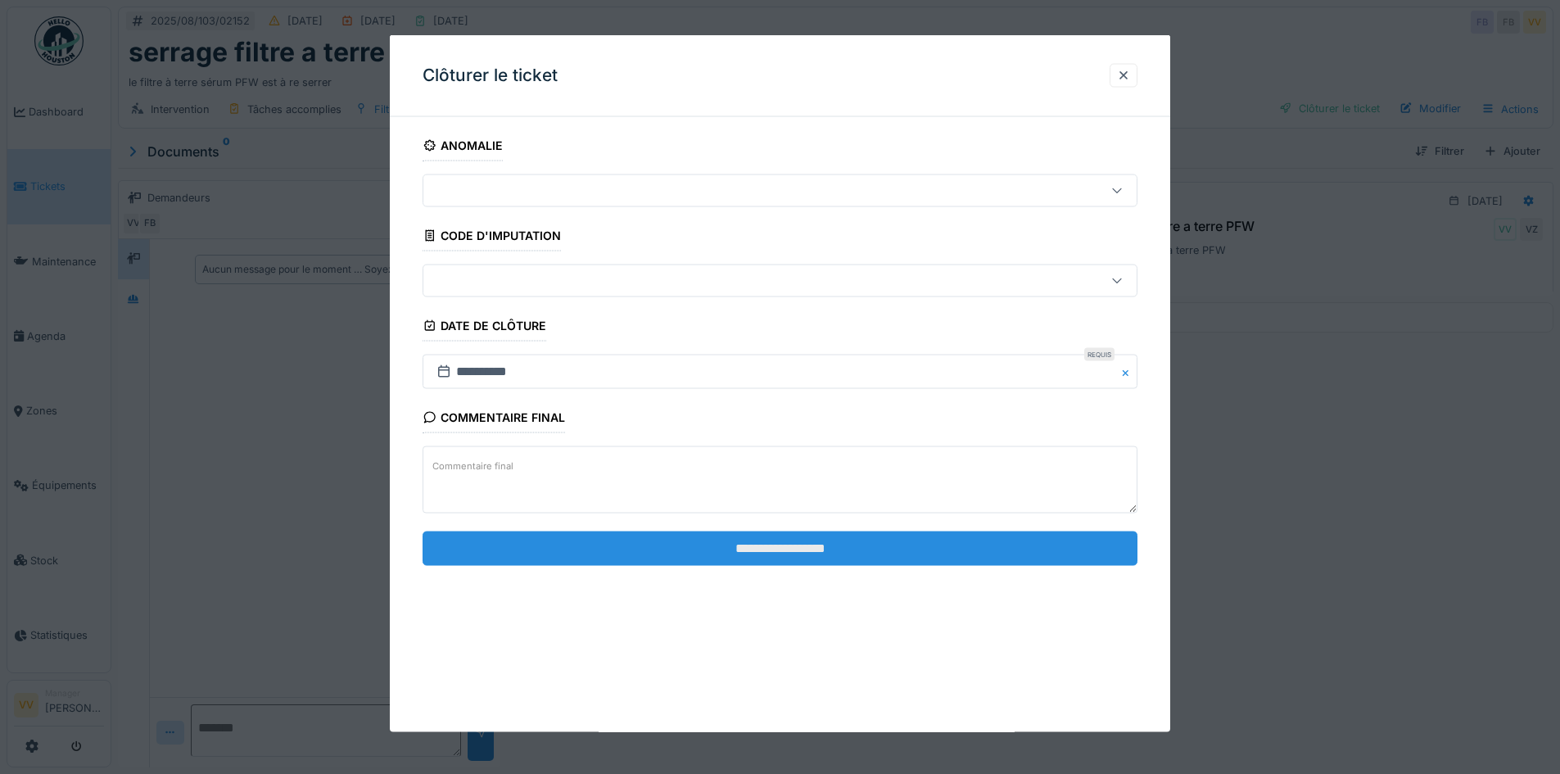
click at [748, 553] on input "**********" at bounding box center [779, 548] width 715 height 34
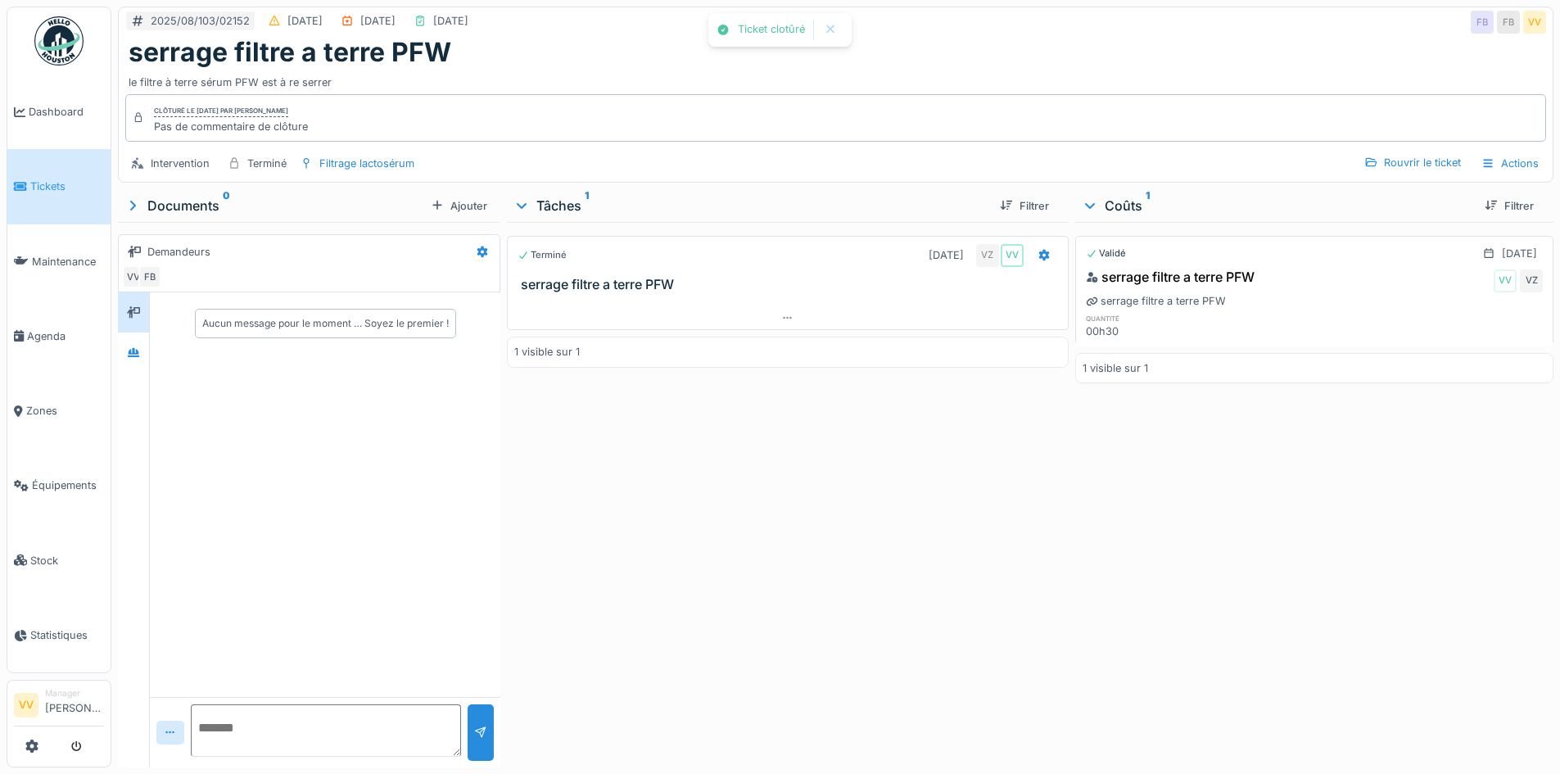
click at [1384, 530] on div "Validé [DATE] serrage filtre a terre PFW VV VZ serrage filtre a terre PFW quant…" at bounding box center [1314, 491] width 478 height 539
click at [59, 182] on span "Tickets" at bounding box center [67, 186] width 74 height 16
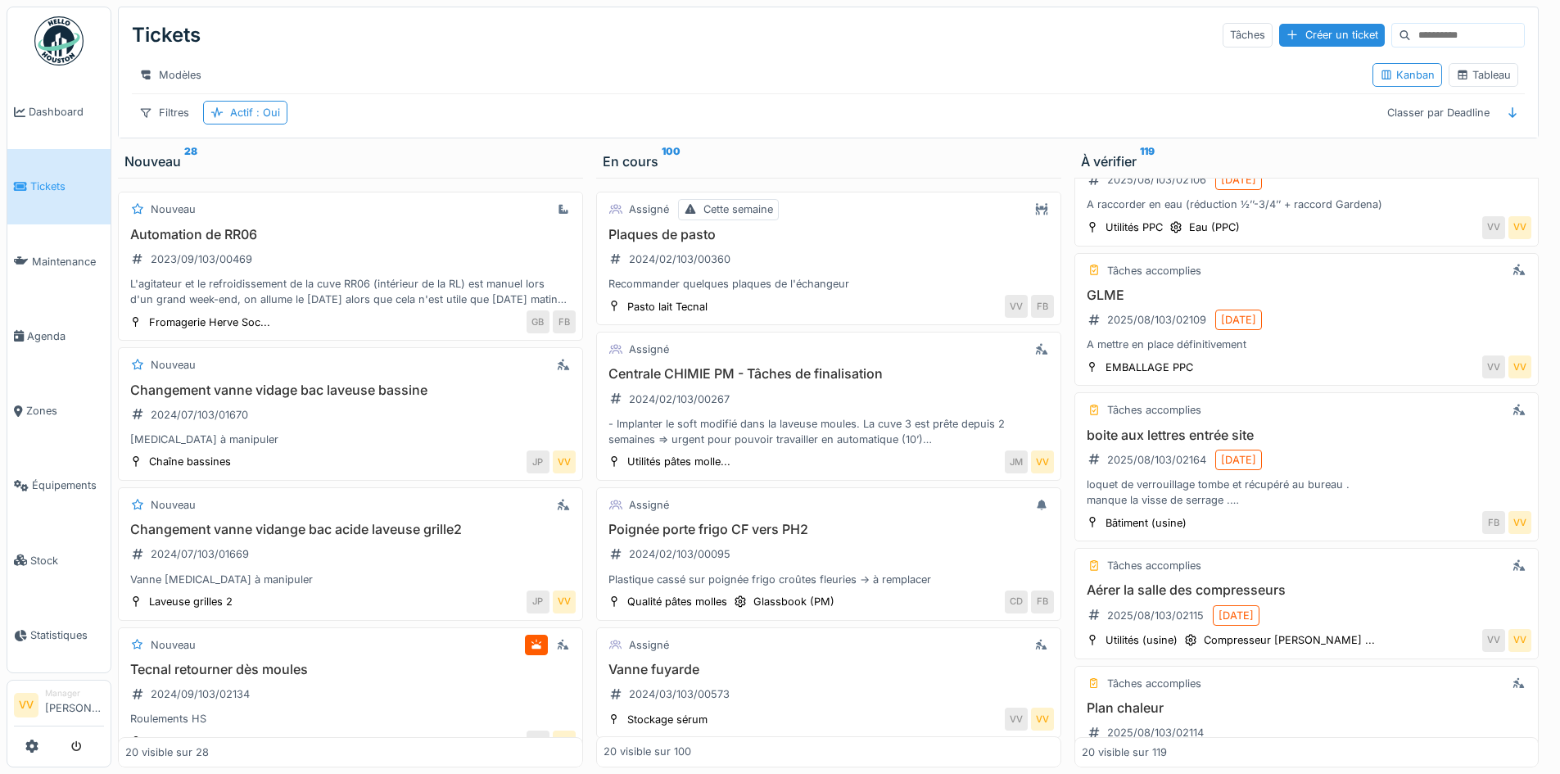
scroll to position [1556, 0]
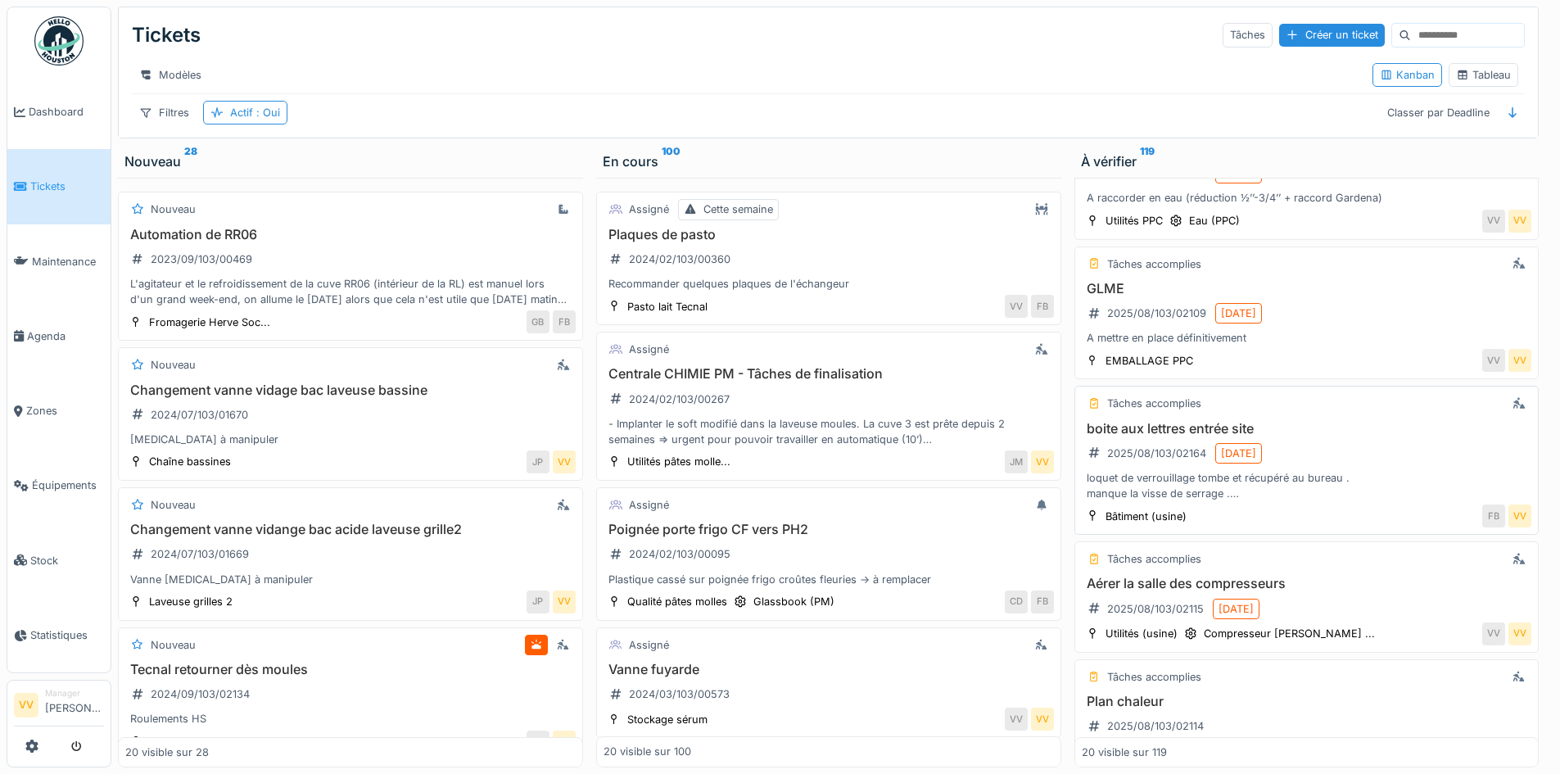
click at [1163, 436] on h3 "boite aux lettres entrée site" at bounding box center [1307, 429] width 450 height 16
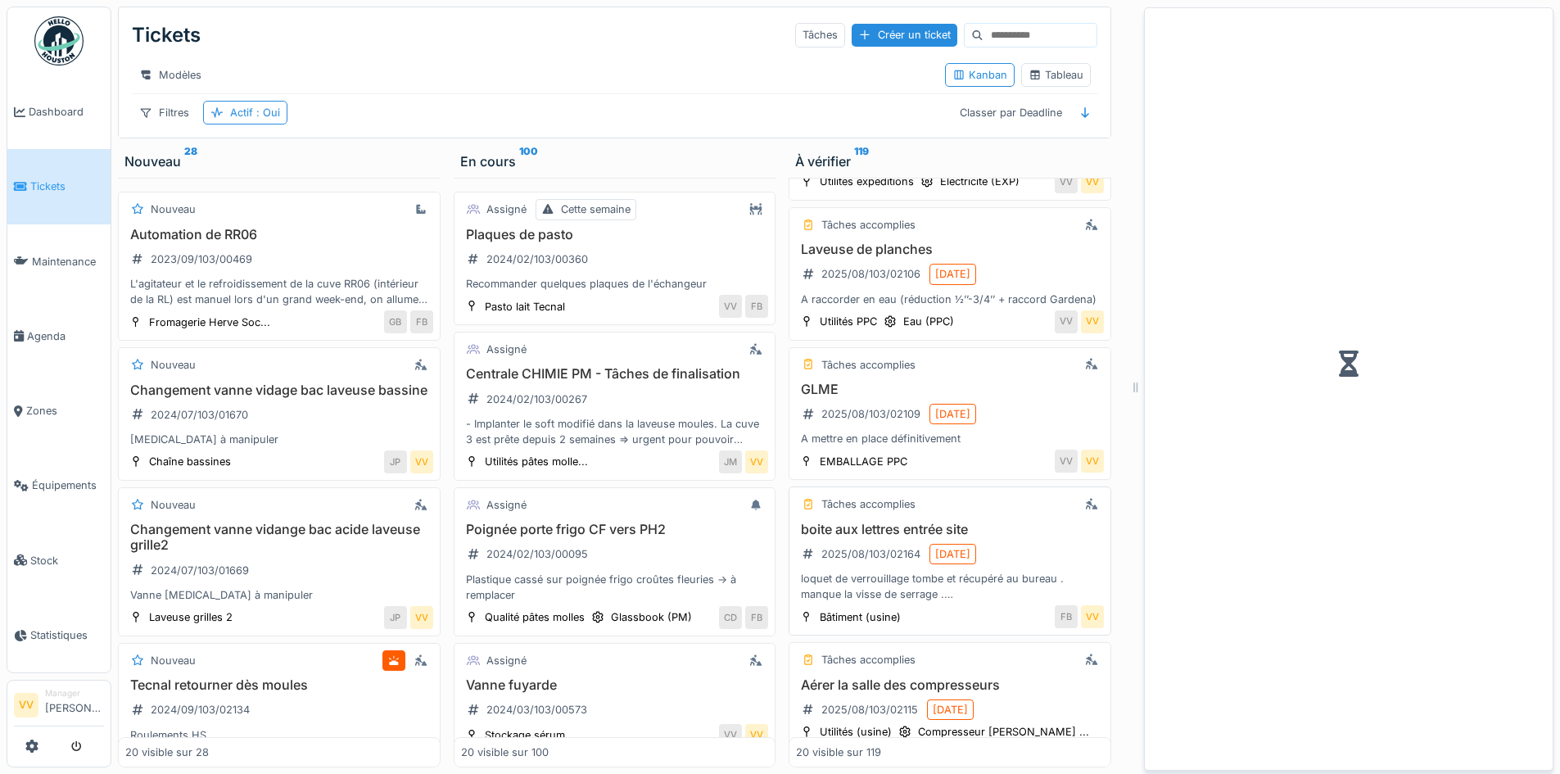
scroll to position [1656, 0]
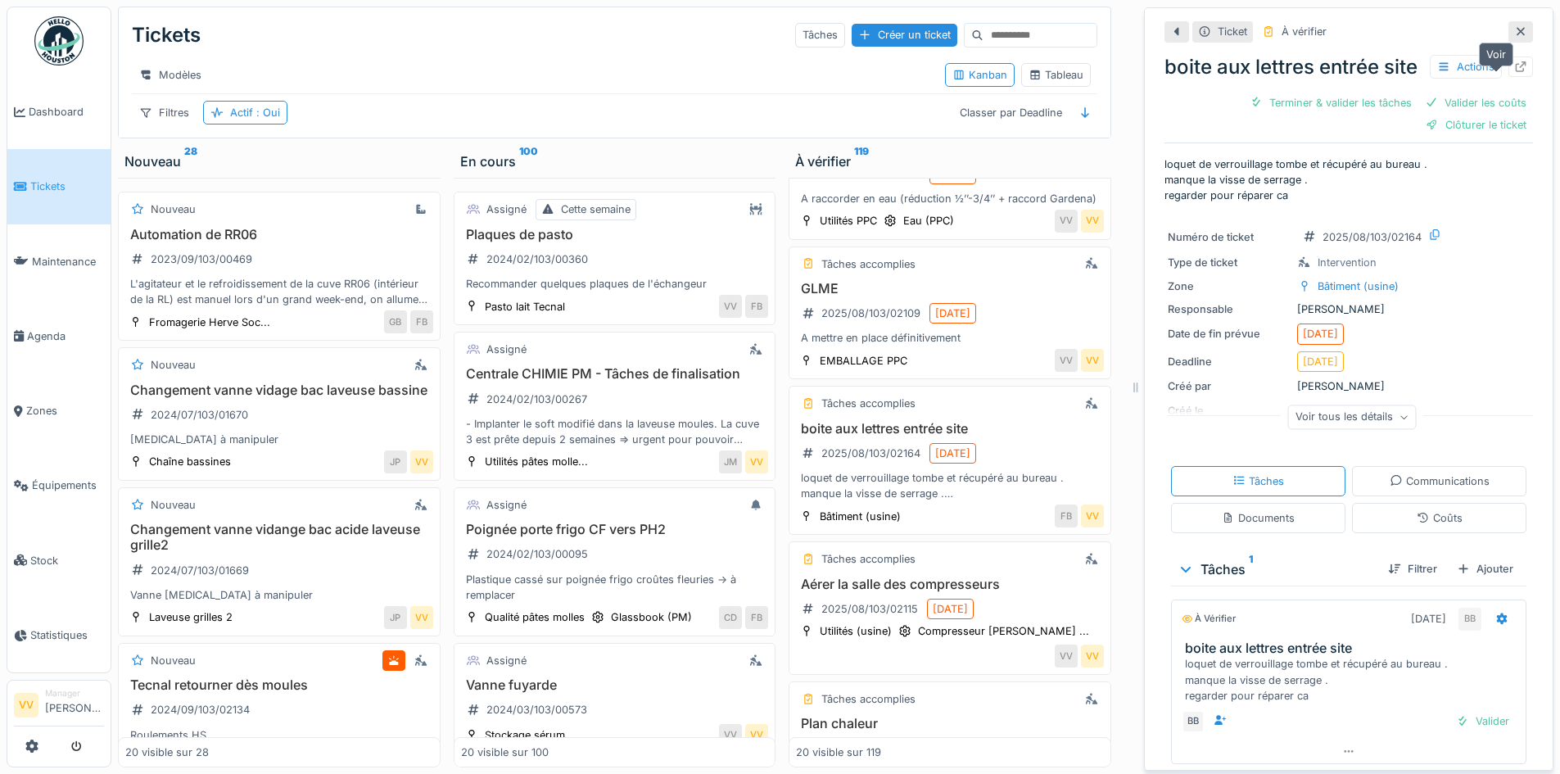
click at [1514, 72] on icon at bounding box center [1520, 66] width 13 height 11
click at [1514, 33] on icon at bounding box center [1520, 31] width 13 height 11
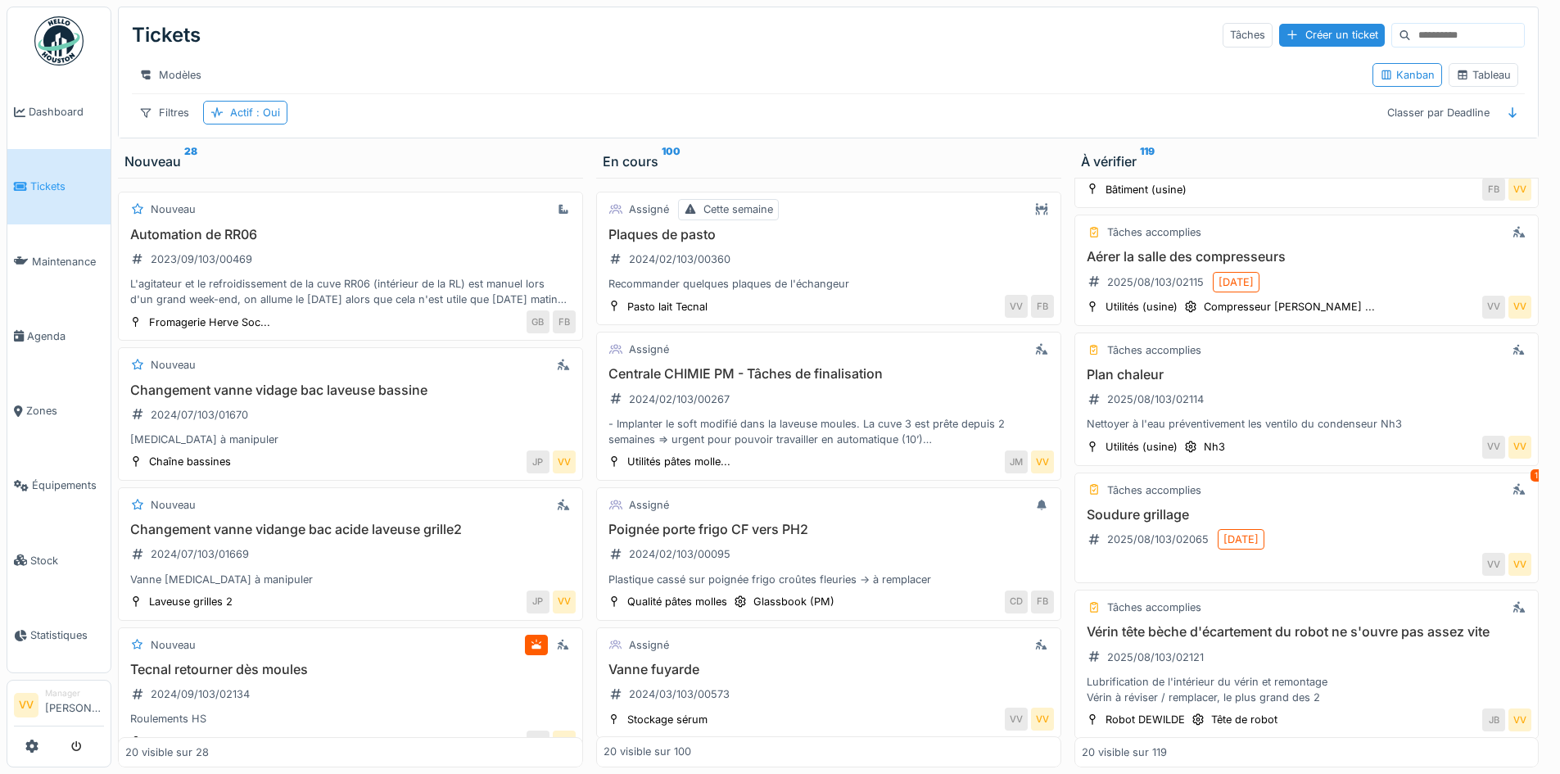
scroll to position [1883, 0]
click at [1132, 263] on h3 "Aérer la salle des compresseurs" at bounding box center [1307, 256] width 450 height 16
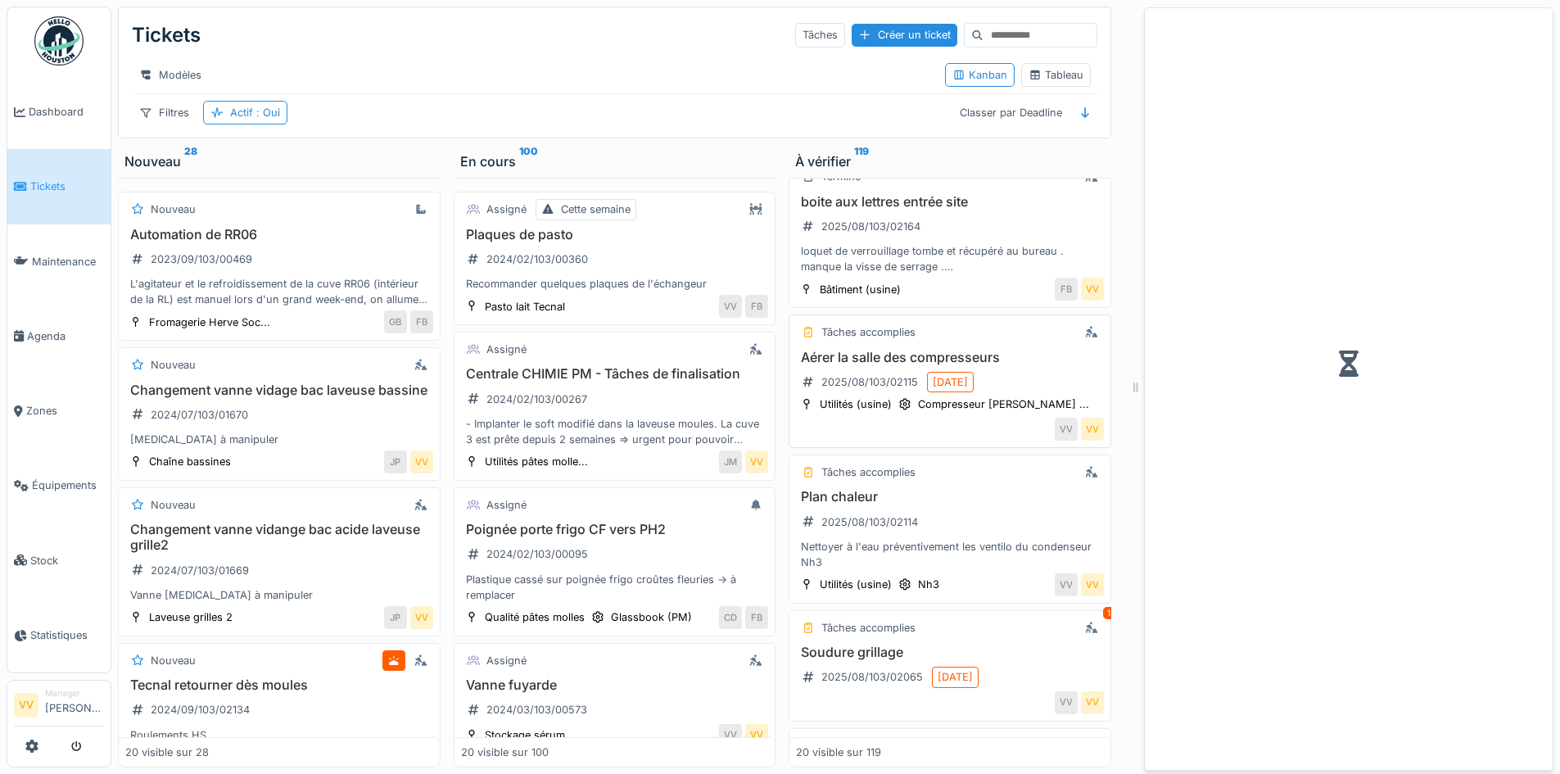
scroll to position [2000, 0]
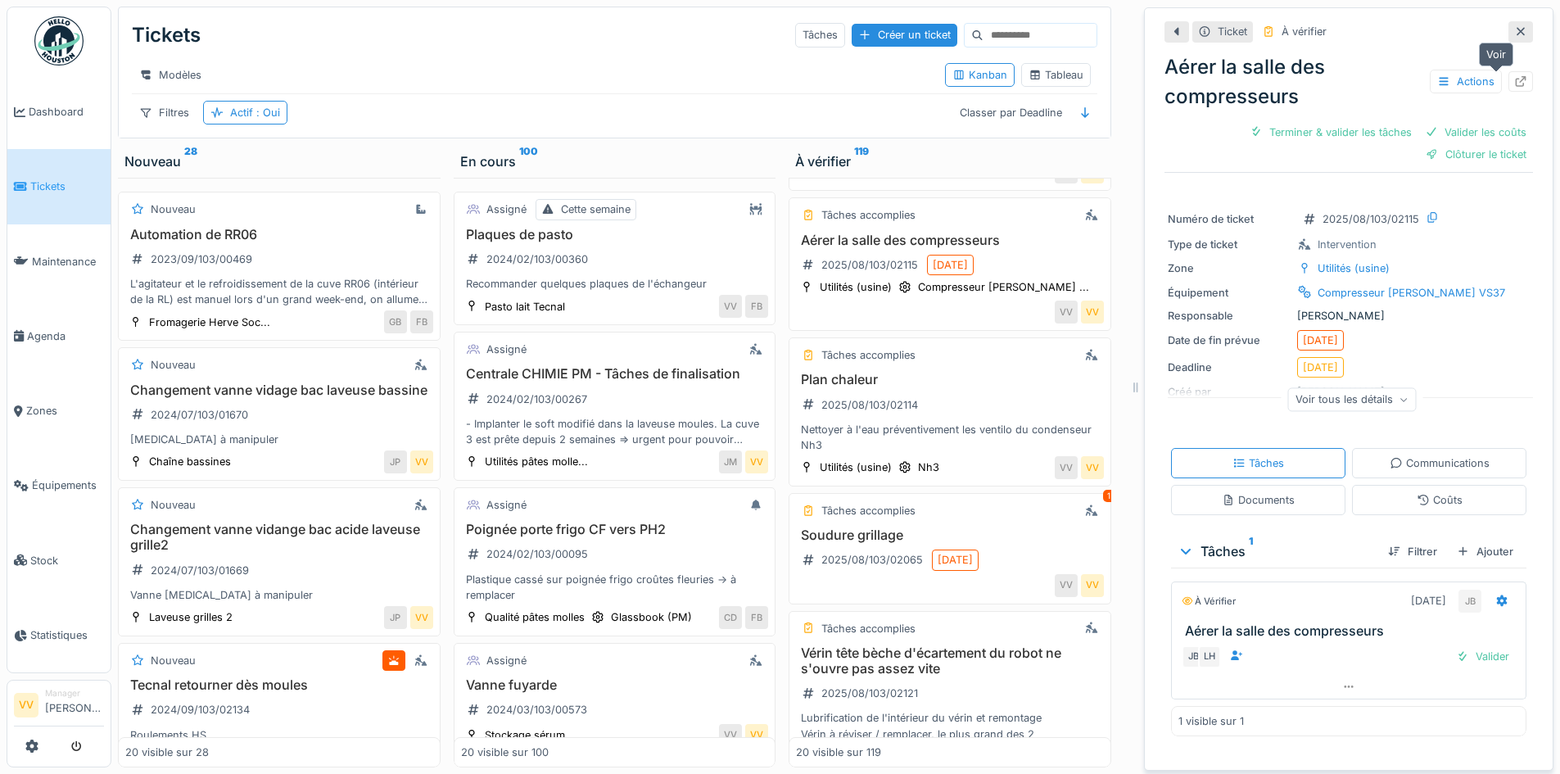
click at [1514, 83] on icon at bounding box center [1520, 81] width 13 height 11
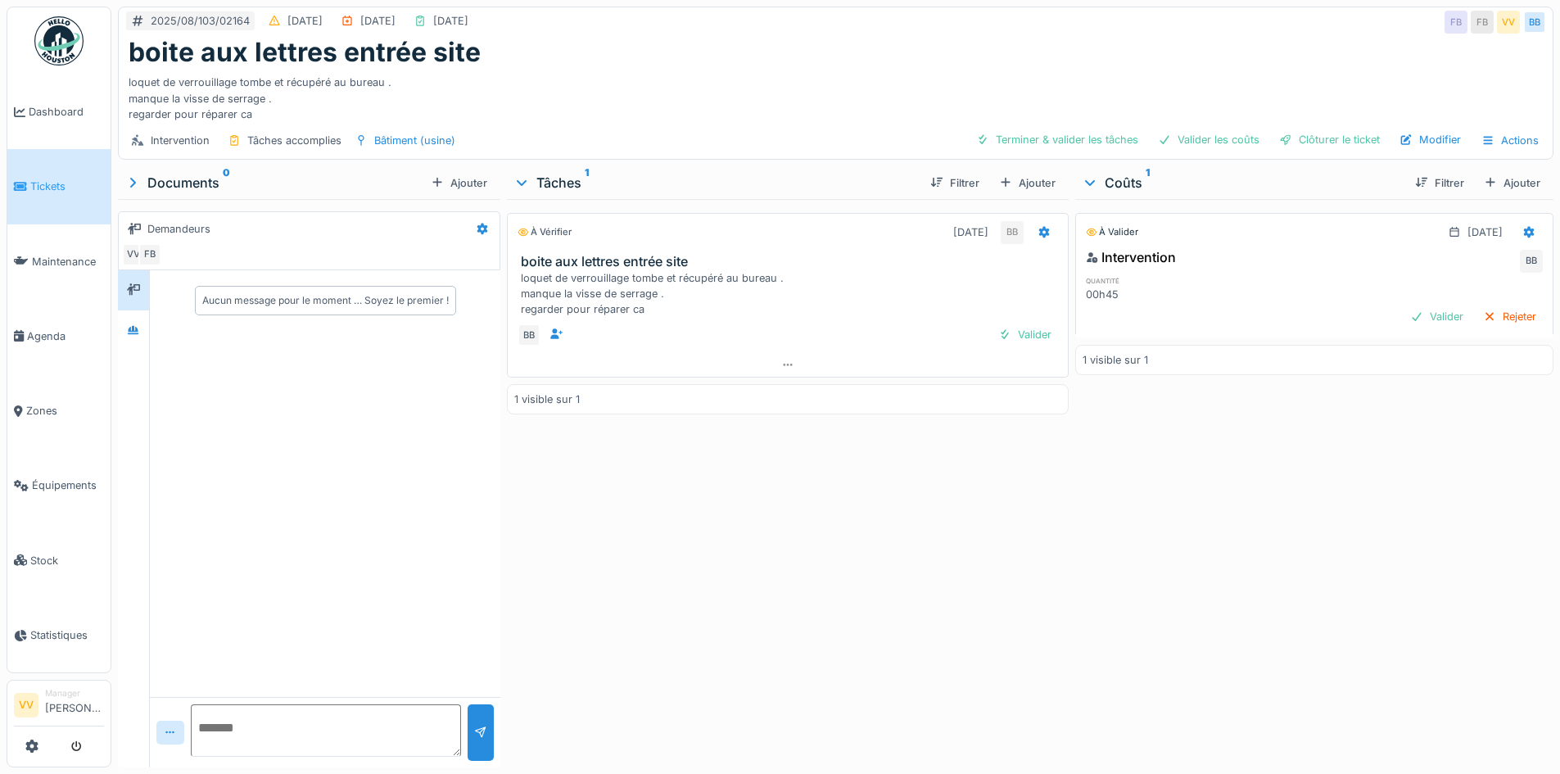
drag, startPoint x: 1013, startPoint y: 325, endPoint x: 1204, endPoint y: 290, distance: 194.0
click at [1023, 323] on div "Valider" at bounding box center [1024, 334] width 66 height 22
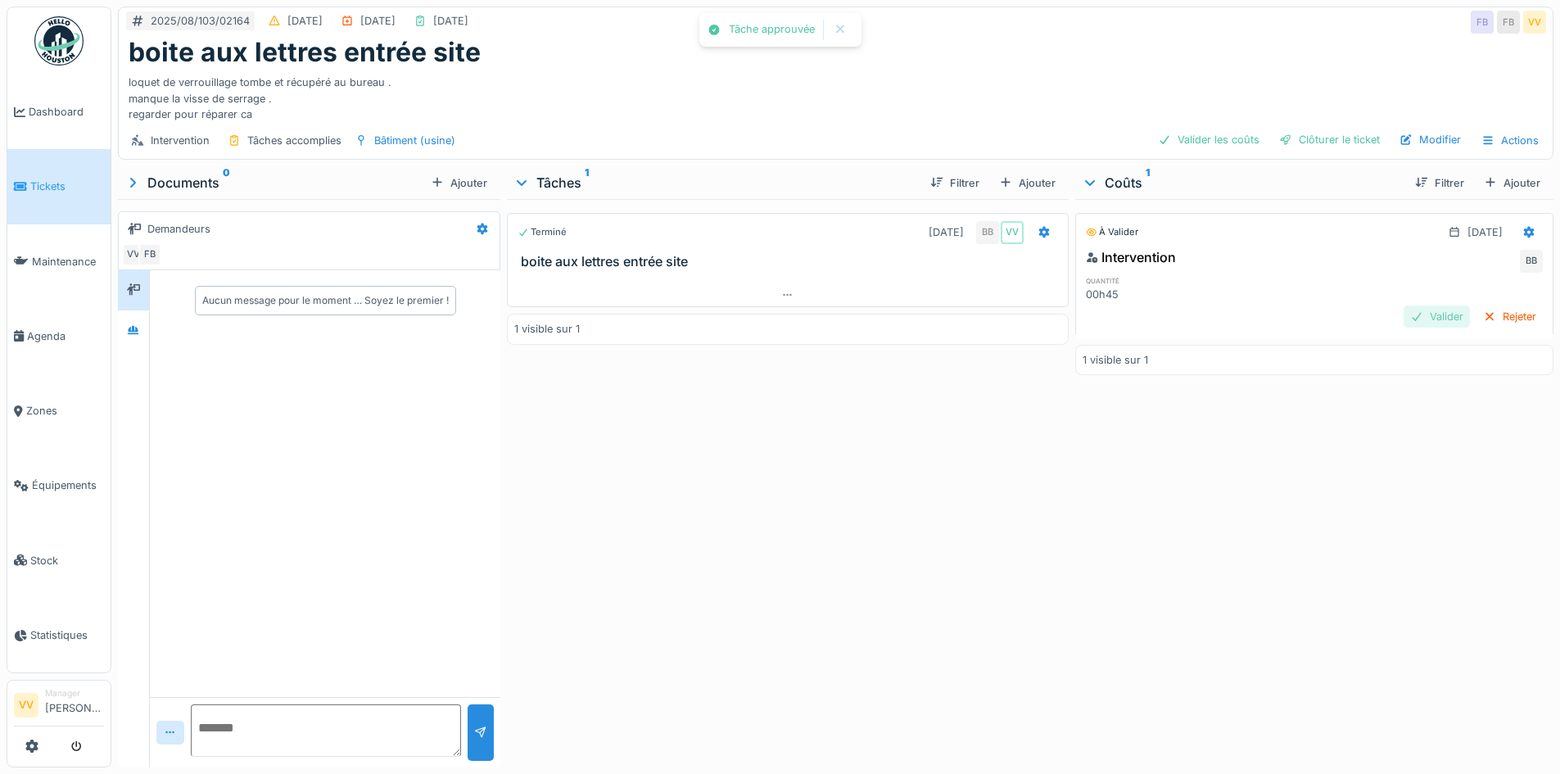
click at [1411, 320] on div "Valider" at bounding box center [1436, 316] width 66 height 22
click at [1312, 132] on div "Clôturer le ticket" at bounding box center [1329, 140] width 114 height 22
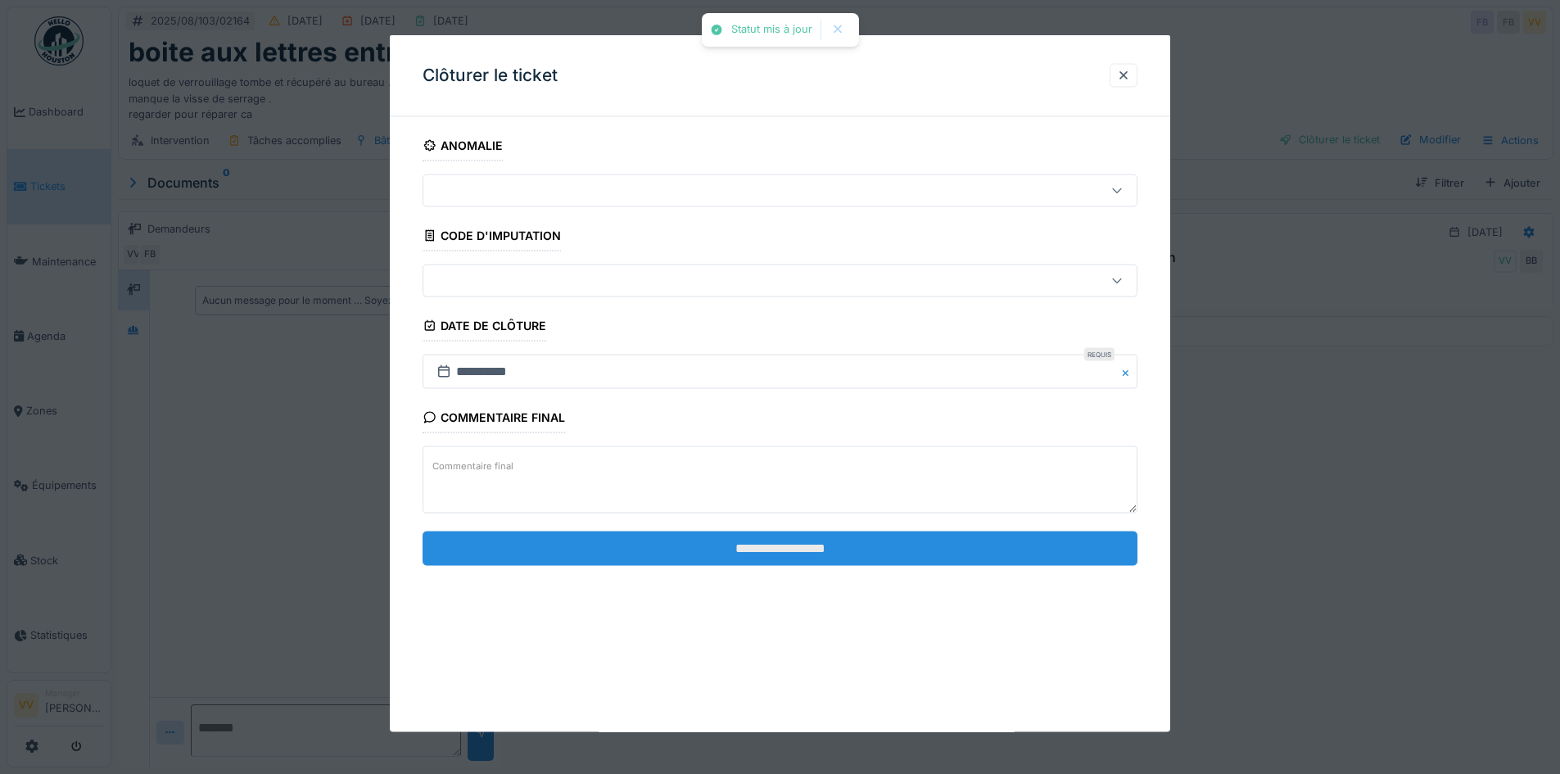
click at [702, 546] on input "**********" at bounding box center [779, 548] width 715 height 34
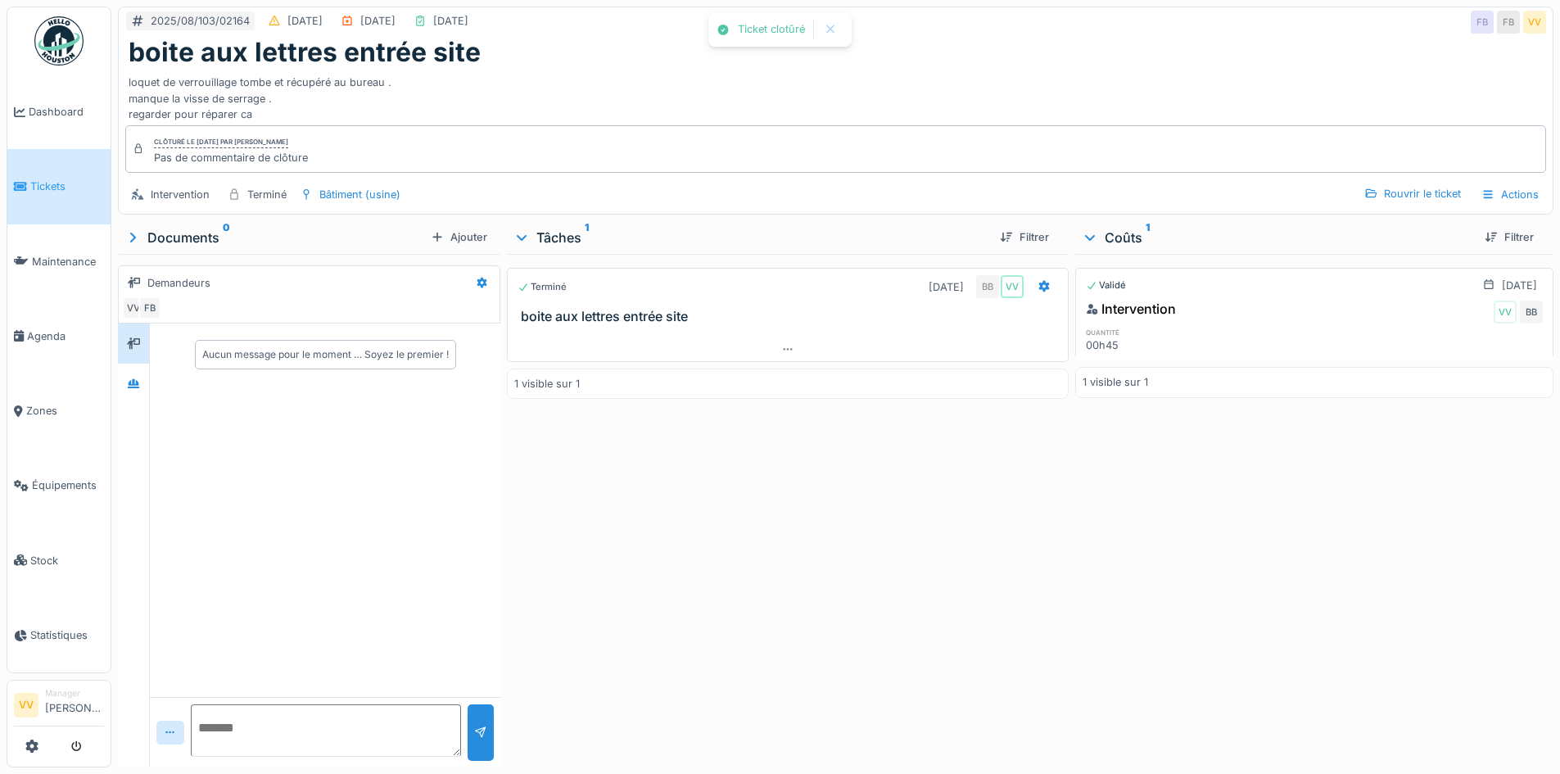
click at [891, 583] on div "Terminé 14/08/2025 BB VV boite aux lettres entrée site 1 visible sur 1" at bounding box center [787, 507] width 561 height 507
click at [40, 113] on span "Dashboard" at bounding box center [66, 112] width 75 height 16
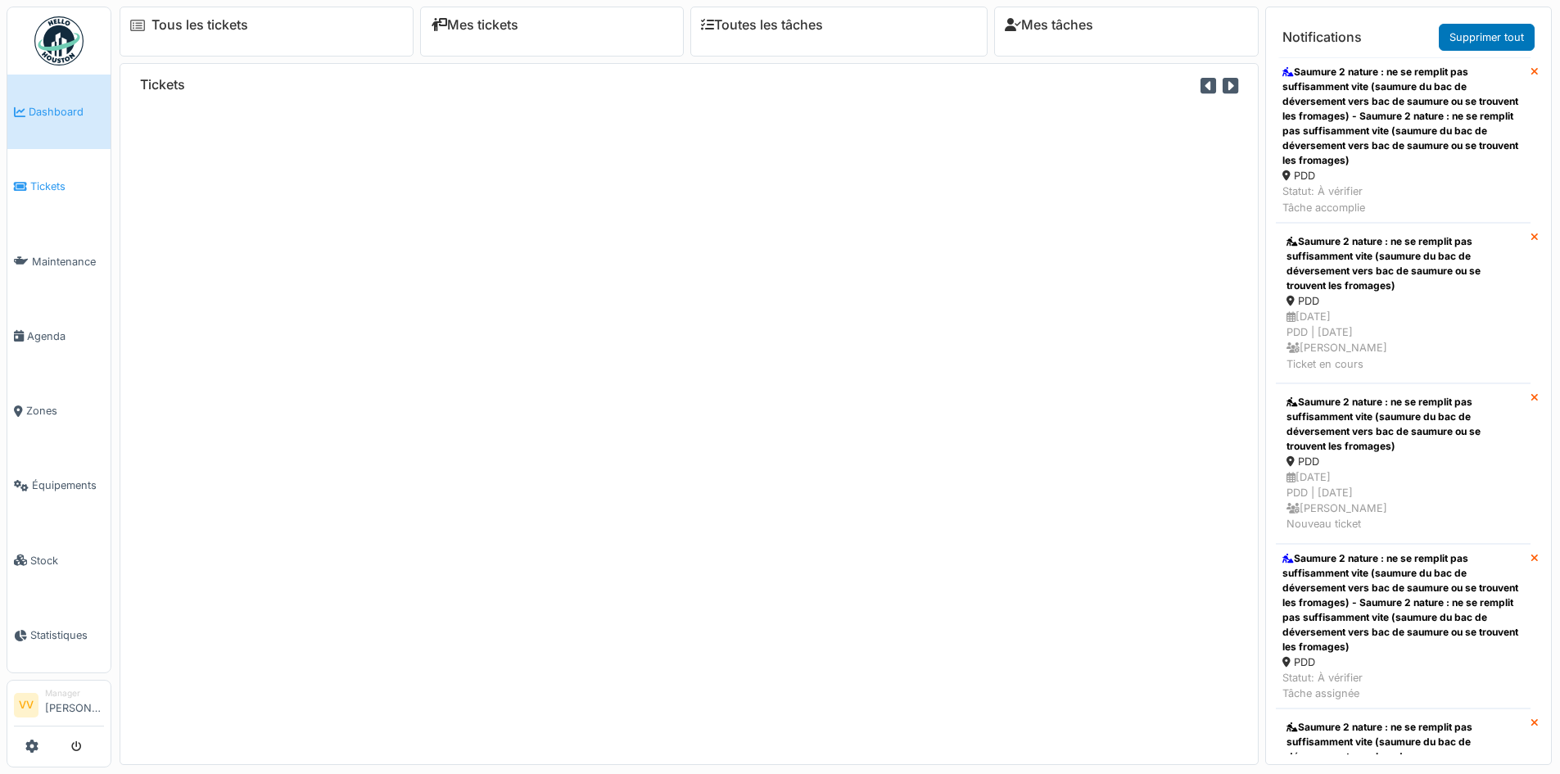
click at [57, 178] on span "Tickets" at bounding box center [67, 186] width 74 height 16
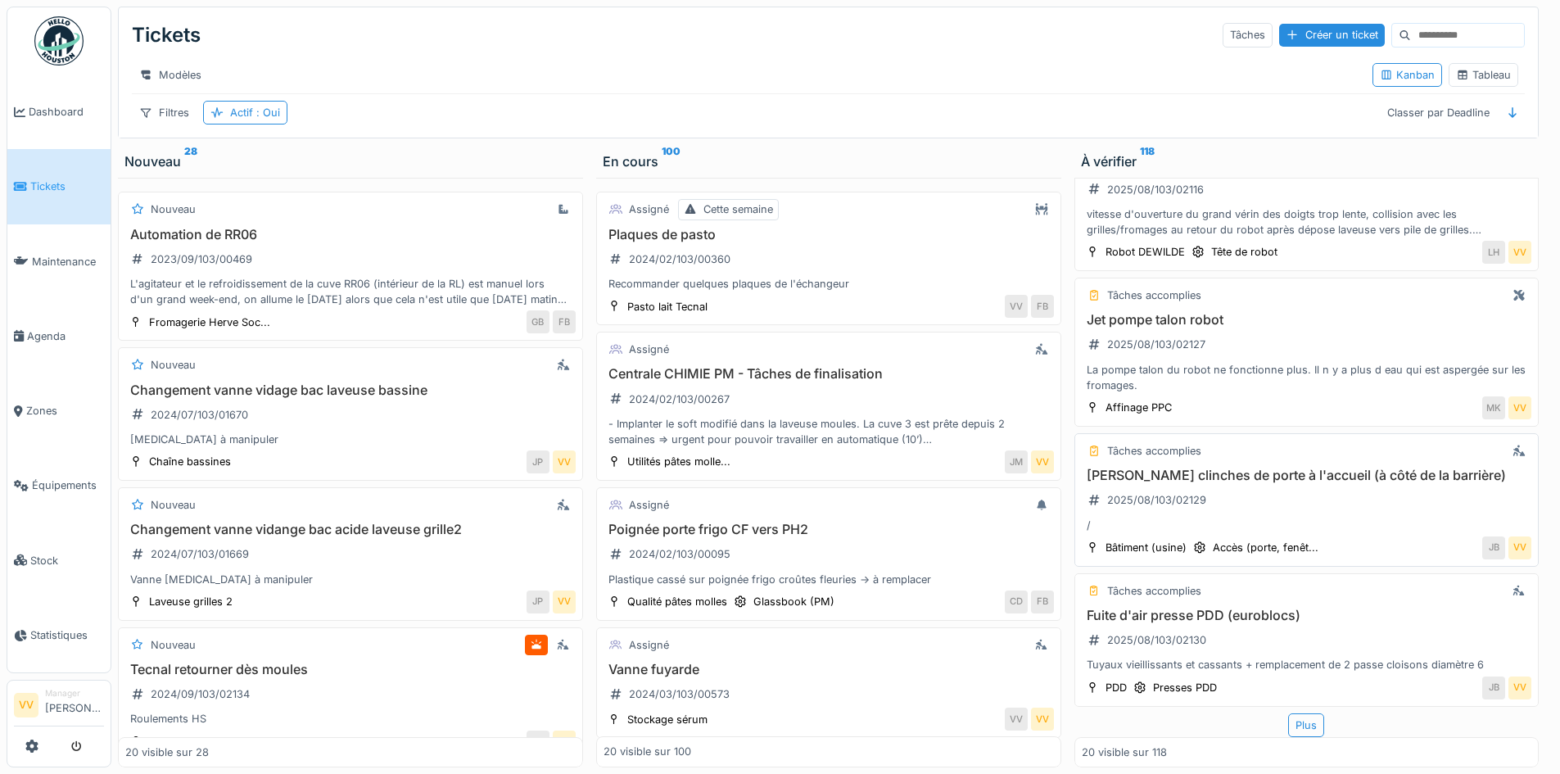
scroll to position [12, 0]
click at [1163, 467] on div "[PERSON_NAME] clinches de porte à l'accueil (à côté de la barrière) 2025/08/103…" at bounding box center [1307, 499] width 450 height 65
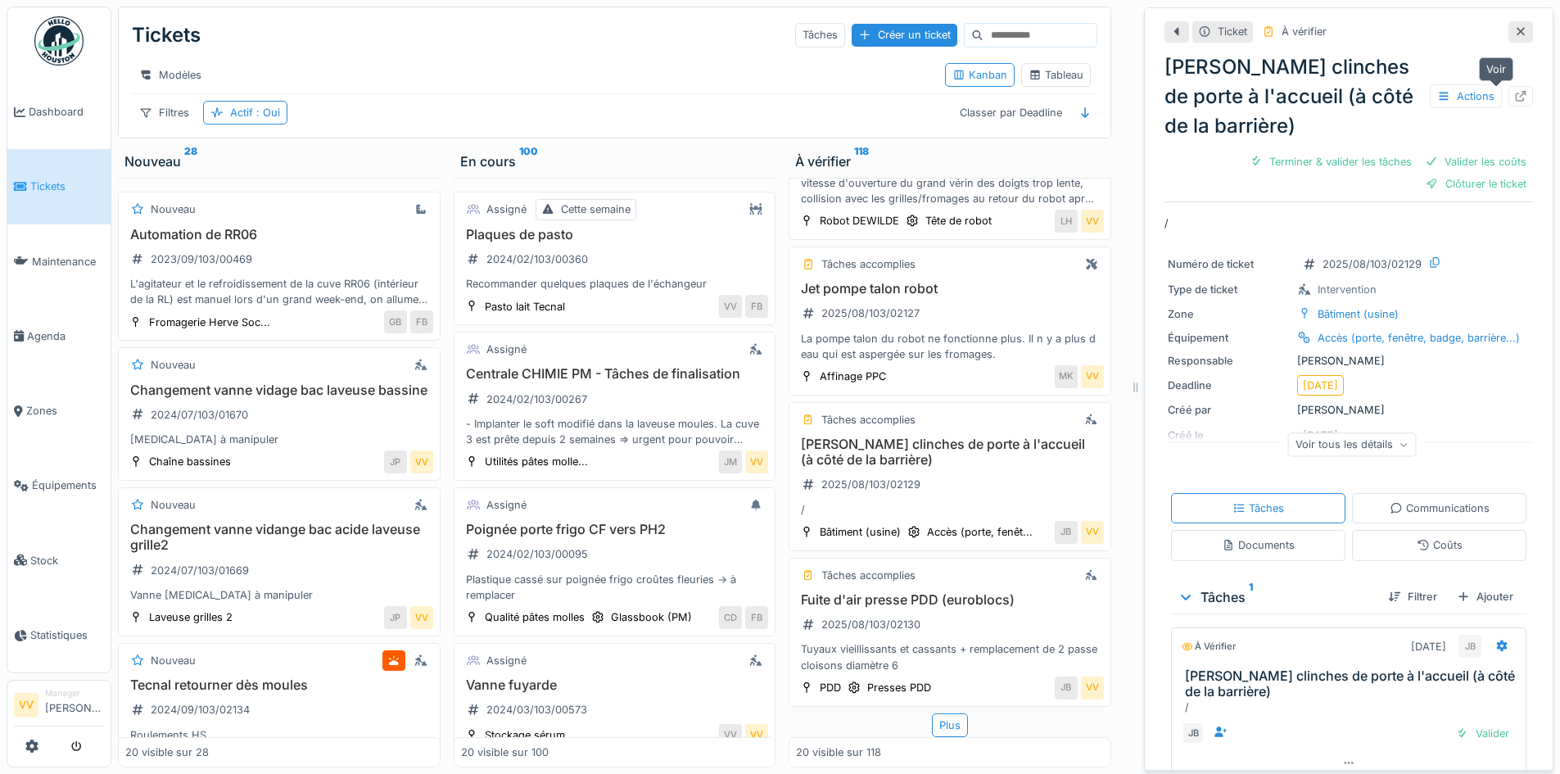
click at [1514, 89] on div at bounding box center [1520, 96] width 13 height 16
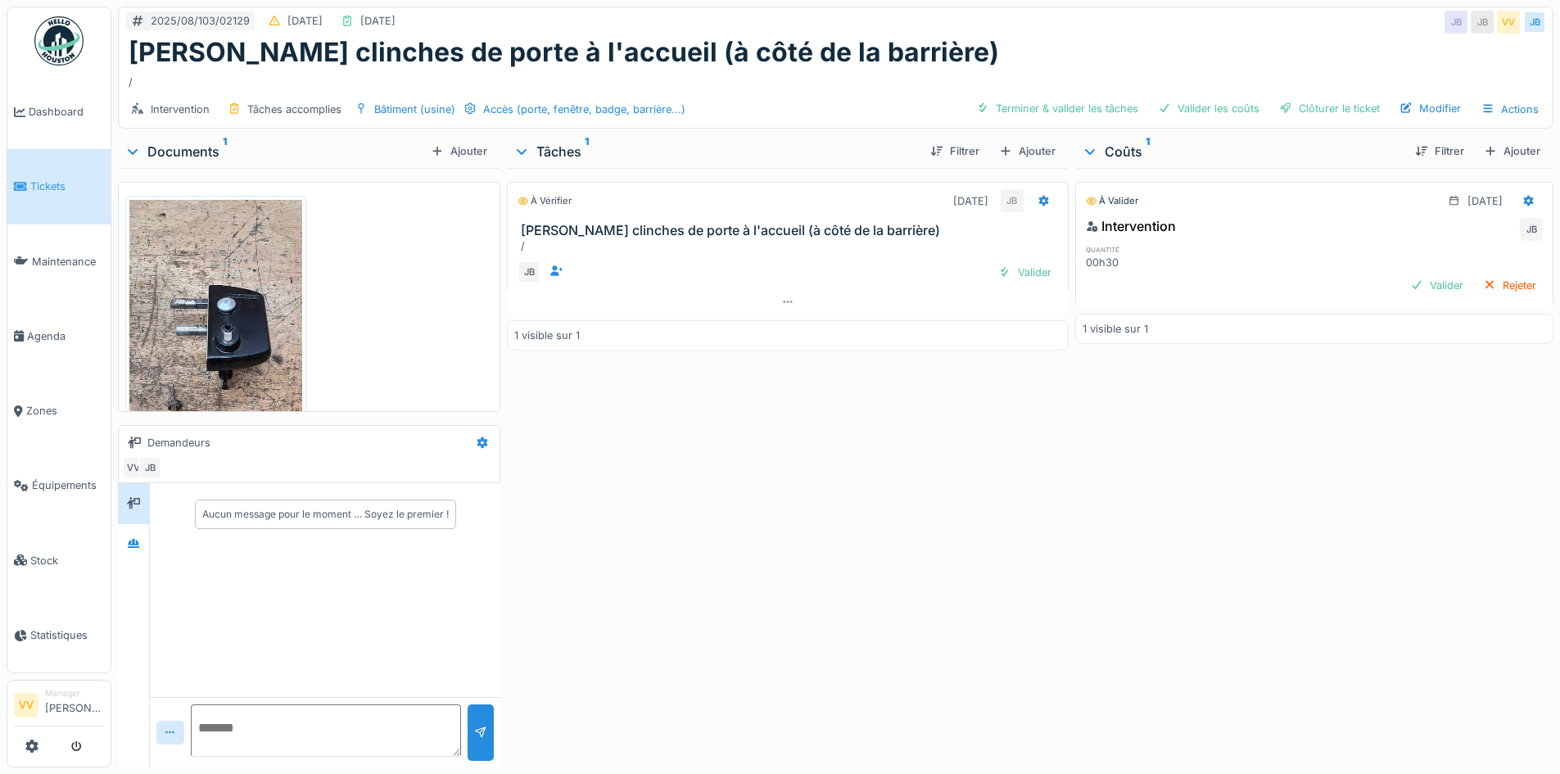
click at [201, 285] on img at bounding box center [215, 386] width 173 height 373
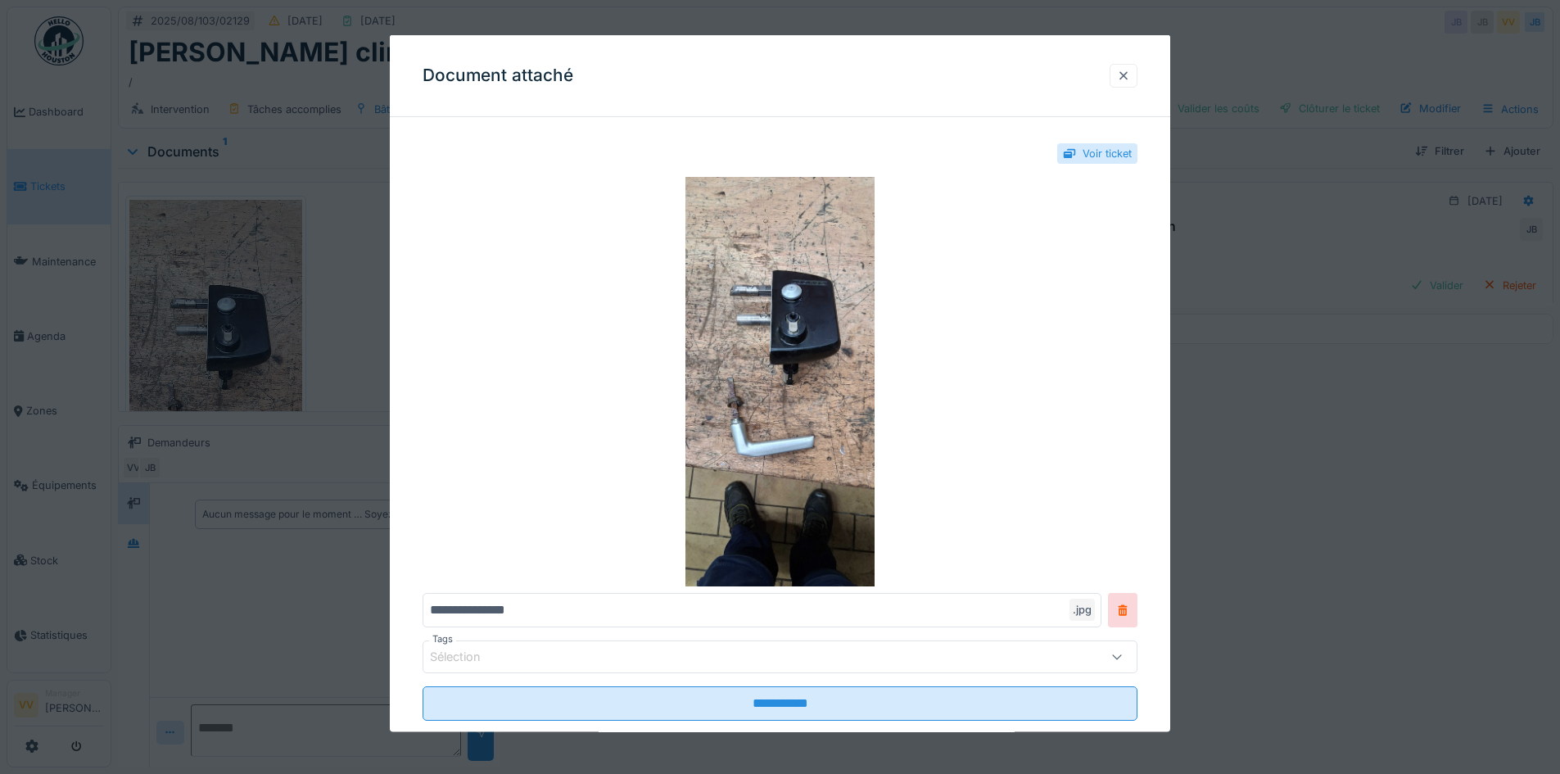
click at [1130, 75] on div at bounding box center [1123, 75] width 13 height 16
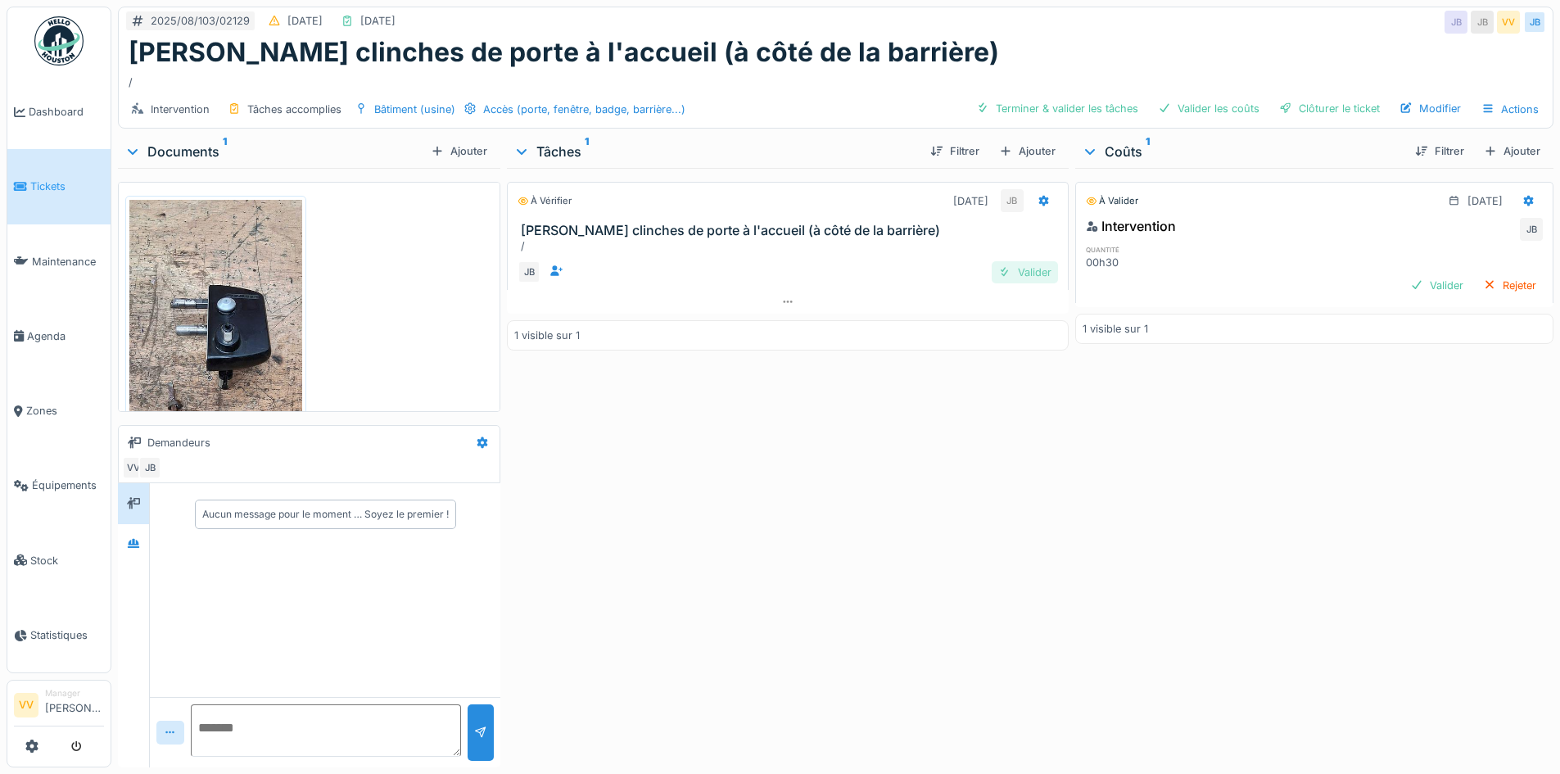
click at [1004, 271] on div "Valider" at bounding box center [1024, 272] width 66 height 22
click at [1403, 280] on div "Valider" at bounding box center [1436, 285] width 66 height 22
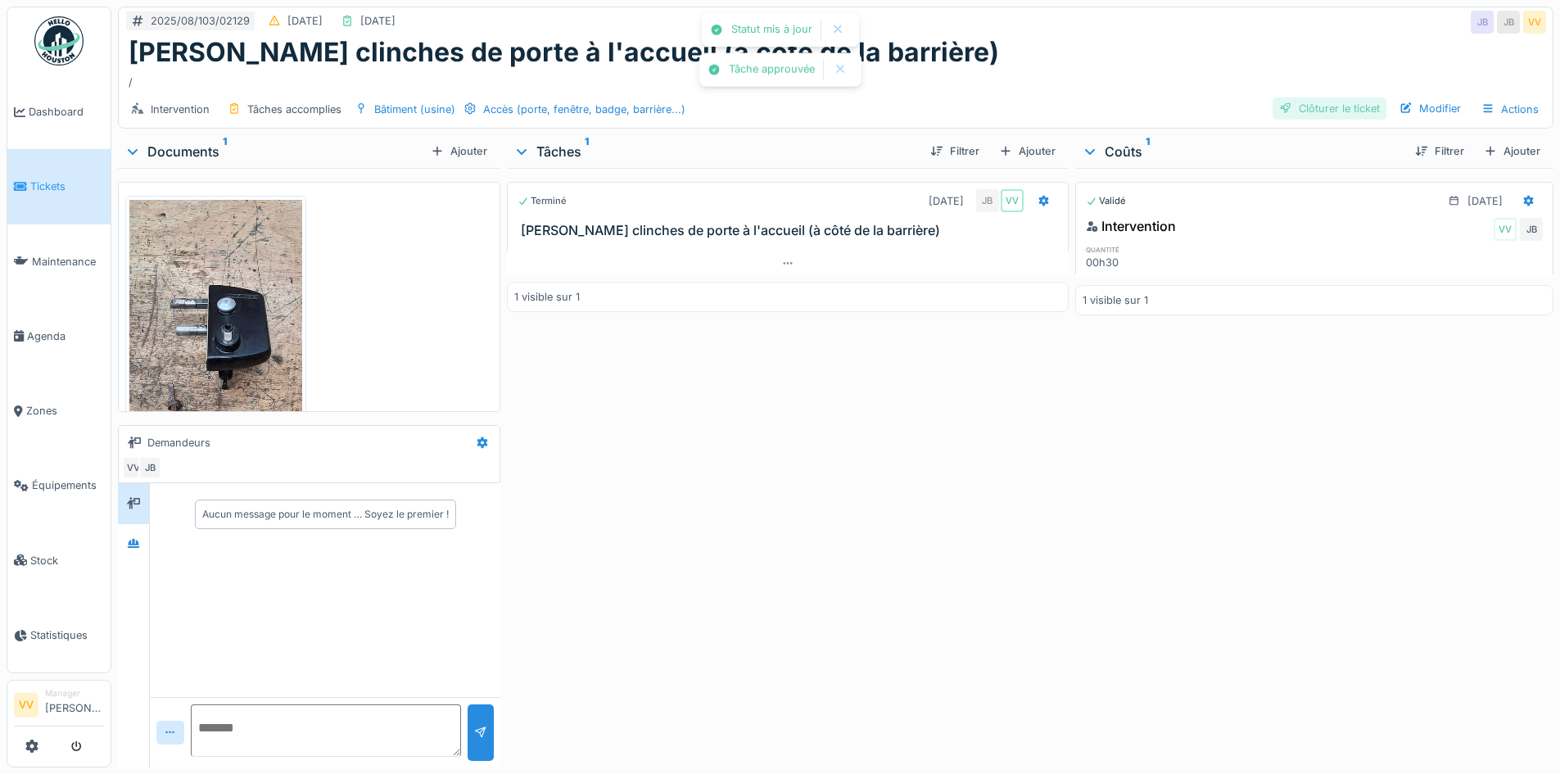
click at [1314, 108] on div "Clôturer le ticket" at bounding box center [1329, 108] width 114 height 22
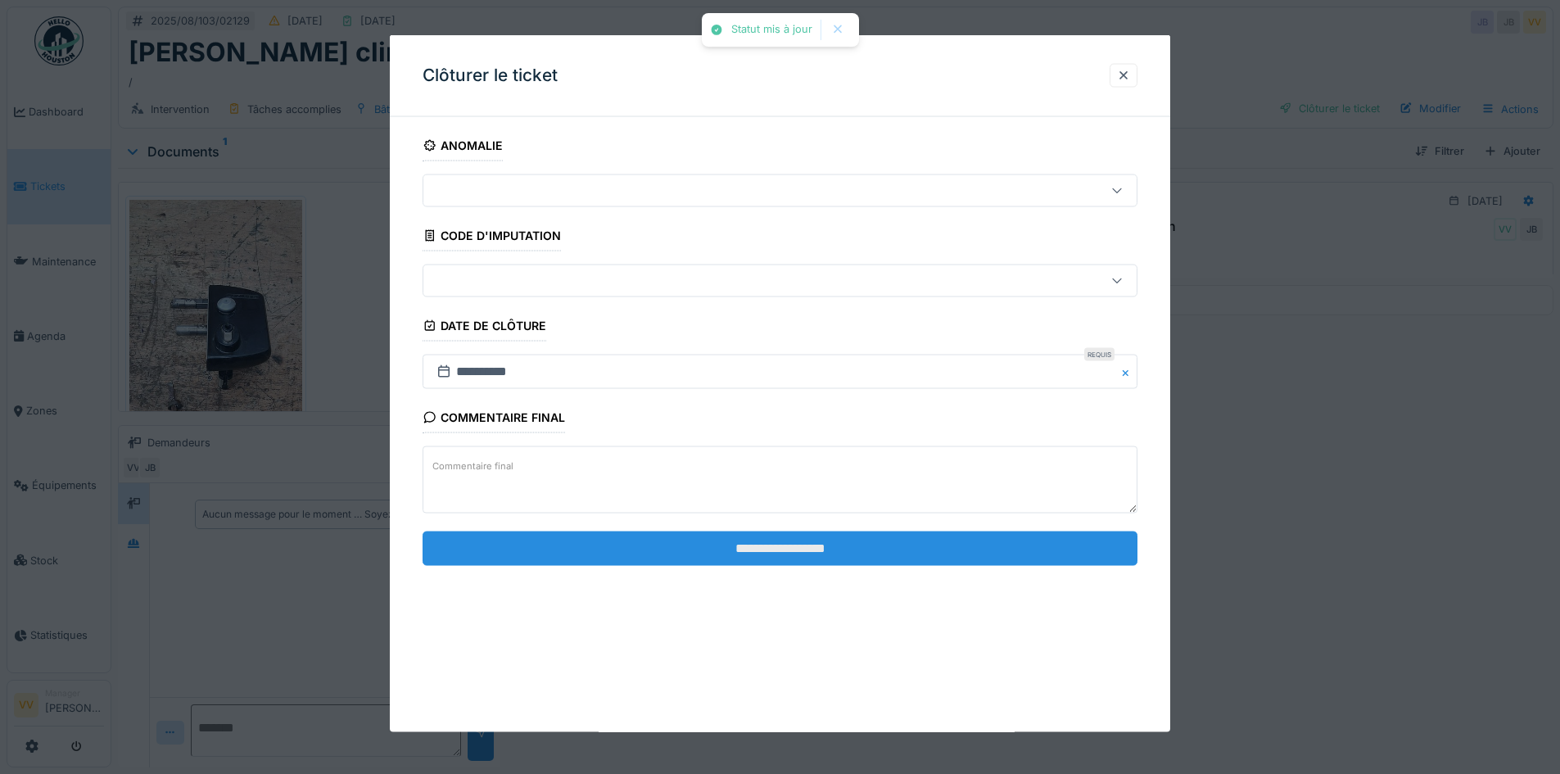
click at [741, 534] on input "**********" at bounding box center [779, 548] width 715 height 34
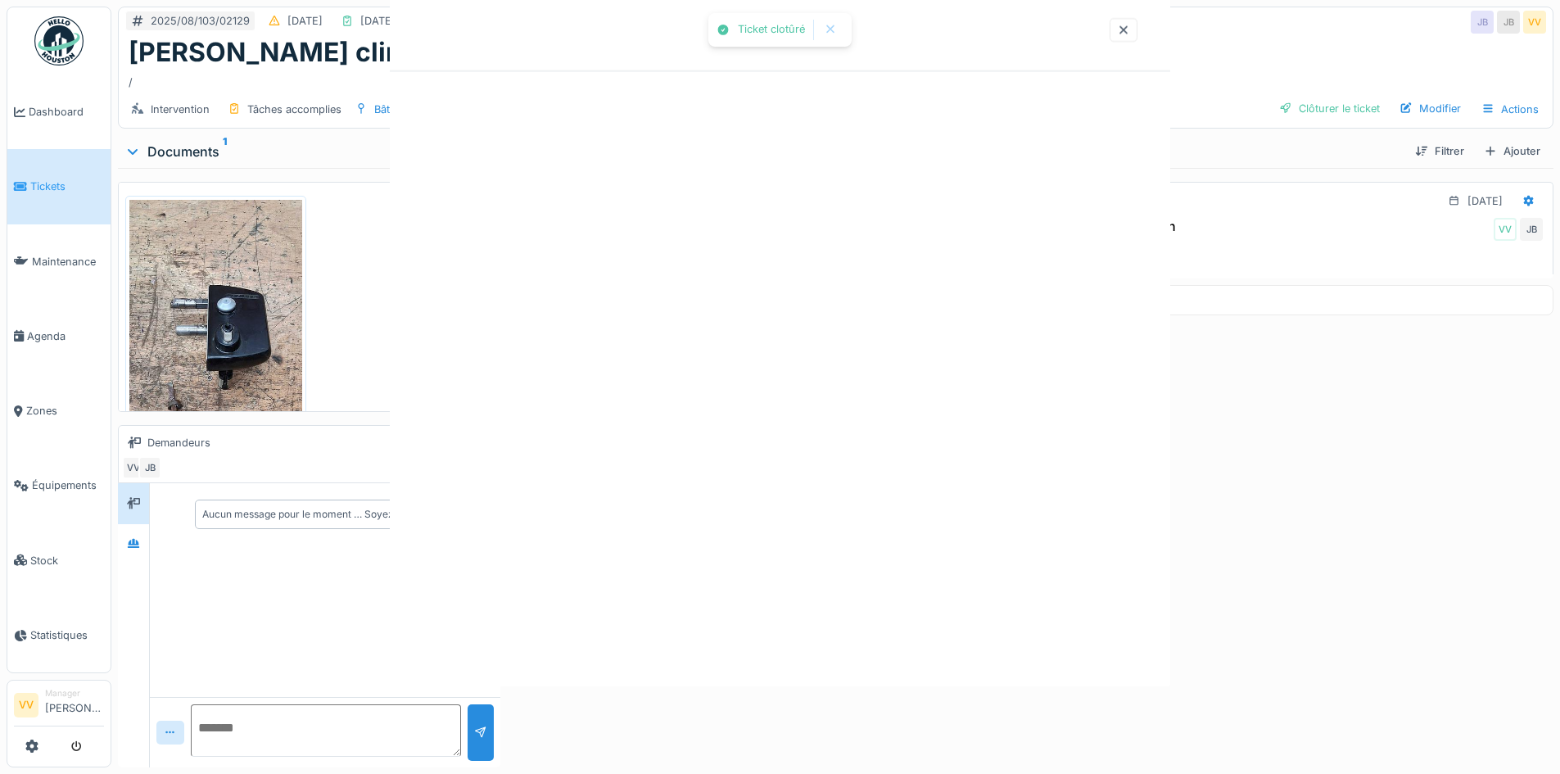
click at [716, 544] on div "Ticket clotûré Annuler 2025/08/103/02129 18/08/2025 11/08/2025 JB JB VV Démonta…" at bounding box center [835, 387] width 1448 height 774
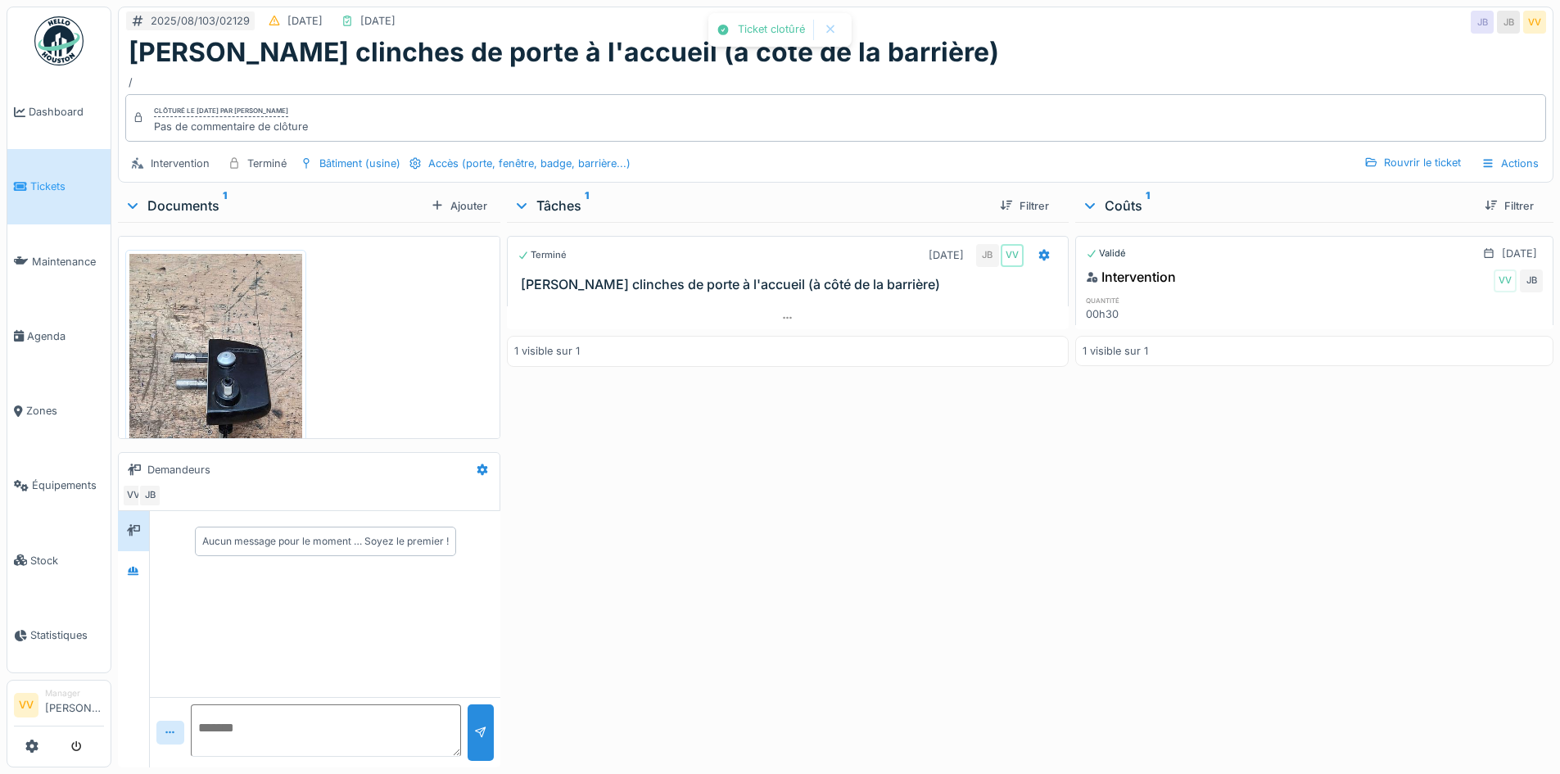
click at [820, 574] on div "Terminé 11/08/2025 JB VV Démontage clinches de porte à l'accueil (à côté de la …" at bounding box center [787, 491] width 561 height 539
click at [1316, 490] on div "Validé 11/08/2025 Intervention VV JB quantité 00h30 1 visible sur 1" at bounding box center [1314, 491] width 478 height 539
click at [62, 105] on span "Dashboard" at bounding box center [66, 112] width 75 height 16
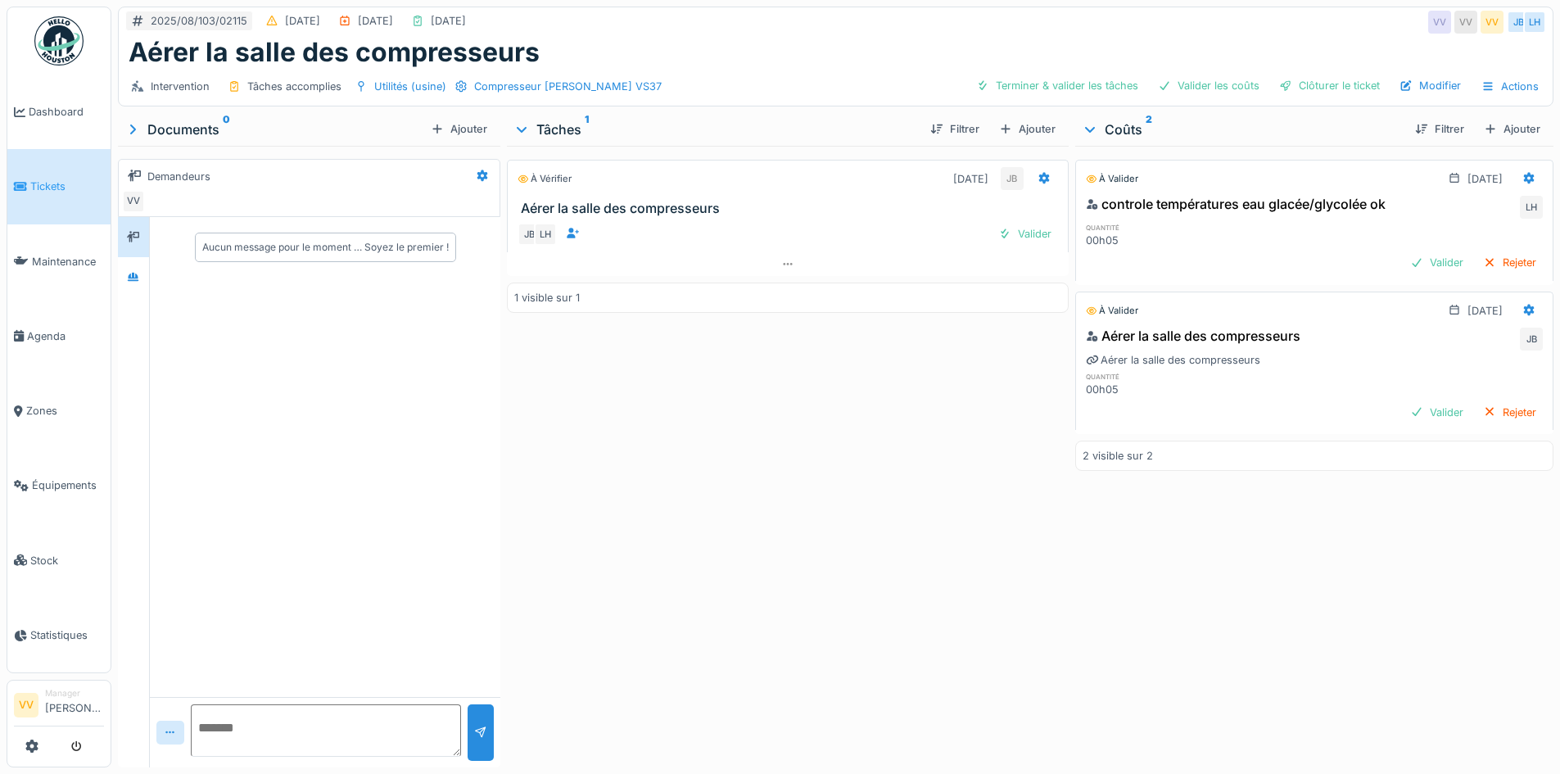
drag, startPoint x: 1024, startPoint y: 233, endPoint x: 1092, endPoint y: 242, distance: 68.7
click at [1028, 233] on div "Valider" at bounding box center [1024, 234] width 66 height 22
click at [1403, 268] on div "Valider" at bounding box center [1436, 262] width 66 height 22
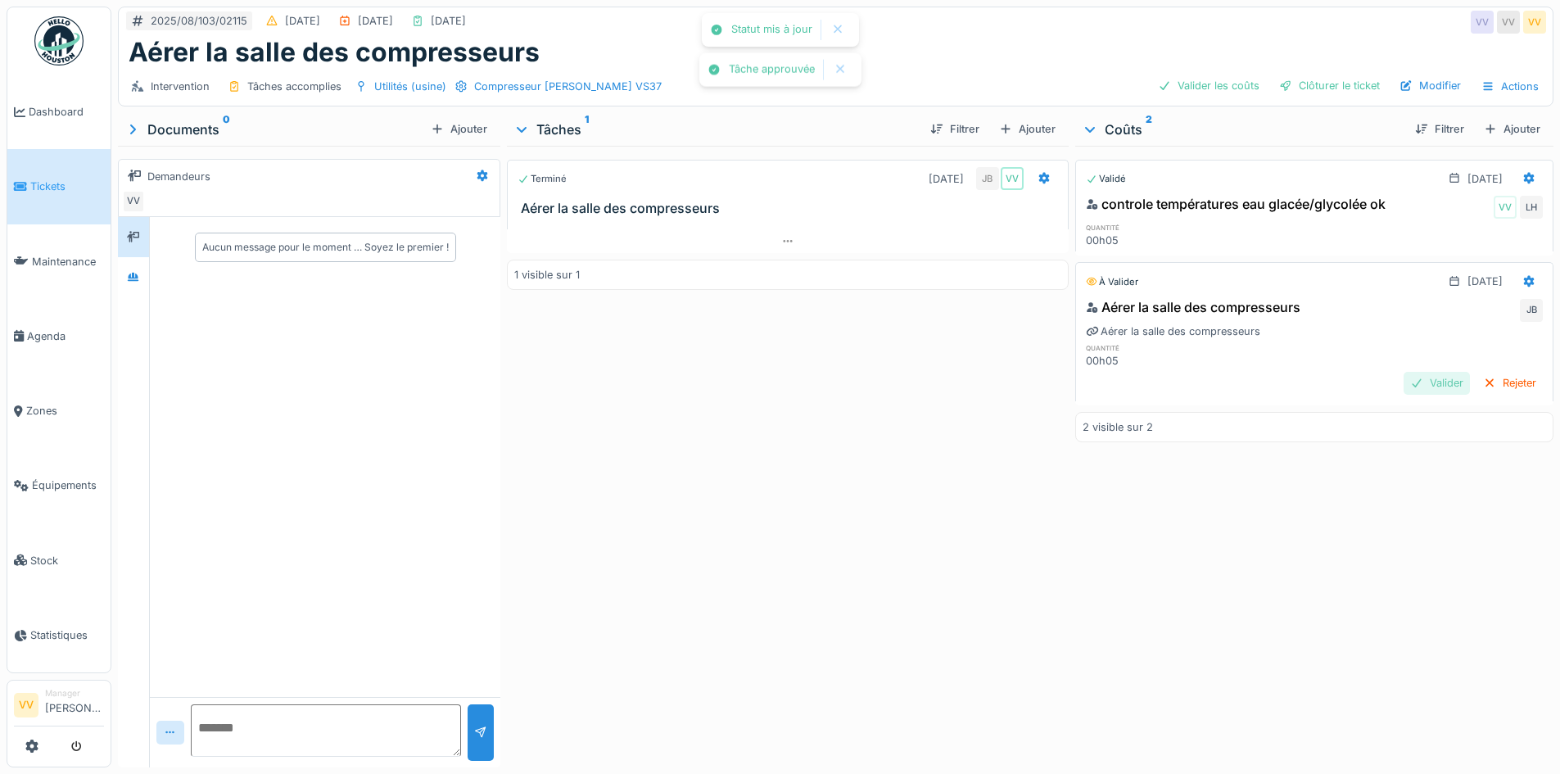
click at [1405, 378] on div "Valider" at bounding box center [1436, 383] width 66 height 22
click at [1312, 82] on div "Clôturer le ticket" at bounding box center [1329, 86] width 114 height 22
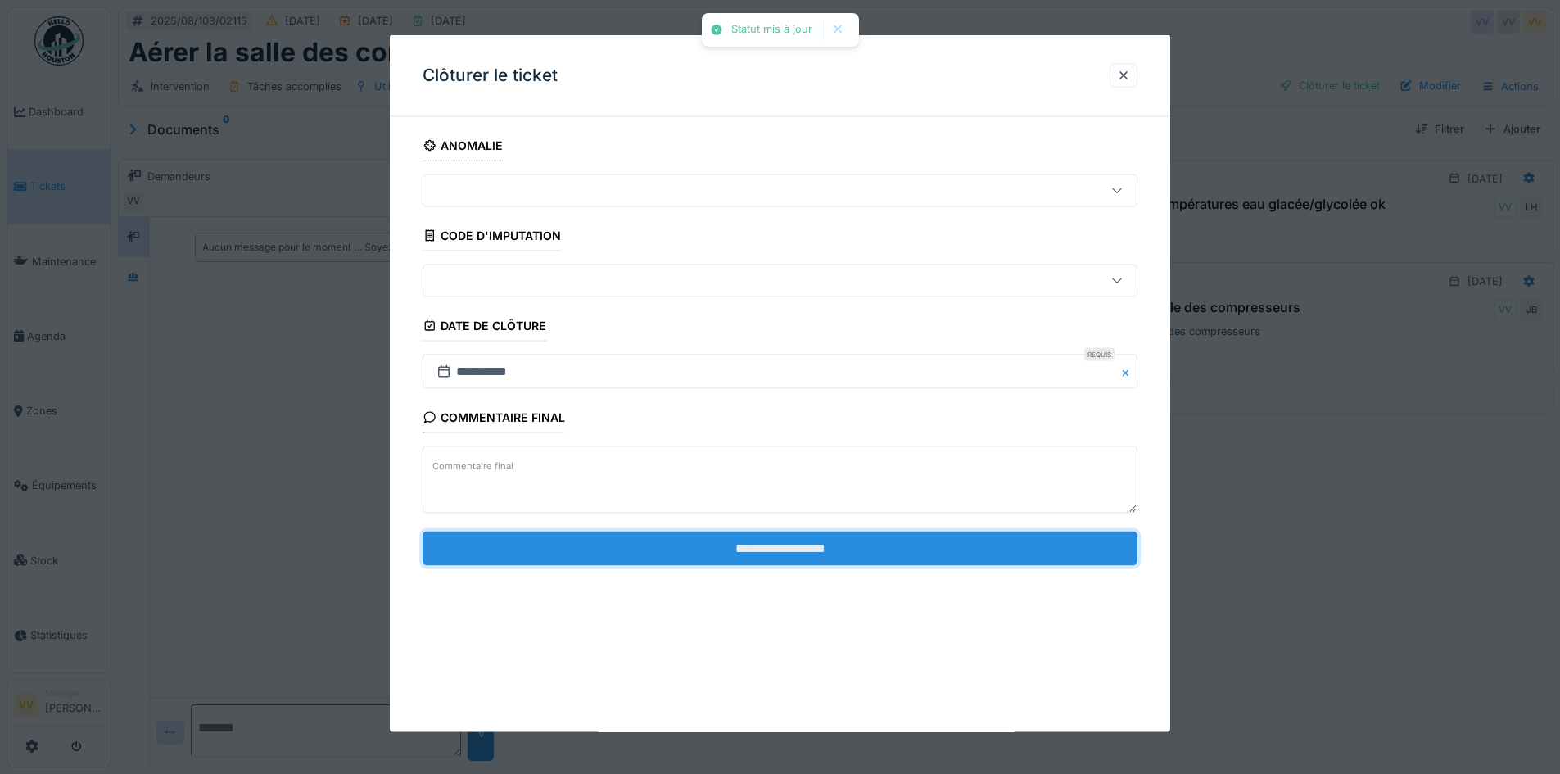
click at [770, 551] on input "**********" at bounding box center [779, 548] width 715 height 34
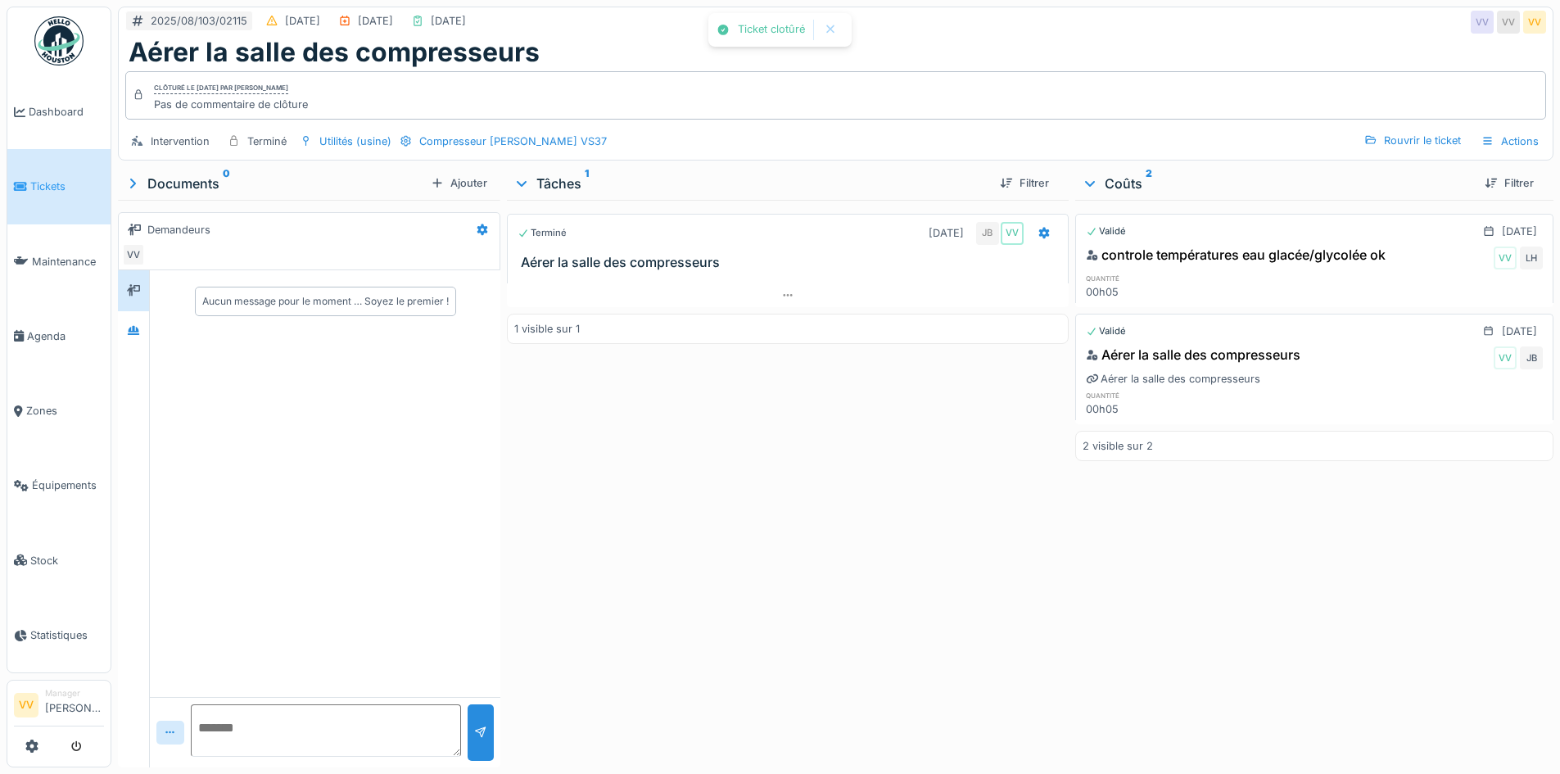
click at [873, 664] on div "Terminé 14/08/2025 JB VV Aérer la salle des compresseurs 1 visible sur 1" at bounding box center [787, 480] width 561 height 561
click at [20, 183] on icon at bounding box center [20, 186] width 13 height 11
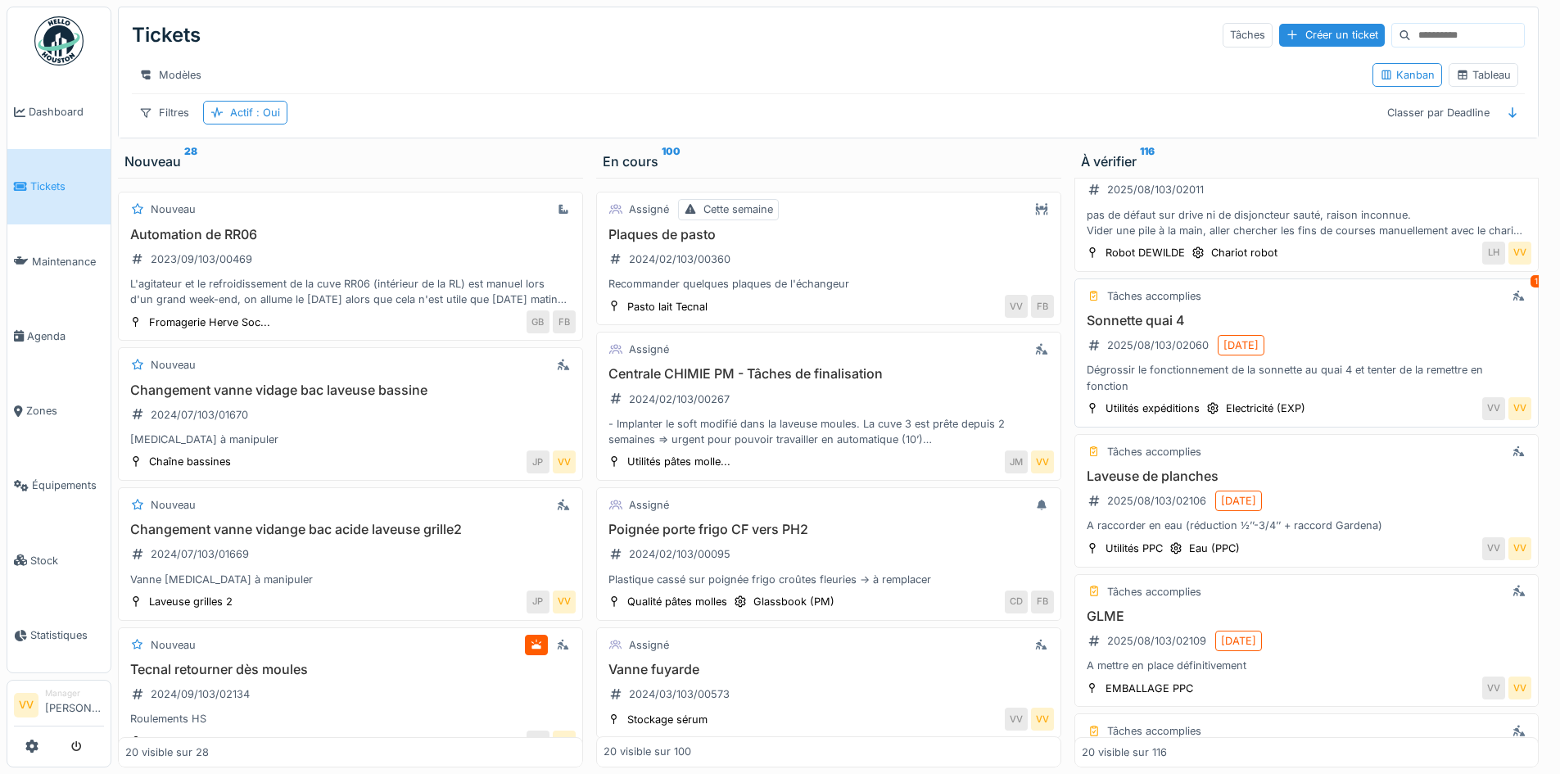
scroll to position [1310, 0]
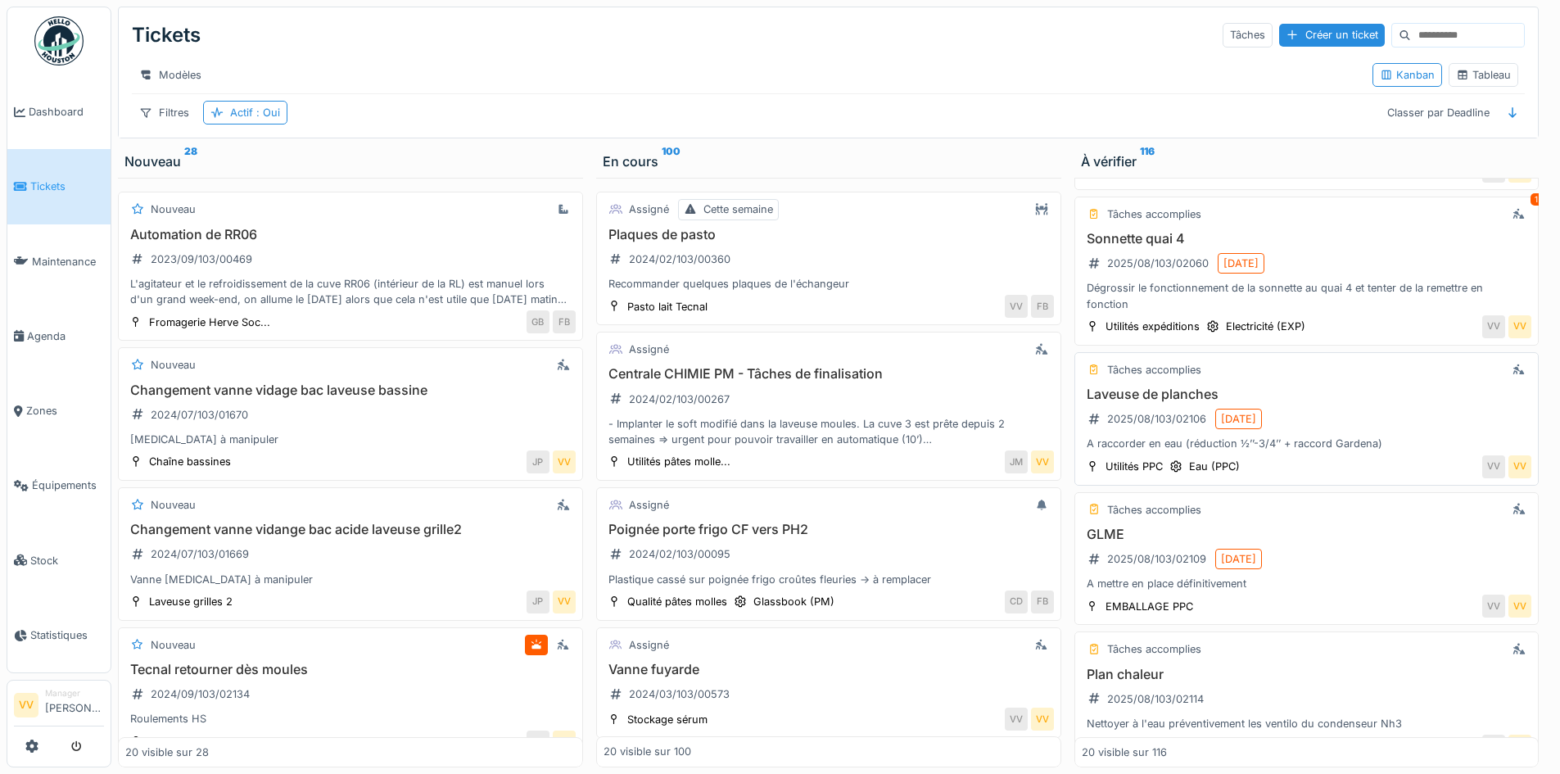
click at [1156, 402] on h3 "Laveuse de planches" at bounding box center [1307, 394] width 450 height 16
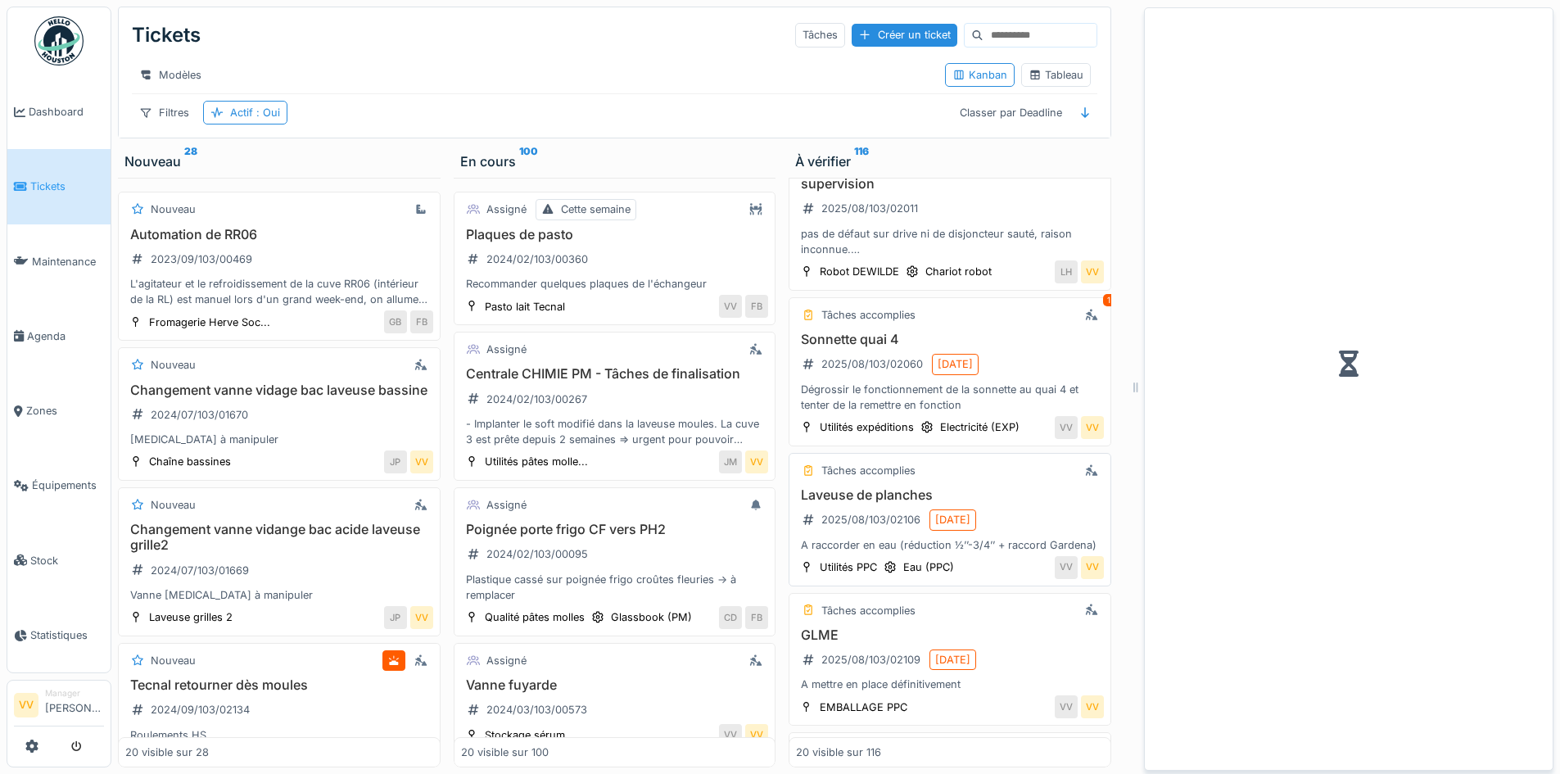
scroll to position [1411, 0]
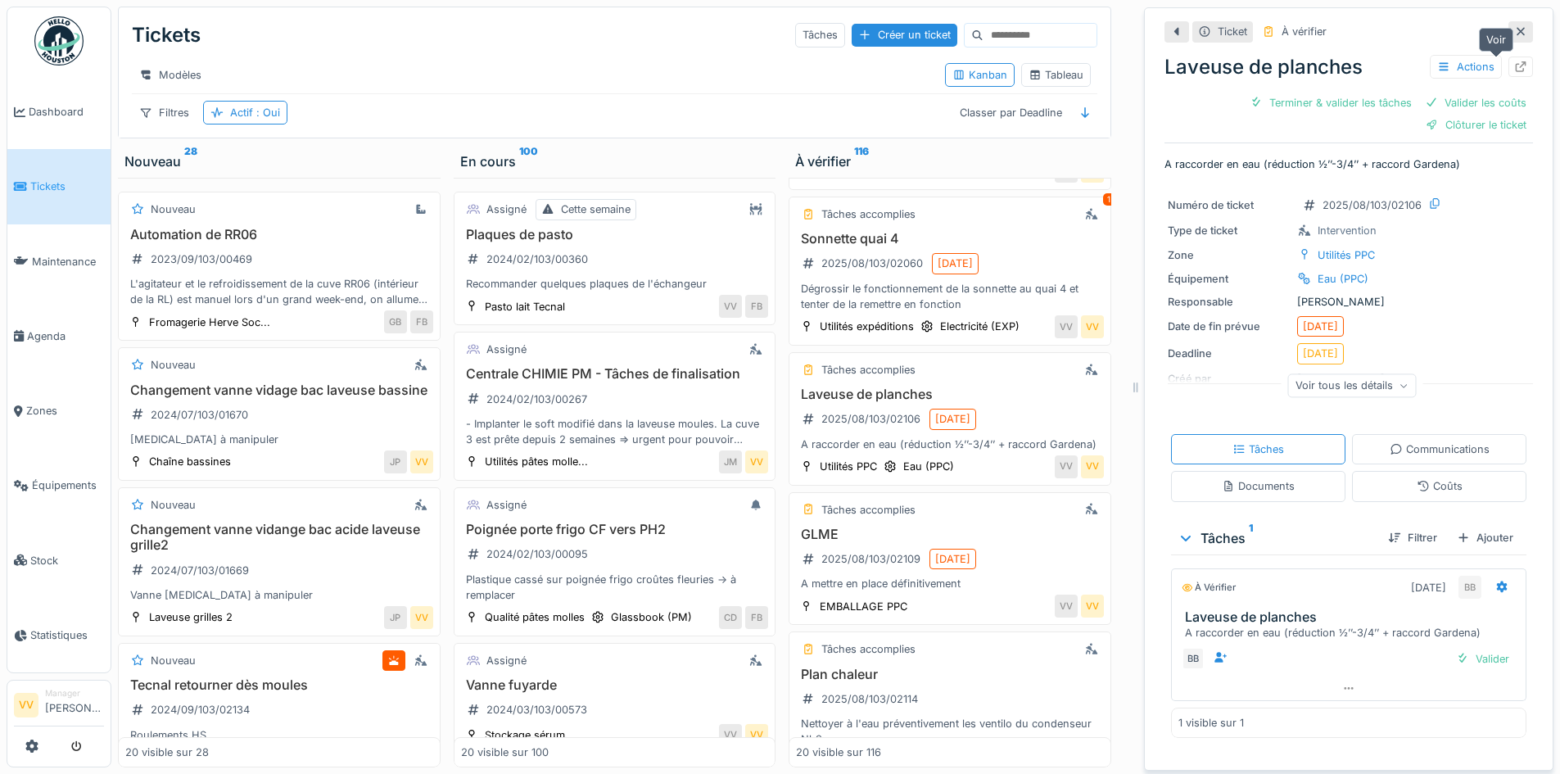
click at [1515, 65] on icon at bounding box center [1520, 66] width 11 height 11
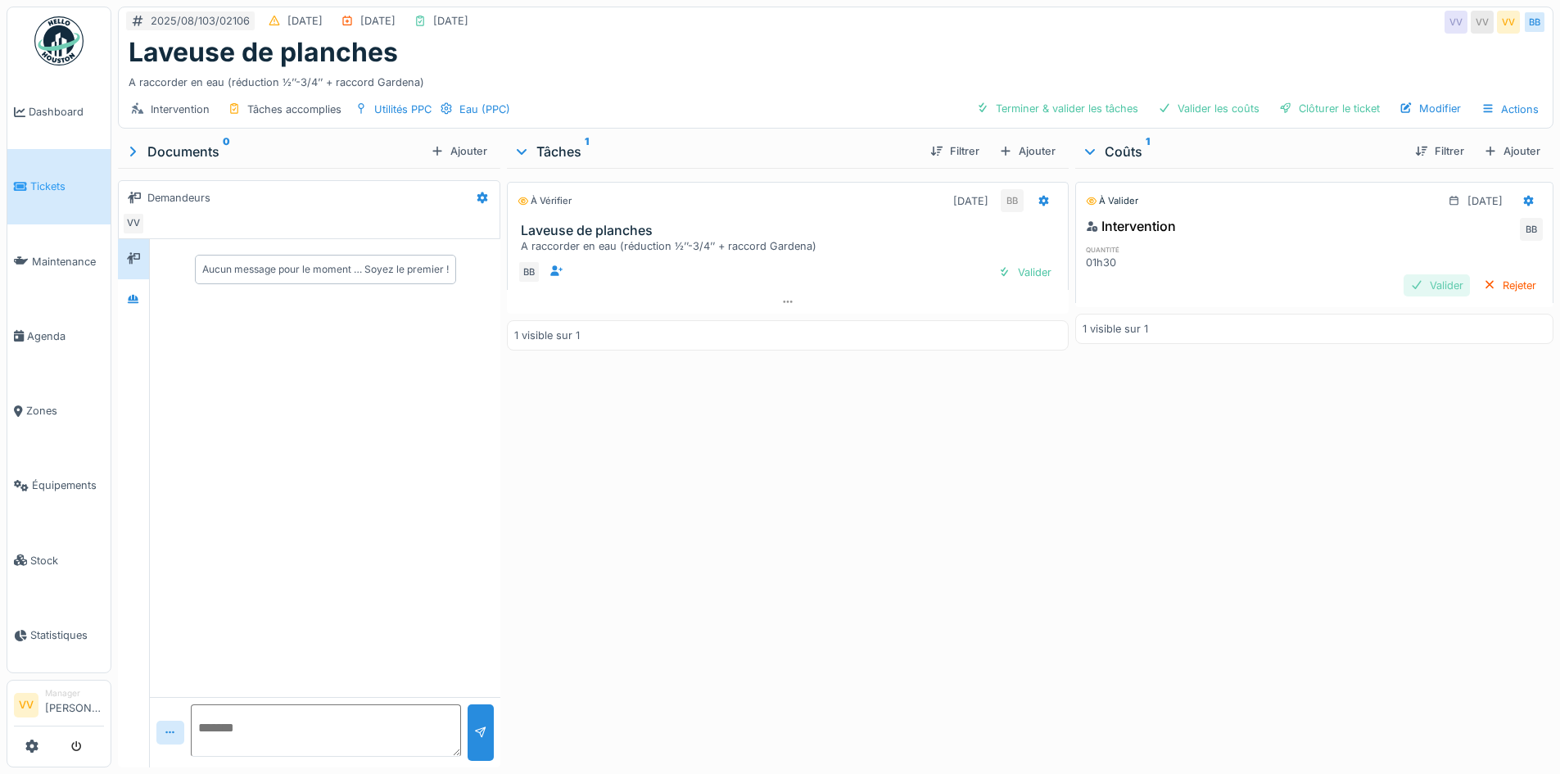
drag, startPoint x: 1011, startPoint y: 269, endPoint x: 1365, endPoint y: 295, distance: 354.7
click at [1015, 267] on div "Valider" at bounding box center [1024, 272] width 66 height 22
click at [1357, 268] on div at bounding box center [1318, 263] width 149 height 16
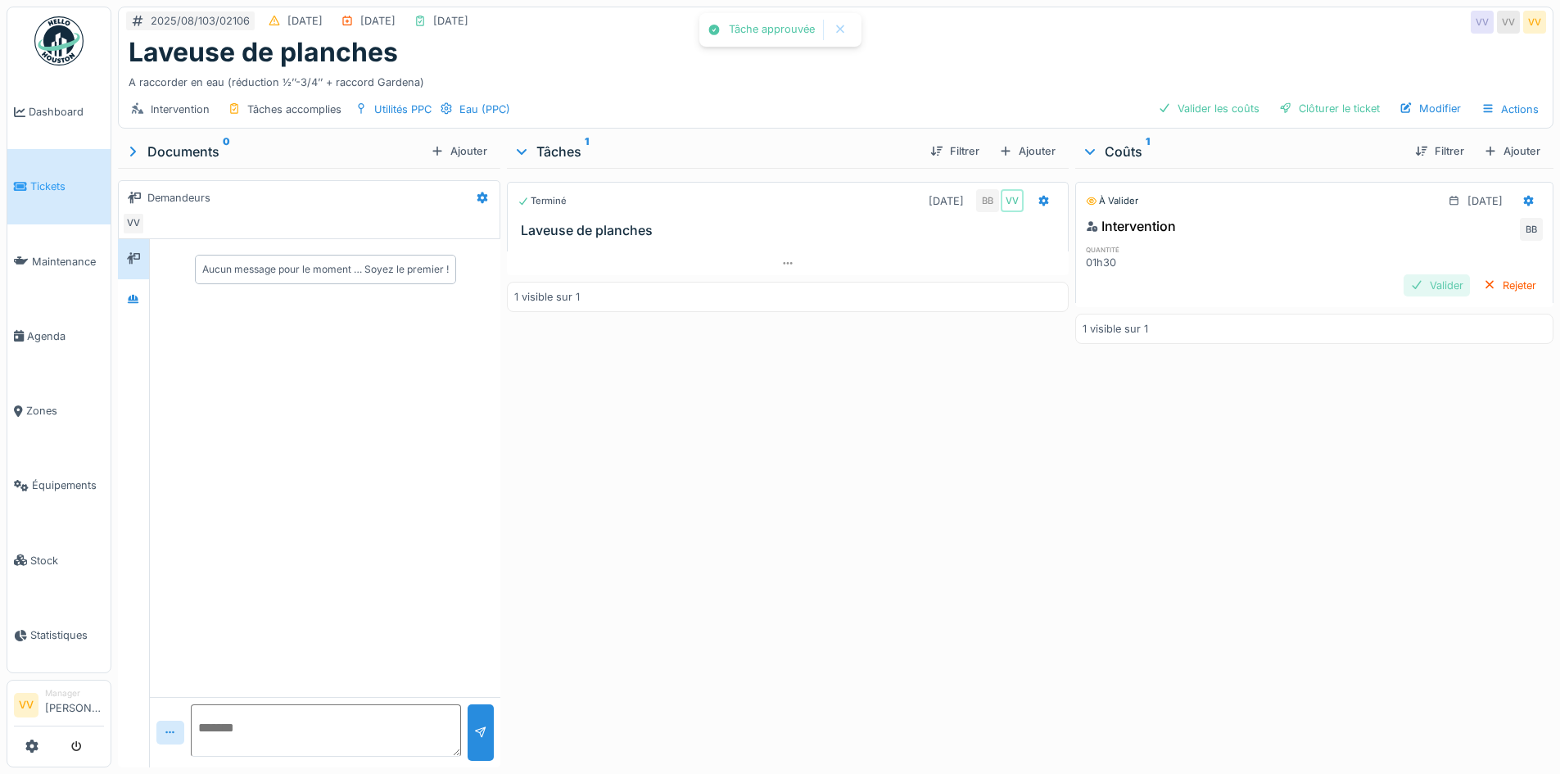
click at [1403, 282] on div "Valider" at bounding box center [1436, 285] width 66 height 22
click at [1304, 104] on div "Clôturer le ticket" at bounding box center [1329, 108] width 114 height 22
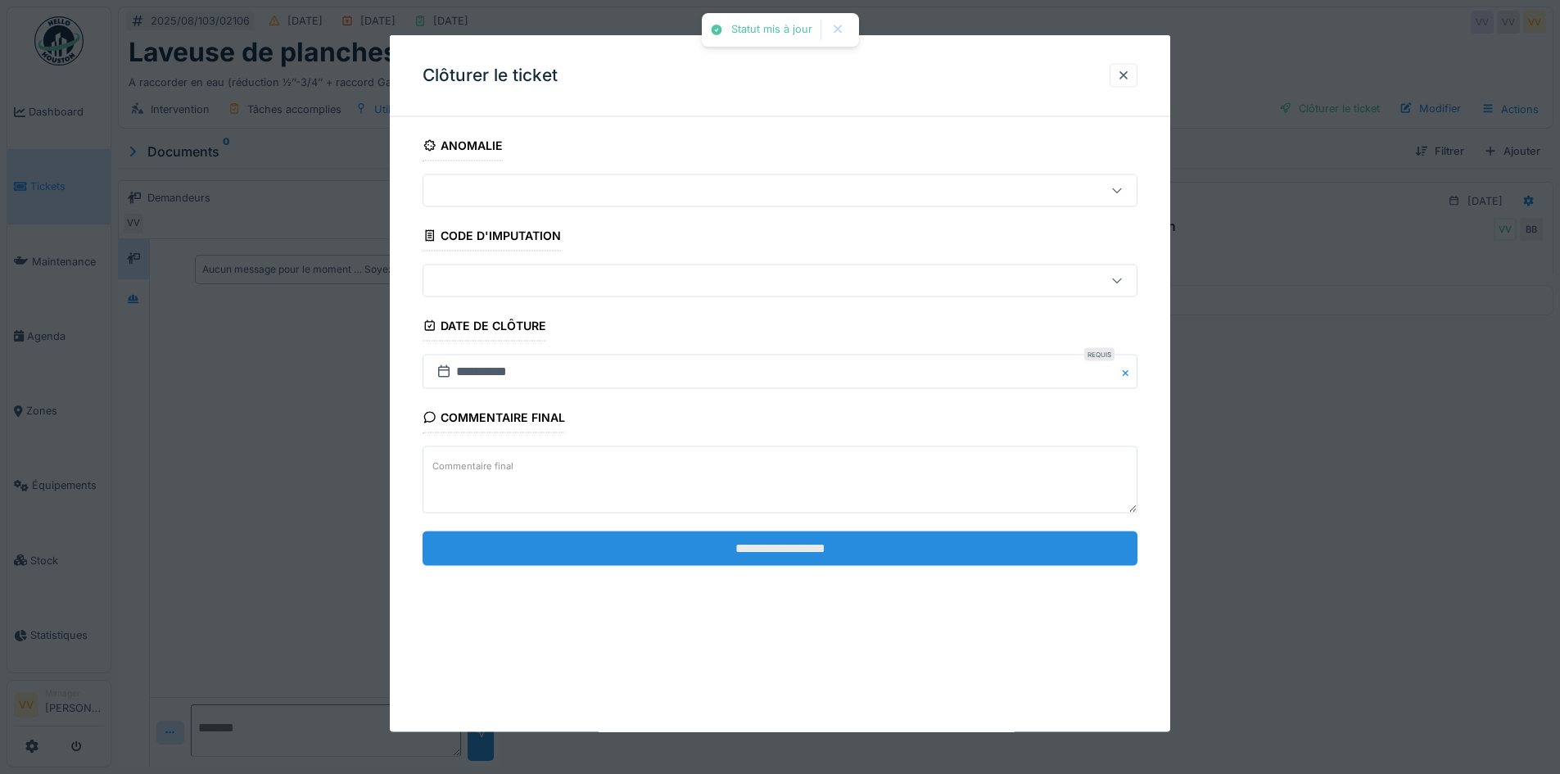
click at [711, 558] on input "**********" at bounding box center [779, 548] width 715 height 34
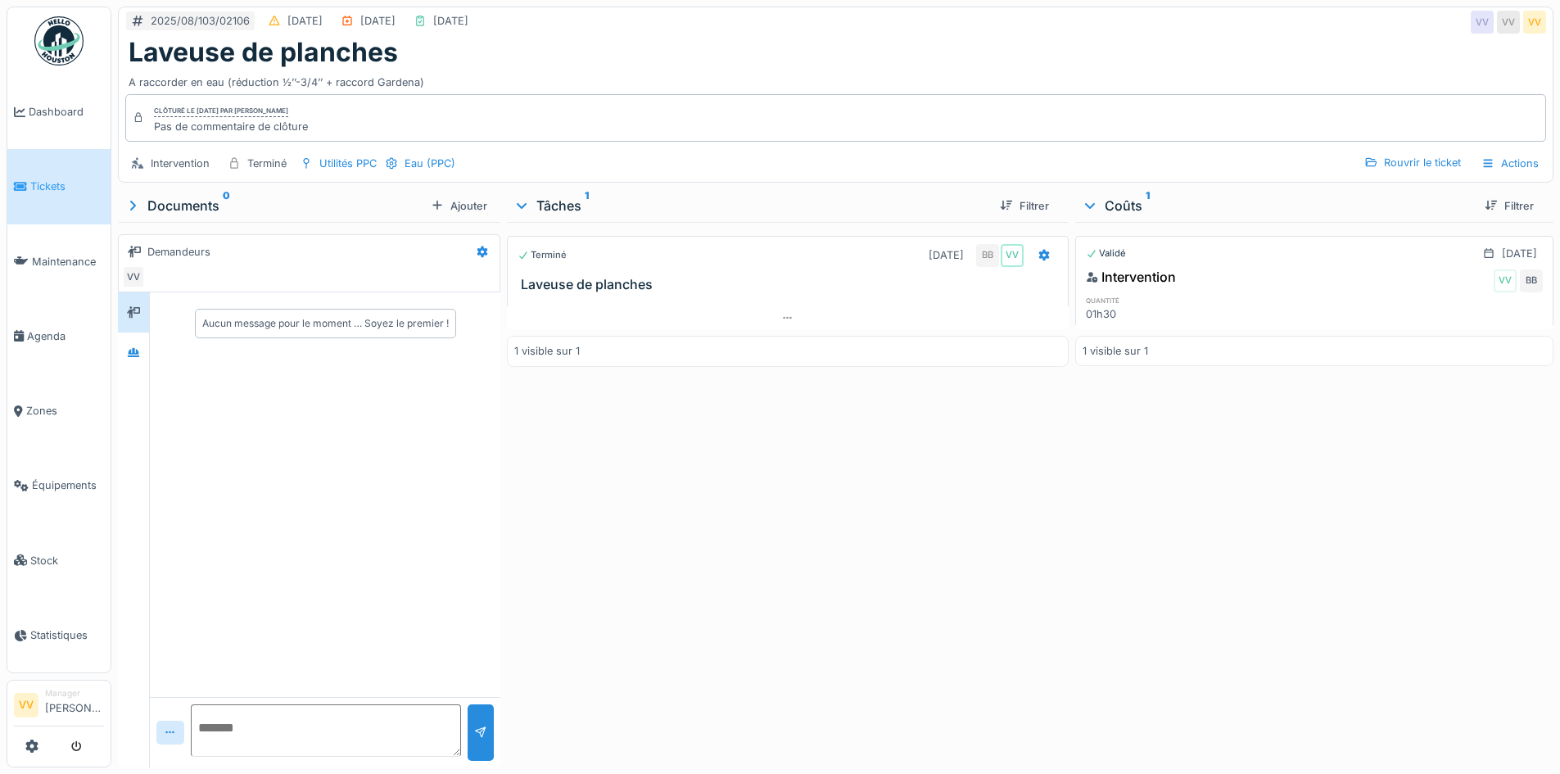
click at [52, 183] on span "Tickets" at bounding box center [67, 186] width 74 height 16
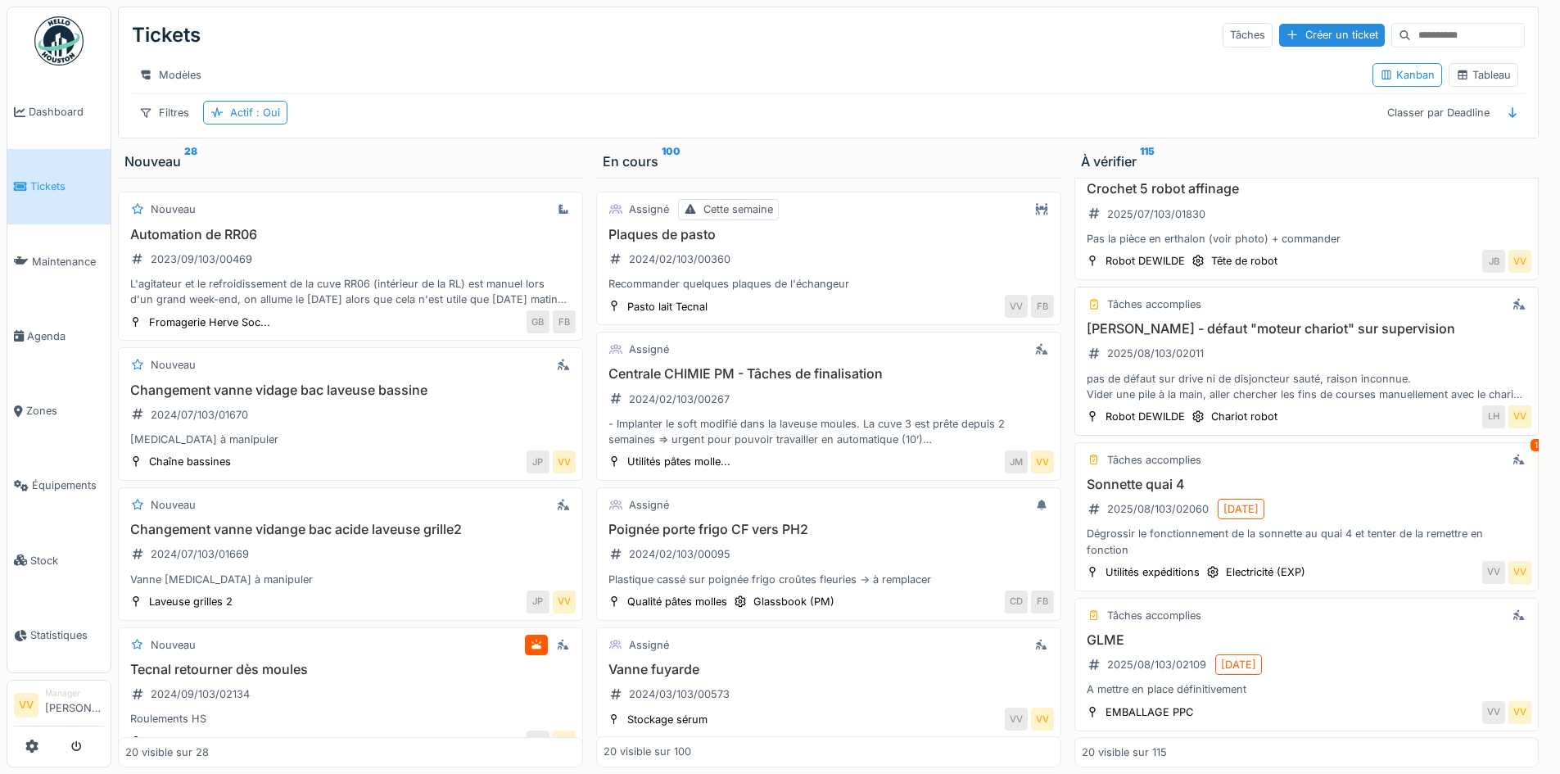
scroll to position [1392, 0]
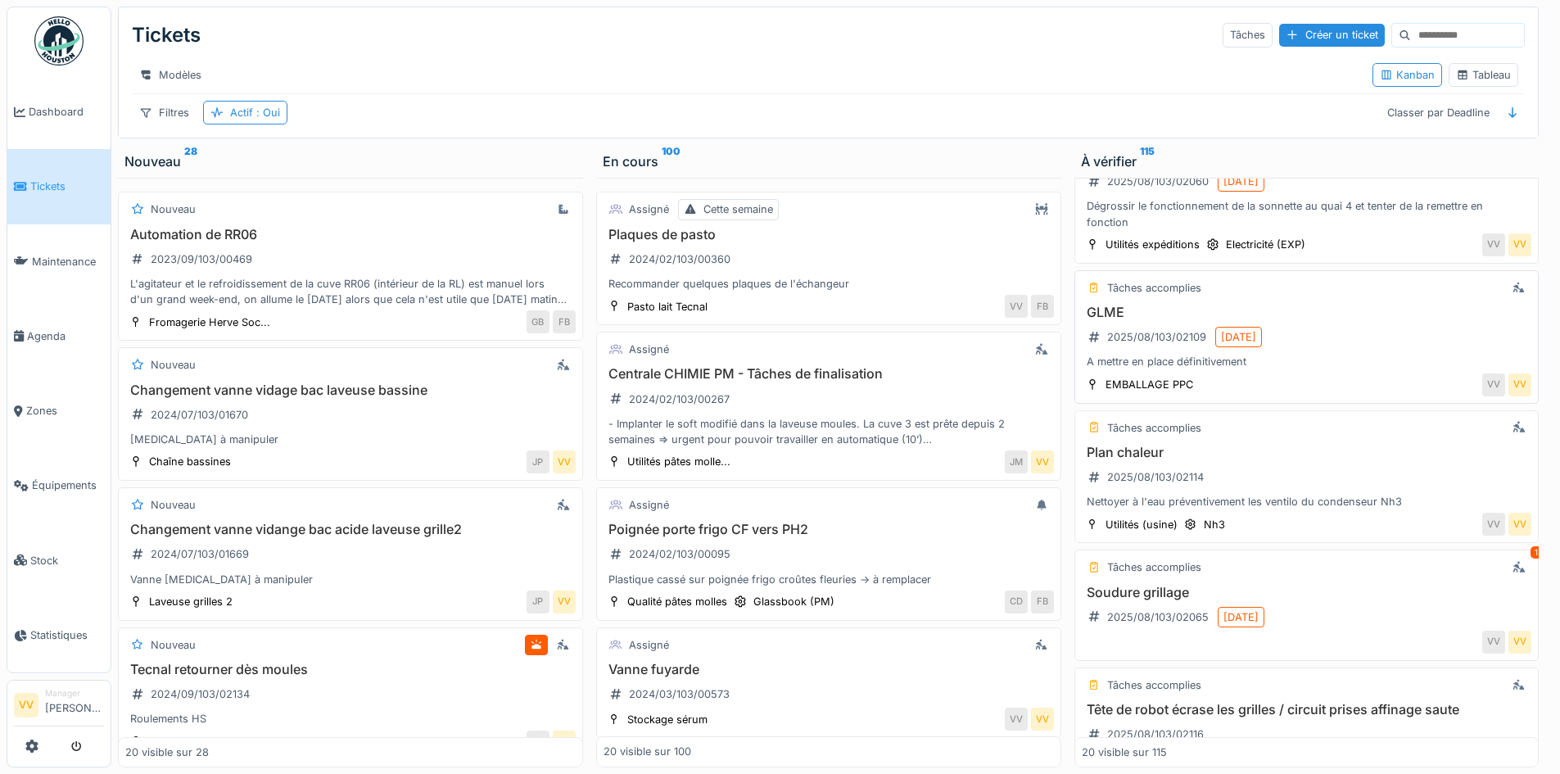
click at [1170, 309] on h3 "GLME" at bounding box center [1307, 313] width 450 height 16
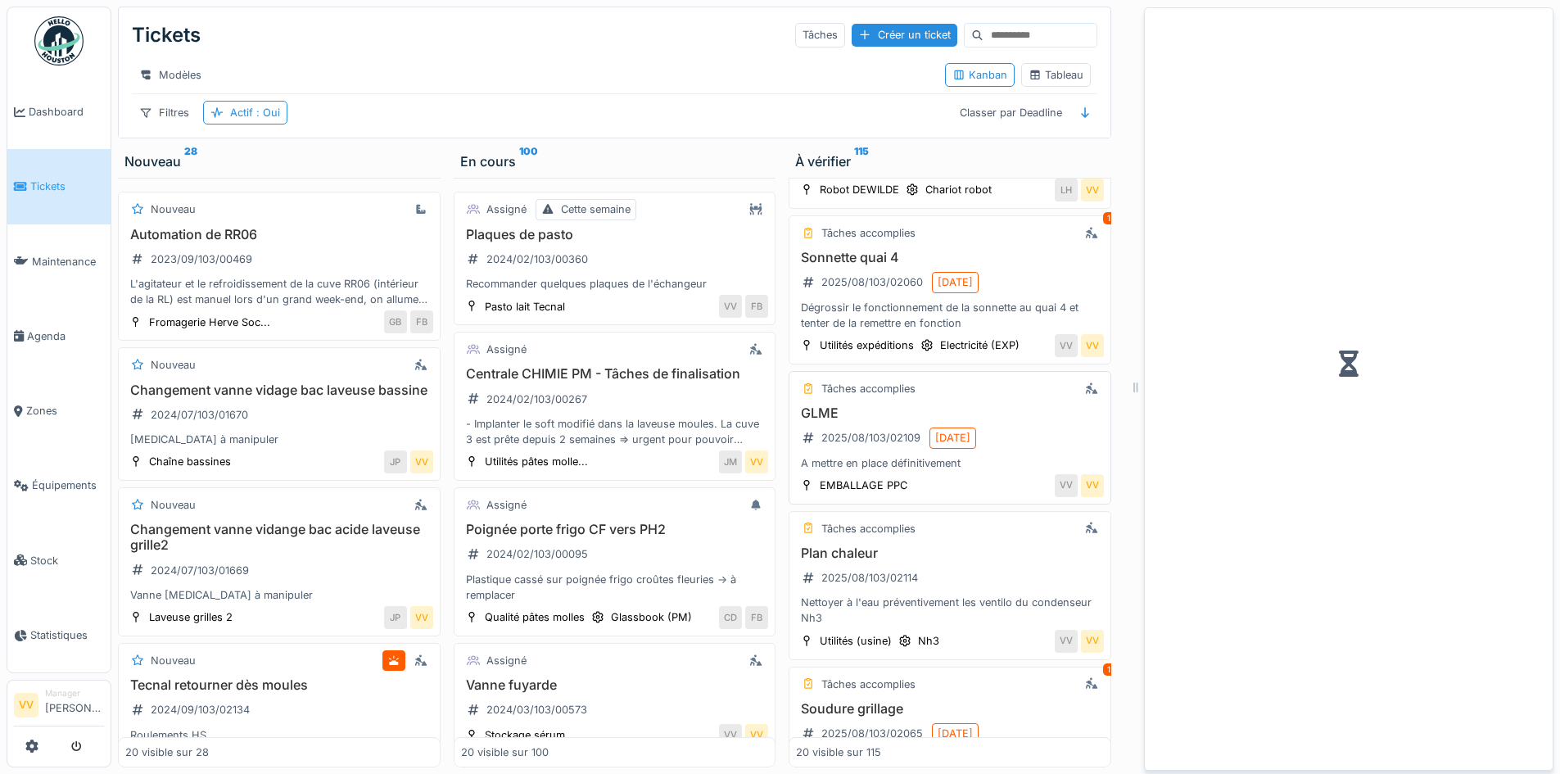
scroll to position [1493, 0]
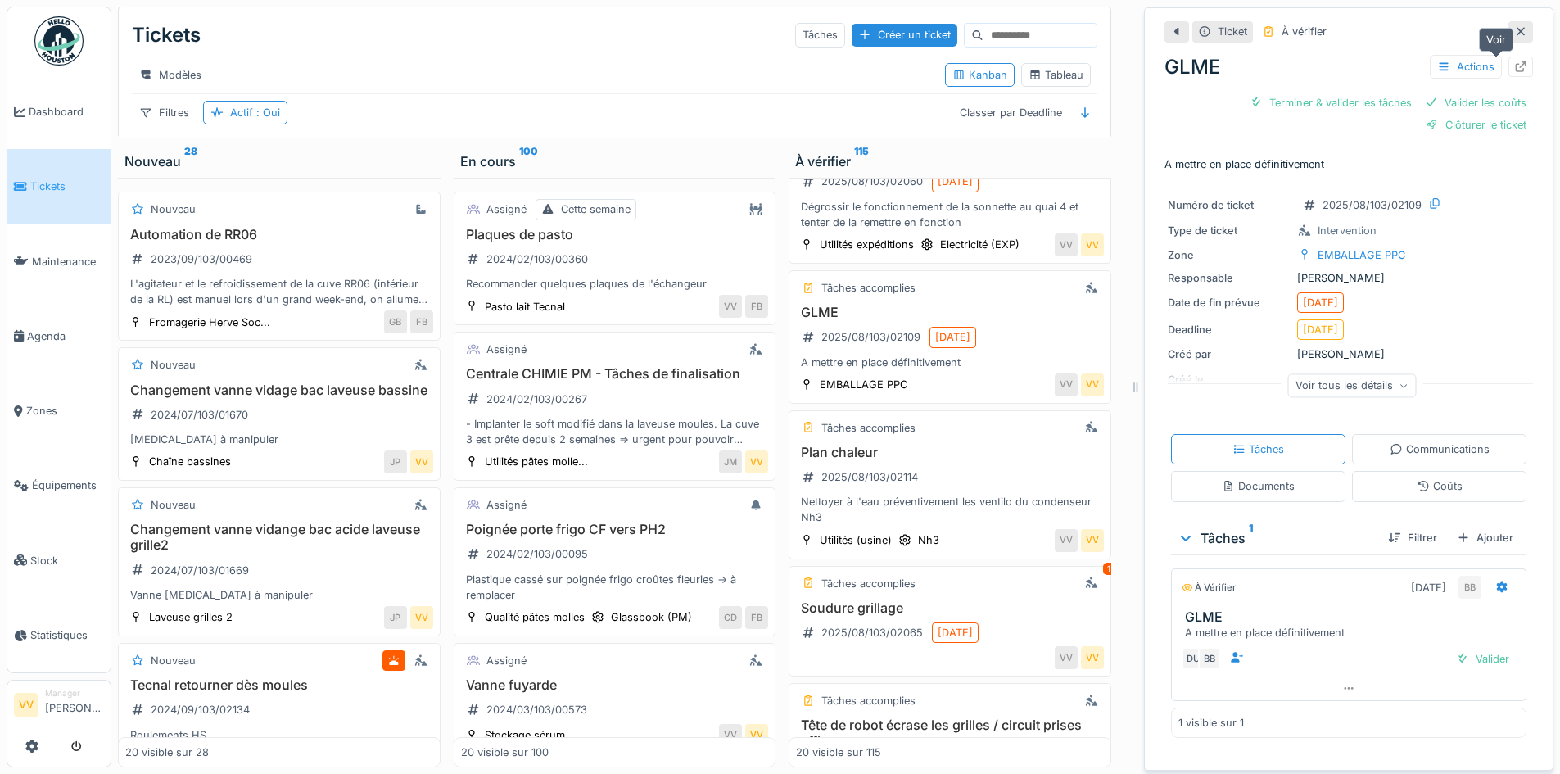
click at [1514, 61] on div at bounding box center [1520, 67] width 13 height 16
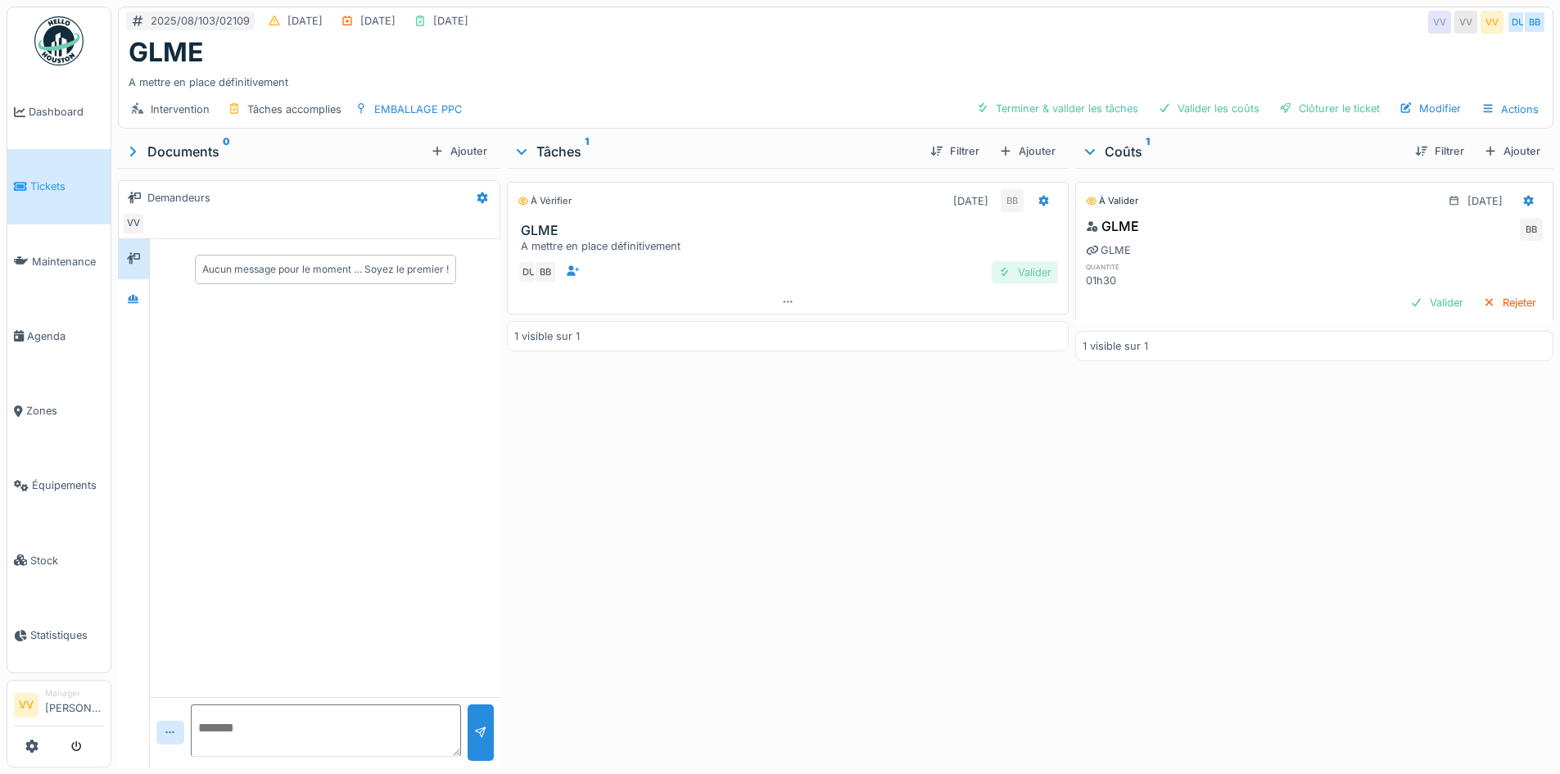
click at [1018, 264] on div "Valider" at bounding box center [1024, 272] width 66 height 22
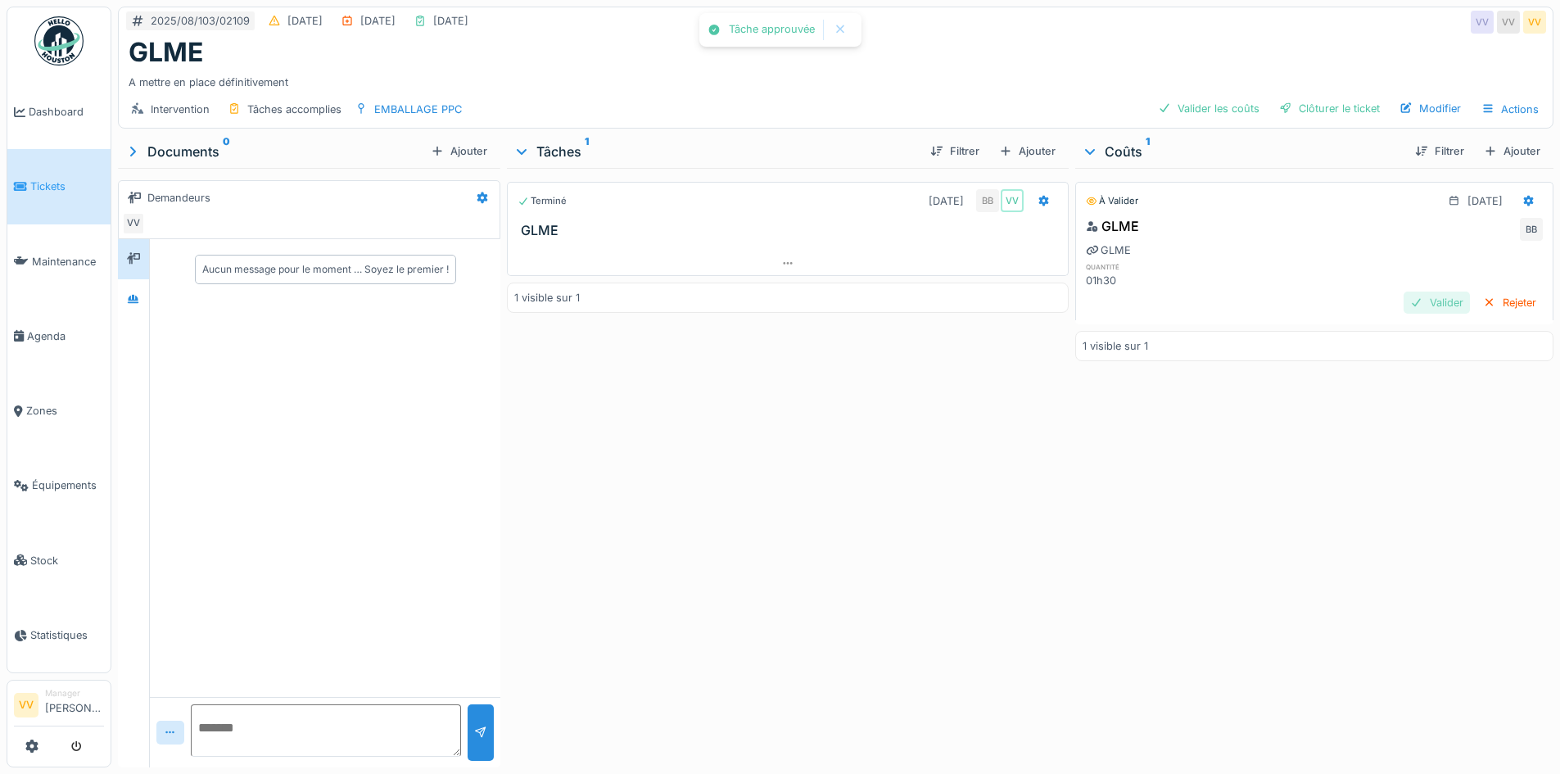
click at [1410, 295] on div at bounding box center [1416, 303] width 13 height 16
click at [841, 626] on div "Terminé 22/08/2025 BB VV GLME 1 visible sur 1" at bounding box center [787, 464] width 561 height 593
click at [1279, 111] on div at bounding box center [1285, 109] width 13 height 16
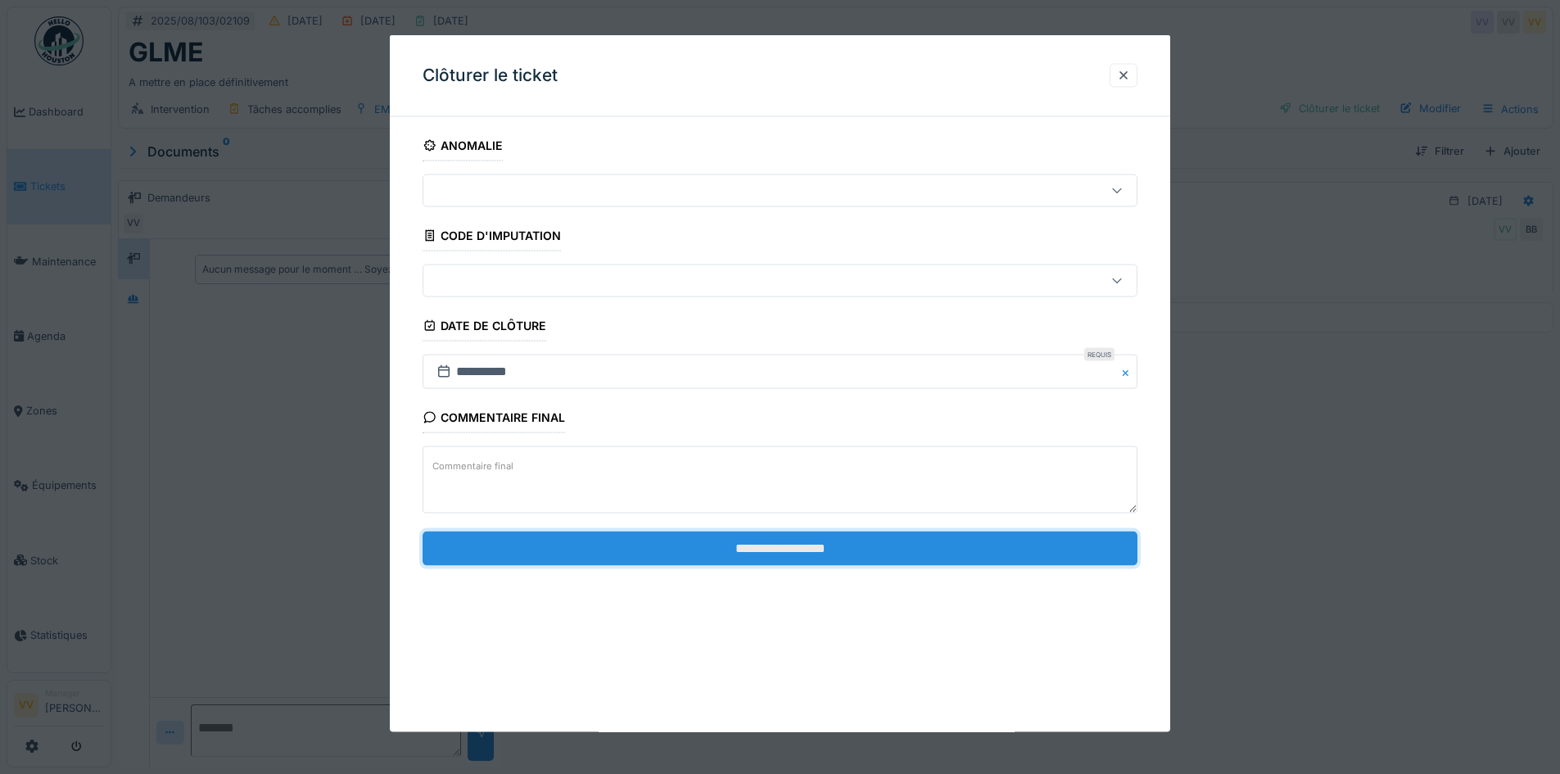
click at [702, 555] on input "**********" at bounding box center [779, 548] width 715 height 34
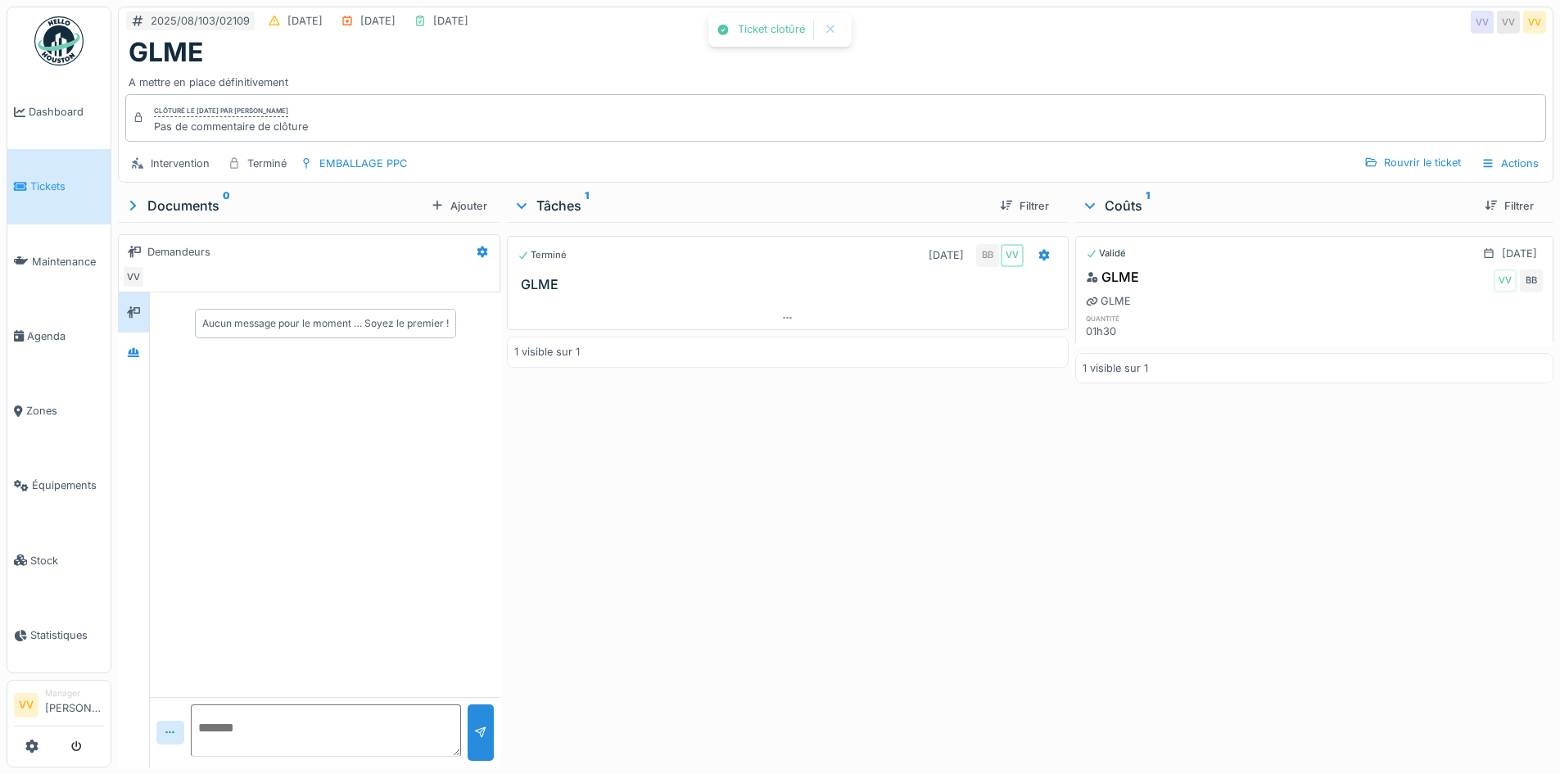
click at [1093, 519] on div "Validé 12/08/2025 GLME VV BB GLME quantité 01h30 1 visible sur 1" at bounding box center [1314, 491] width 478 height 539
click at [40, 107] on span "Dashboard" at bounding box center [66, 112] width 75 height 16
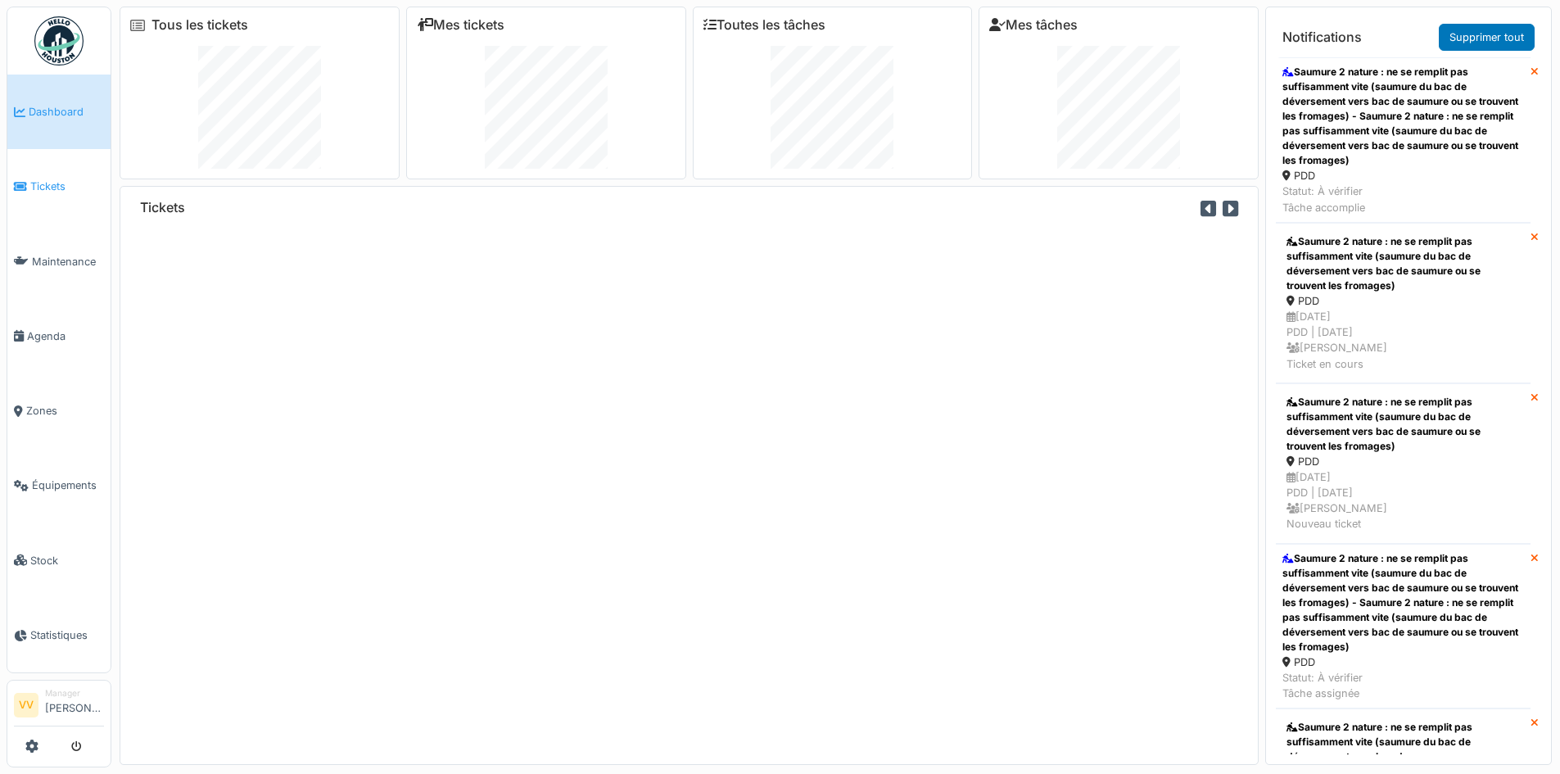
click at [38, 178] on span "Tickets" at bounding box center [67, 186] width 74 height 16
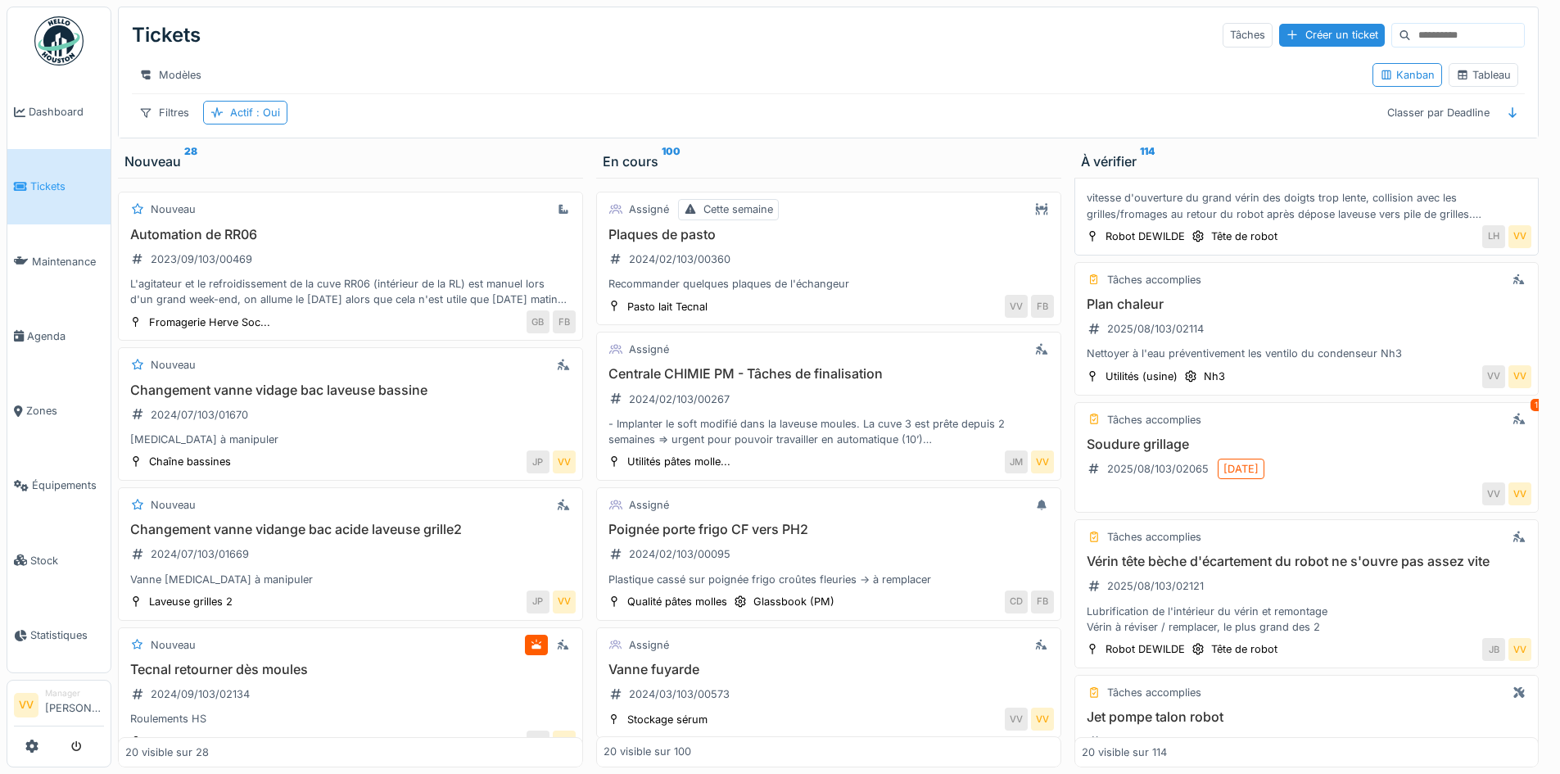
scroll to position [1637, 0]
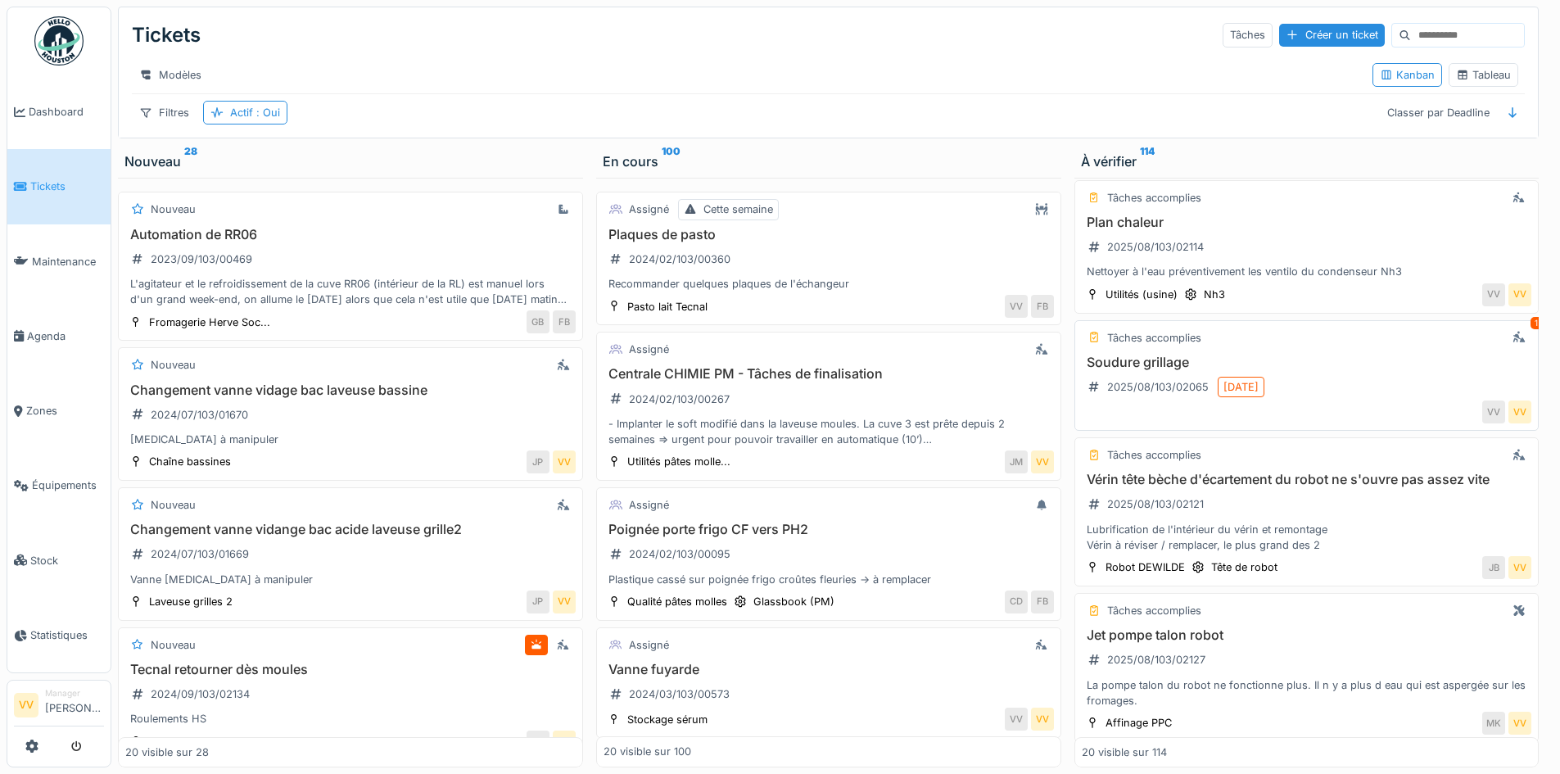
click at [1312, 387] on div "Soudure grillage 2025/08/103/02065 15/08/2025" at bounding box center [1307, 378] width 450 height 46
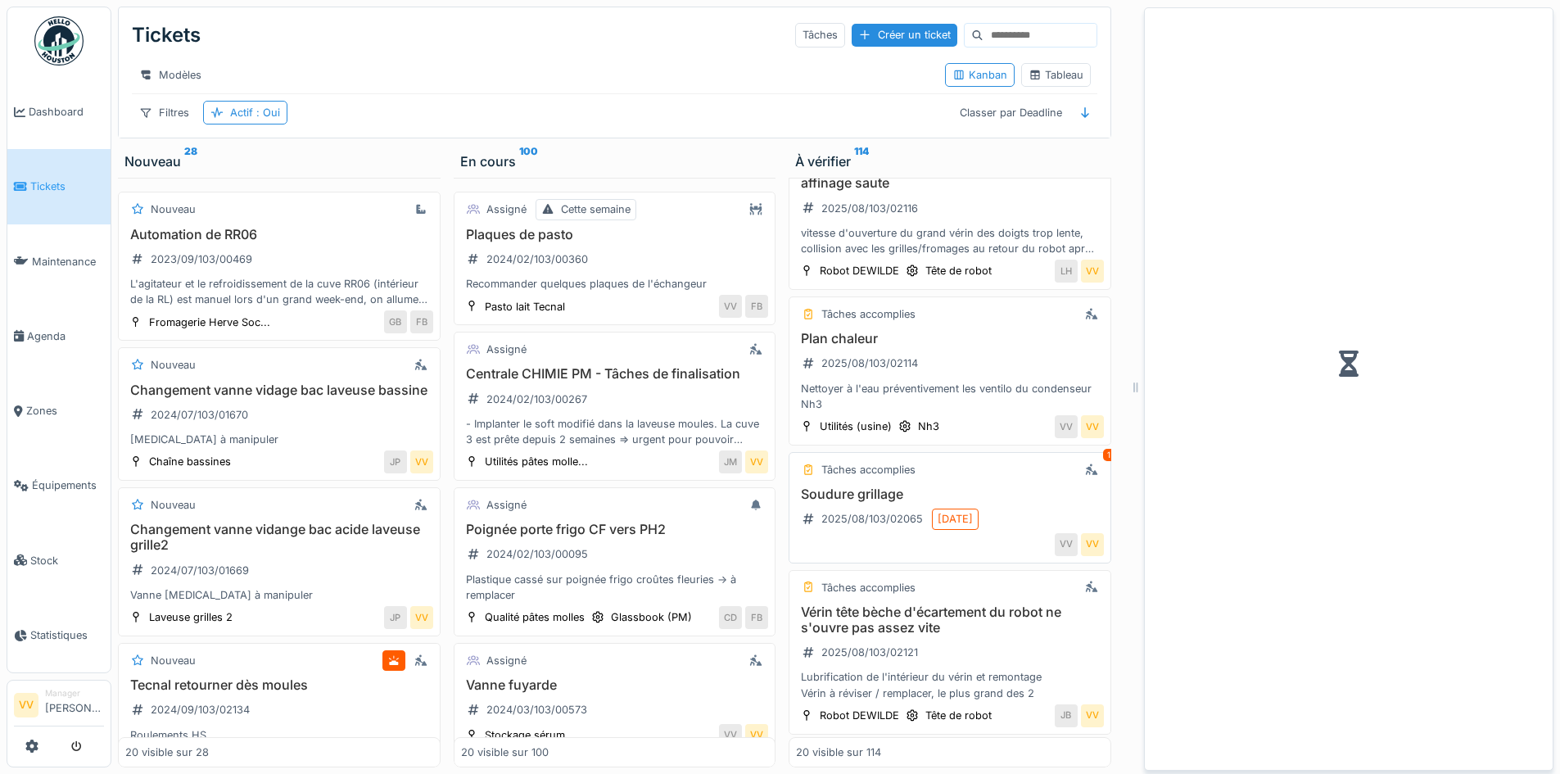
scroll to position [1755, 0]
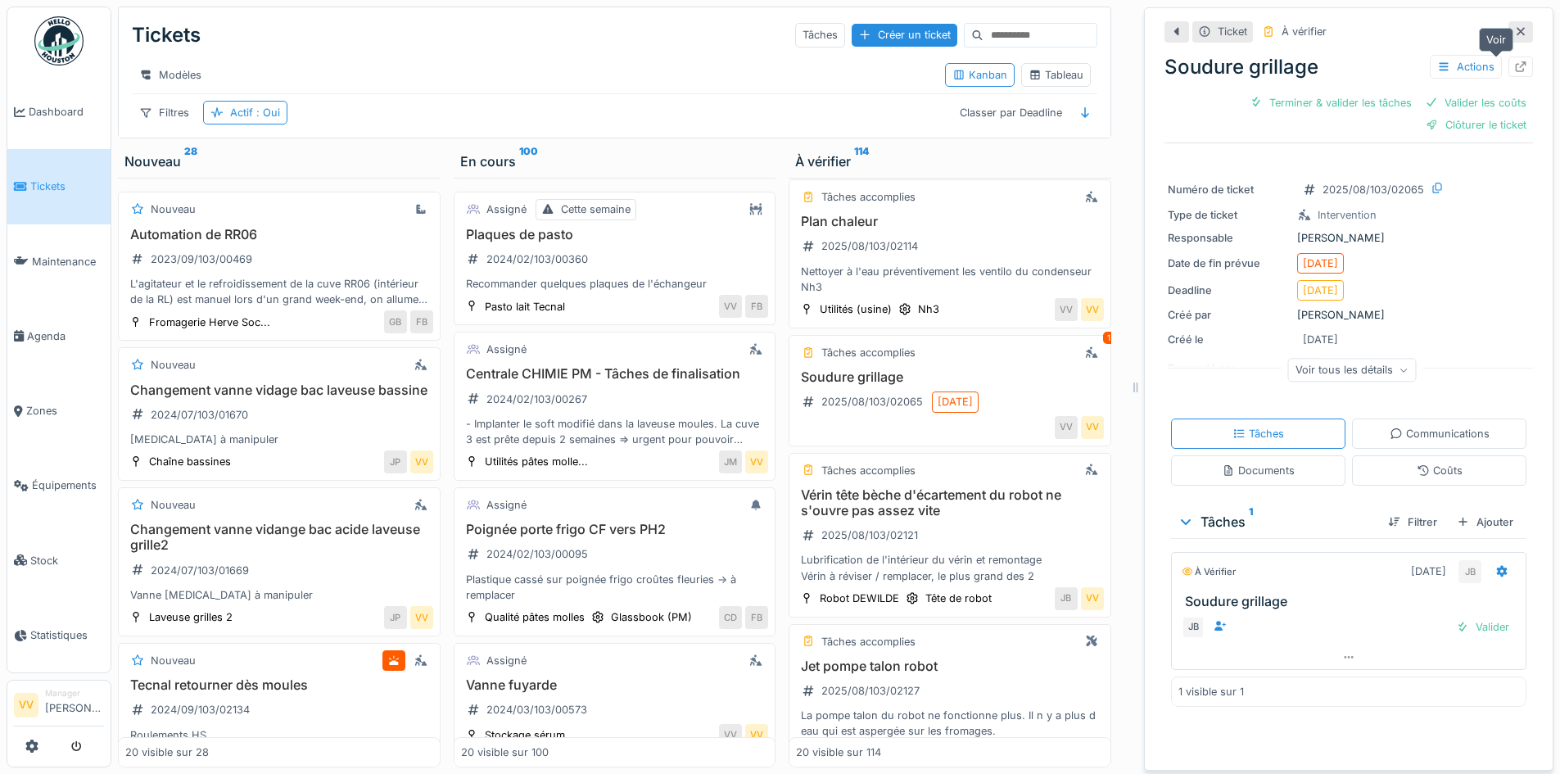
click at [1508, 67] on div at bounding box center [1520, 66] width 25 height 20
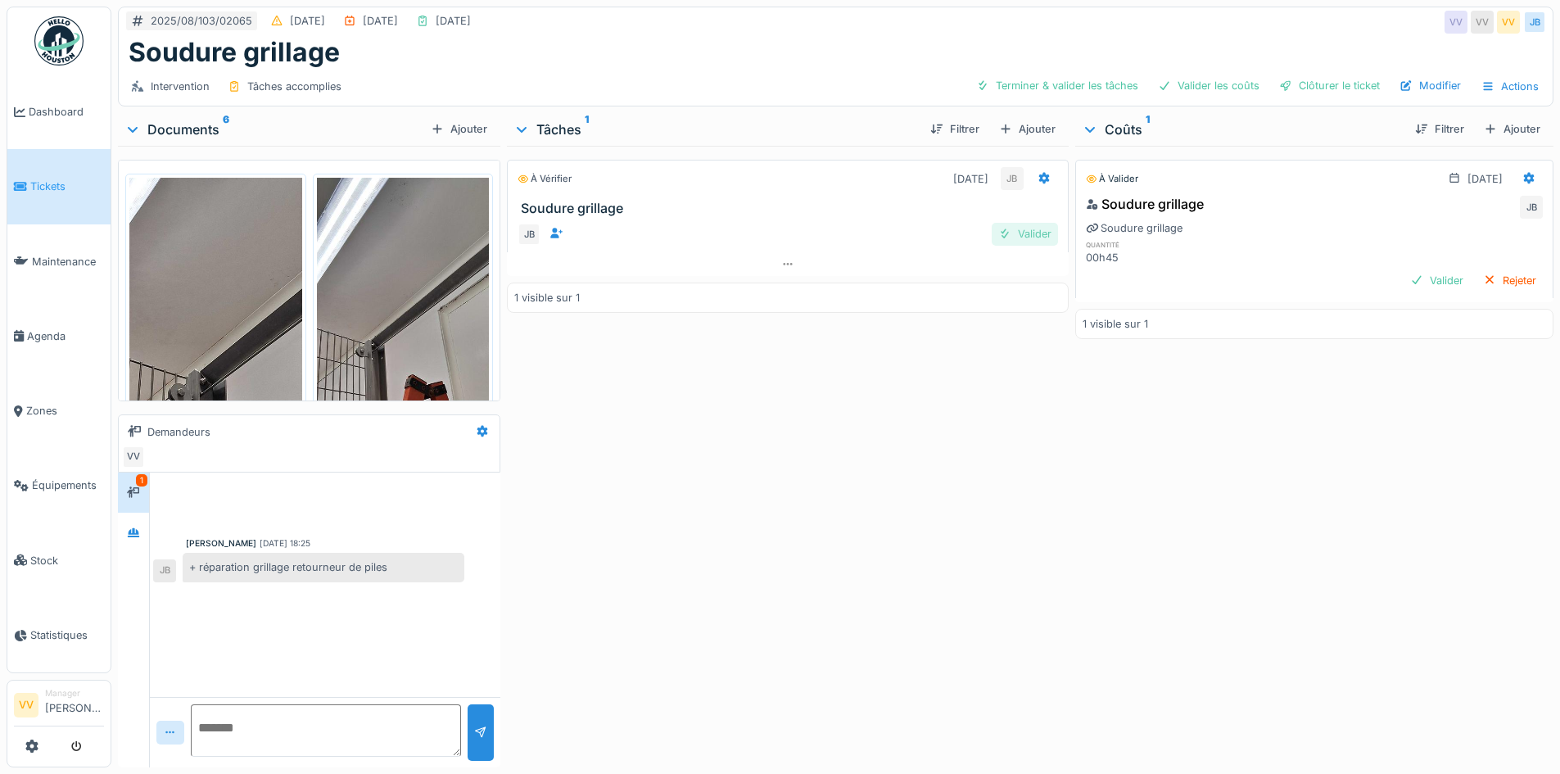
click at [1017, 236] on div "Valider" at bounding box center [1024, 234] width 66 height 22
click at [1415, 281] on div "Valider" at bounding box center [1436, 280] width 66 height 22
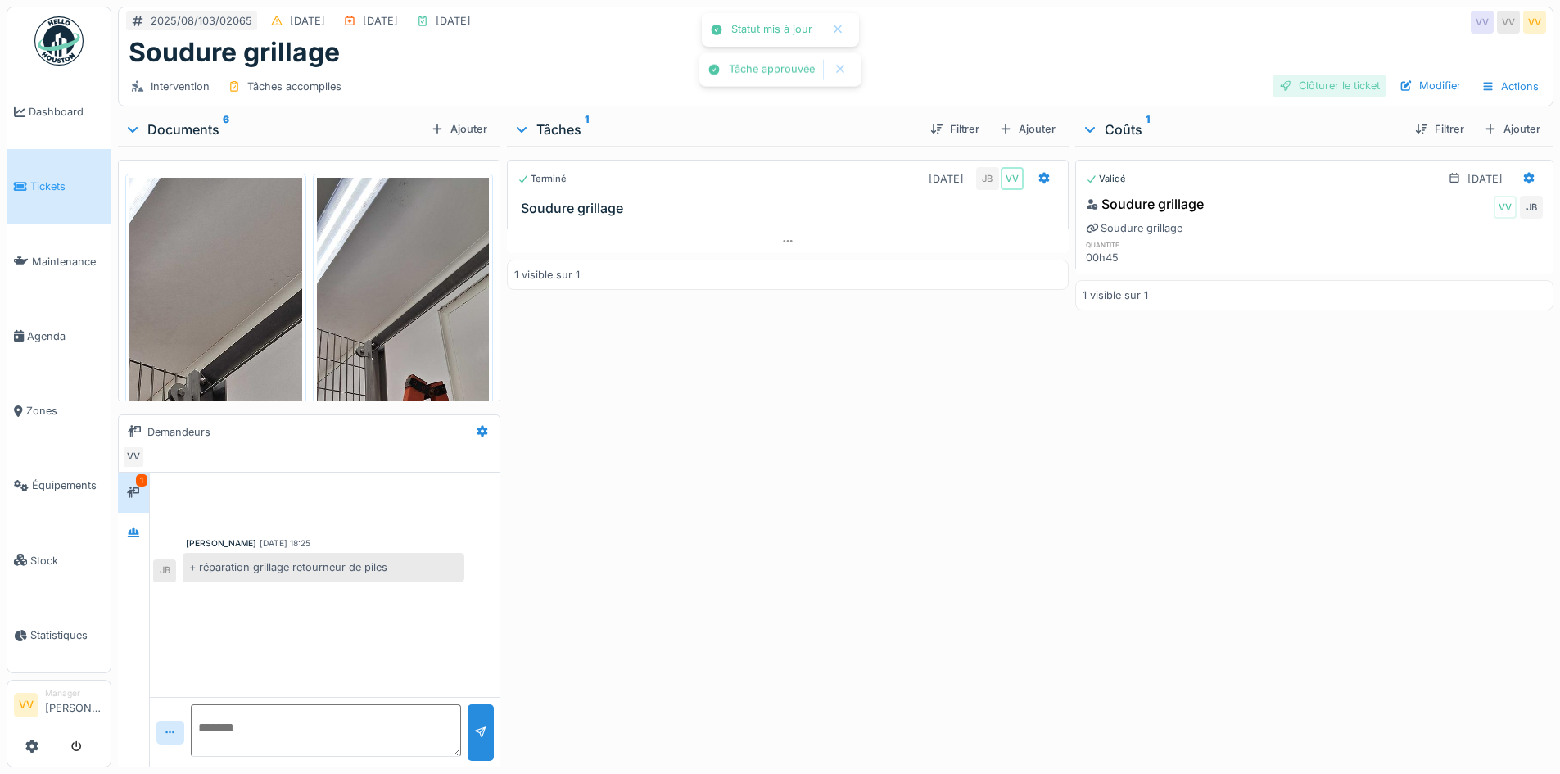
click at [1294, 76] on div "Clôturer le ticket" at bounding box center [1329, 86] width 114 height 22
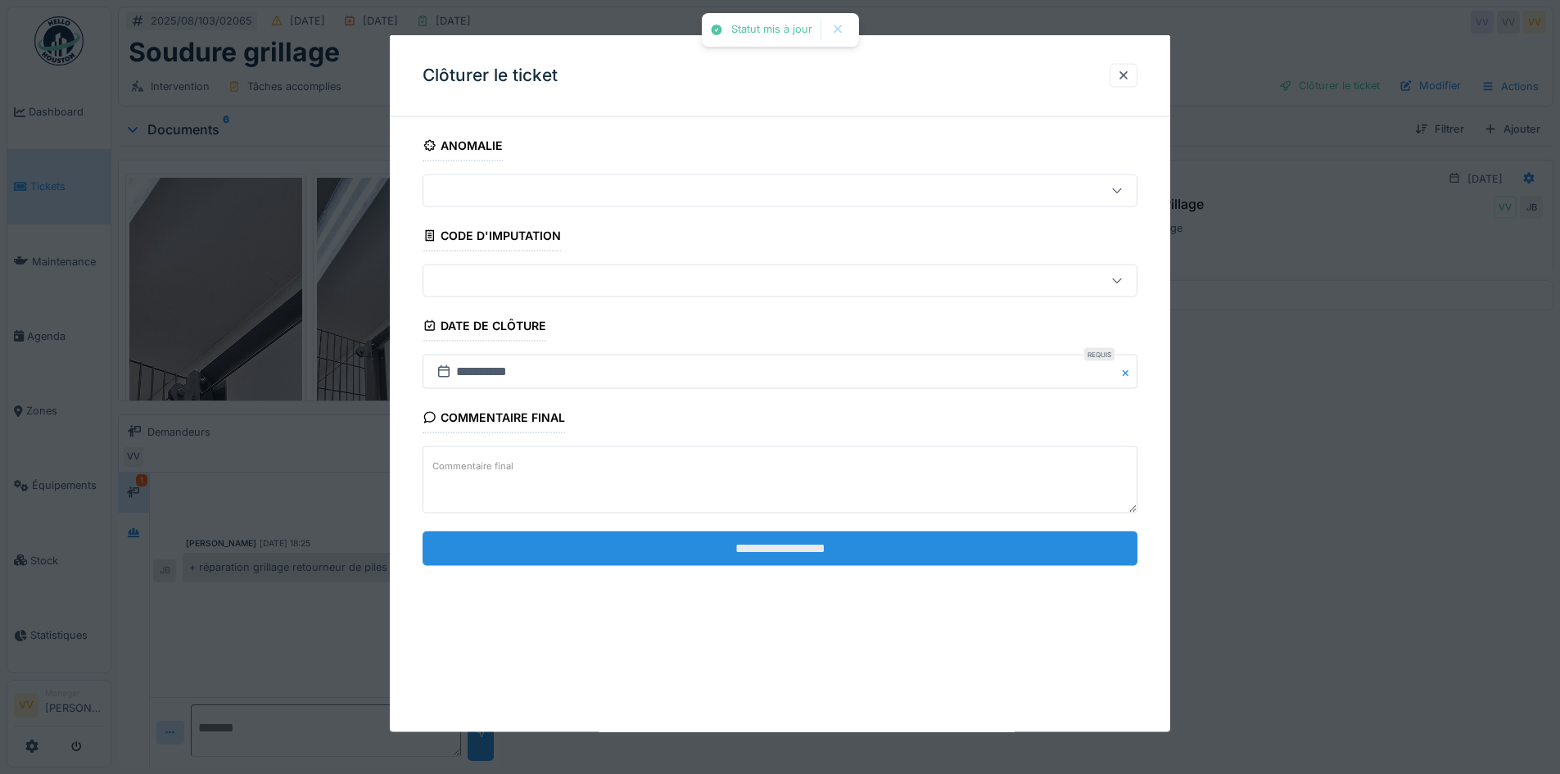
click at [953, 546] on input "**********" at bounding box center [779, 548] width 715 height 34
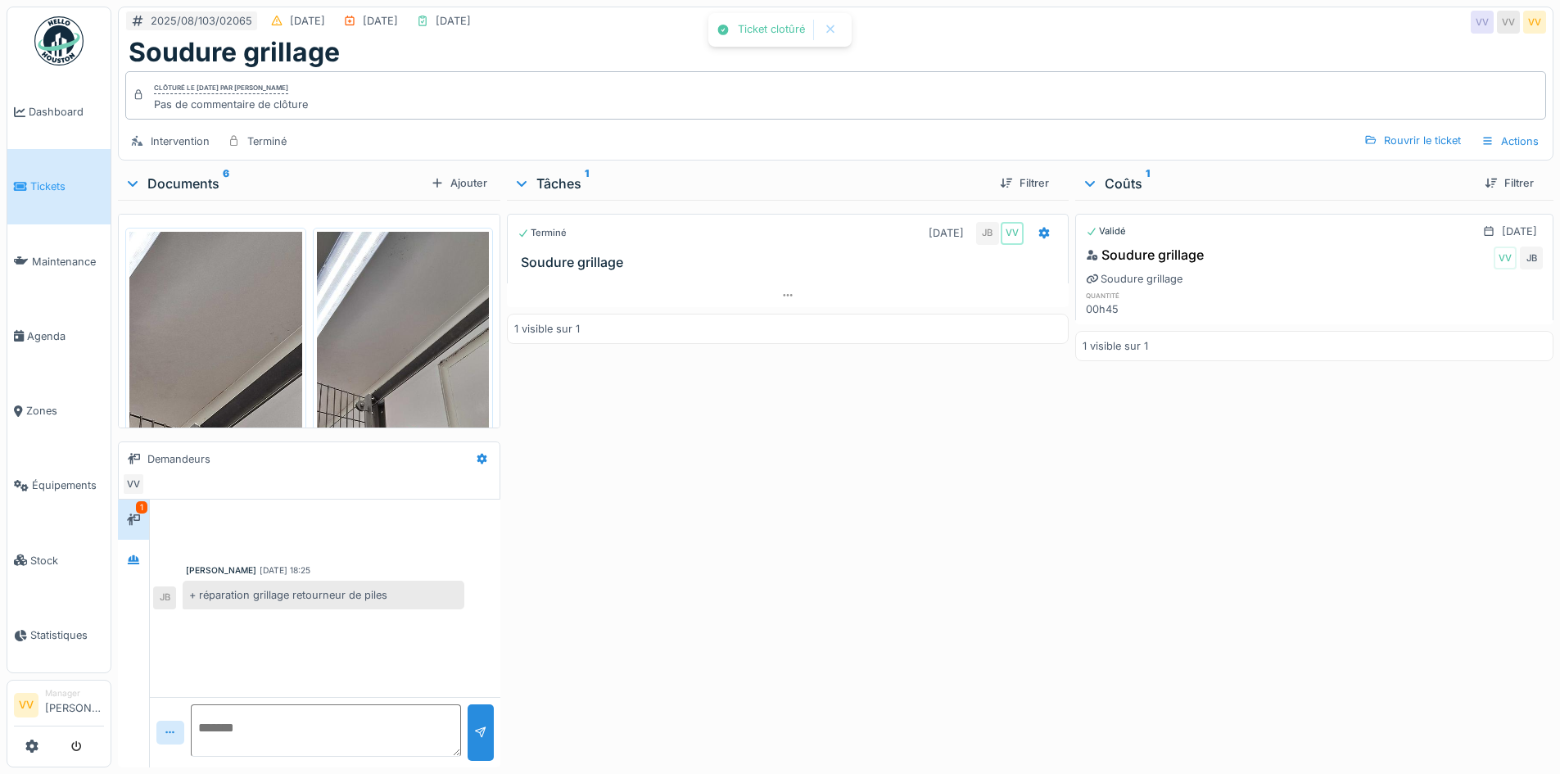
click at [847, 591] on div "Terminé [DATE] JB VV Soudure grillage 1 visible sur 1" at bounding box center [787, 480] width 561 height 561
click at [37, 113] on span "Dashboard" at bounding box center [66, 112] width 75 height 16
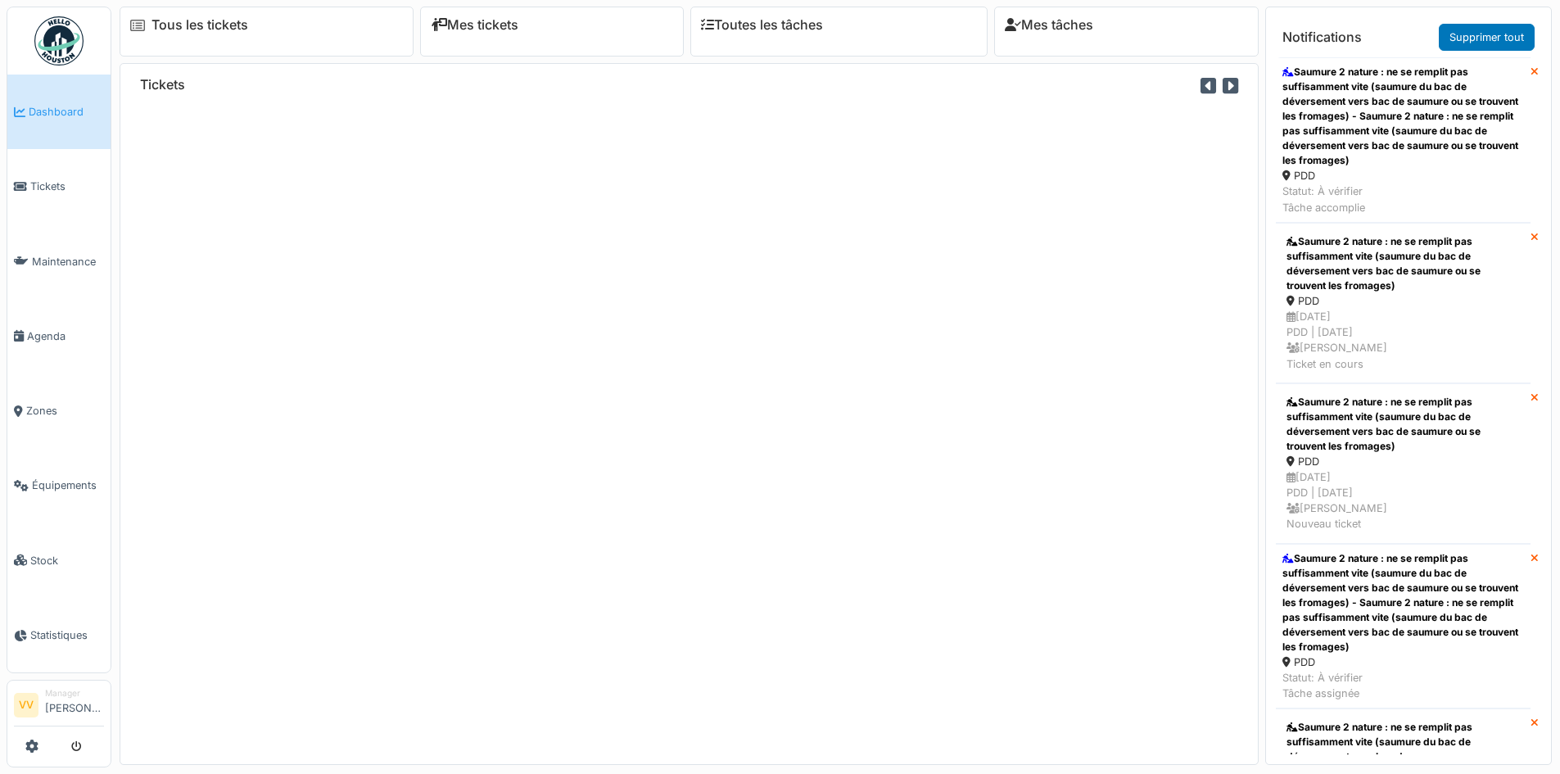
click at [26, 187] on icon at bounding box center [20, 186] width 13 height 11
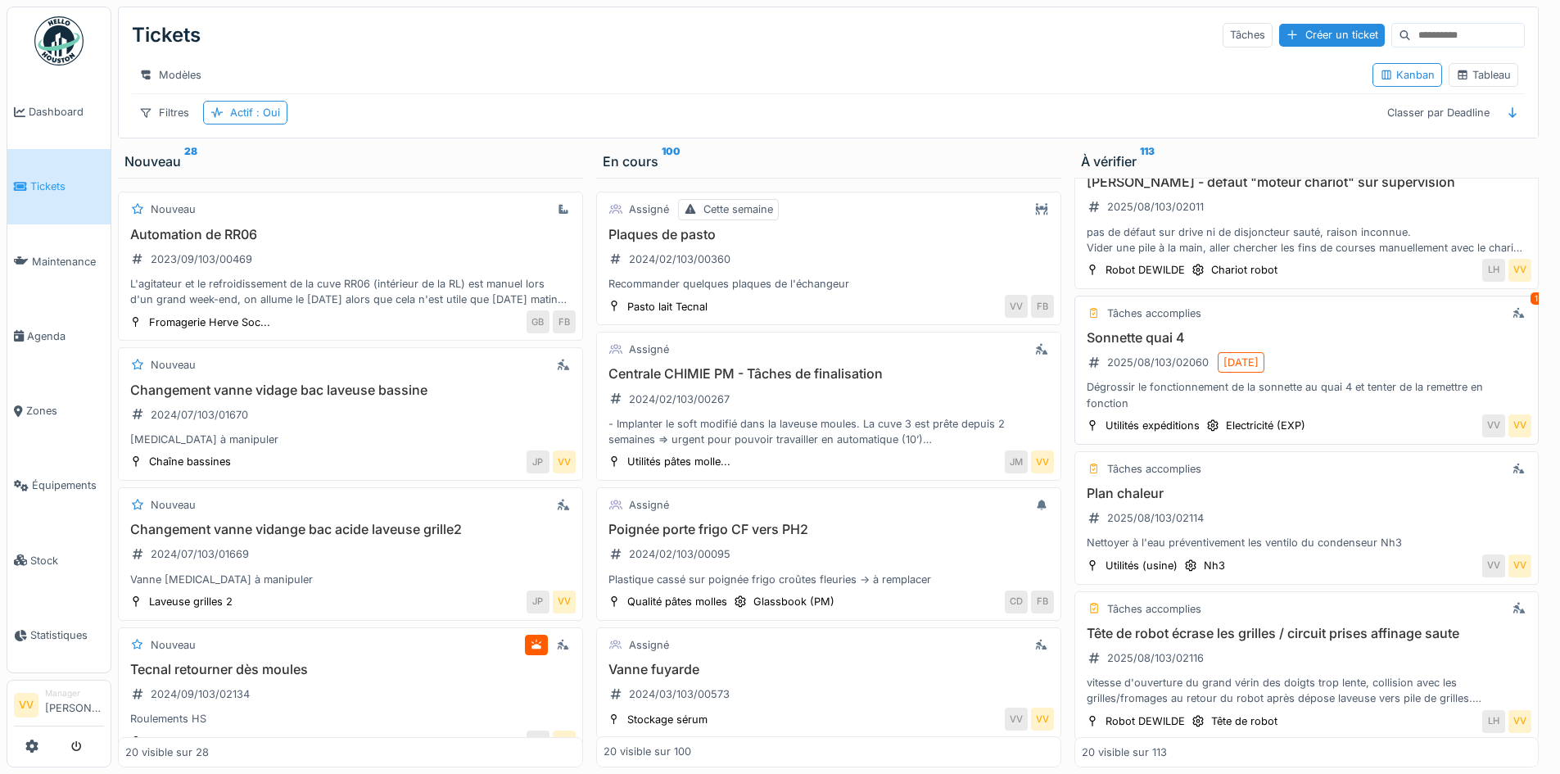
scroll to position [1228, 0]
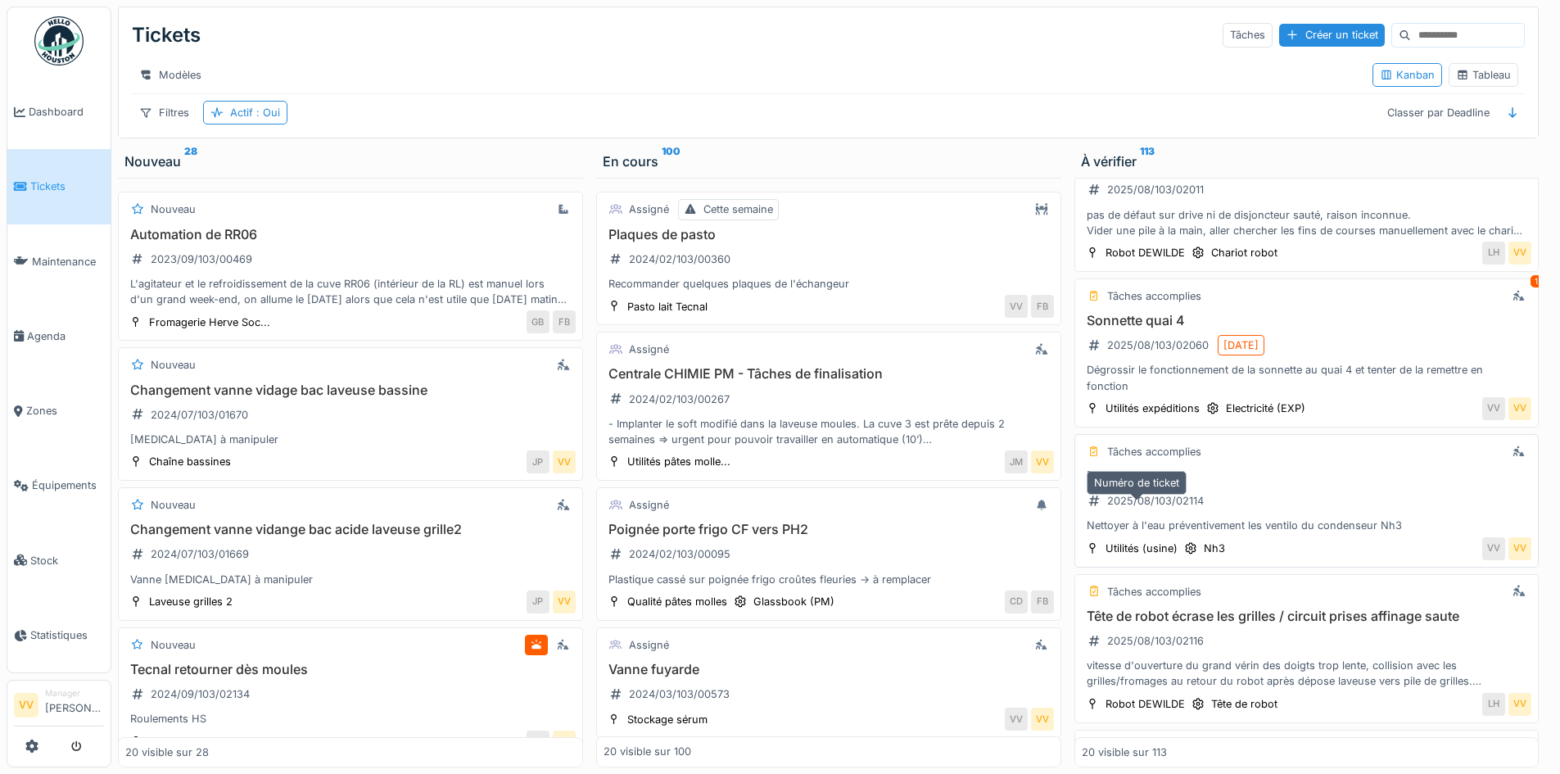
click at [1154, 504] on div "2025/08/103/02114" at bounding box center [1155, 501] width 97 height 16
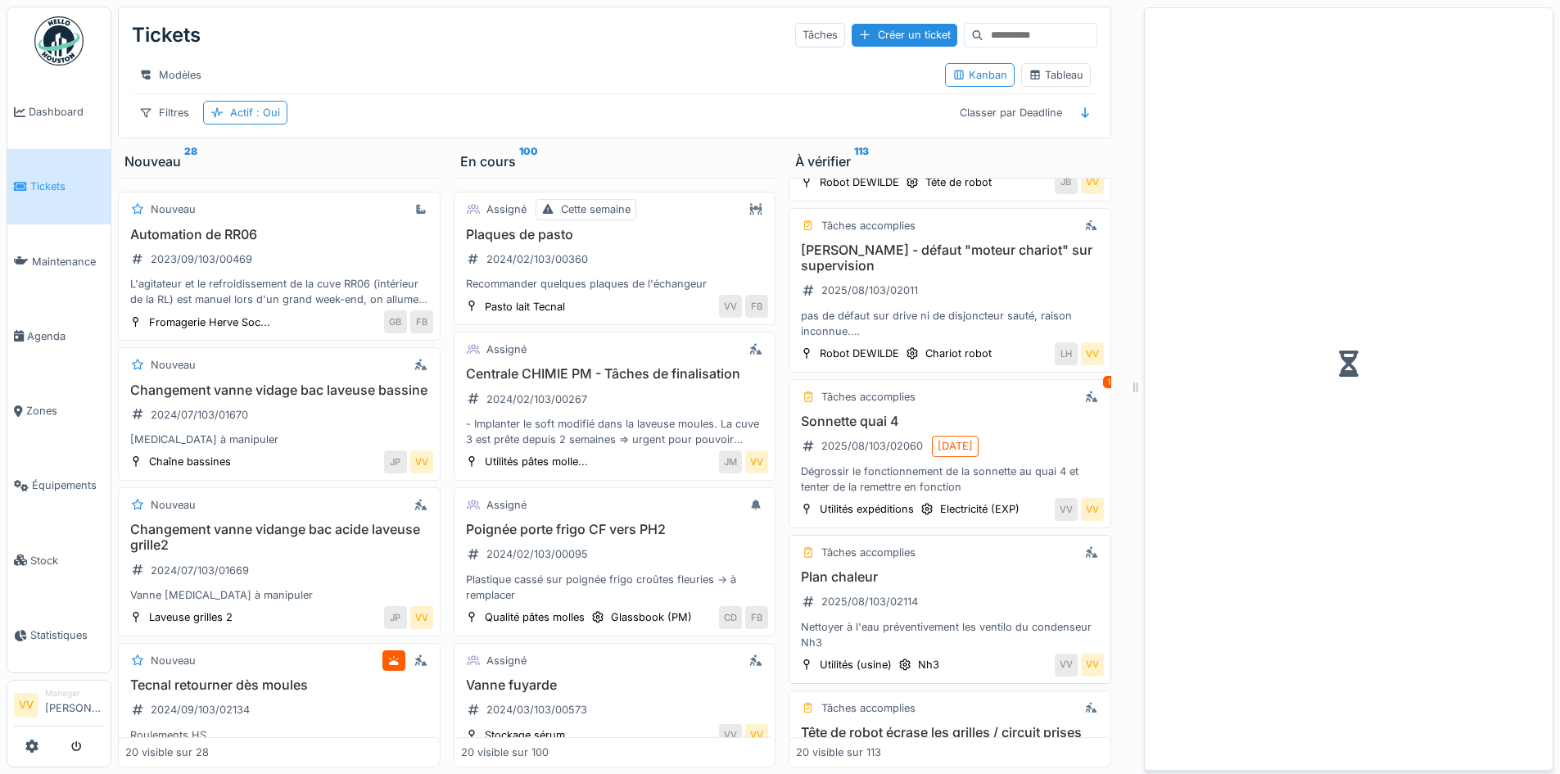
scroll to position [1329, 0]
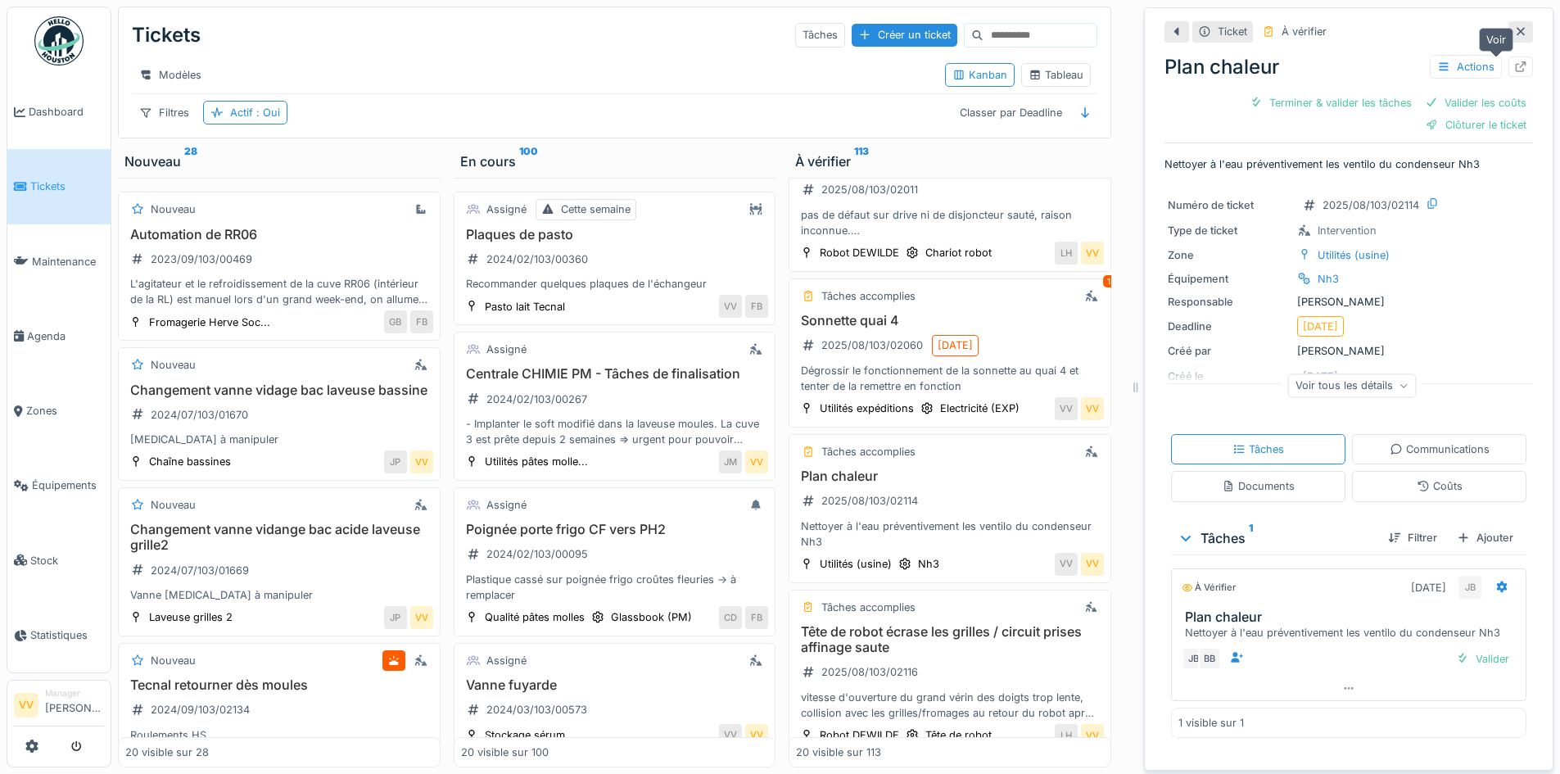
click at [1515, 61] on icon at bounding box center [1520, 66] width 11 height 11
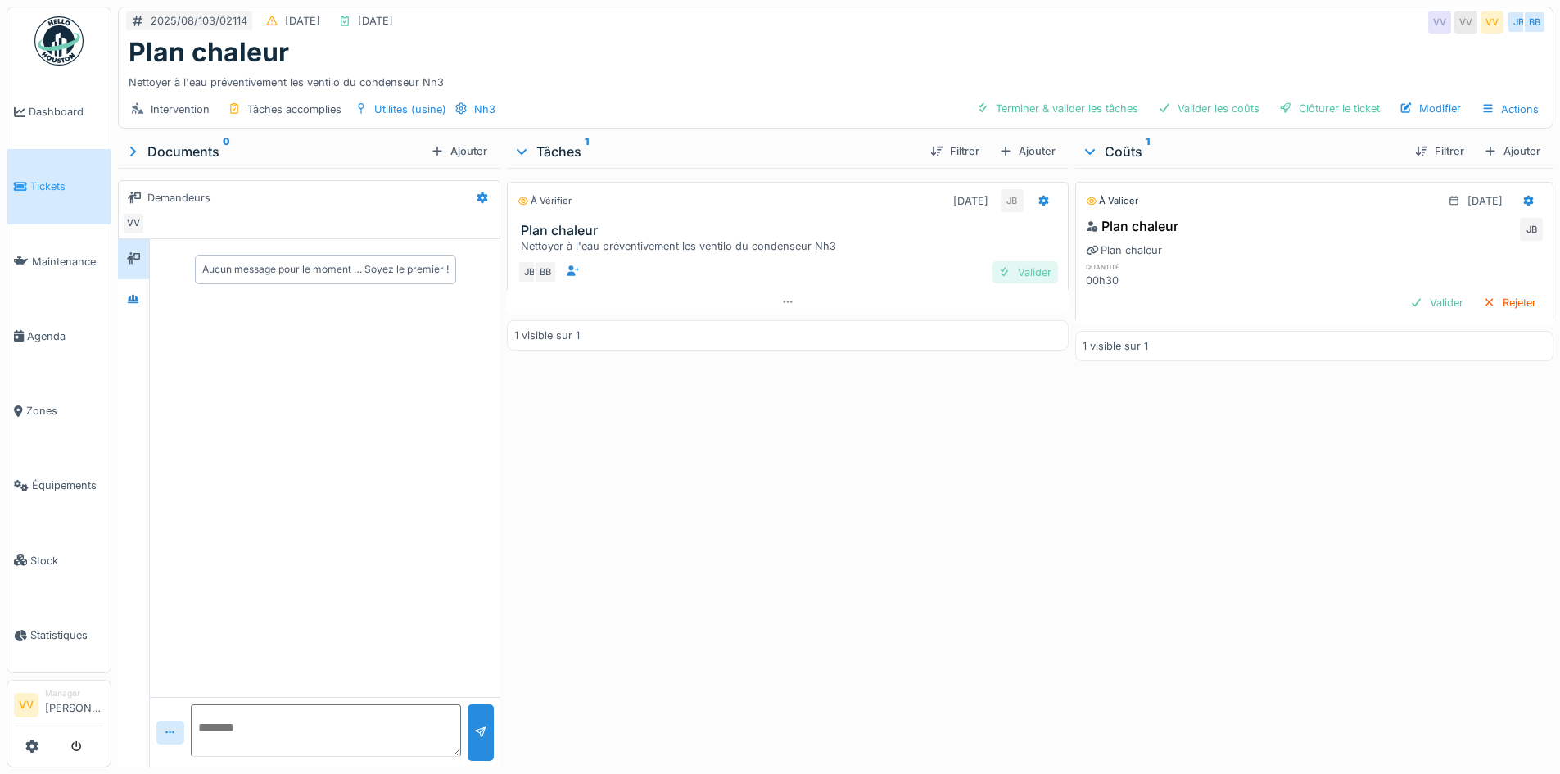
click at [1019, 271] on div "Valider" at bounding box center [1024, 272] width 66 height 22
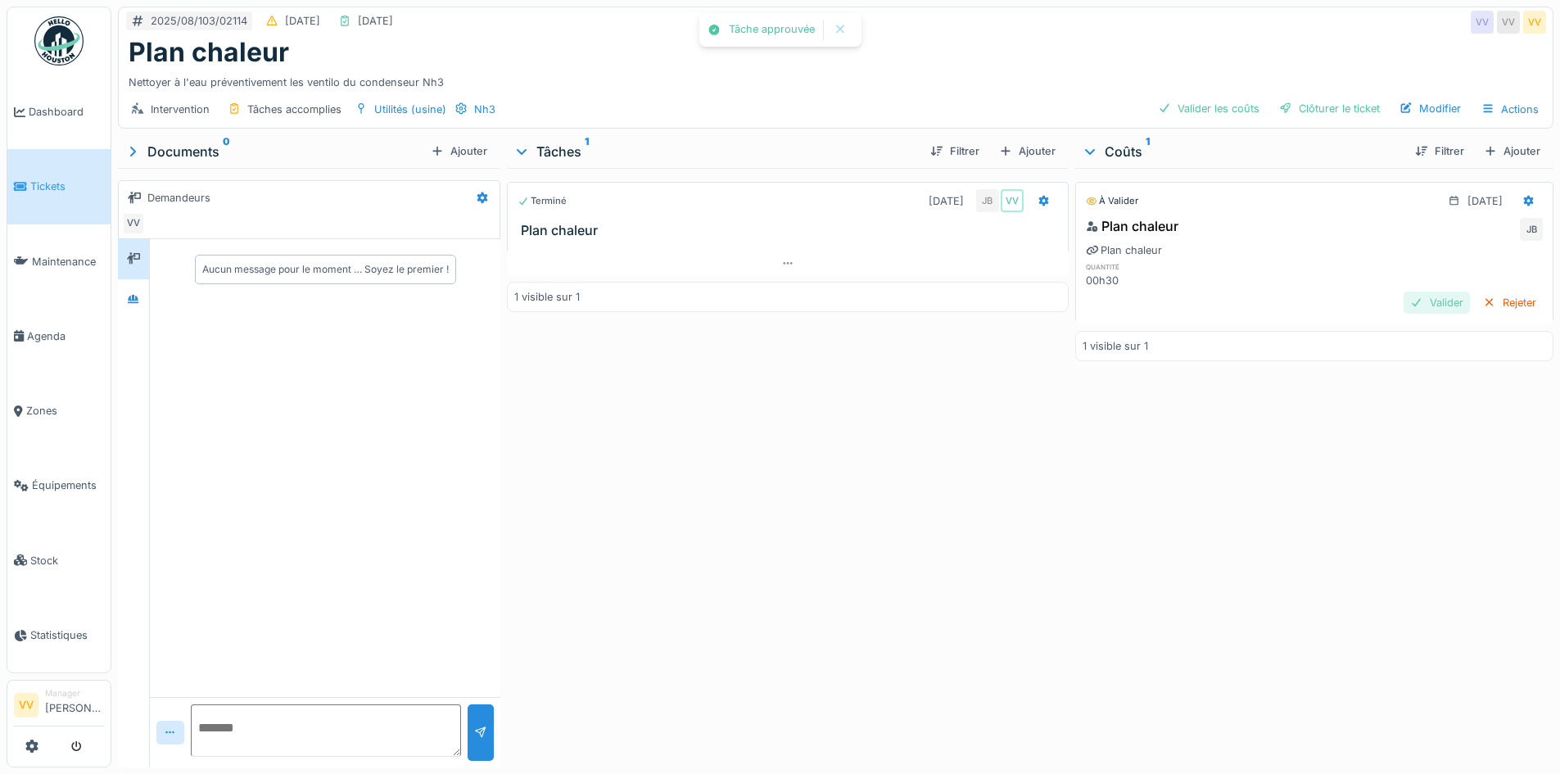
click at [1408, 300] on div "Valider" at bounding box center [1436, 302] width 66 height 22
click at [1279, 106] on div at bounding box center [1285, 109] width 13 height 16
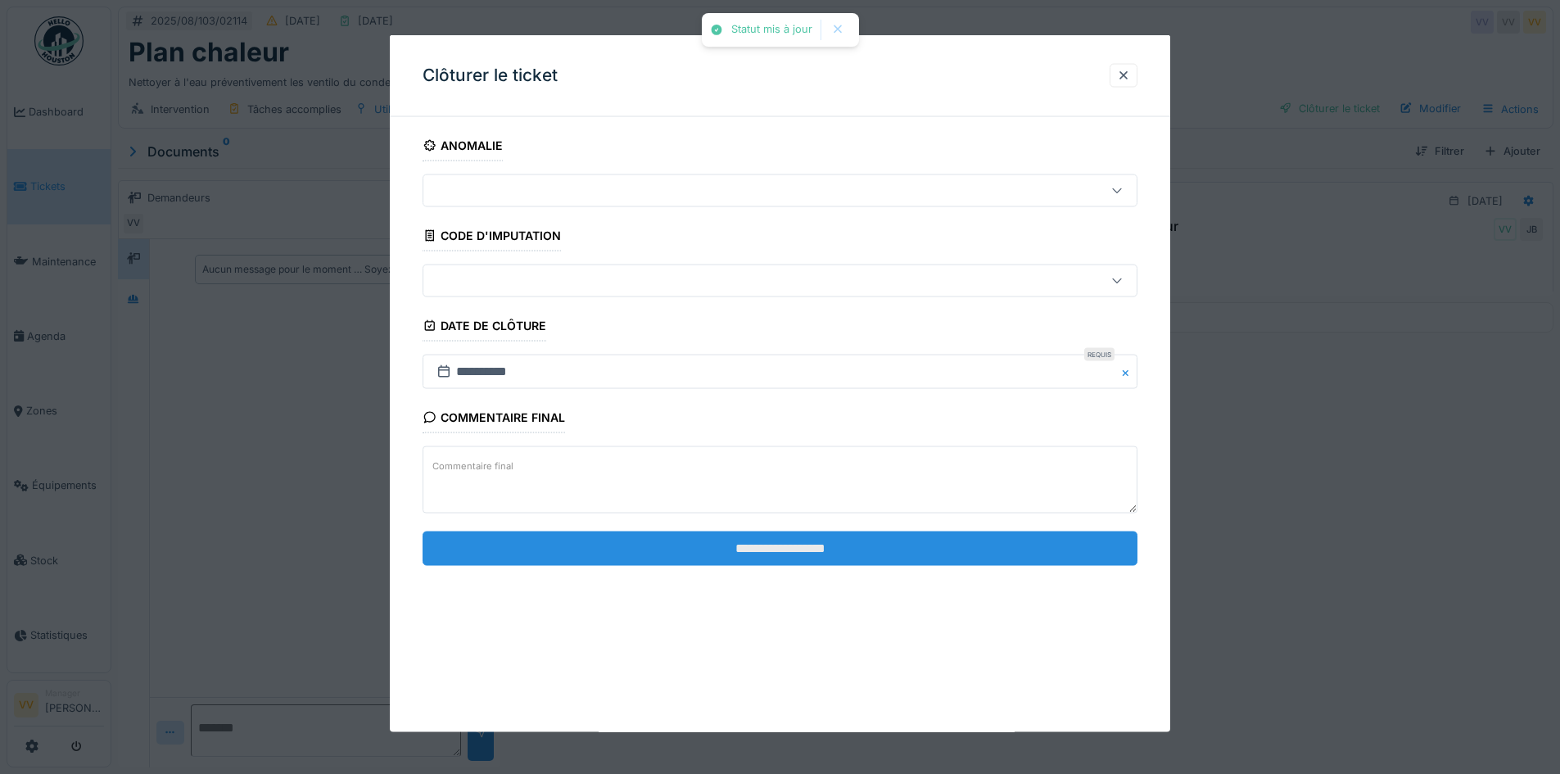
click at [769, 558] on input "**********" at bounding box center [779, 548] width 715 height 34
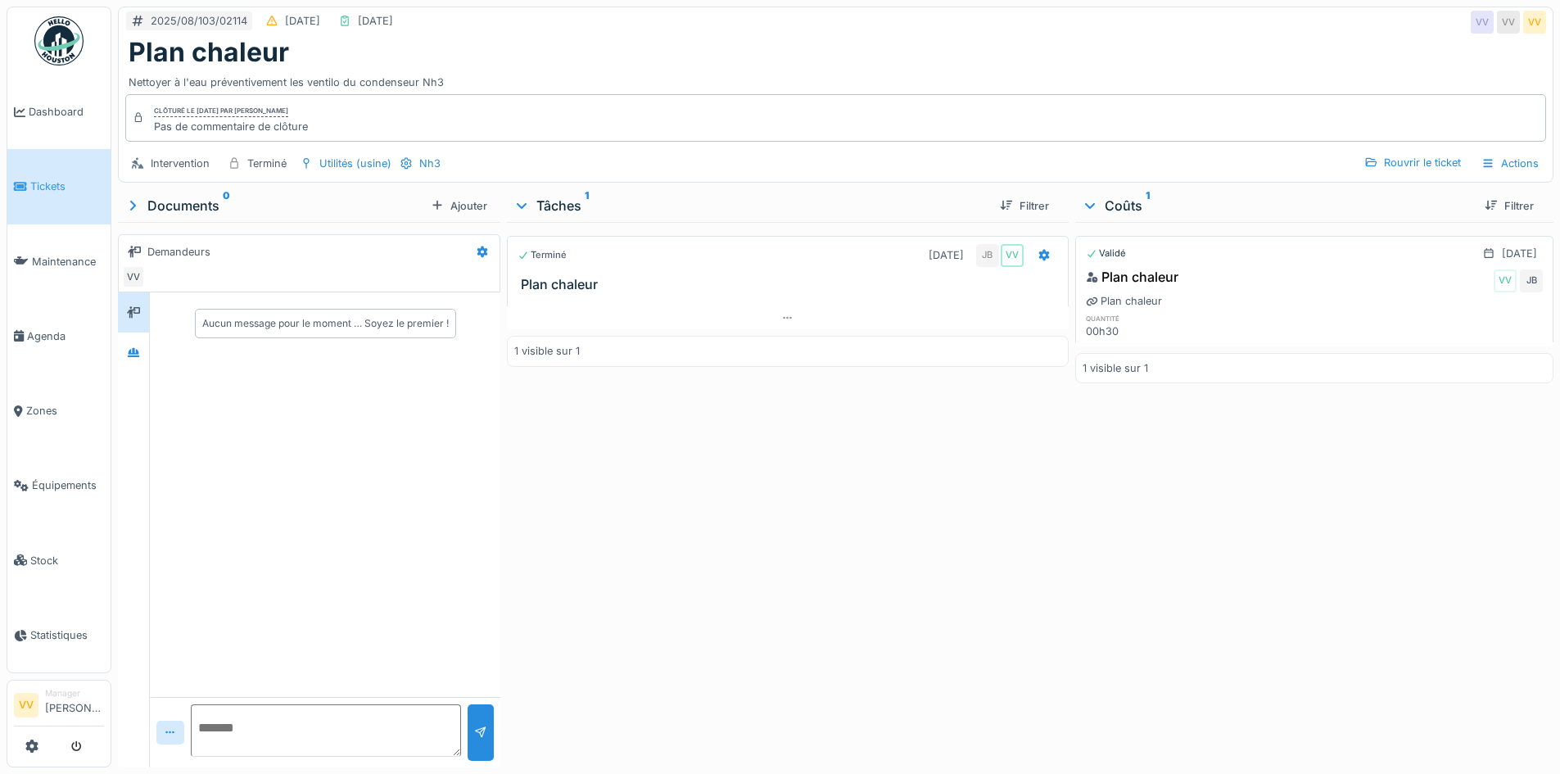
click at [20, 183] on icon at bounding box center [20, 186] width 13 height 11
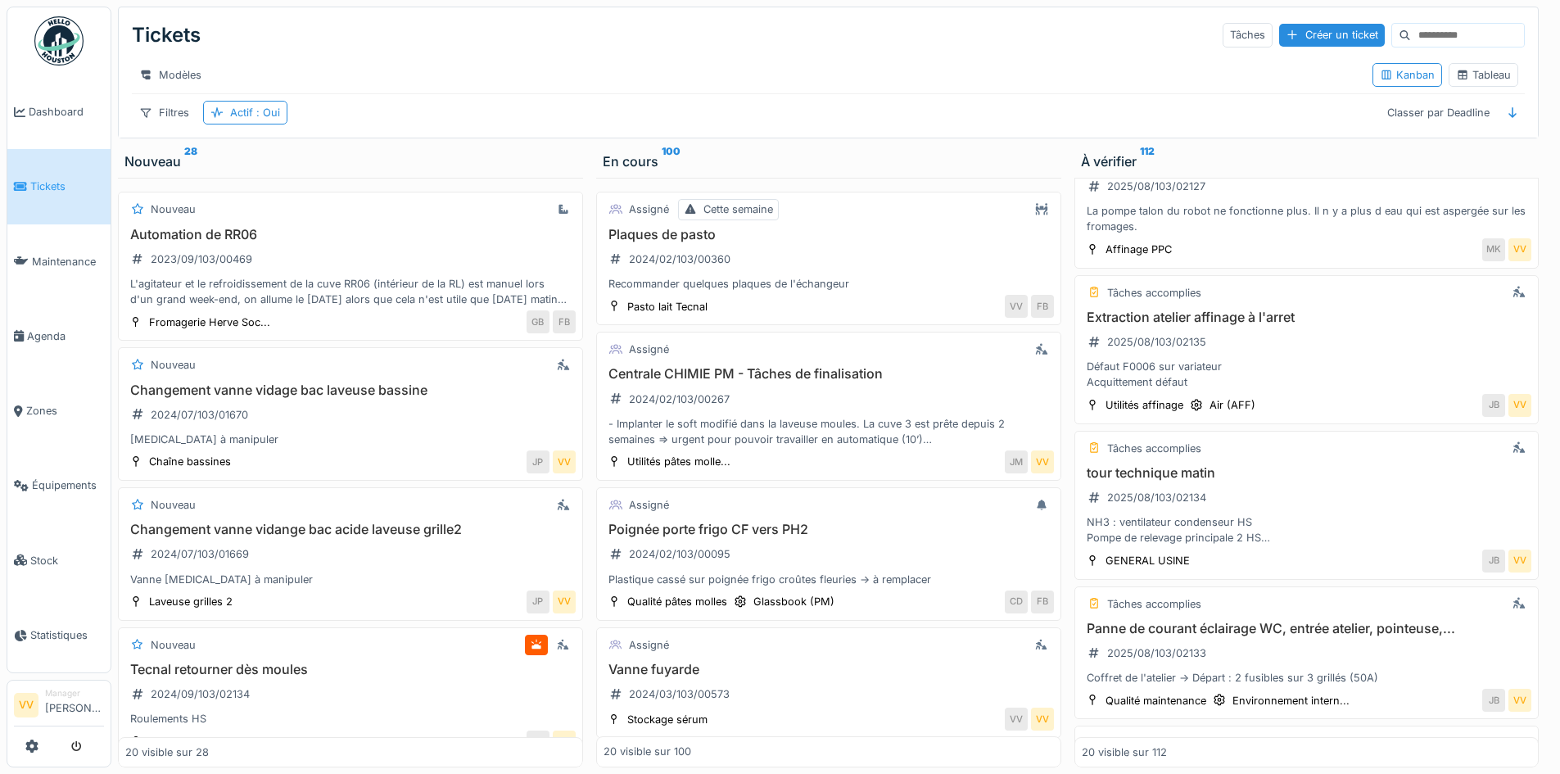
scroll to position [1883, 0]
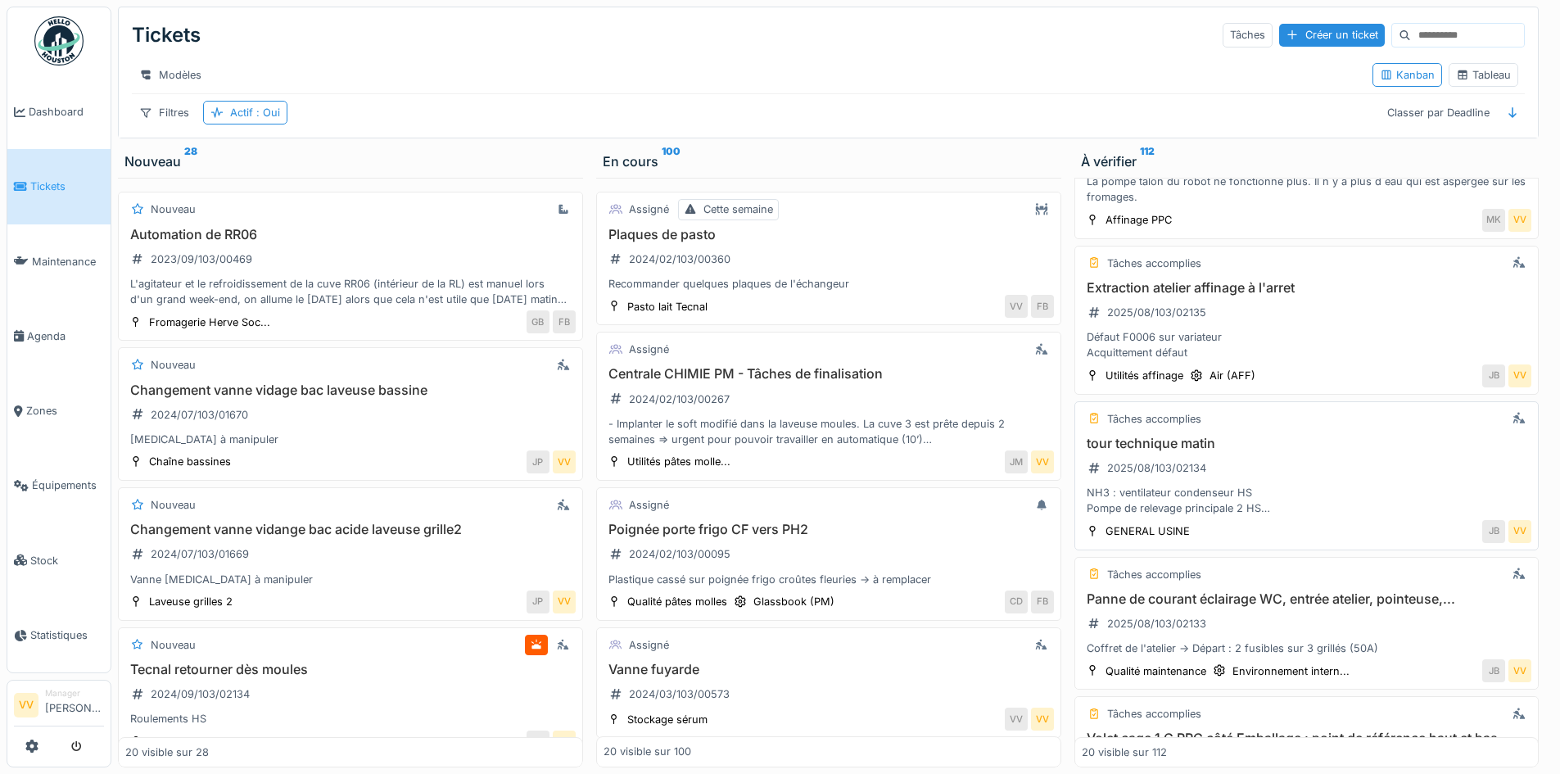
click at [1182, 451] on h3 "tour technique matin" at bounding box center [1307, 444] width 450 height 16
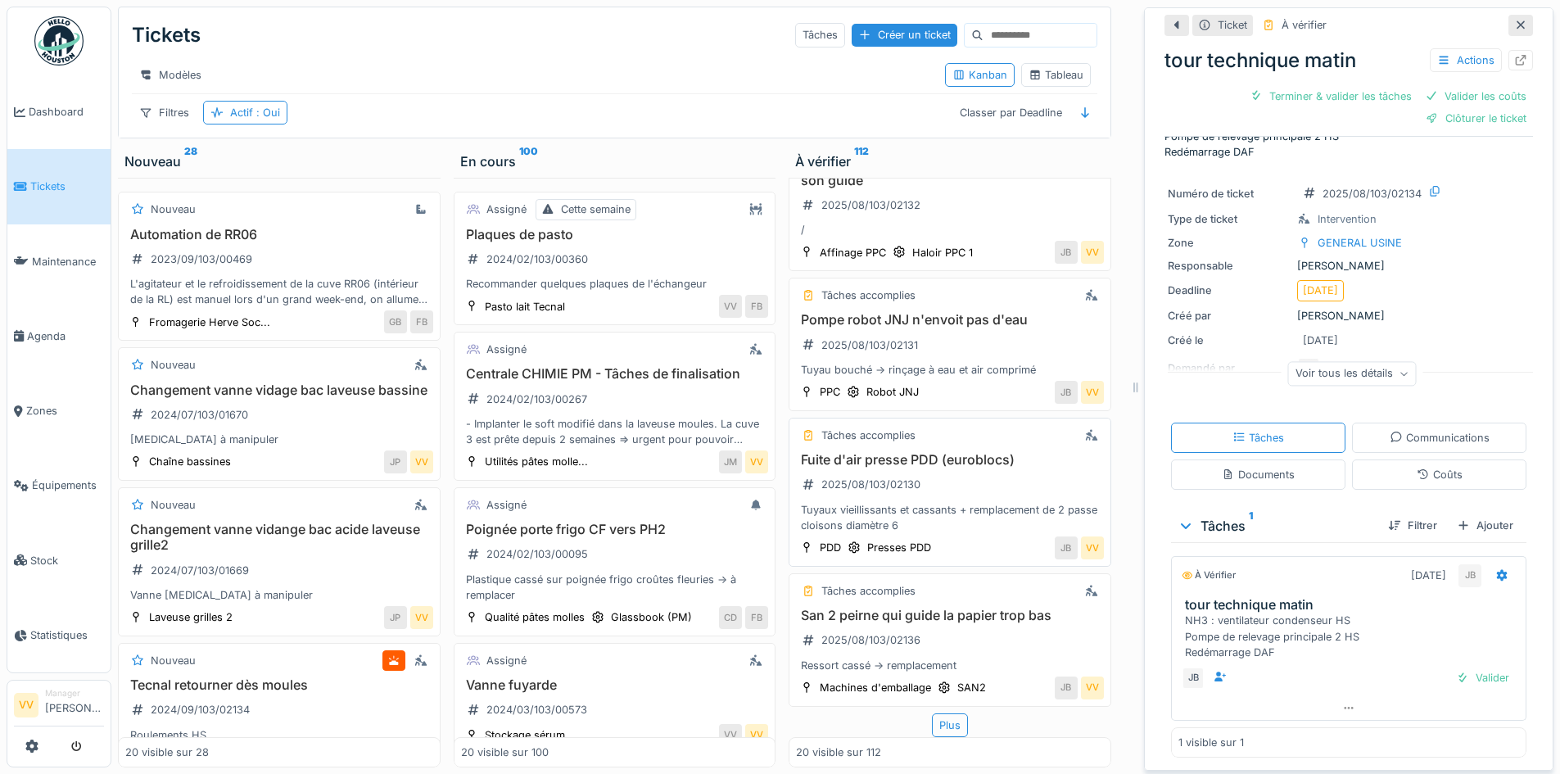
scroll to position [2683, 0]
click at [960, 642] on div "San 2 peirne qui guide la papier trop bas 2025/08/103/02136 Ressort cassé -> re…" at bounding box center [950, 640] width 308 height 65
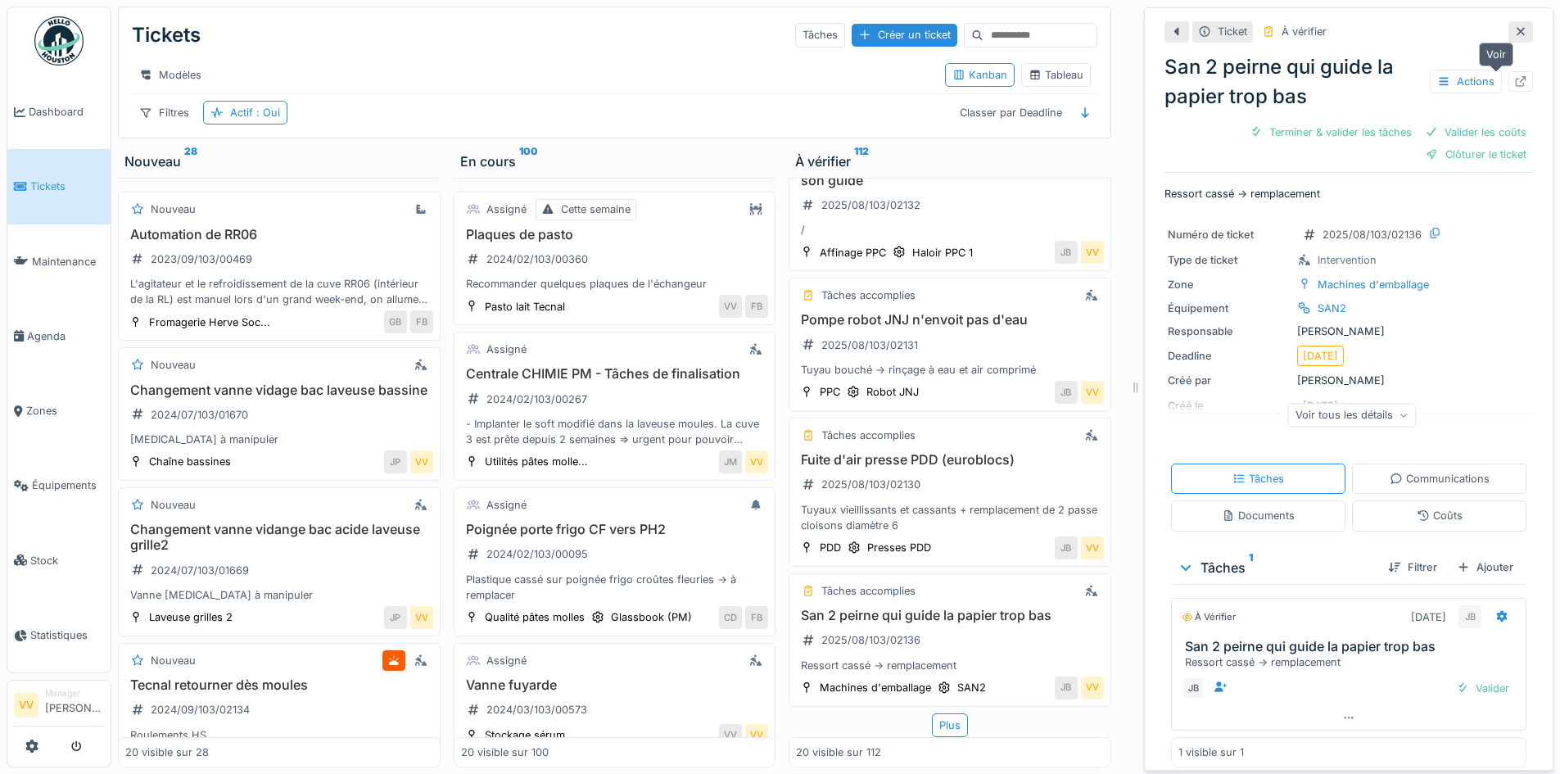
click at [1515, 79] on icon at bounding box center [1520, 81] width 11 height 11
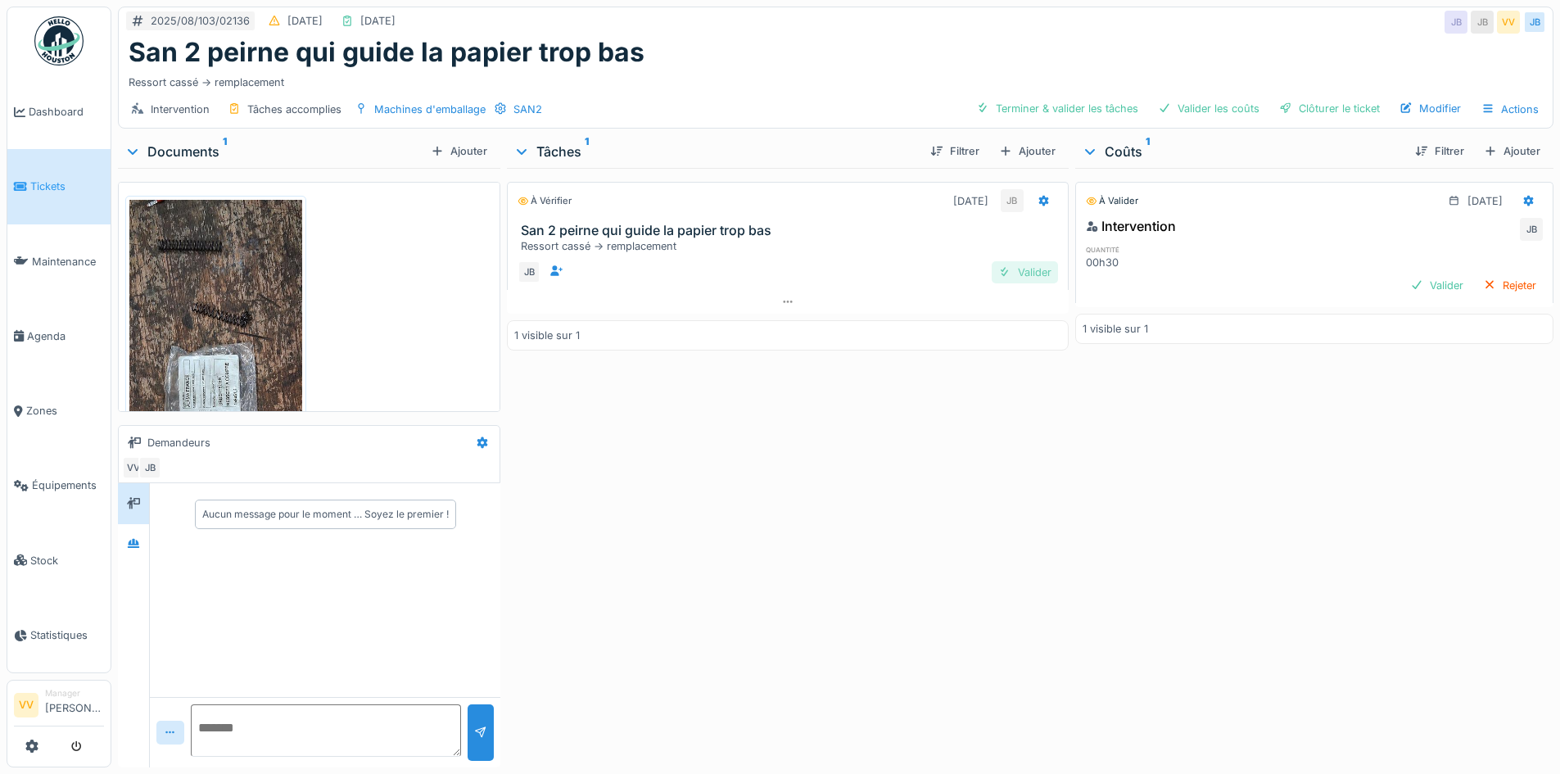
click at [1018, 264] on div "Valider" at bounding box center [1024, 272] width 66 height 22
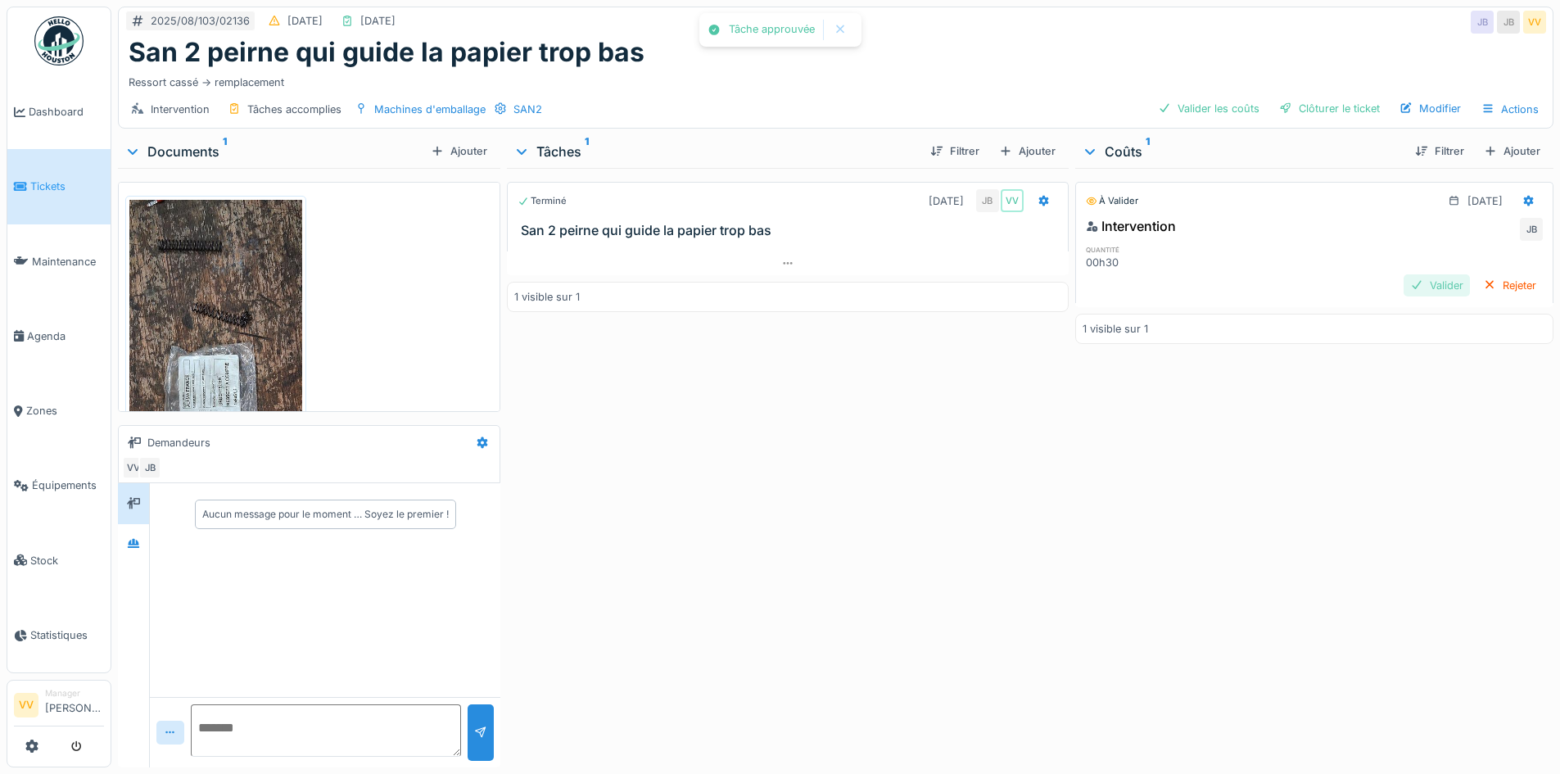
click at [1404, 280] on div "Valider" at bounding box center [1436, 285] width 66 height 22
click at [1305, 106] on div "Clôturer le ticket" at bounding box center [1329, 108] width 114 height 22
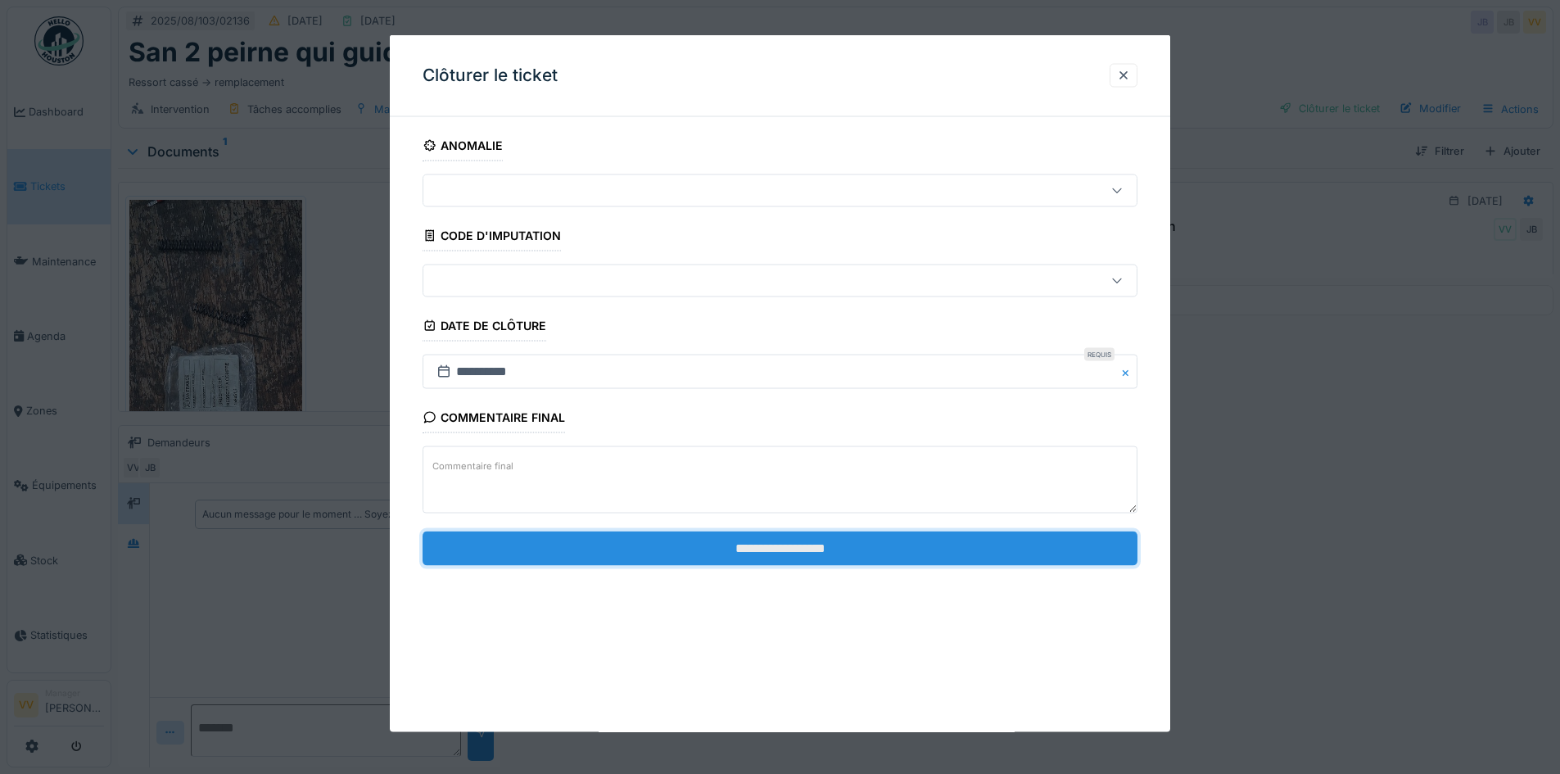
click at [869, 552] on input "**********" at bounding box center [779, 548] width 715 height 34
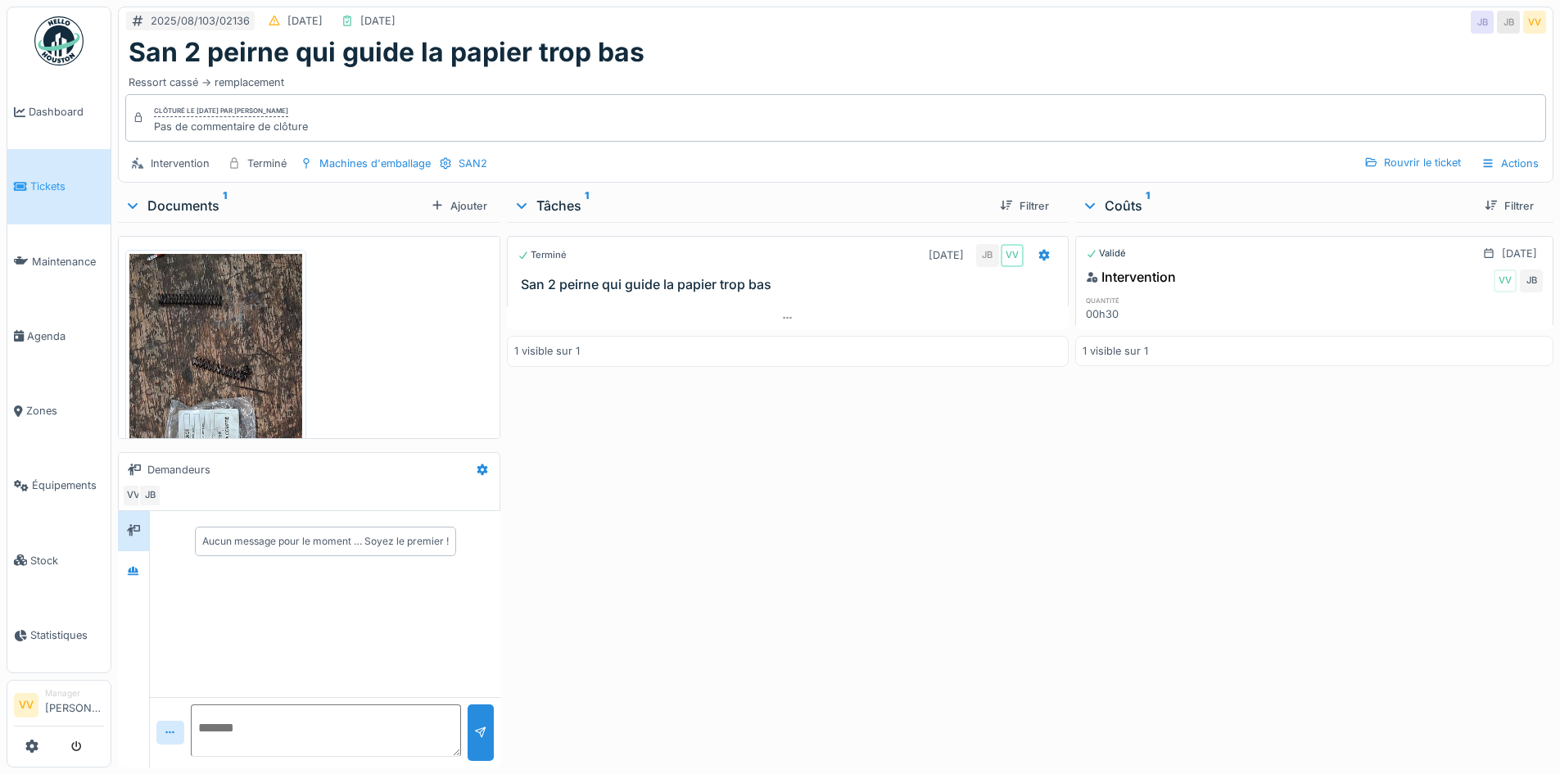
click at [29, 179] on li "Tickets" at bounding box center [59, 186] width 90 height 16
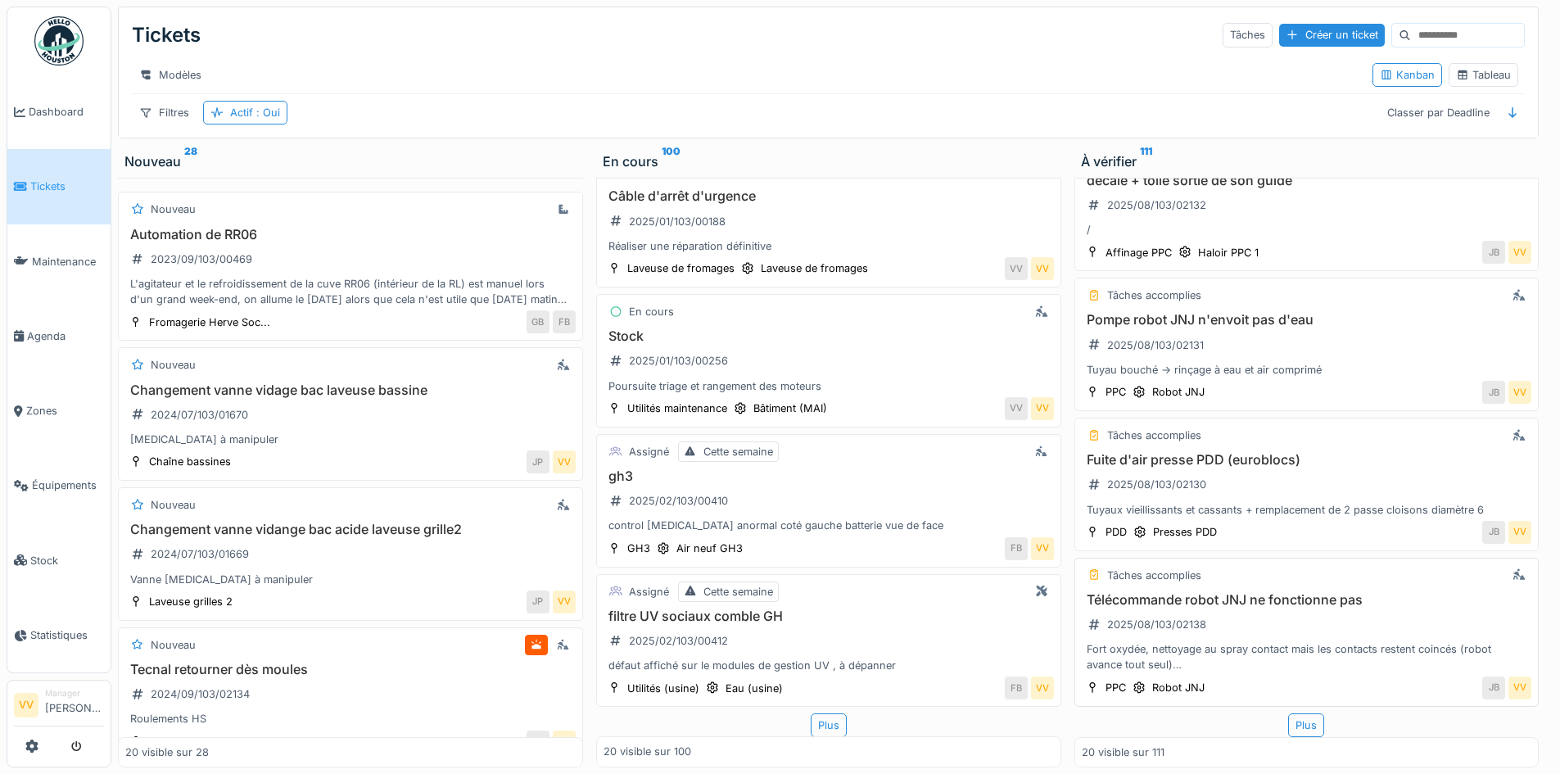
scroll to position [2437, 0]
click at [1290, 713] on div "Plus" at bounding box center [1306, 725] width 36 height 24
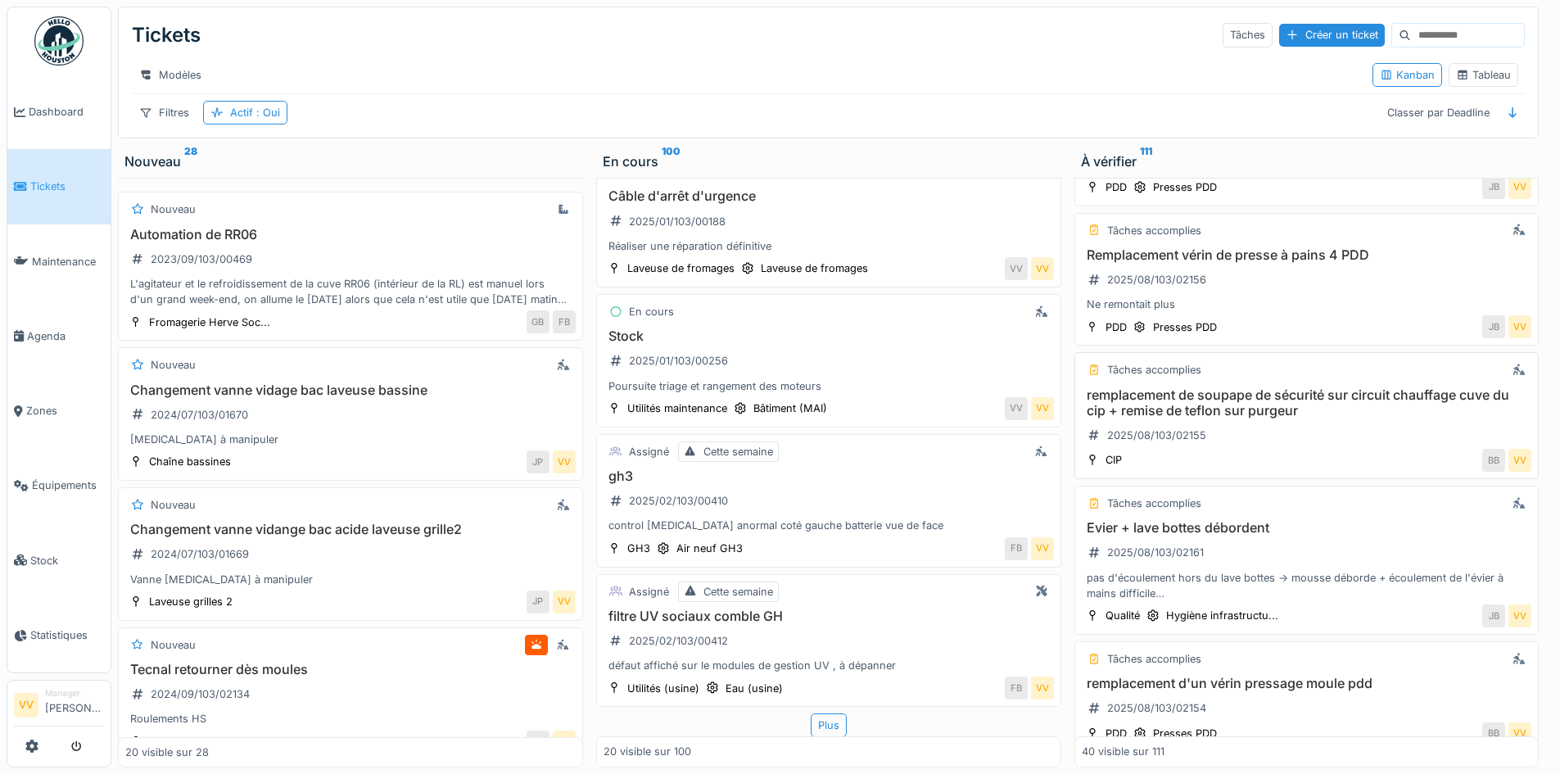
scroll to position [5183, 0]
click at [65, 174] on link "Tickets" at bounding box center [58, 186] width 103 height 75
